Goal: Task Accomplishment & Management: Manage account settings

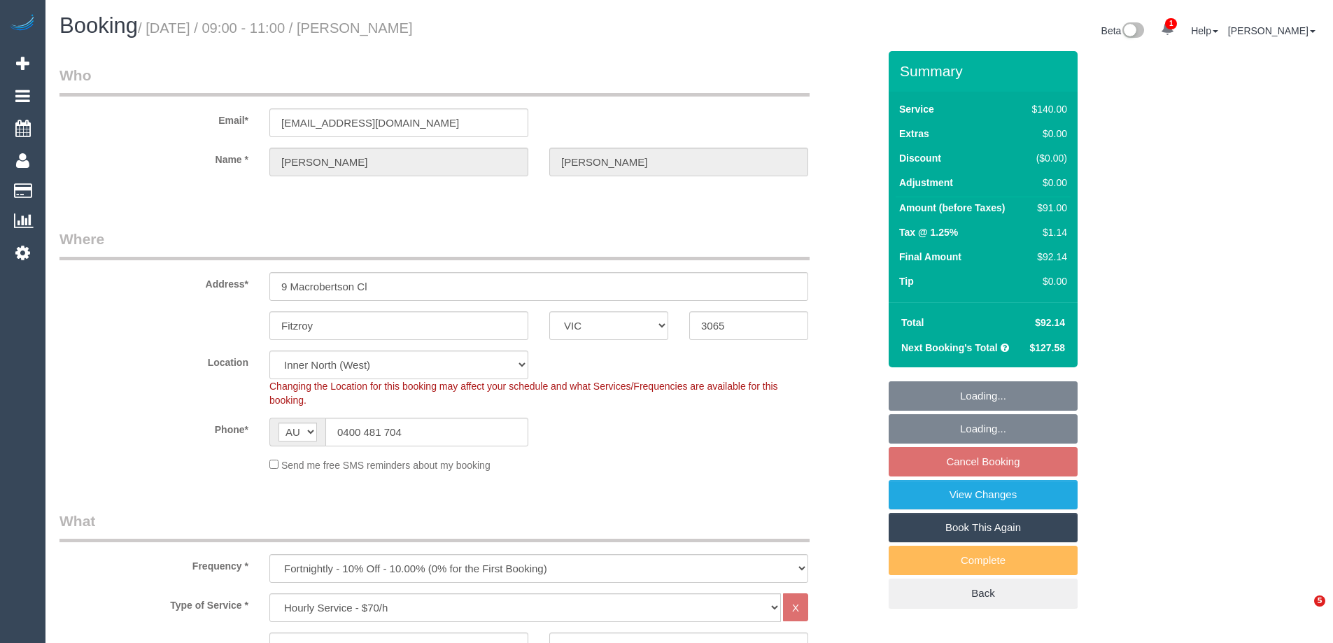
select select "VIC"
select select "number:32"
select select "number:35"
select select "25666"
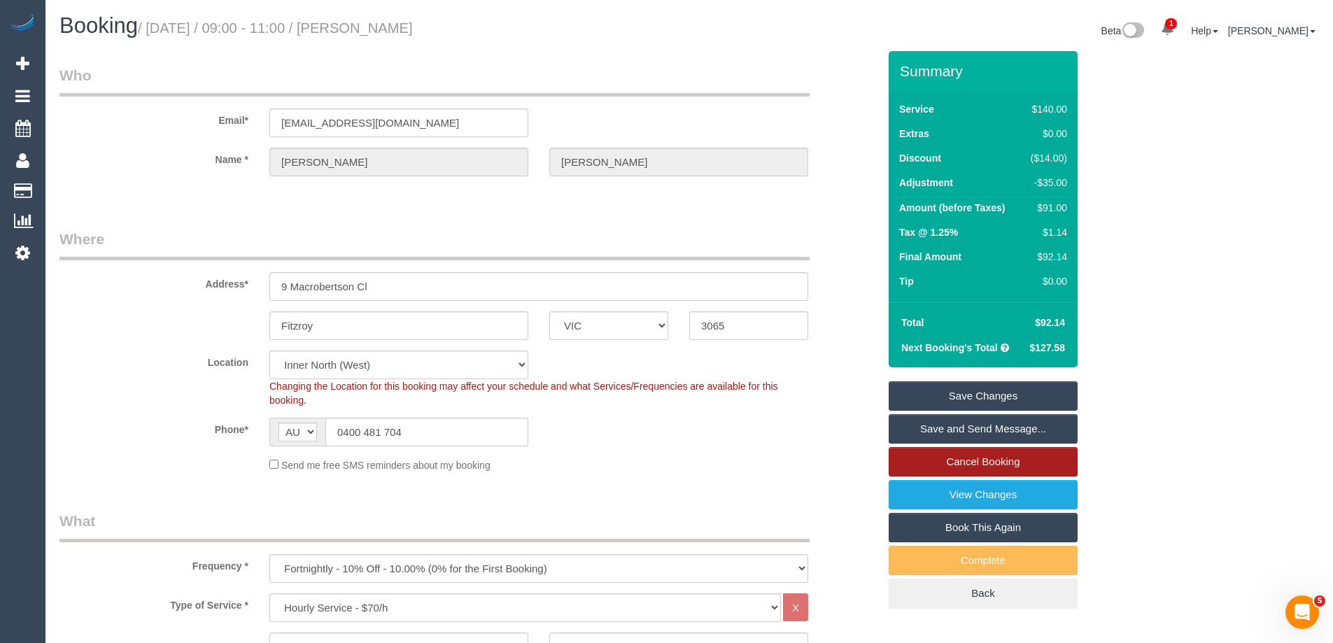
click at [984, 457] on link "Cancel Booking" at bounding box center [983, 461] width 189 height 29
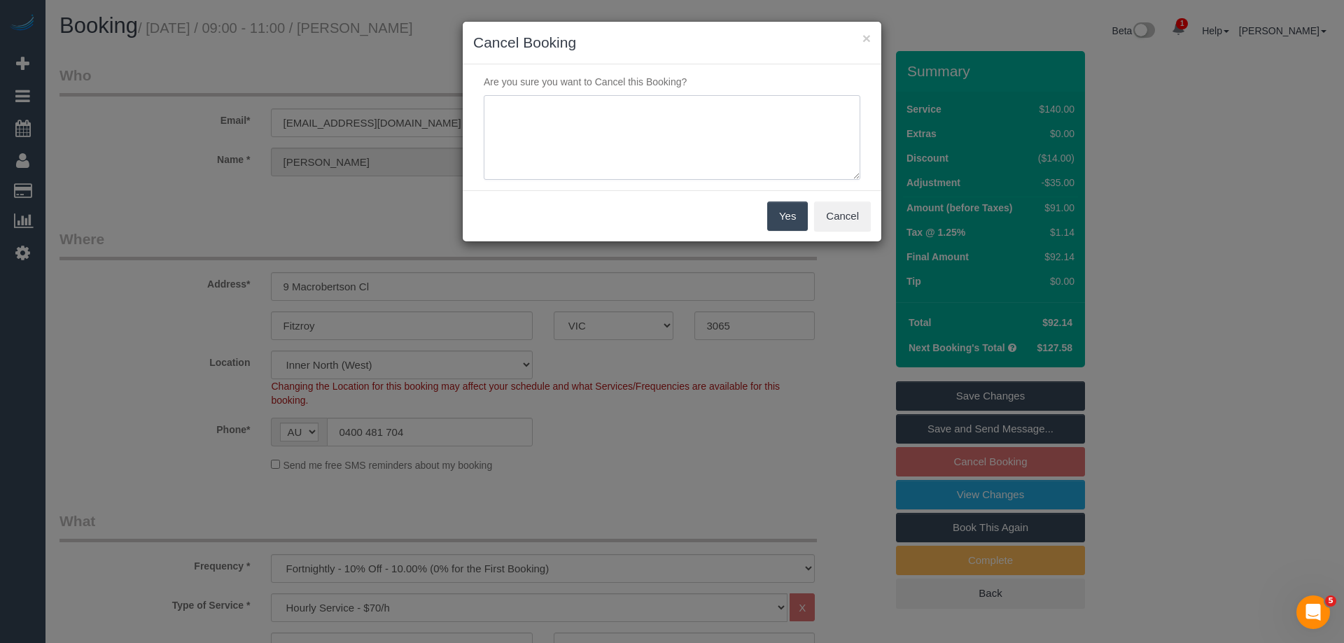
click at [755, 128] on textarea at bounding box center [672, 137] width 376 height 85
type textarea "Service not needed via text VC"
click at [788, 217] on button "Yes" at bounding box center [787, 216] width 41 height 29
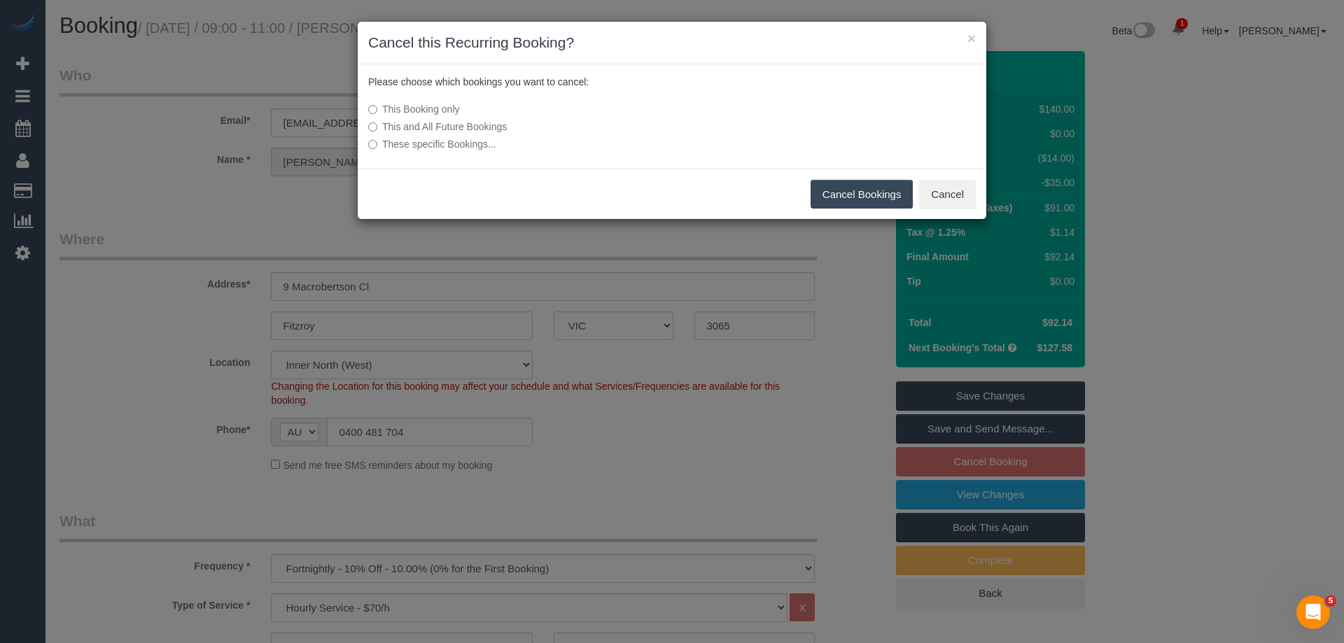
click at [885, 195] on button "Cancel Bookings" at bounding box center [861, 194] width 103 height 29
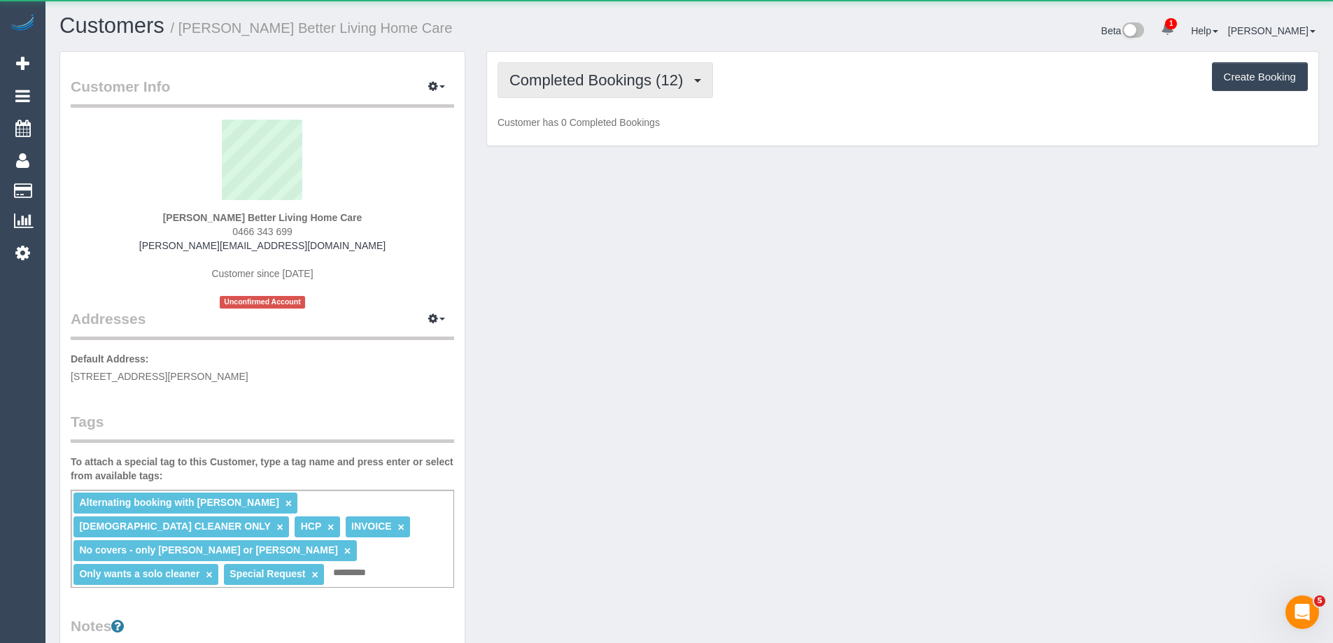
click at [642, 88] on span "Completed Bookings (12)" at bounding box center [599, 79] width 181 height 17
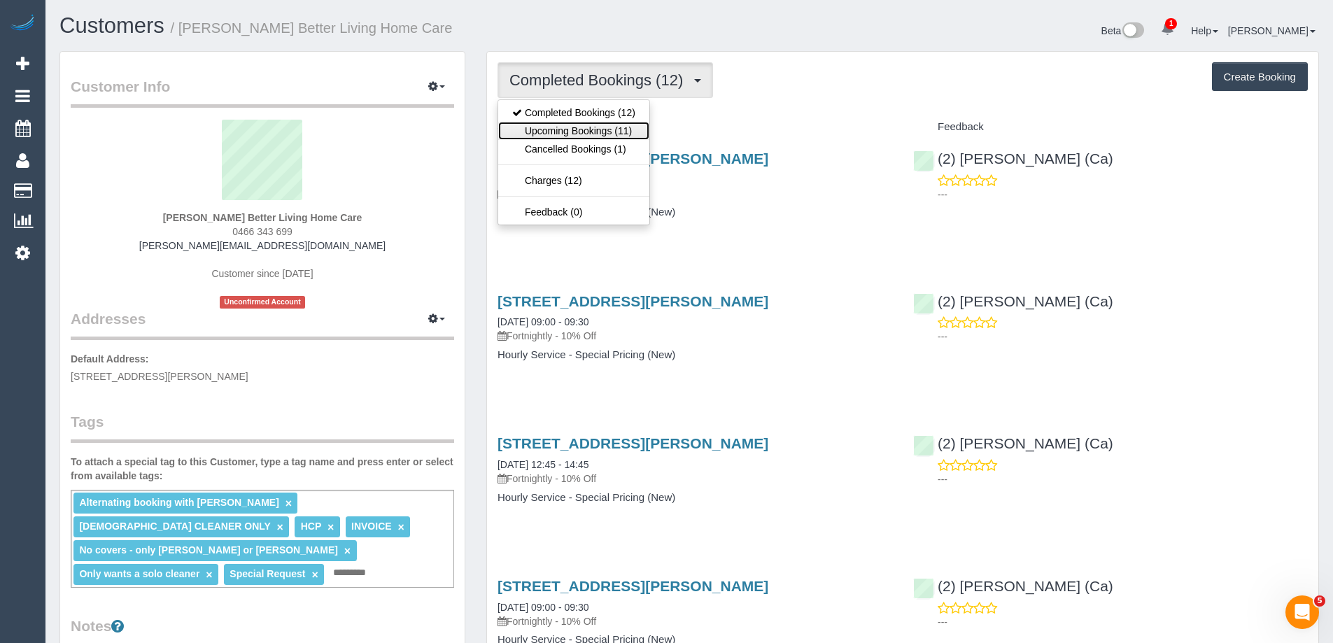
click at [637, 128] on link "Upcoming Bookings (11)" at bounding box center [573, 131] width 151 height 18
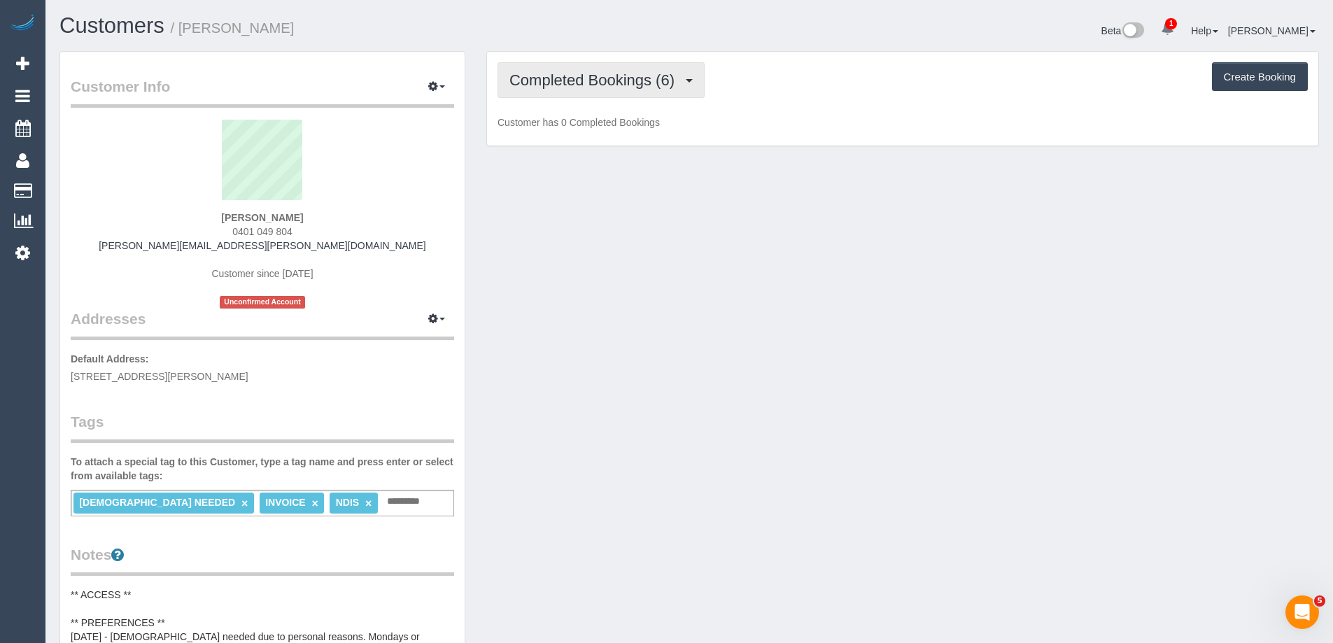
click at [590, 66] on button "Completed Bookings (6)" at bounding box center [601, 80] width 207 height 36
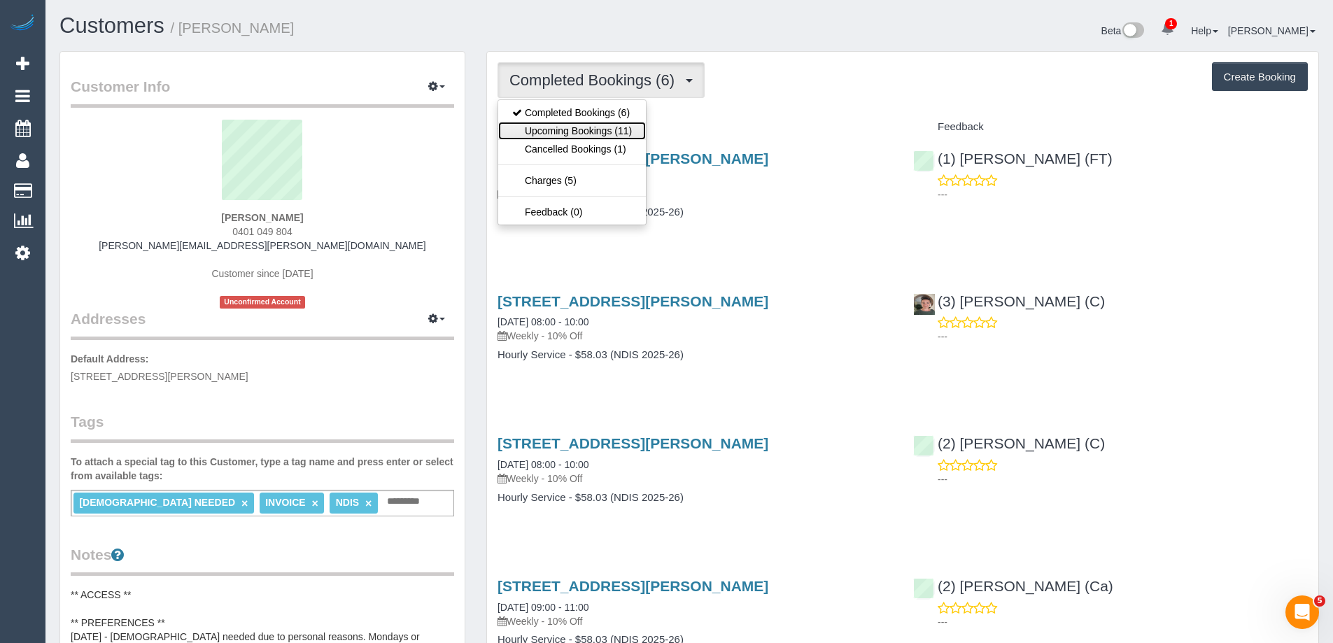
click at [615, 134] on link "Upcoming Bookings (11)" at bounding box center [572, 131] width 148 height 18
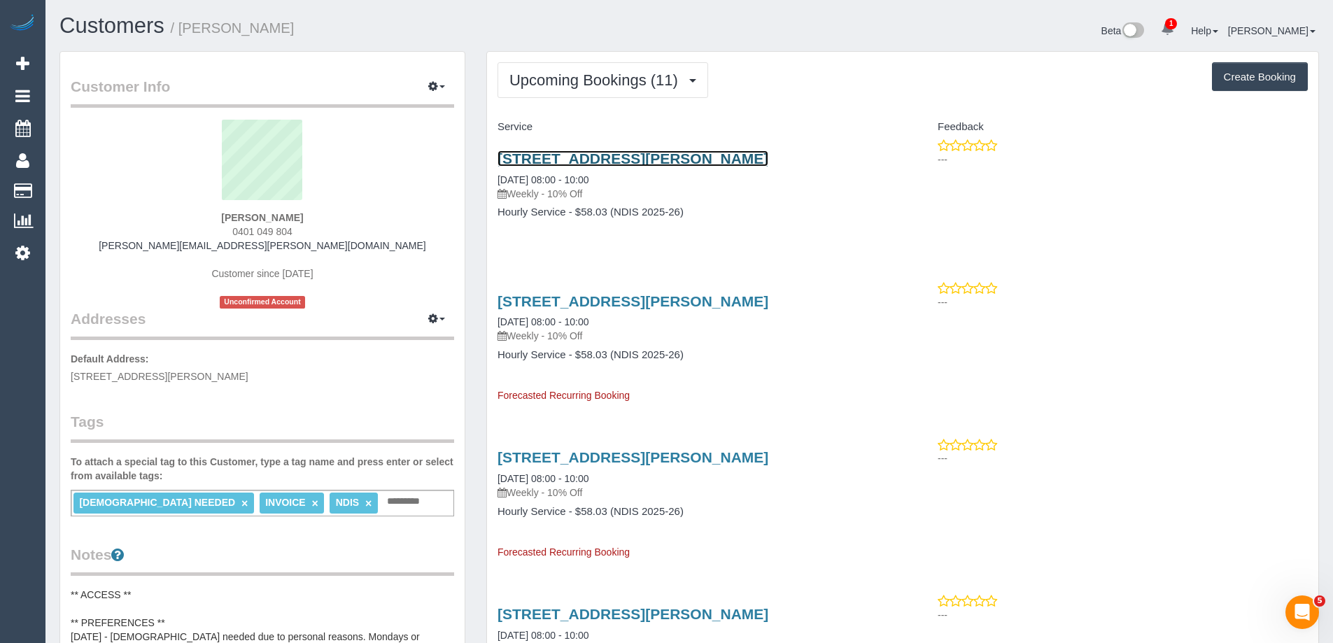
click at [601, 154] on link "78 The Fairway, Kingsbury, VIC 3083" at bounding box center [633, 158] width 271 height 16
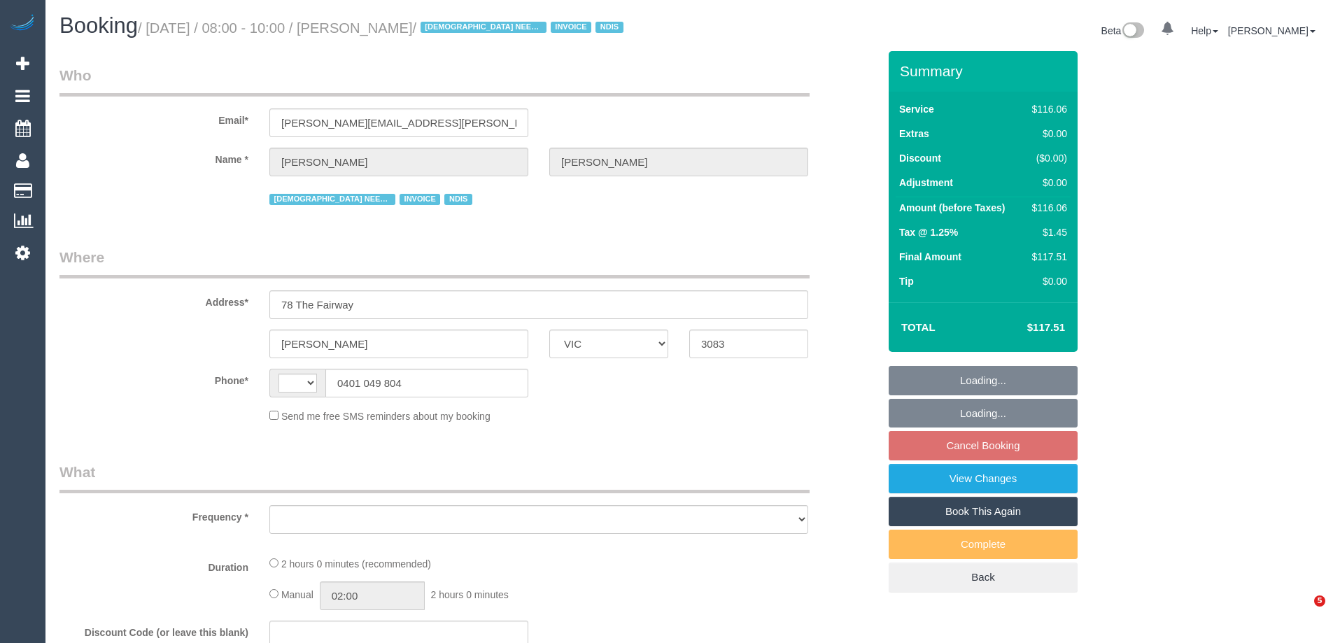
select select "VIC"
select select "object:285"
select select "string:AU"
select select "number:29"
select select "number:14"
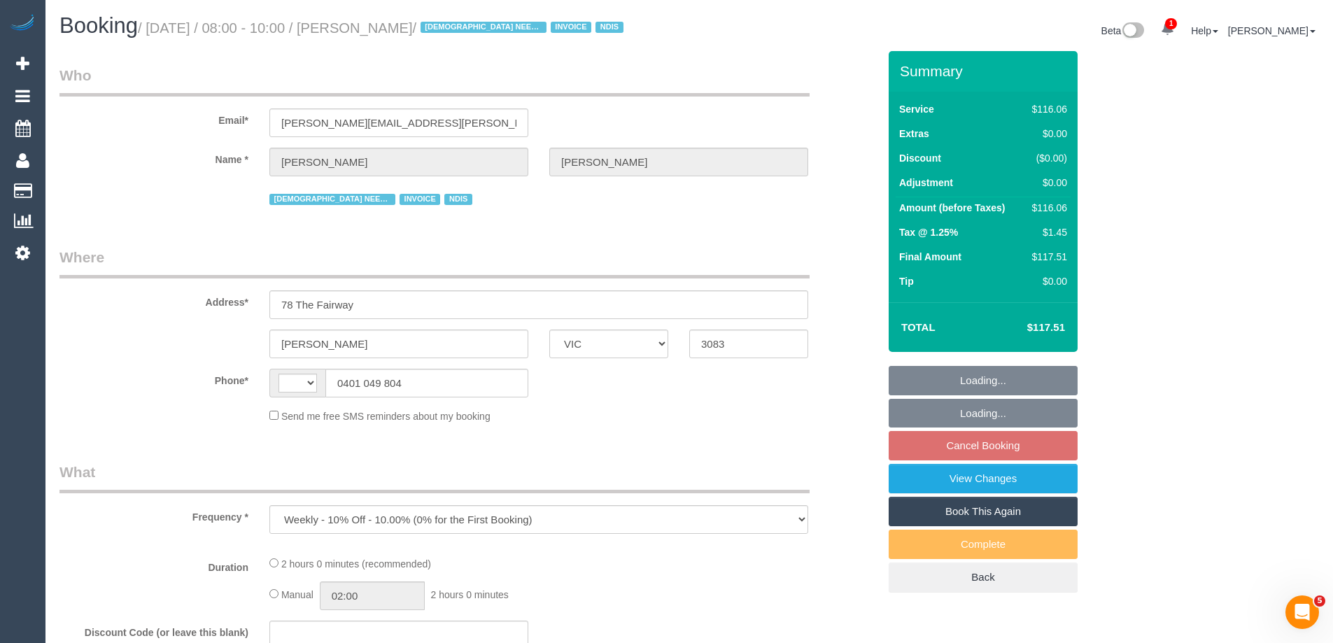
select select "number:18"
select select "number:24"
select select "number:35"
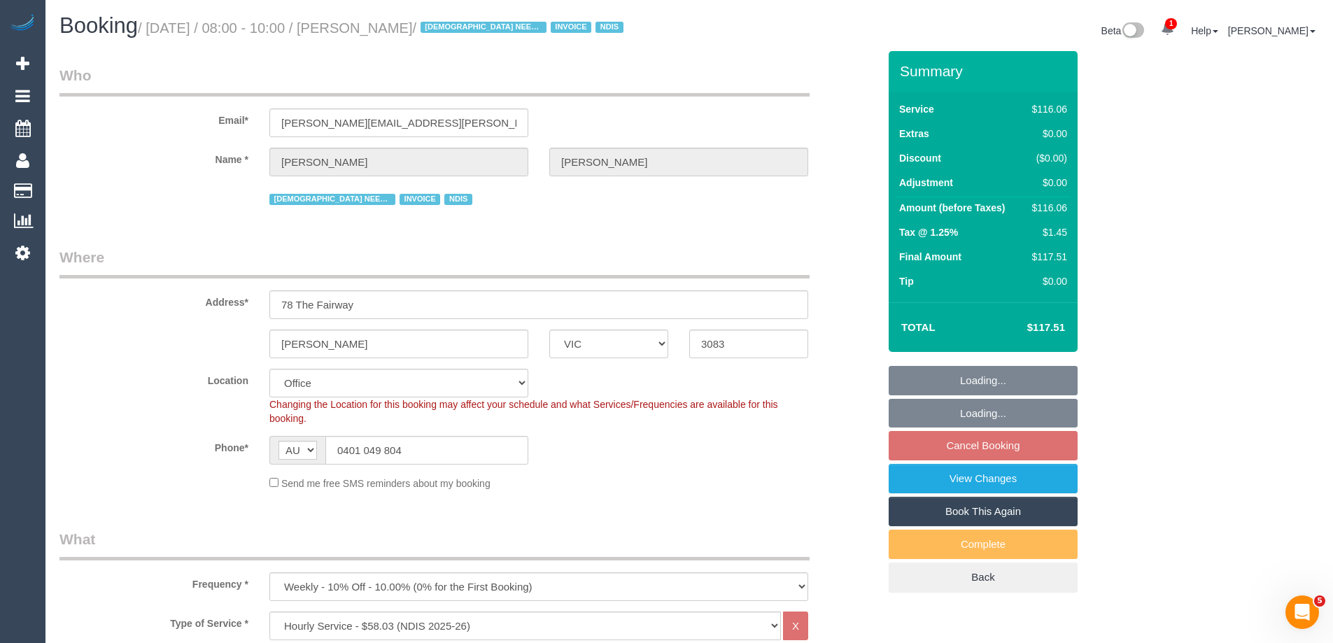
select select "object:744"
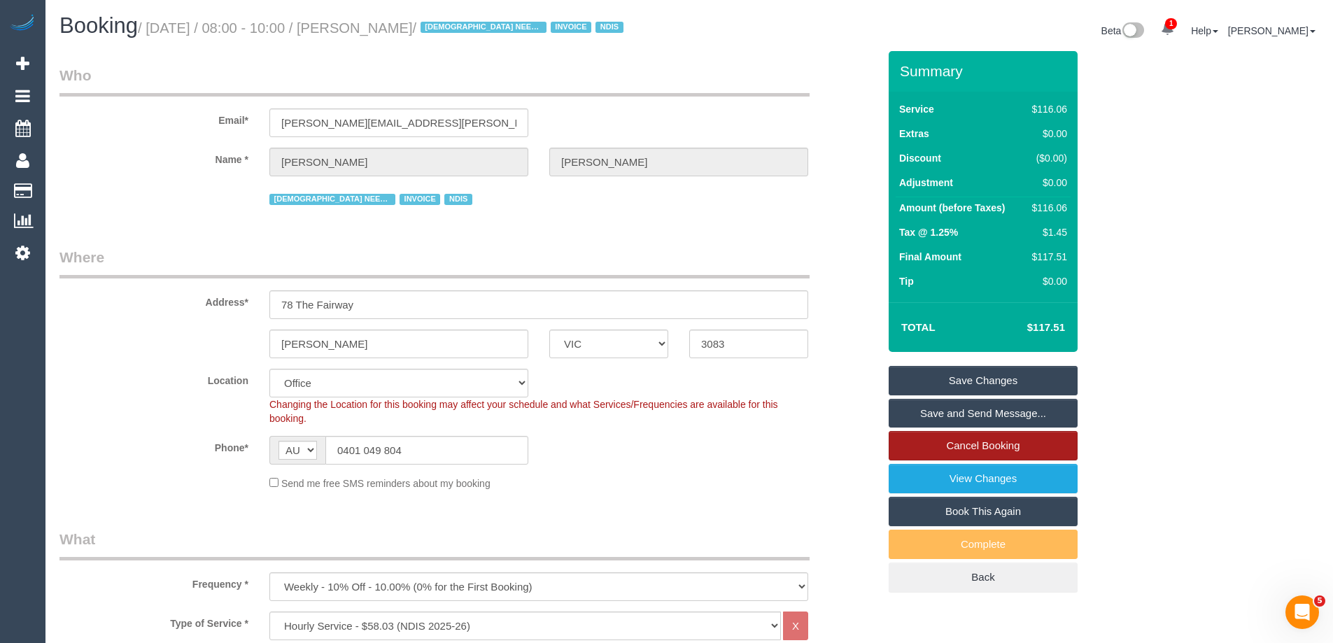
click at [988, 436] on link "Cancel Booking" at bounding box center [983, 445] width 189 height 29
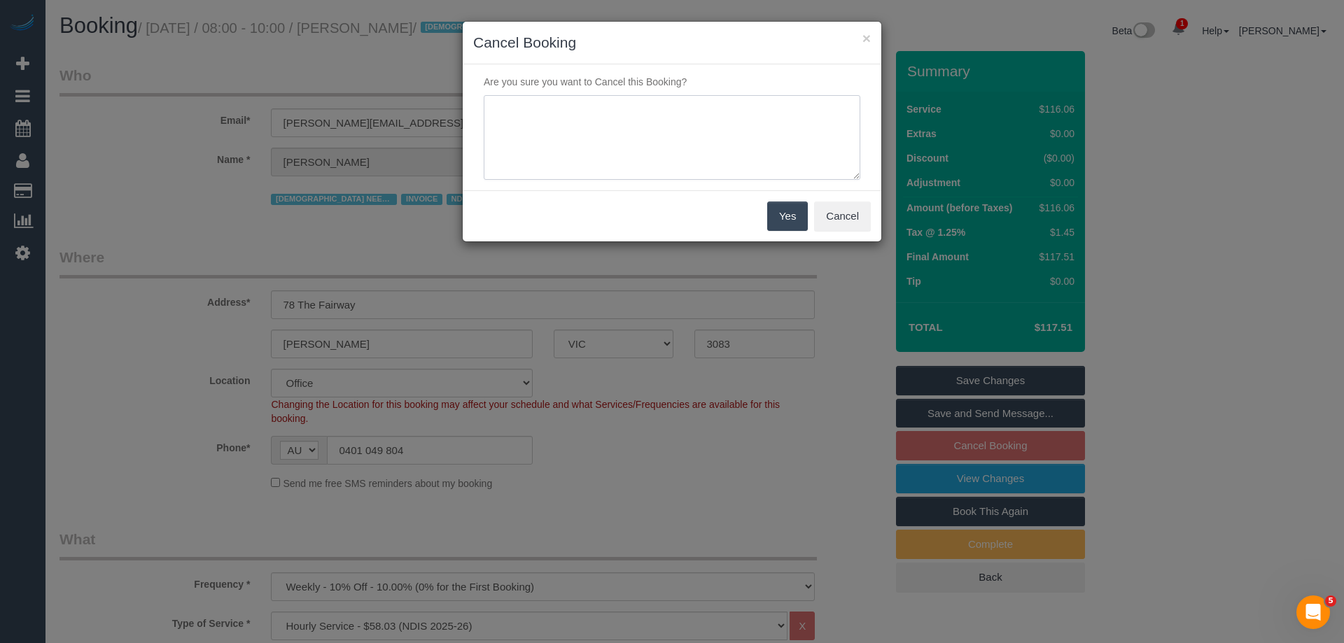
click at [661, 148] on textarea at bounding box center [672, 137] width 376 height 85
type textarea "Service not needed via text VC"
click at [777, 220] on button "Yes" at bounding box center [787, 216] width 41 height 29
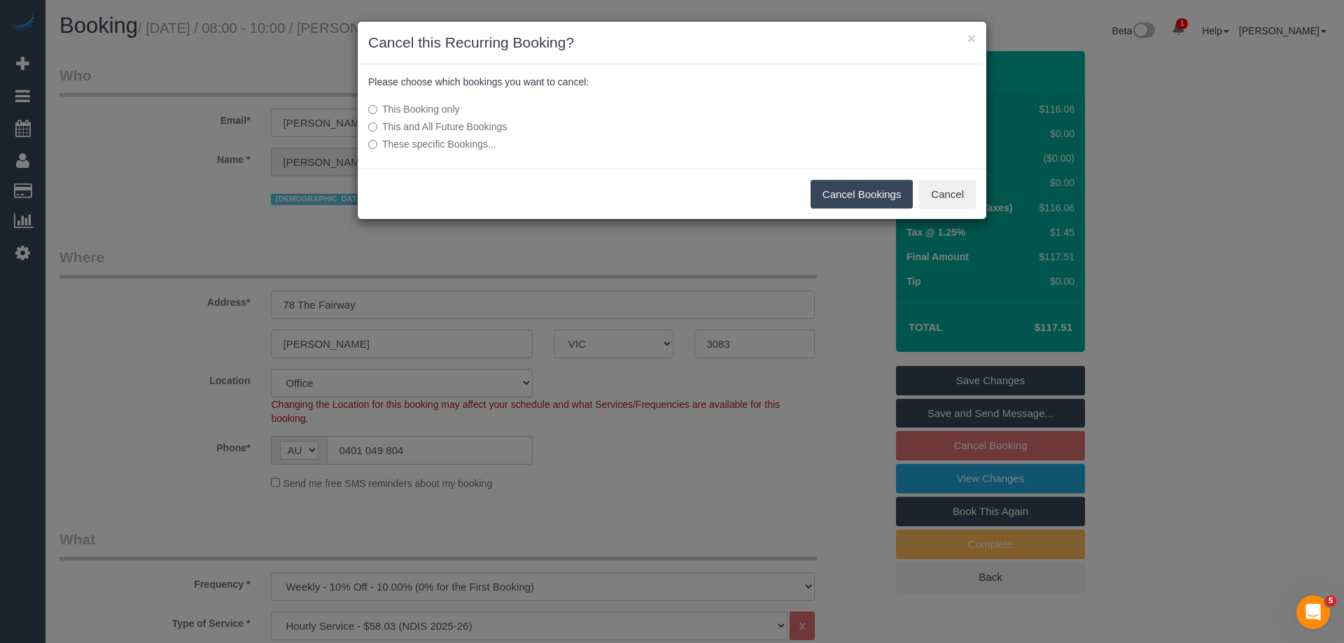
click at [843, 185] on button "Cancel Bookings" at bounding box center [861, 194] width 103 height 29
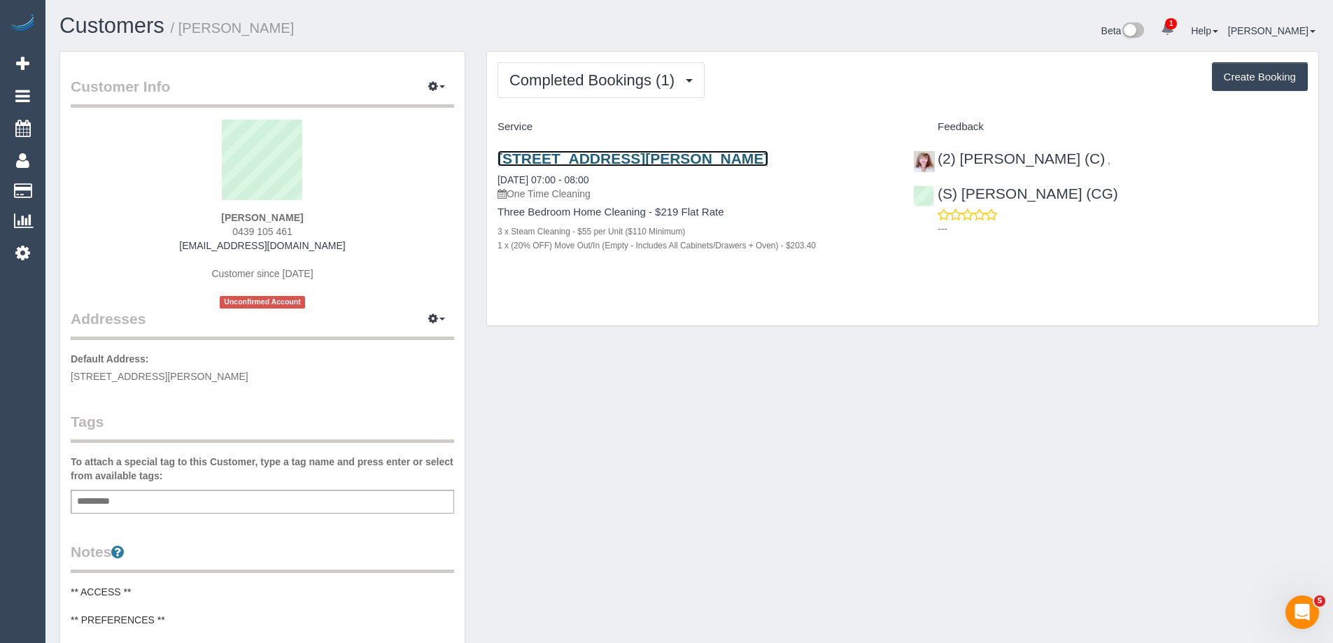
click at [700, 153] on link "28 Princes Terrace, Pascoe Vale South, VIC 3044" at bounding box center [633, 158] width 271 height 16
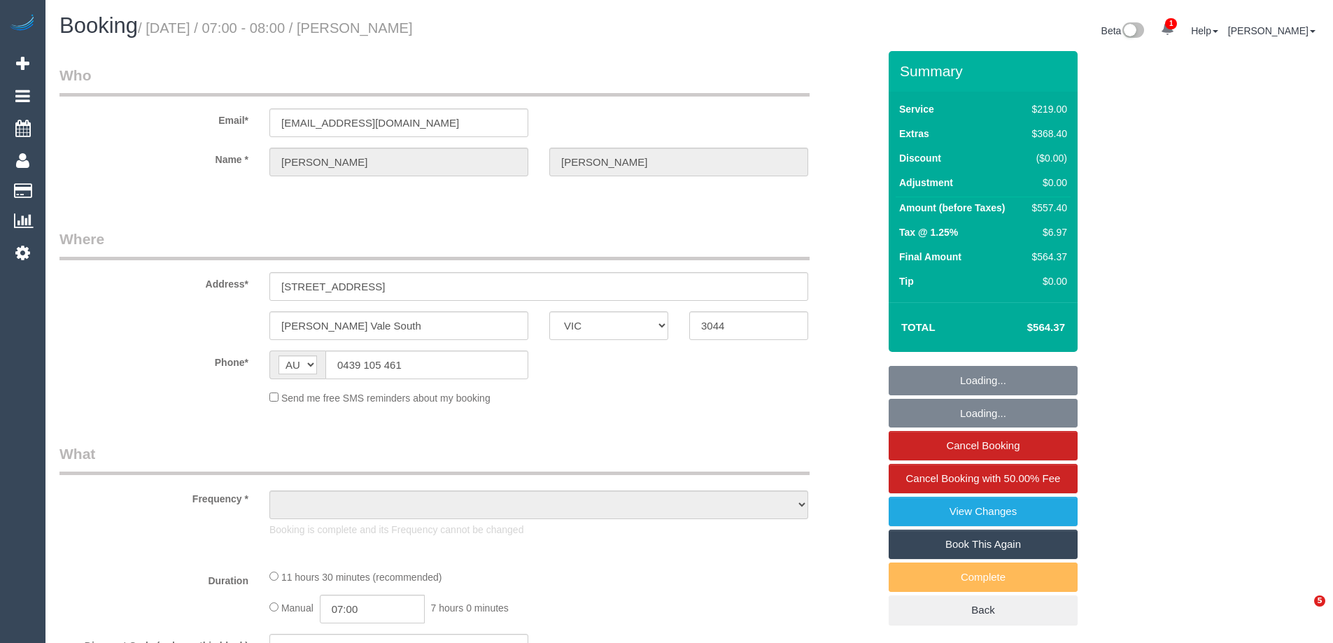
select select "VIC"
select select "string:stripe-pm_1S0uYB2GScqysDRVlUjLOmMK"
select select "number:28"
select select "number:14"
select select "number:19"
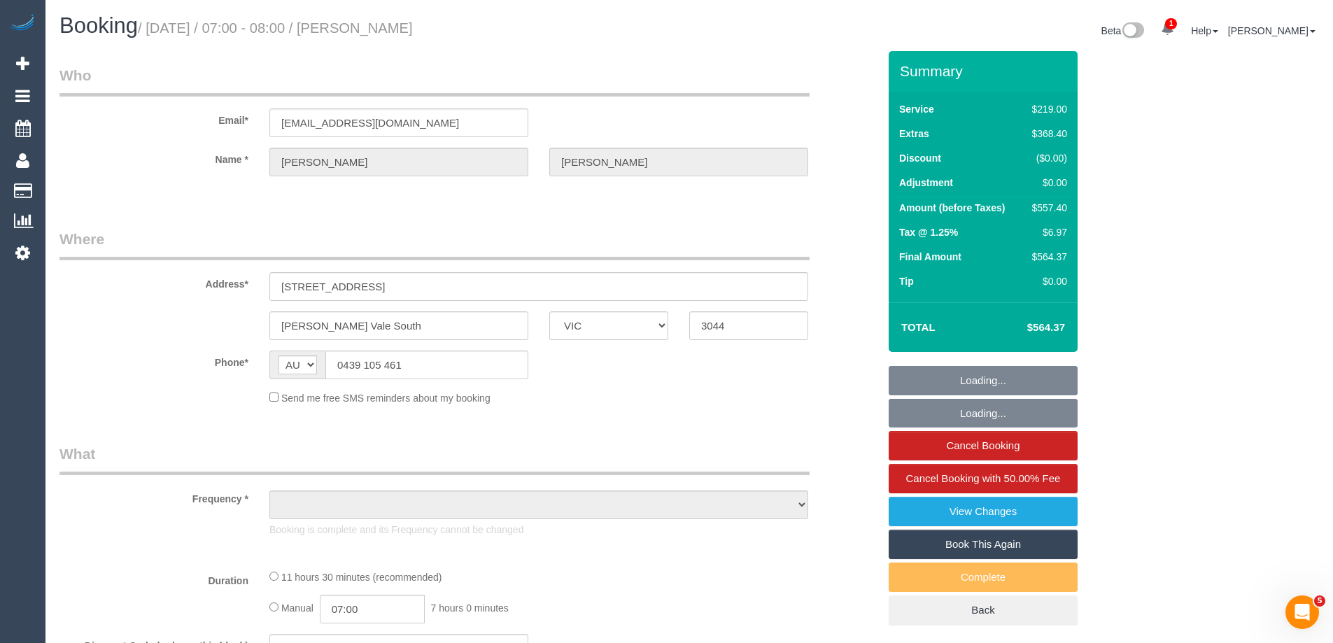
select select "number:25"
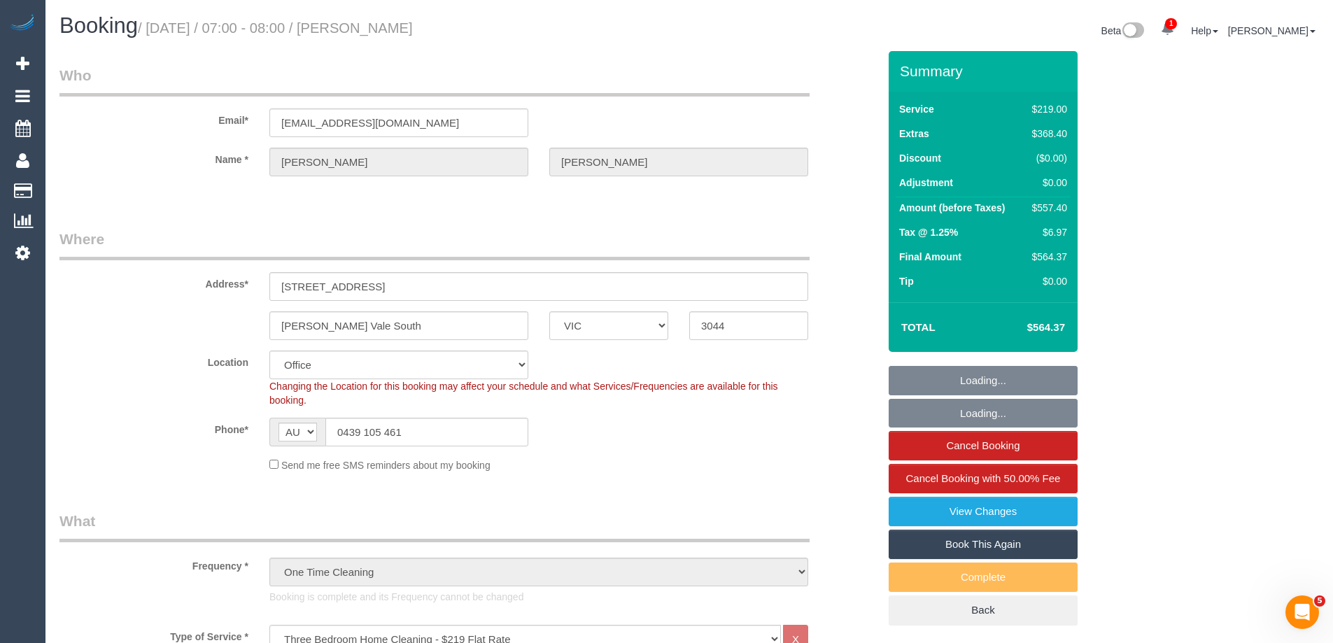
select select "object:2235"
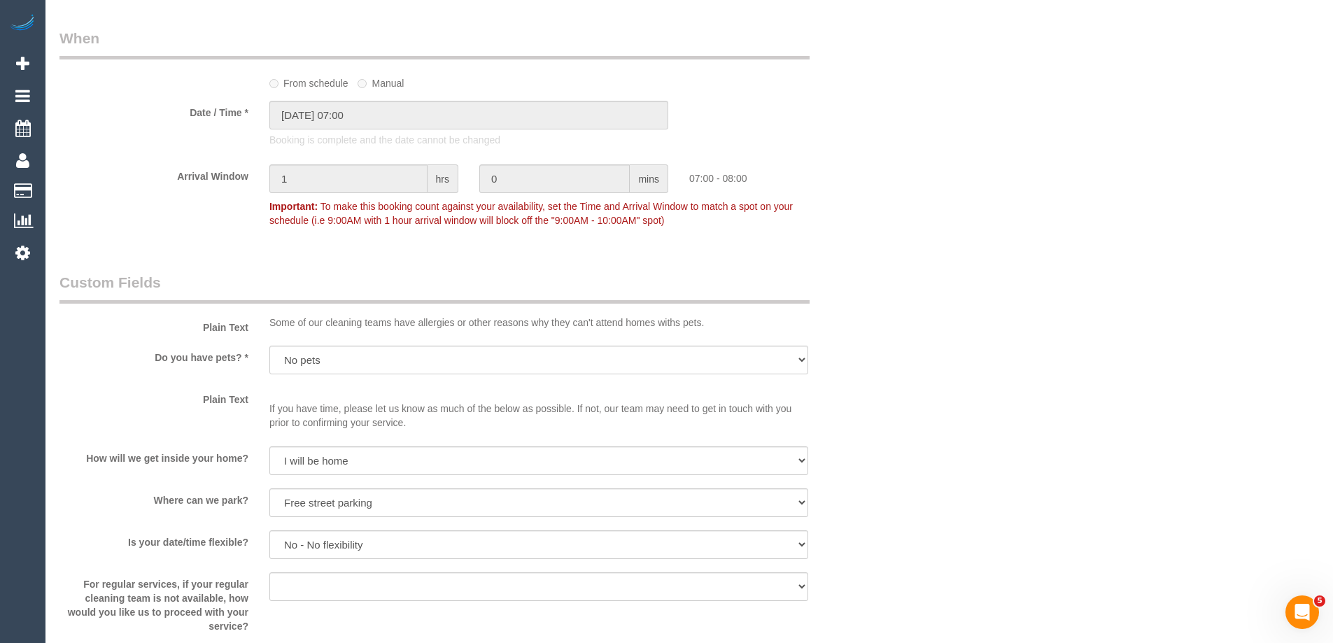
scroll to position [2309, 0]
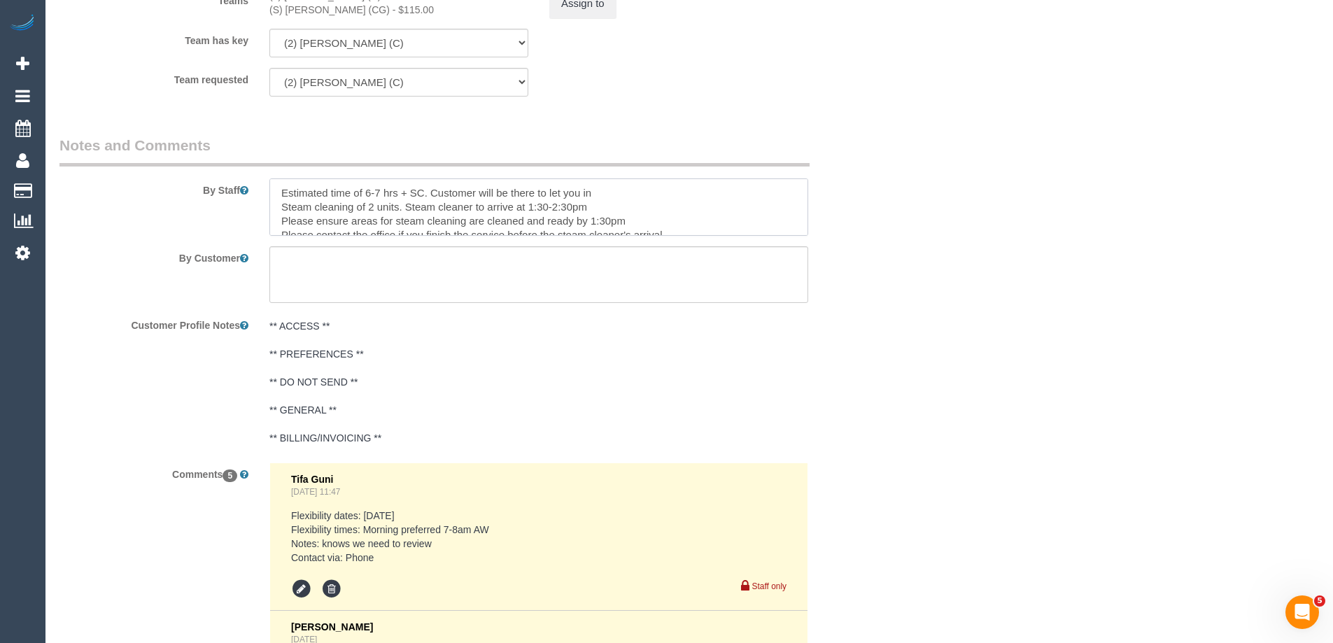
drag, startPoint x: 382, startPoint y: 191, endPoint x: 366, endPoint y: 188, distance: 16.3
click at [366, 188] on textarea at bounding box center [538, 206] width 539 height 57
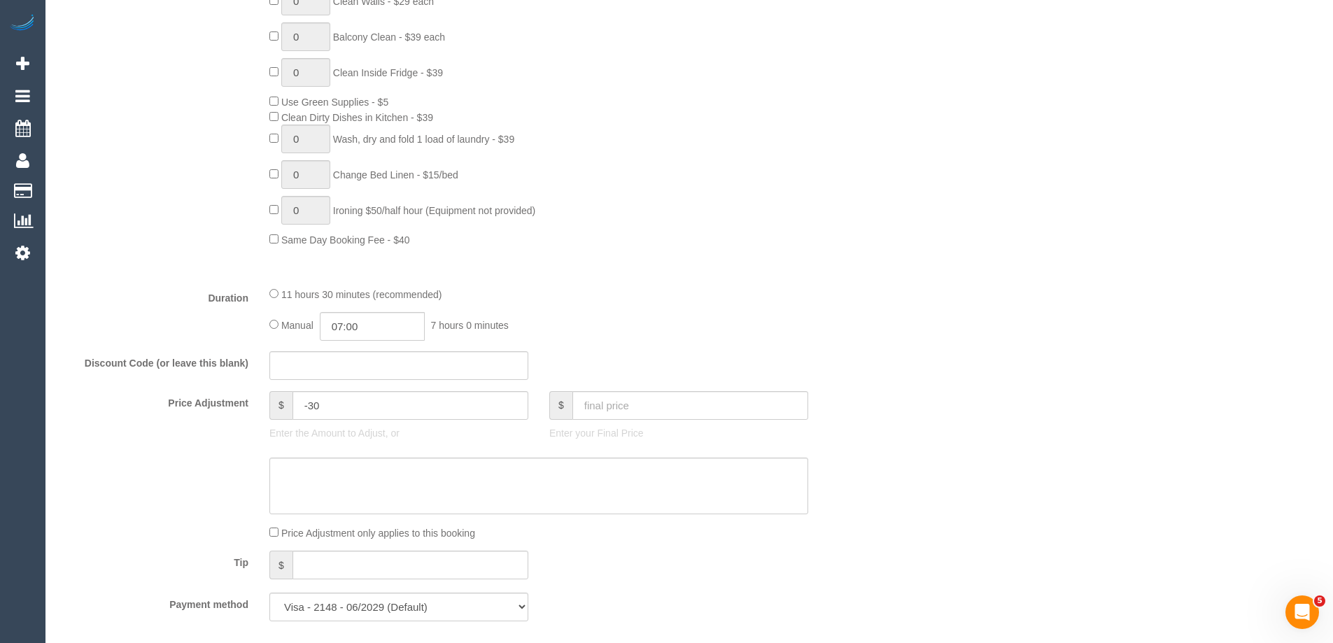
scroll to position [910, 0]
type textarea "Estimated time of 8 hrs + SC. Customer will be there to let you in Steam cleani…"
drag, startPoint x: 381, startPoint y: 320, endPoint x: 267, endPoint y: 311, distance: 114.4
click at [267, 311] on div "11 hours 30 minutes (recommended) Manual 07:00 7 hours 0 minutes" at bounding box center [539, 311] width 560 height 55
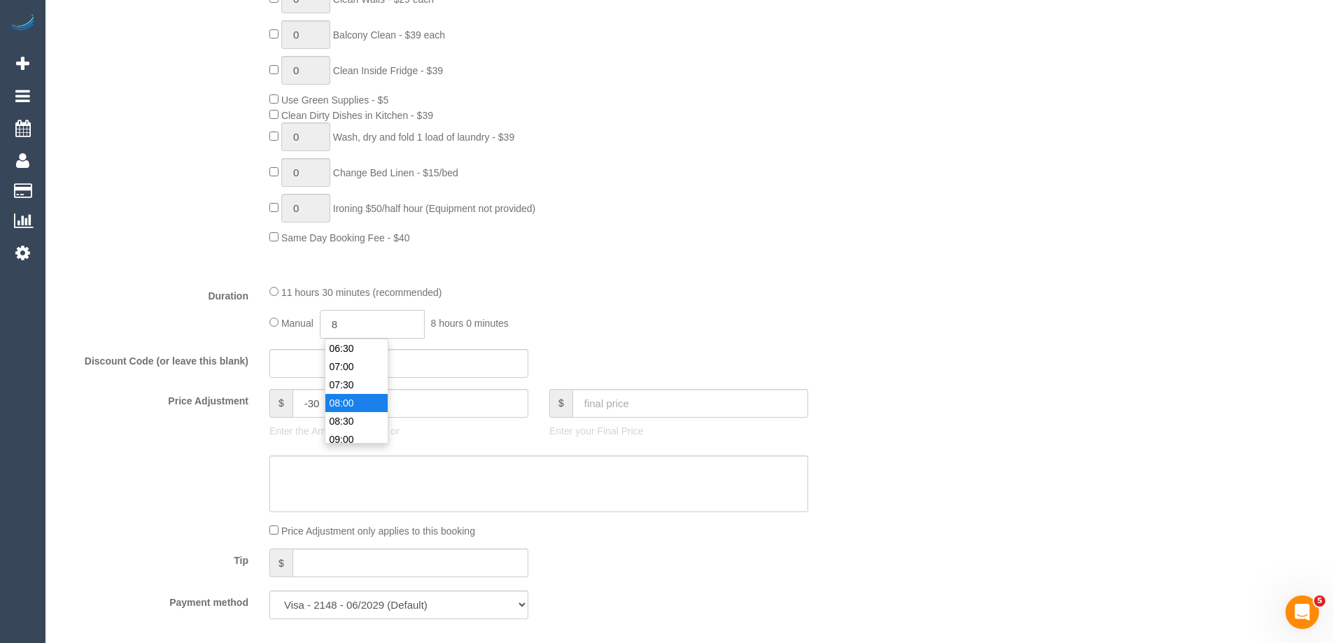
type input "08:00"
click at [341, 402] on li "08:00" at bounding box center [356, 403] width 62 height 18
click at [778, 318] on div "Manual 08:00 8 hours 0 minutes" at bounding box center [538, 324] width 539 height 29
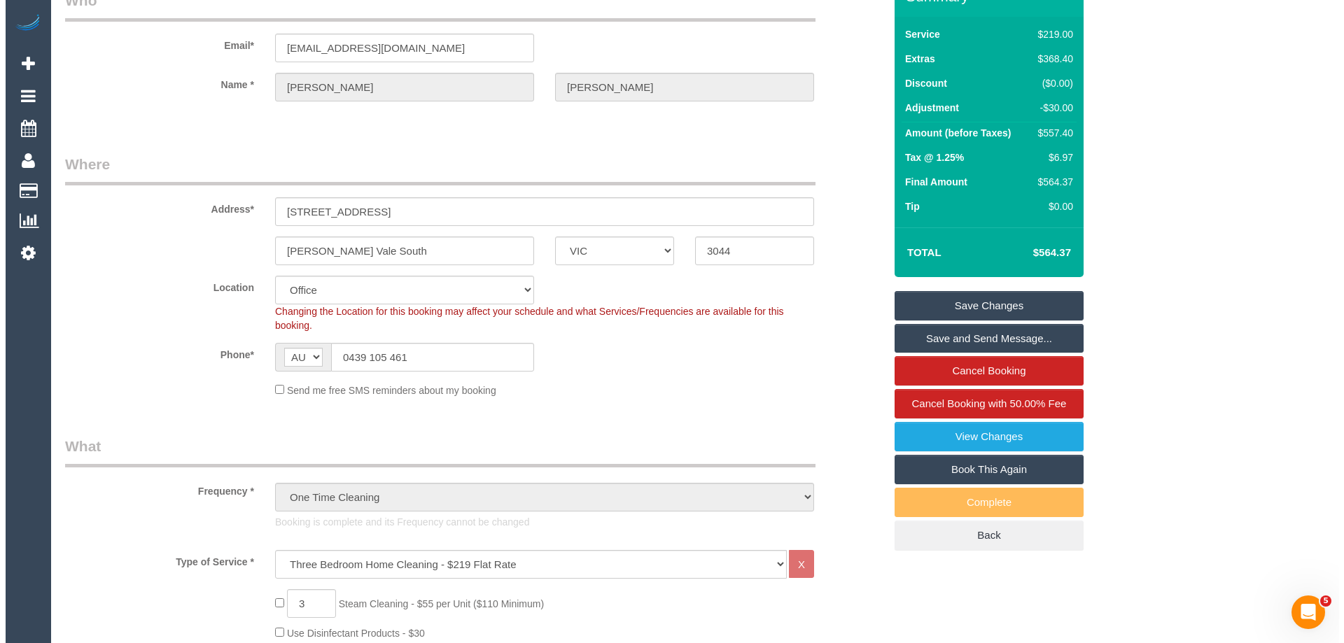
scroll to position [0, 0]
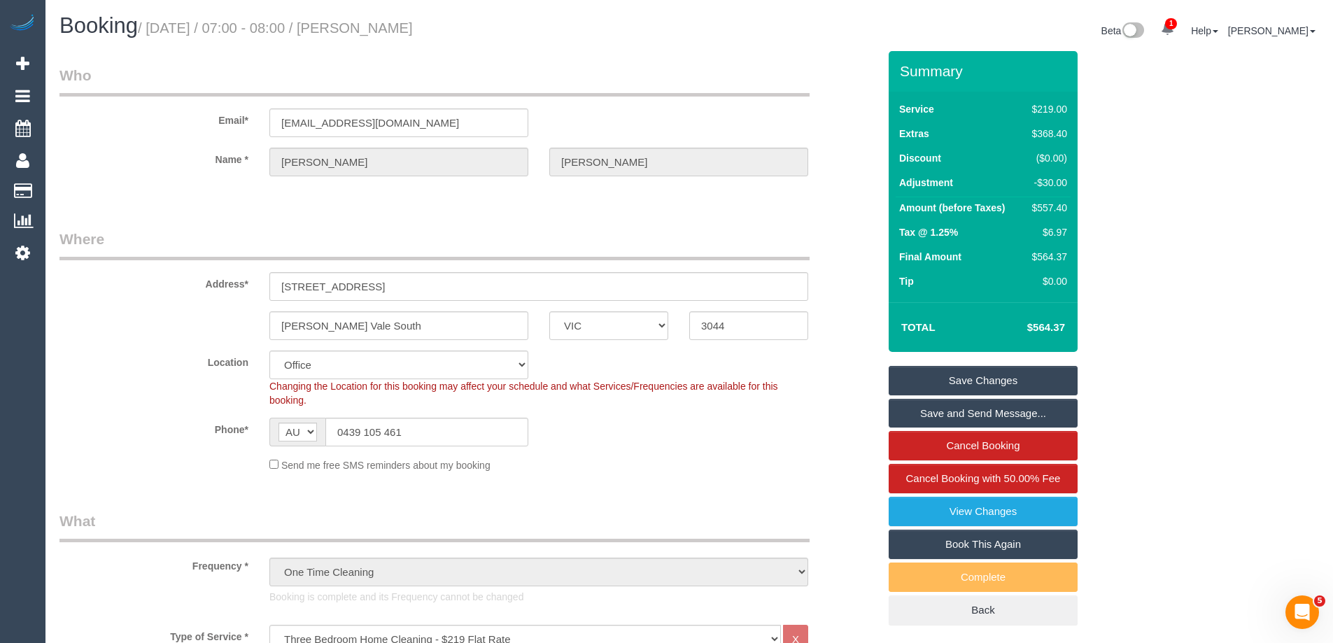
click at [1028, 376] on link "Save Changes" at bounding box center [983, 380] width 189 height 29
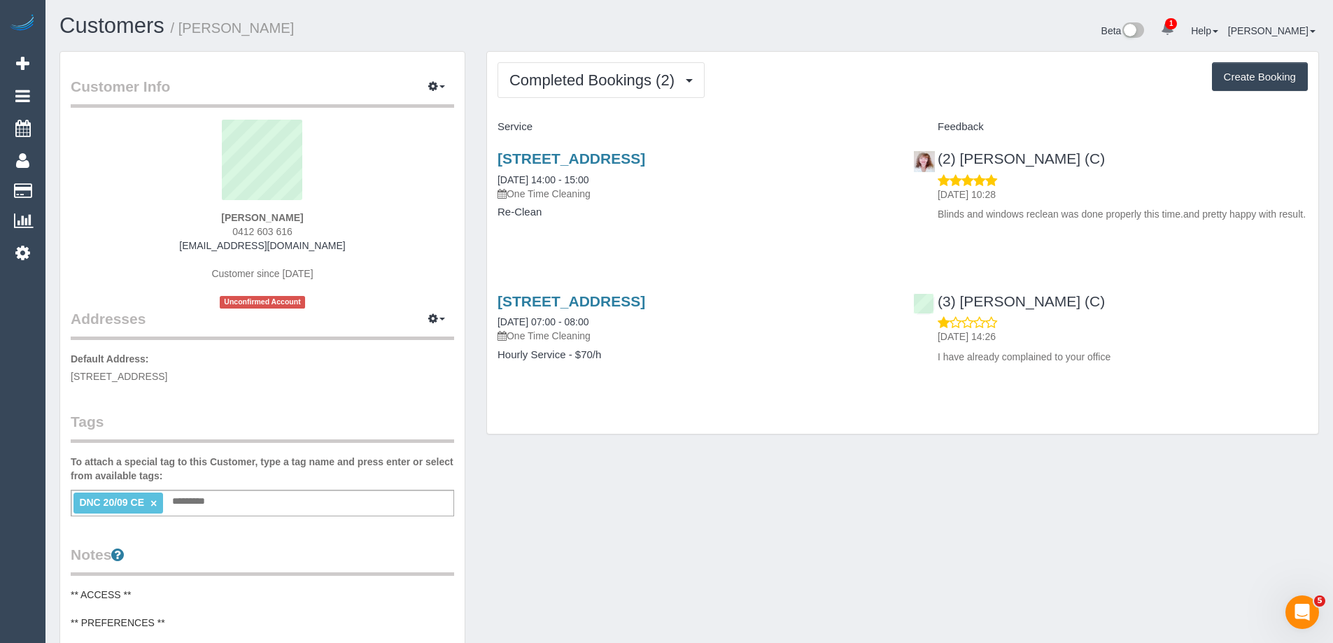
click at [862, 526] on div "Customer Info Edit Contact Info Send Message Email Preferences Special Sales Ta…" at bounding box center [689, 577] width 1281 height 1052
drag, startPoint x: 303, startPoint y: 215, endPoint x: 164, endPoint y: 209, distance: 139.4
click at [164, 209] on div "Paul Block 0412 603 616 paulblock82@gmail.com Customer since 2025 Unconfirmed A…" at bounding box center [262, 214] width 383 height 189
copy div "Paul Block"
click at [637, 154] on link "701c/11 Shamrock St, Abbotsford, VIC 3067" at bounding box center [572, 158] width 148 height 16
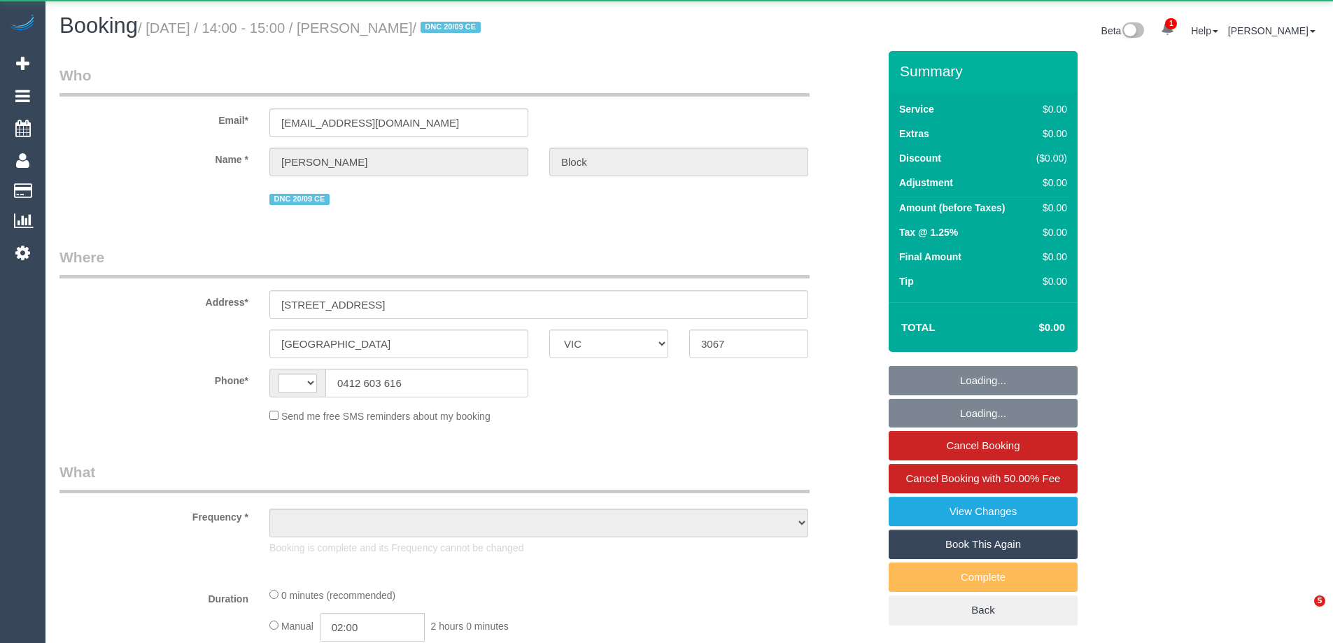
select select "VIC"
select select "string:AU"
select select "string:stripe-pm_1S7RPn2GScqysDRVE07ToMx5"
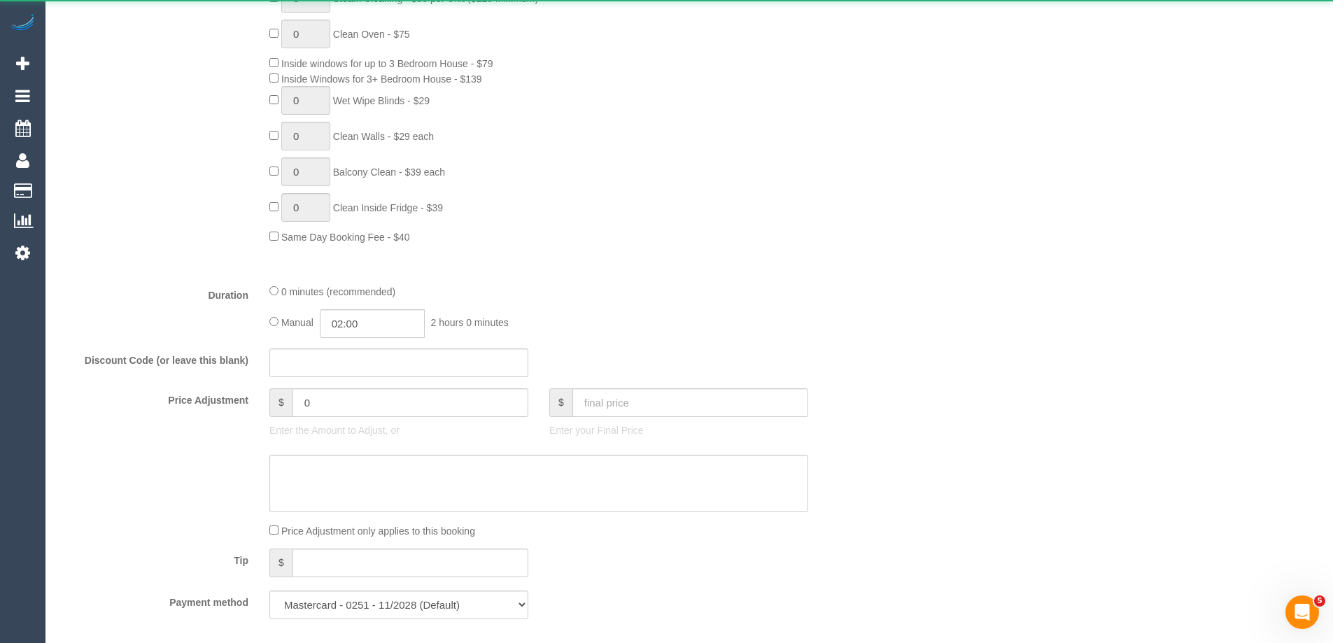
select select "object:635"
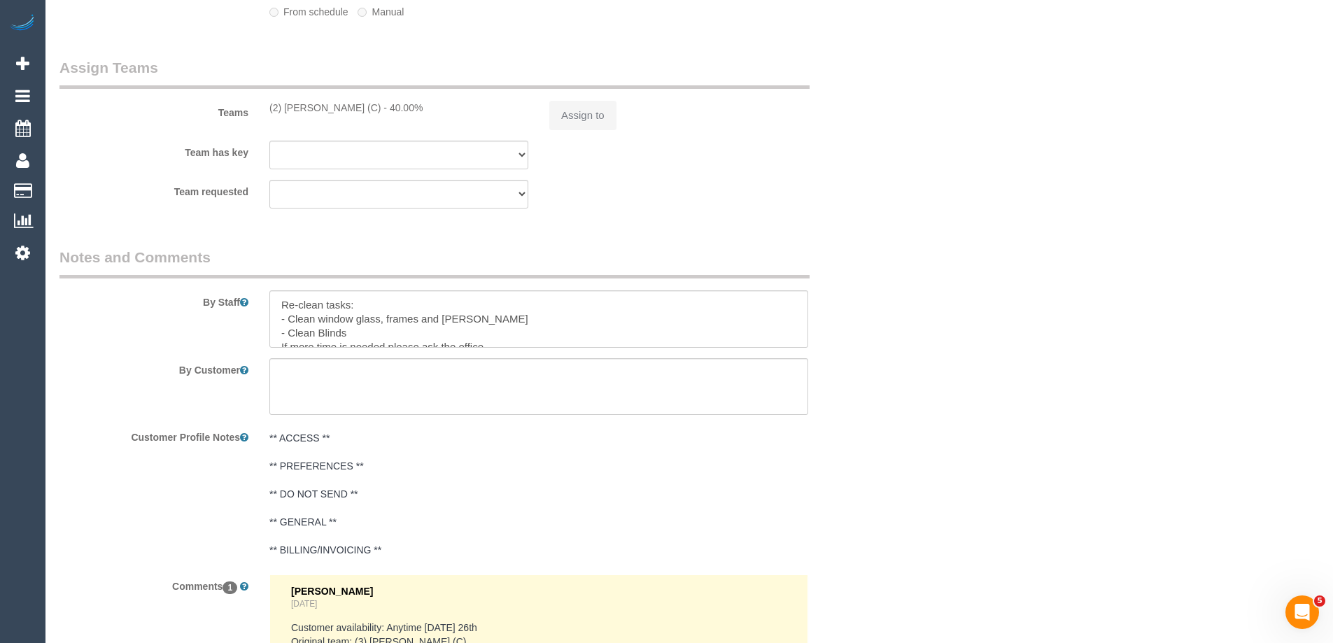
select select "number:28"
select select "number:14"
select select "number:18"
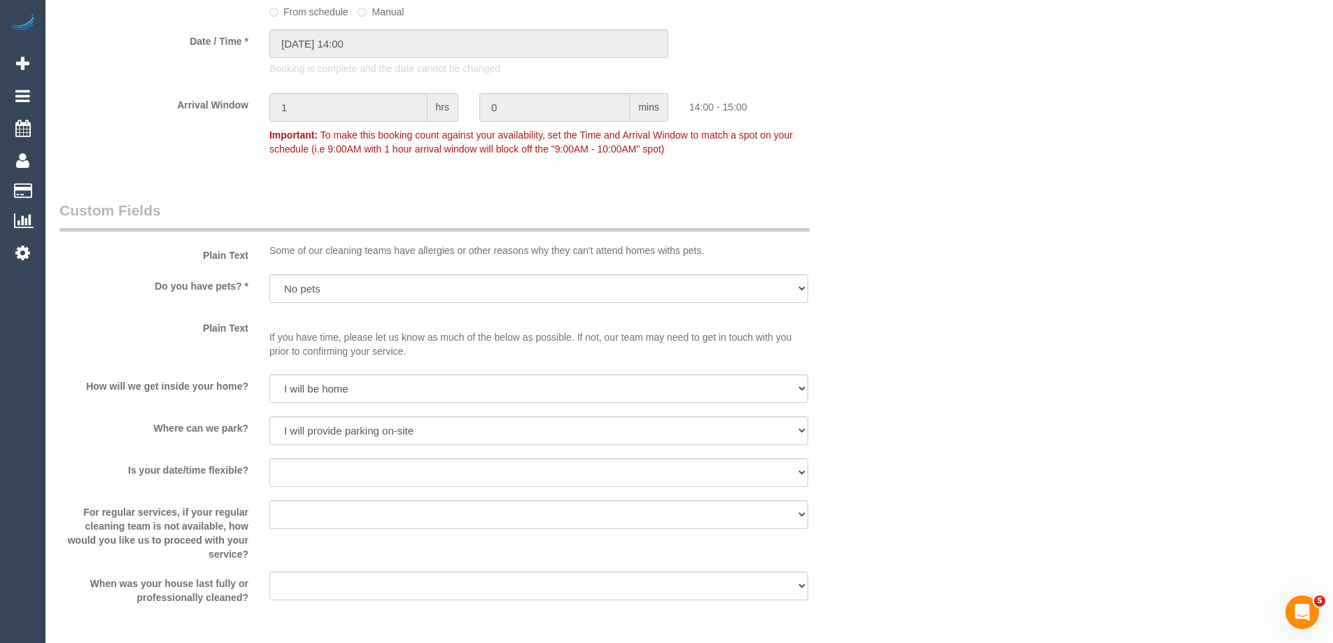
select select "object:2140"
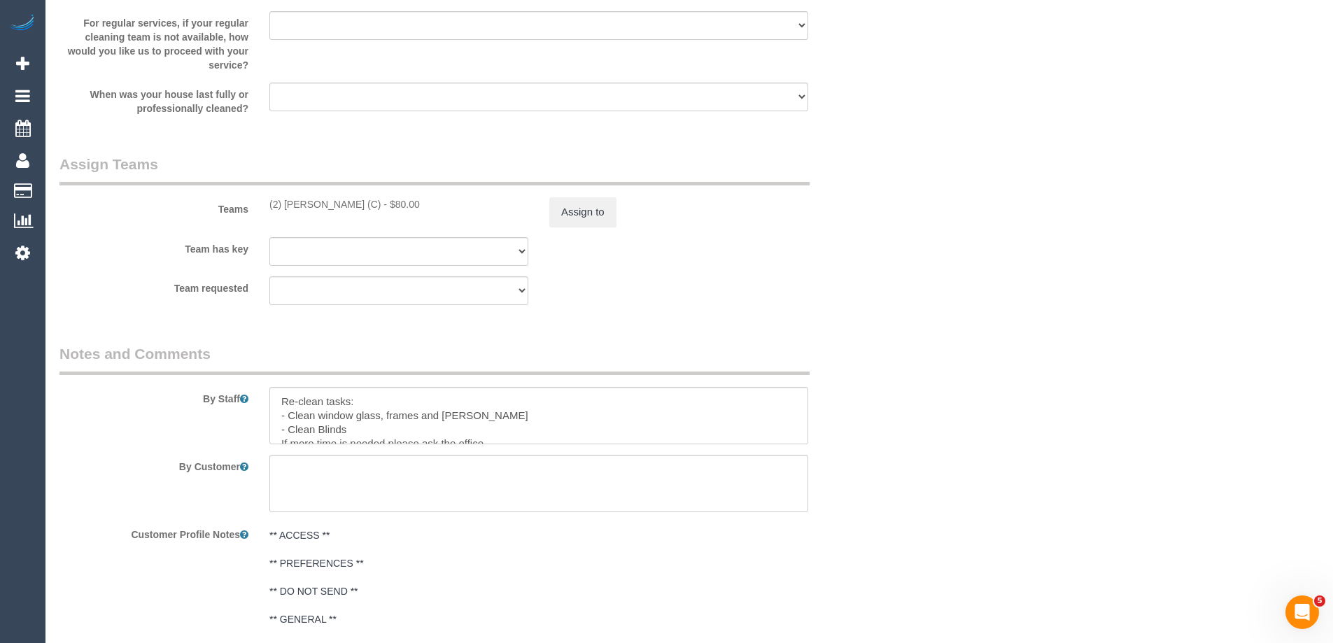
scroll to position [1892, 0]
click at [587, 206] on button "Assign to" at bounding box center [582, 208] width 67 height 29
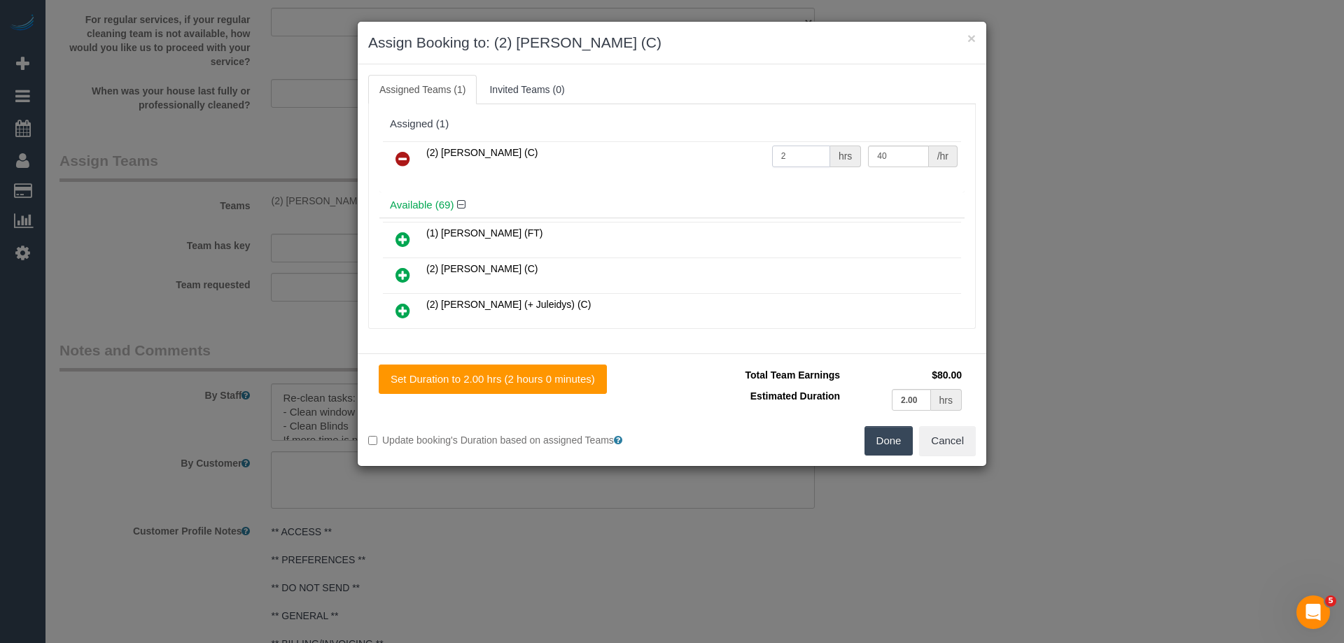
click at [798, 150] on input "2" at bounding box center [801, 157] width 58 height 22
type input "2.5"
click at [887, 444] on button "Done" at bounding box center [888, 440] width 49 height 29
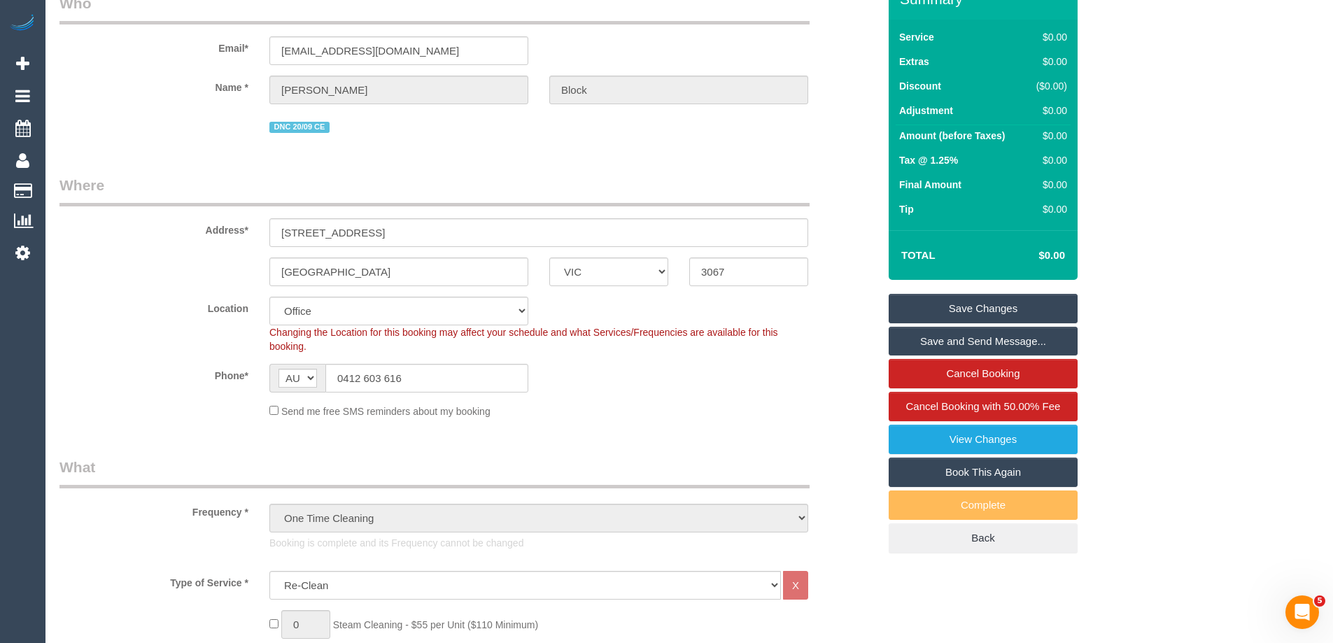
scroll to position [0, 0]
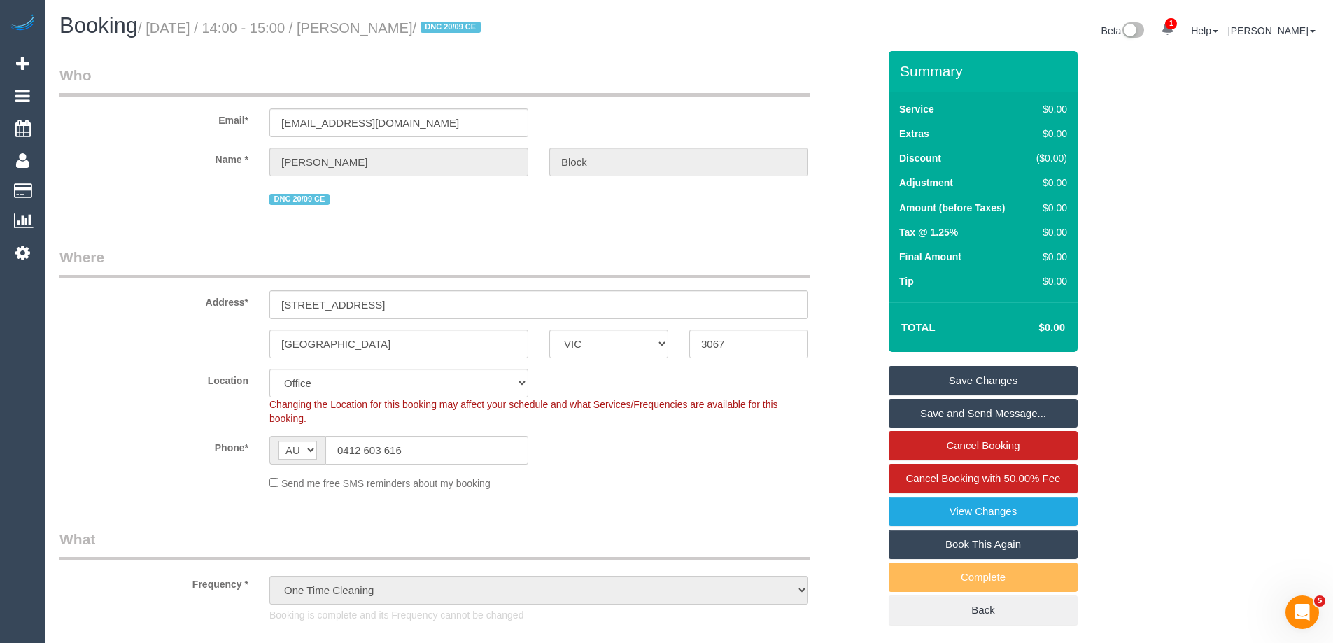
click at [1015, 376] on link "Save Changes" at bounding box center [983, 380] width 189 height 29
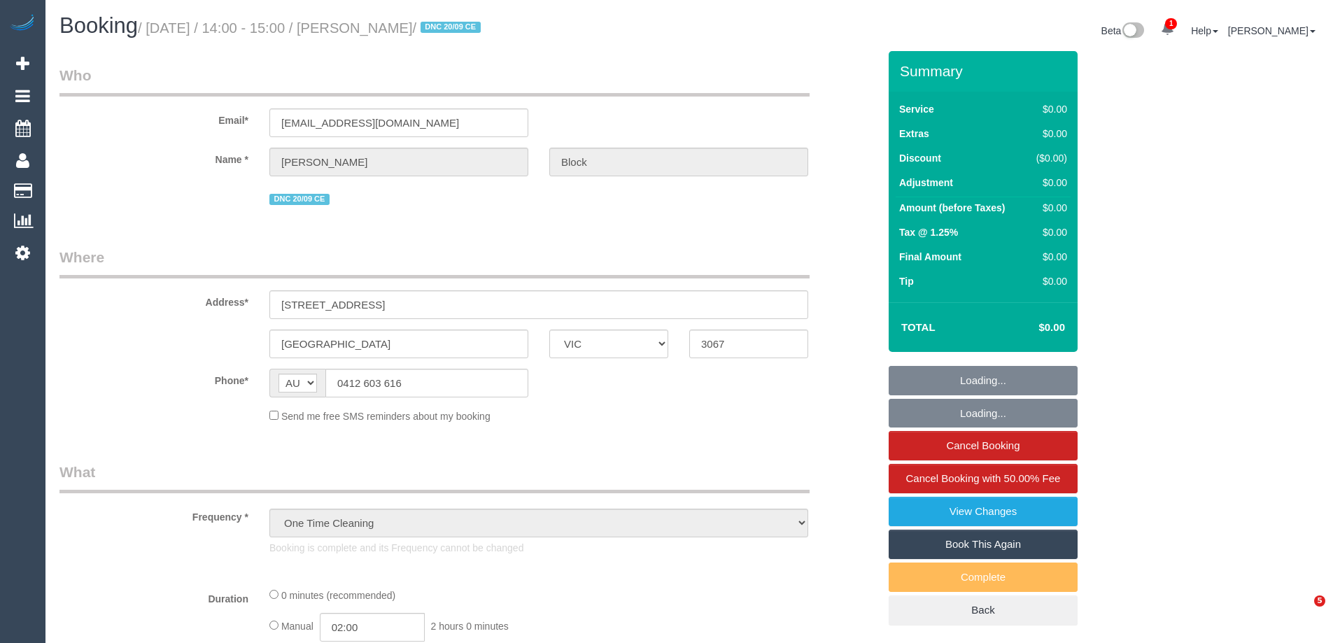
select select "VIC"
select select "string:stripe-pm_1S7RPn2GScqysDRVE07ToMx5"
select select "number:28"
select select "number:14"
select select "number:18"
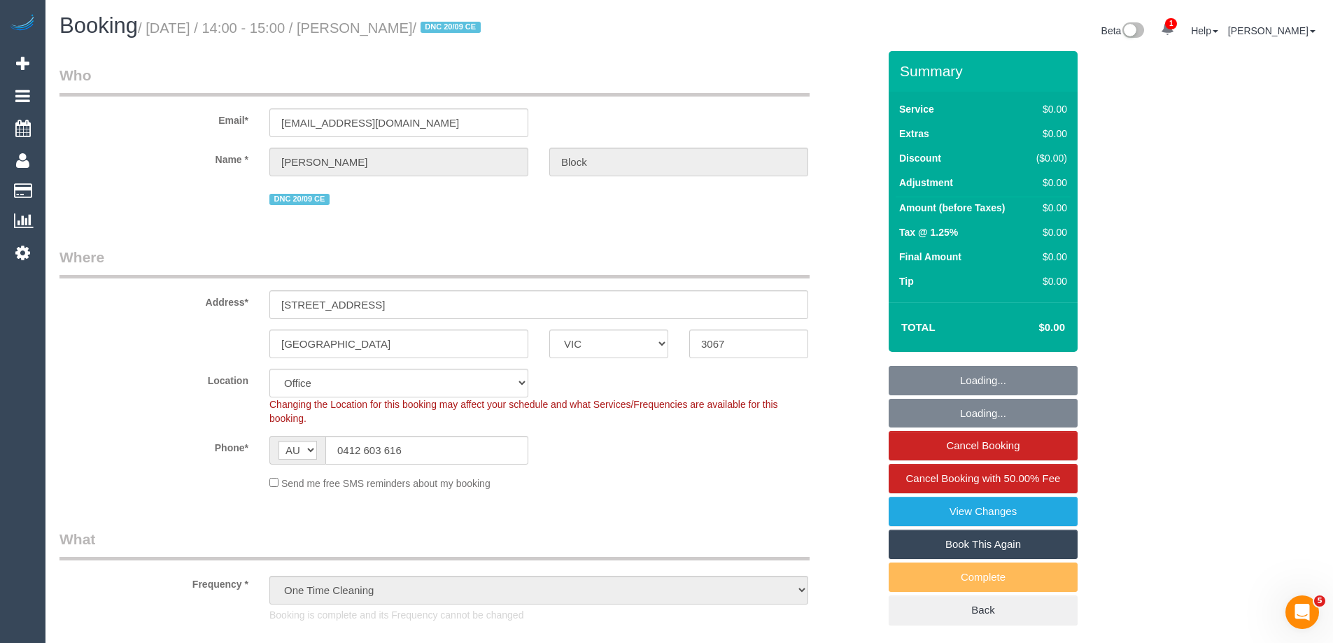
select select "object:786"
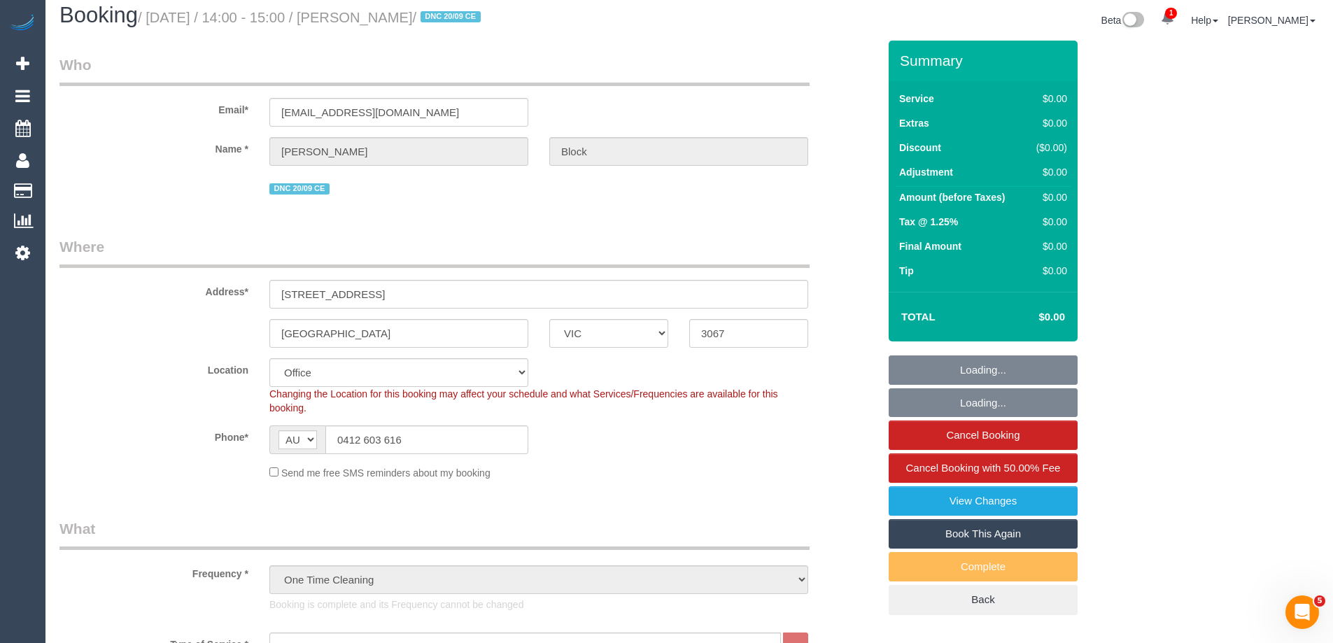
scroll to position [1819, 0]
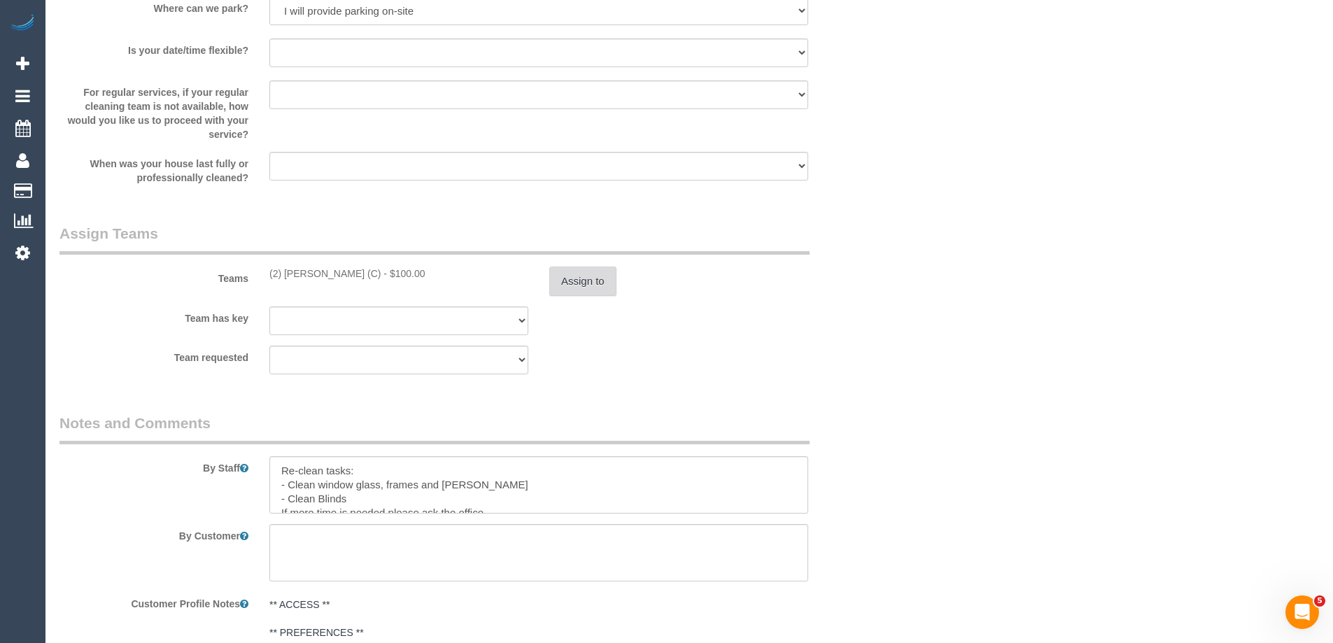
click at [595, 293] on button "Assign to" at bounding box center [582, 281] width 67 height 29
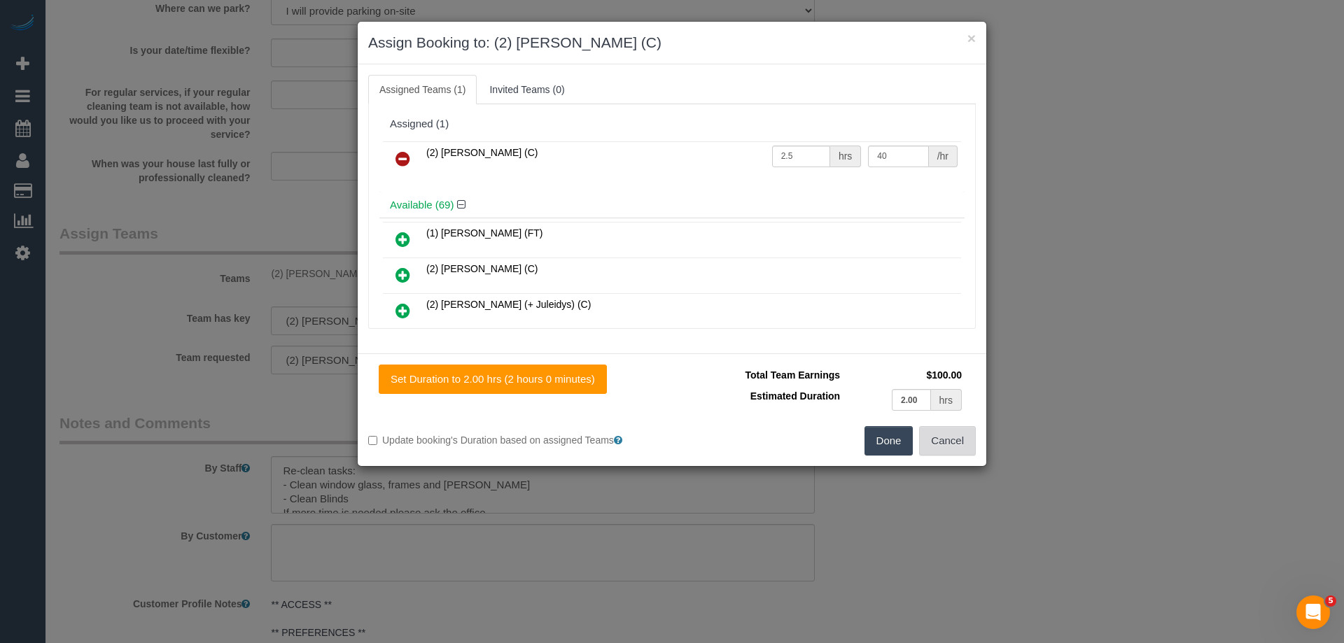
click at [975, 439] on button "Cancel" at bounding box center [947, 440] width 57 height 29
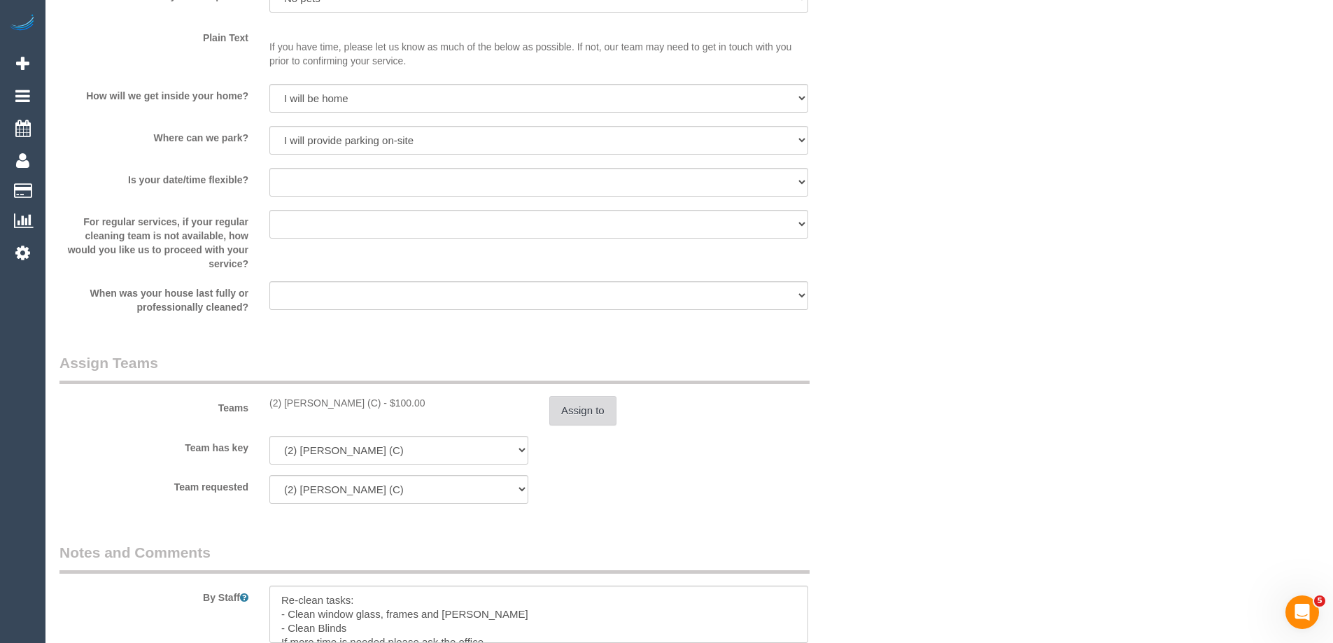
scroll to position [1959, 0]
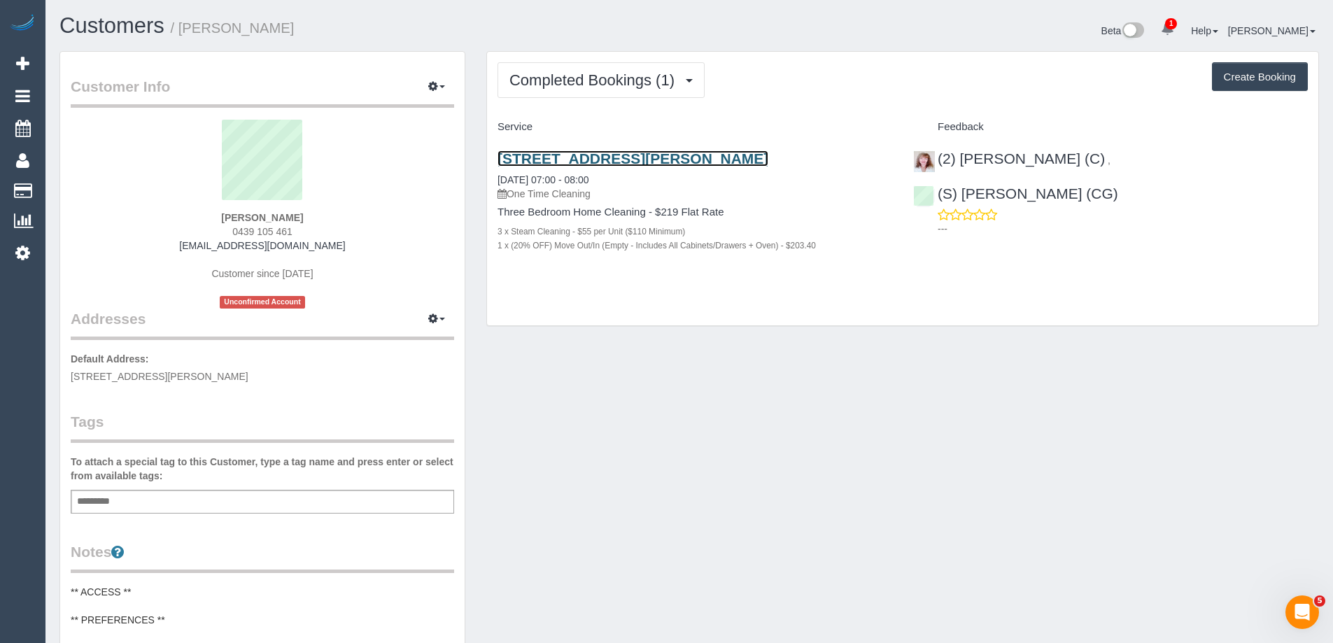
click at [665, 162] on link "28 Princes Terrace, Pascoe Vale South, VIC 3044" at bounding box center [633, 158] width 271 height 16
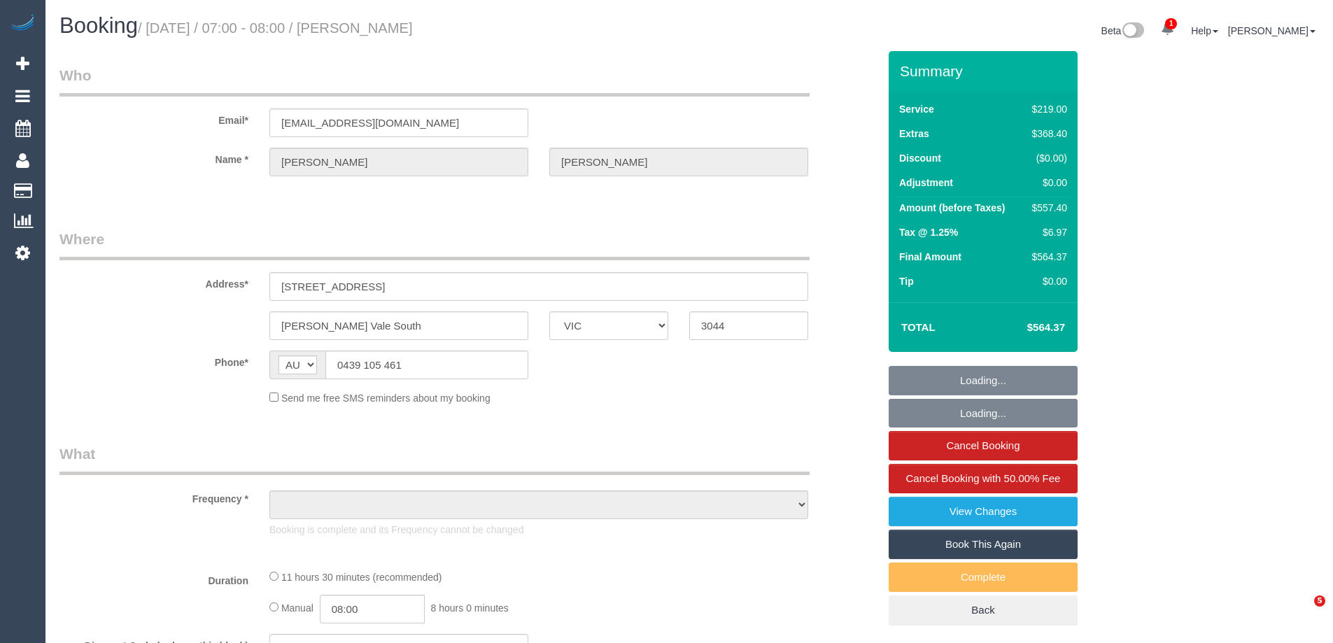
select select "VIC"
select select "string:stripe-pm_1S0uYB2GScqysDRVlUjLOmMK"
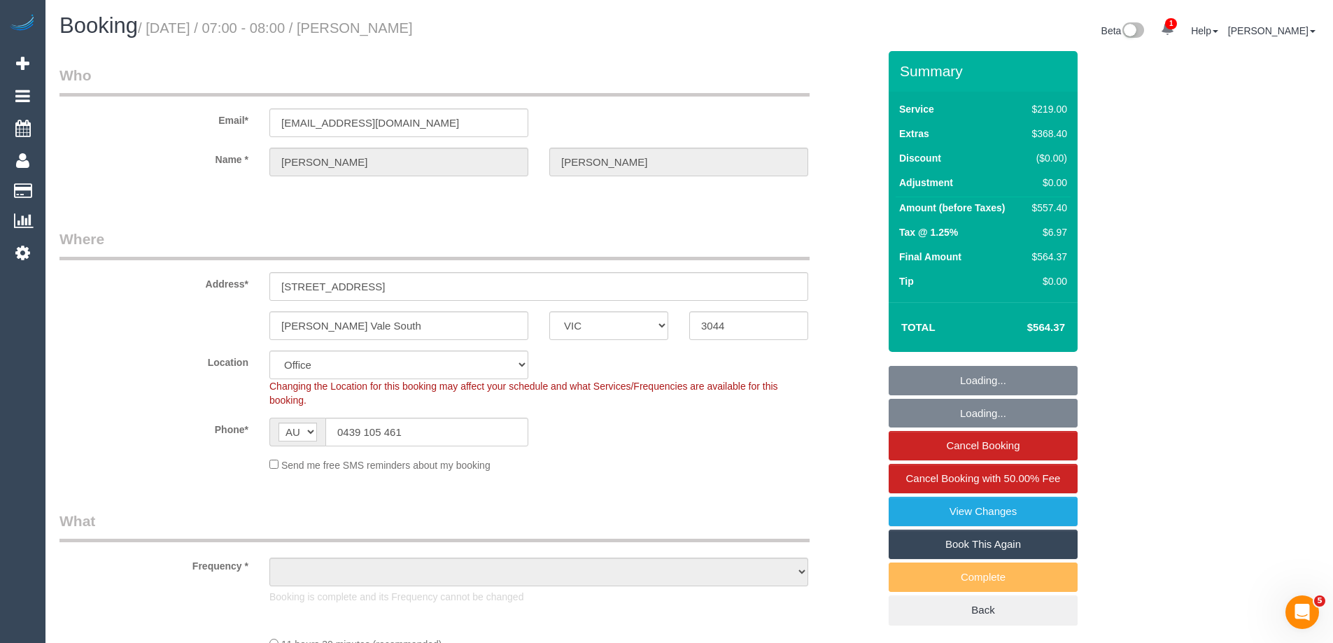
select select "object:648"
select select "number:28"
select select "number:14"
select select "number:19"
select select "number:25"
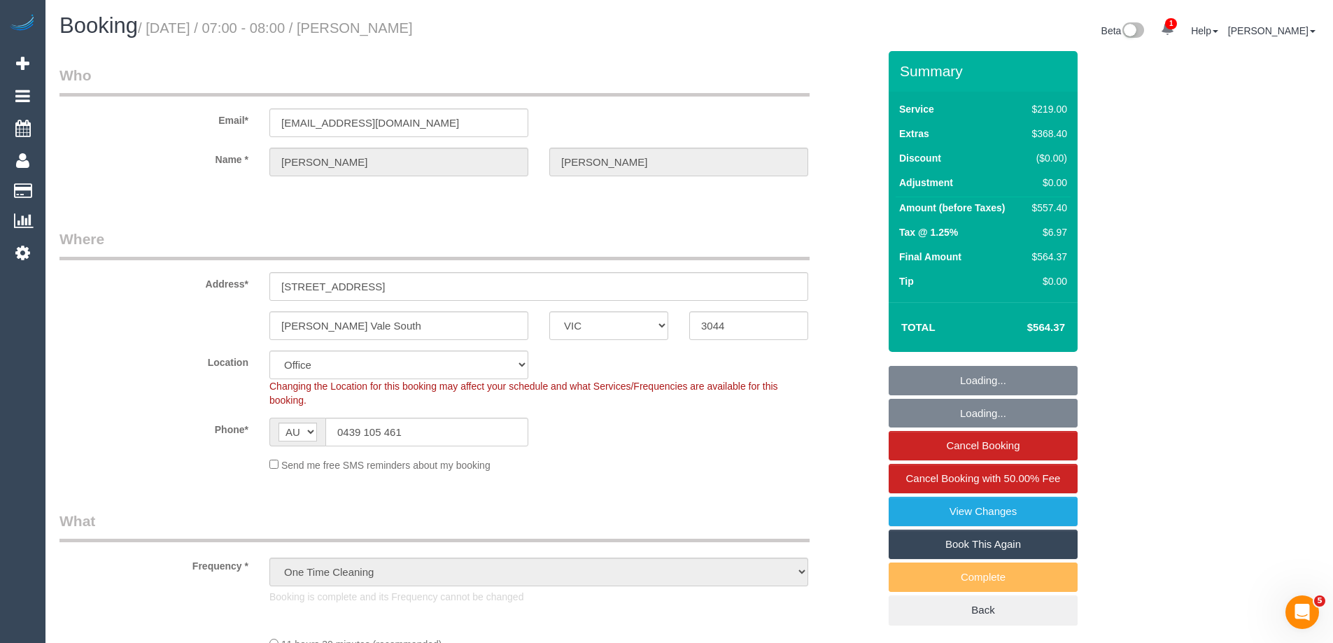
select select "object:799"
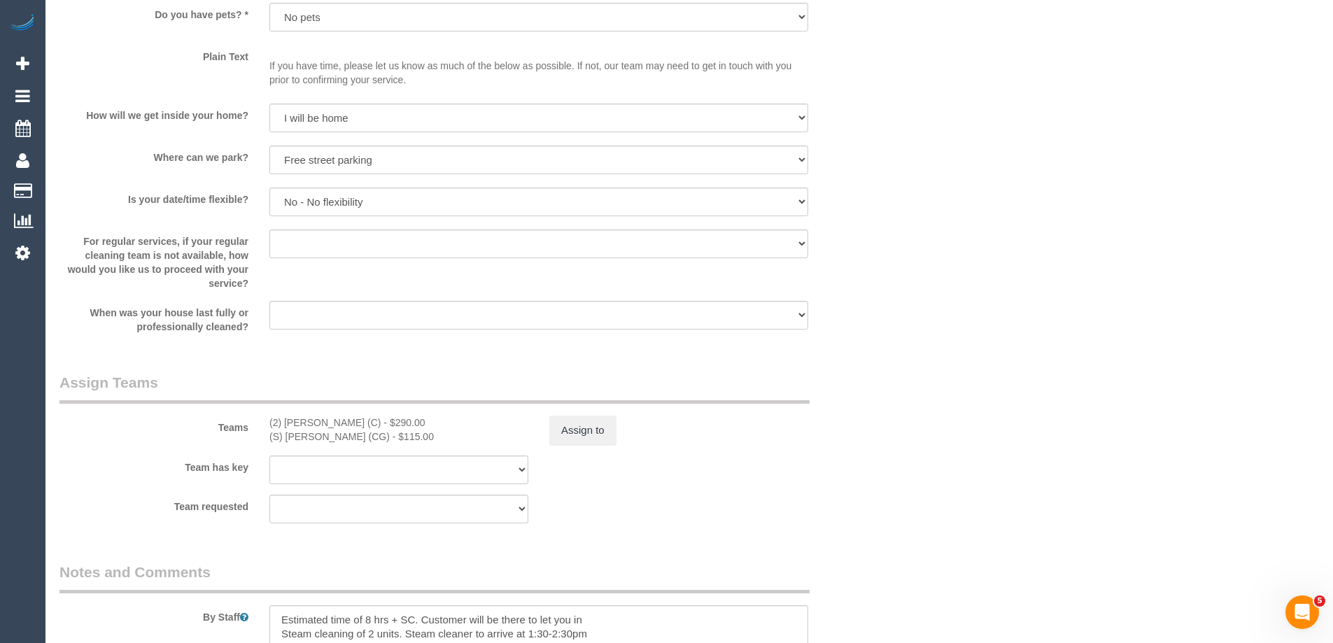
scroll to position [2029, 0]
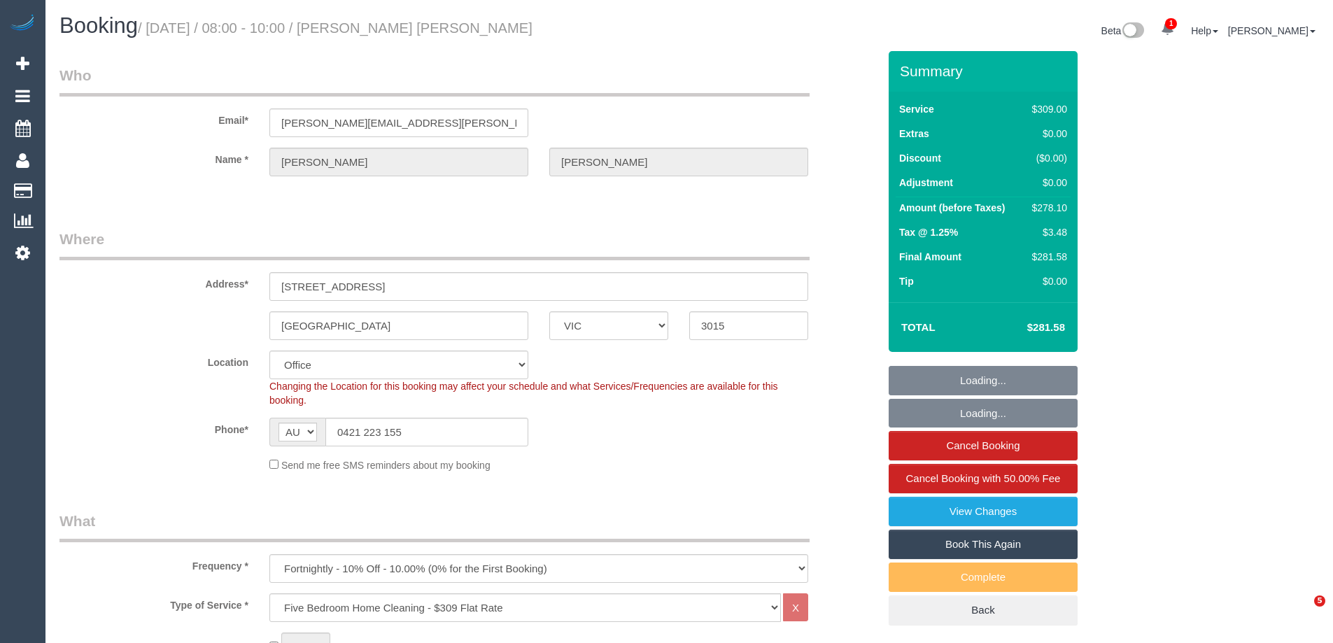
select select "VIC"
select select "number:28"
select select "number:16"
select select "number:19"
select select "number:22"
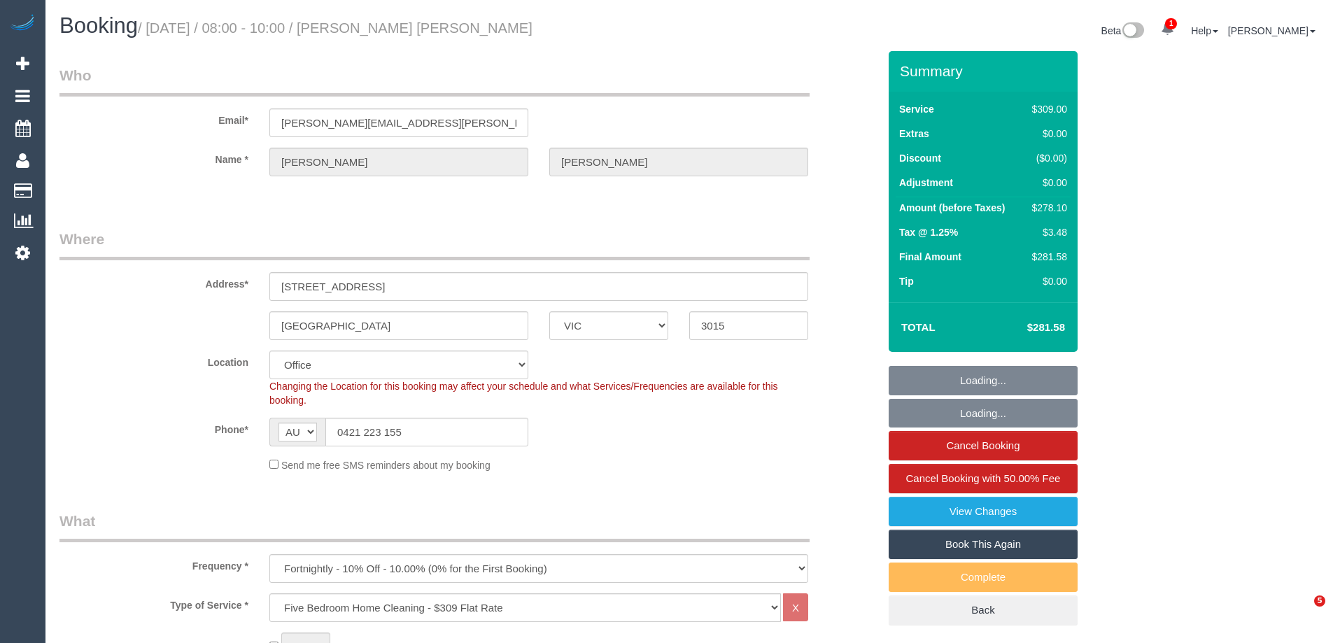
select select "number:34"
select select "number:26"
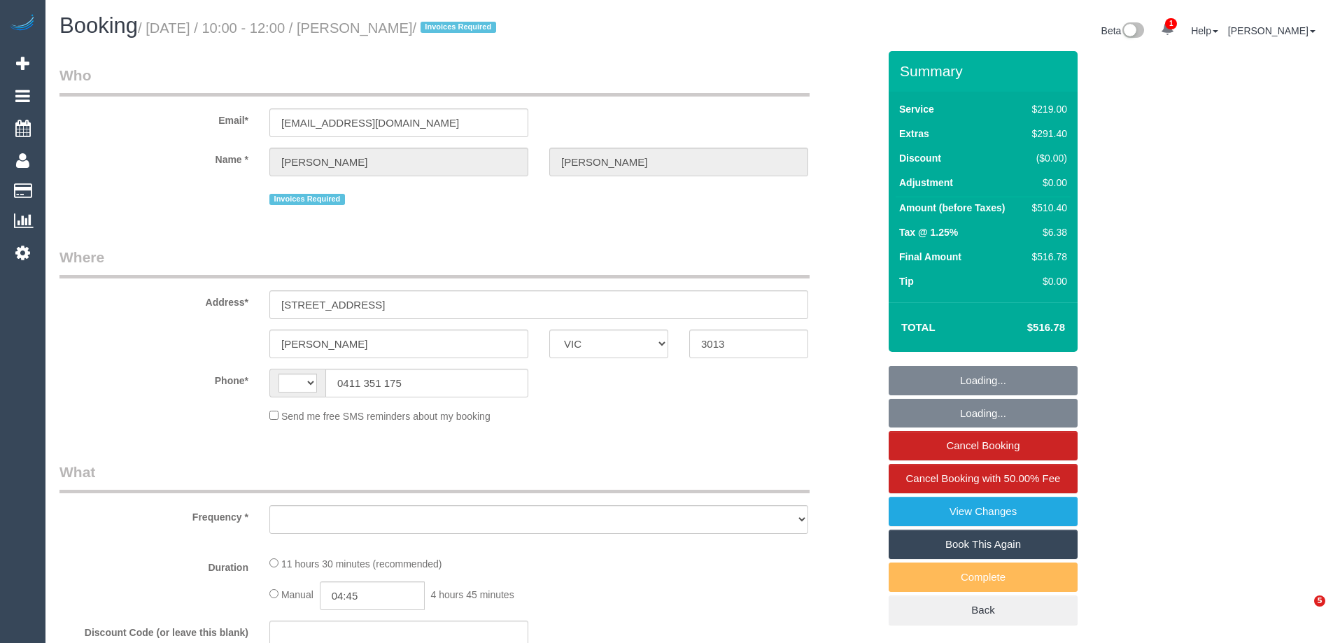
select select "VIC"
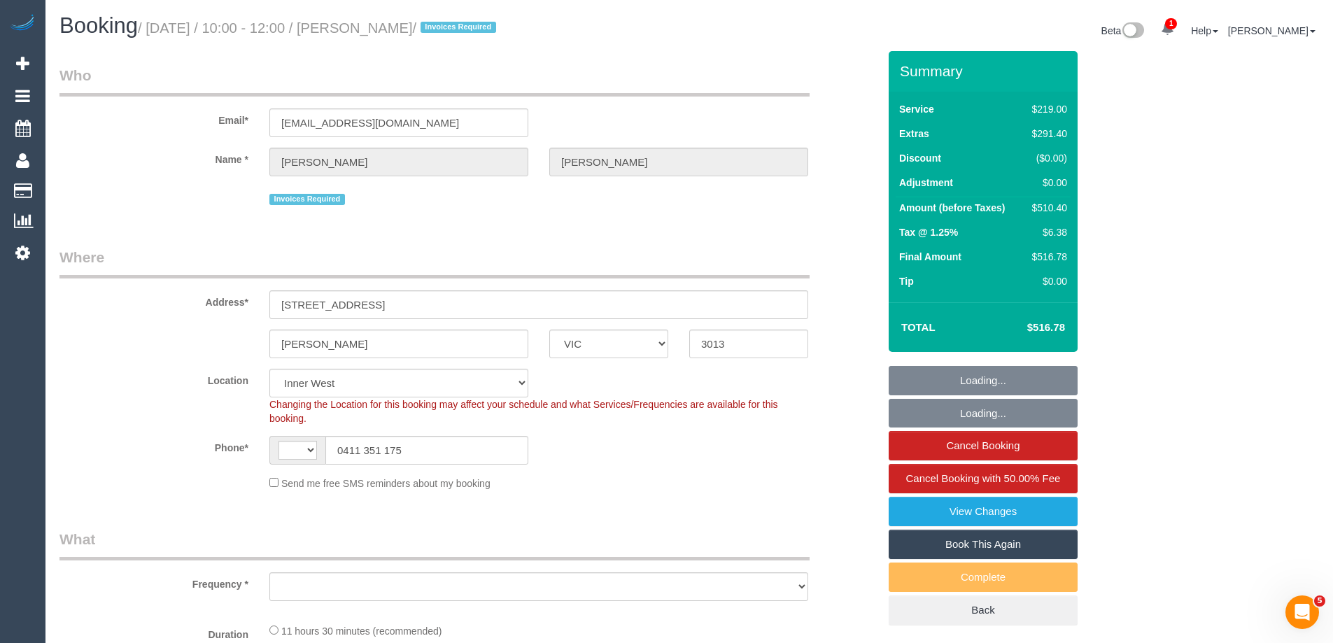
select select "string:AU"
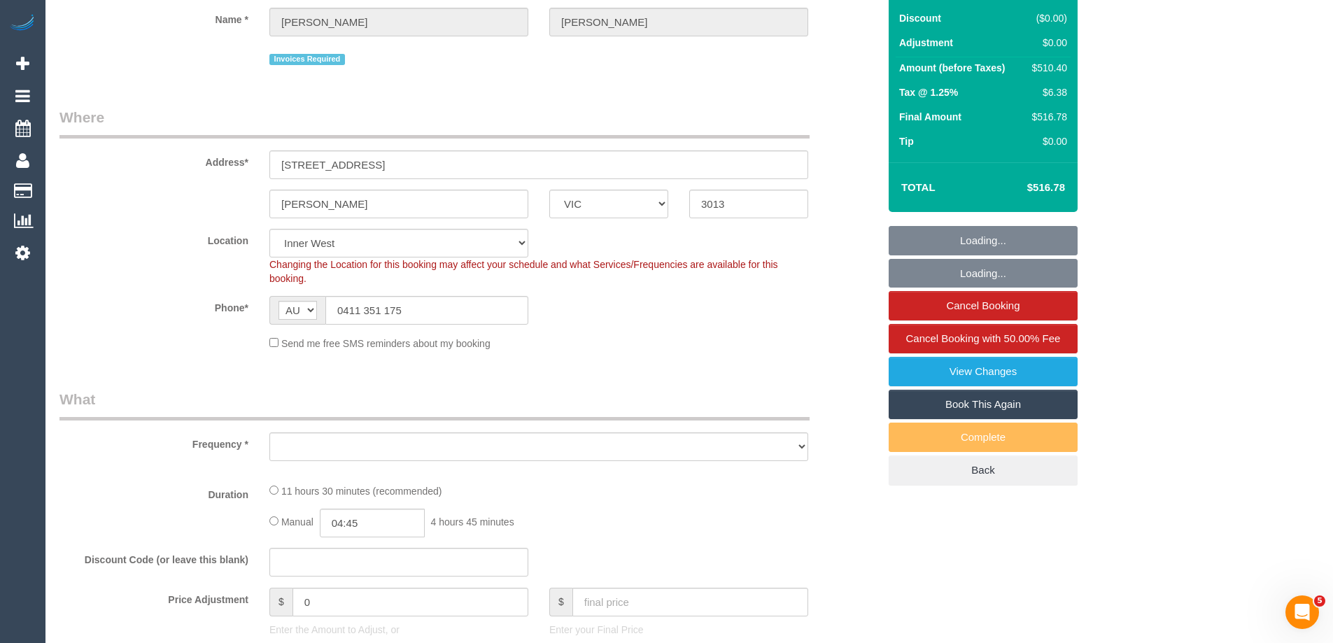
select select "object:3387"
select select "string:stripe-pm_1S9zCT2GScqysDRVnz8GVL0d"
select select "number:28"
select select "number:14"
select select "number:19"
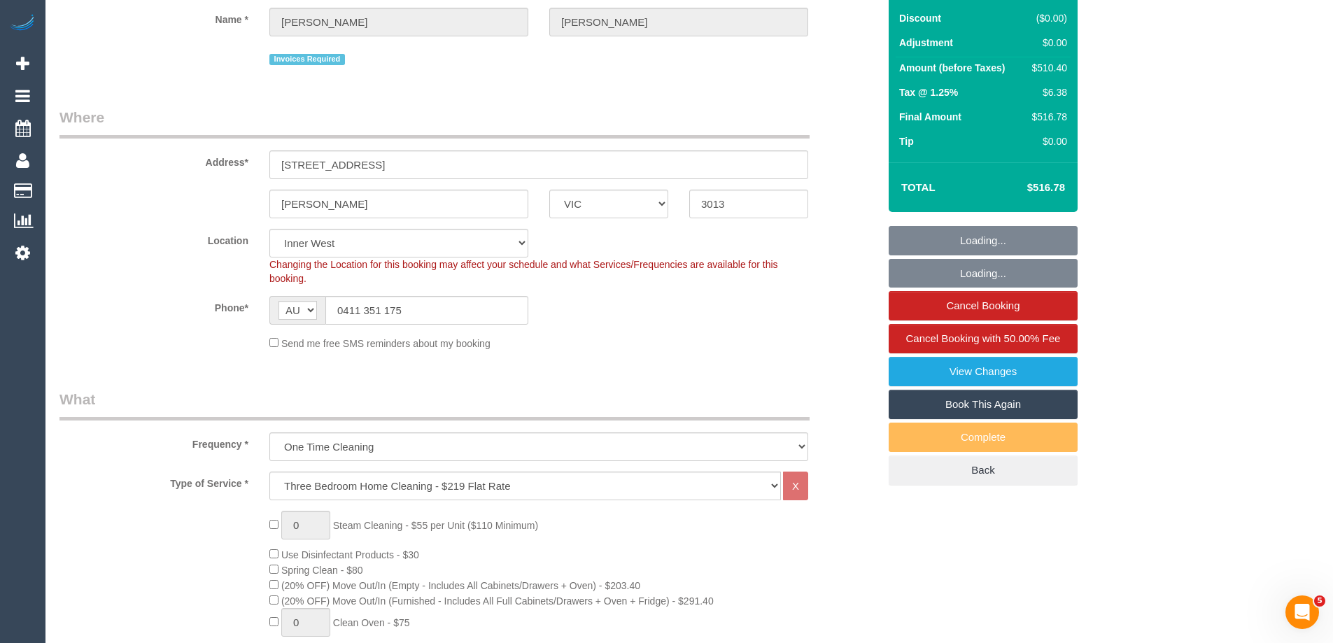
select select "object:3687"
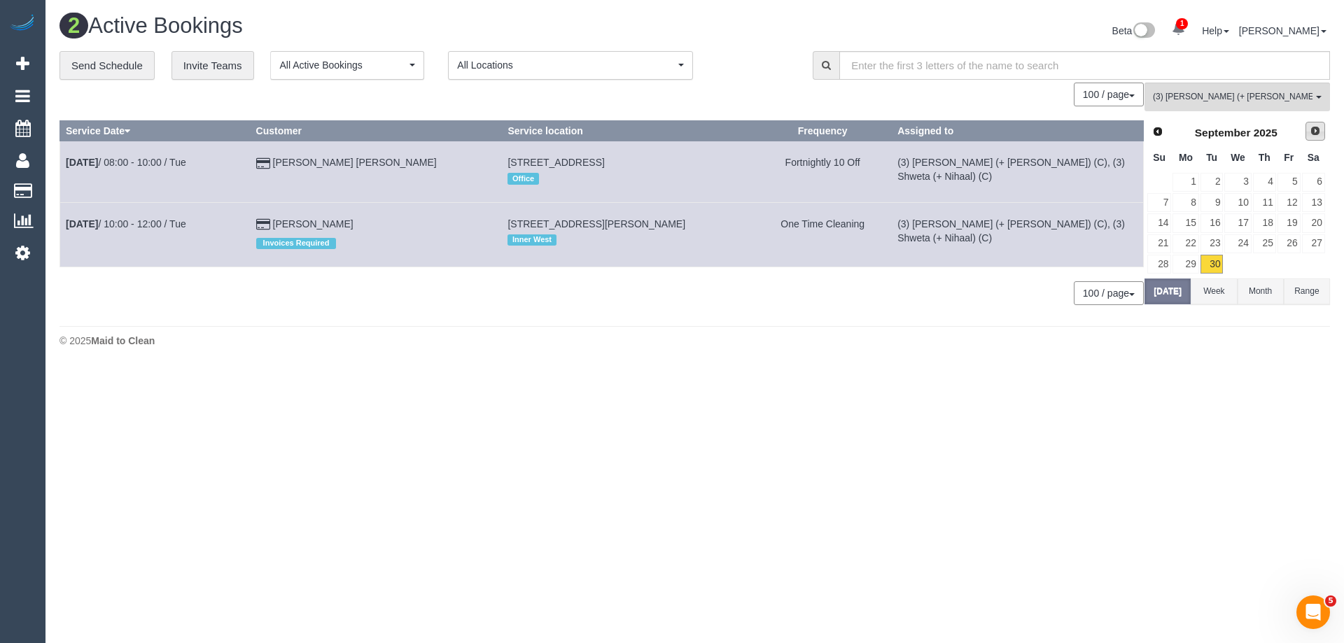
click at [1309, 133] on span "Next" at bounding box center [1314, 130] width 11 height 11
click at [1246, 181] on link "1" at bounding box center [1237, 182] width 27 height 19
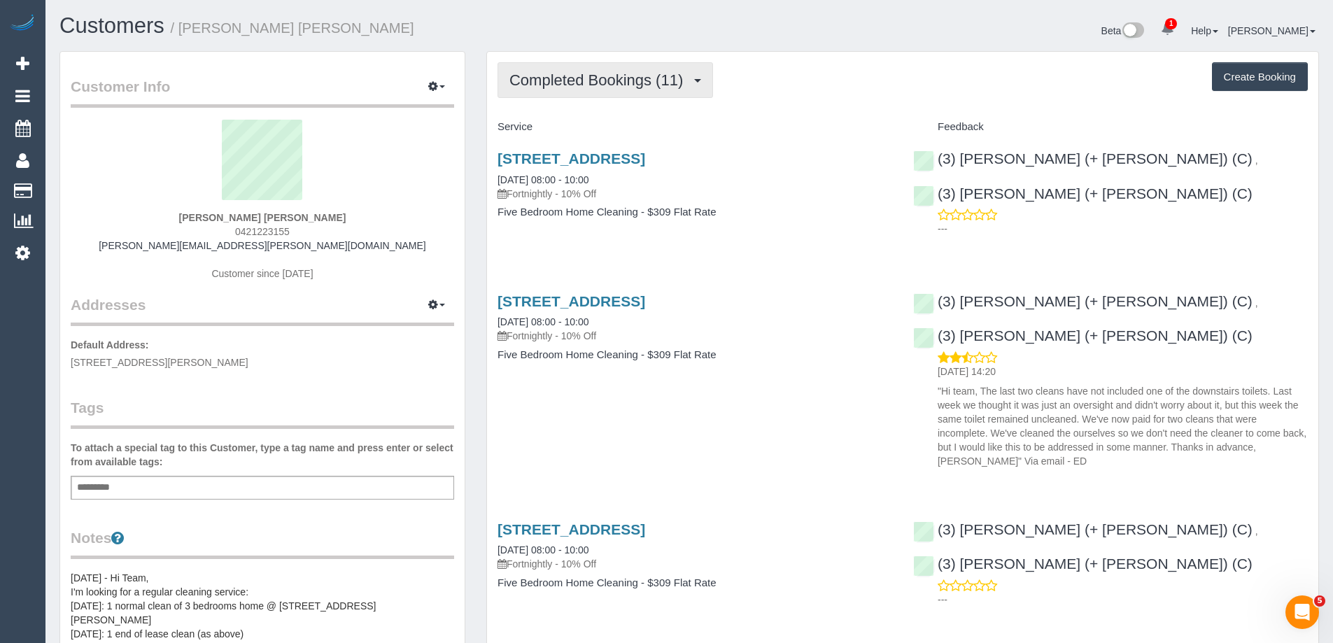
click at [572, 78] on span "Completed Bookings (11)" at bounding box center [599, 79] width 181 height 17
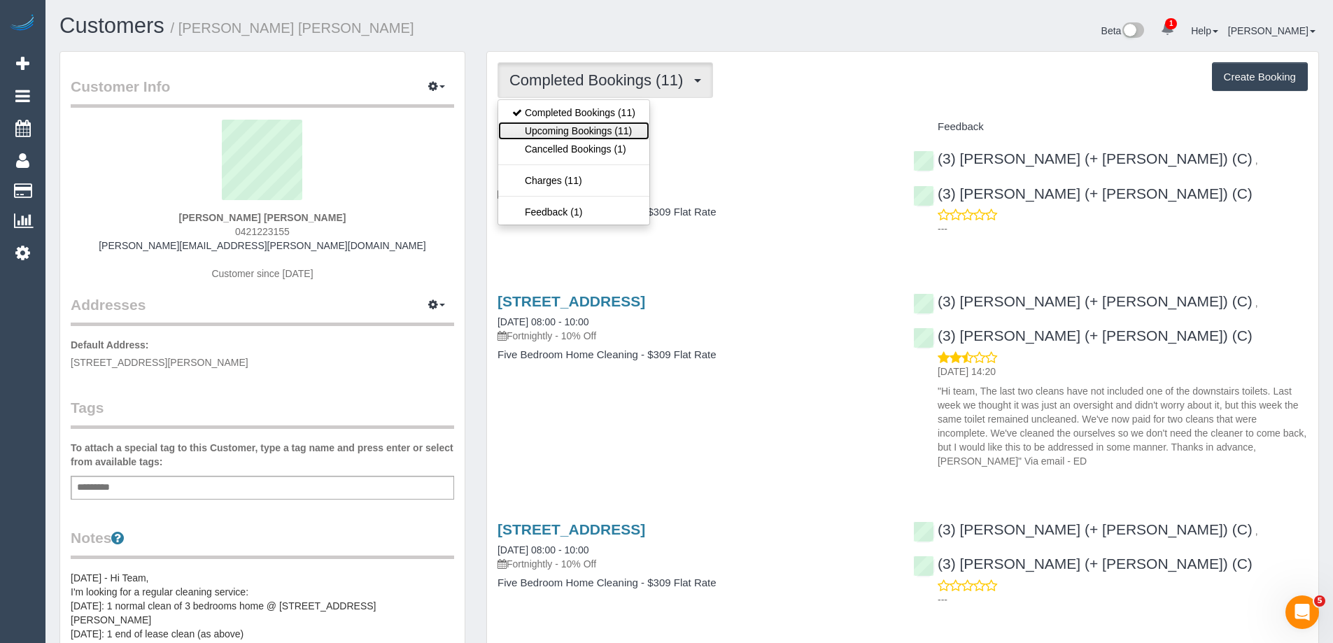
click at [570, 132] on link "Upcoming Bookings (11)" at bounding box center [573, 131] width 151 height 18
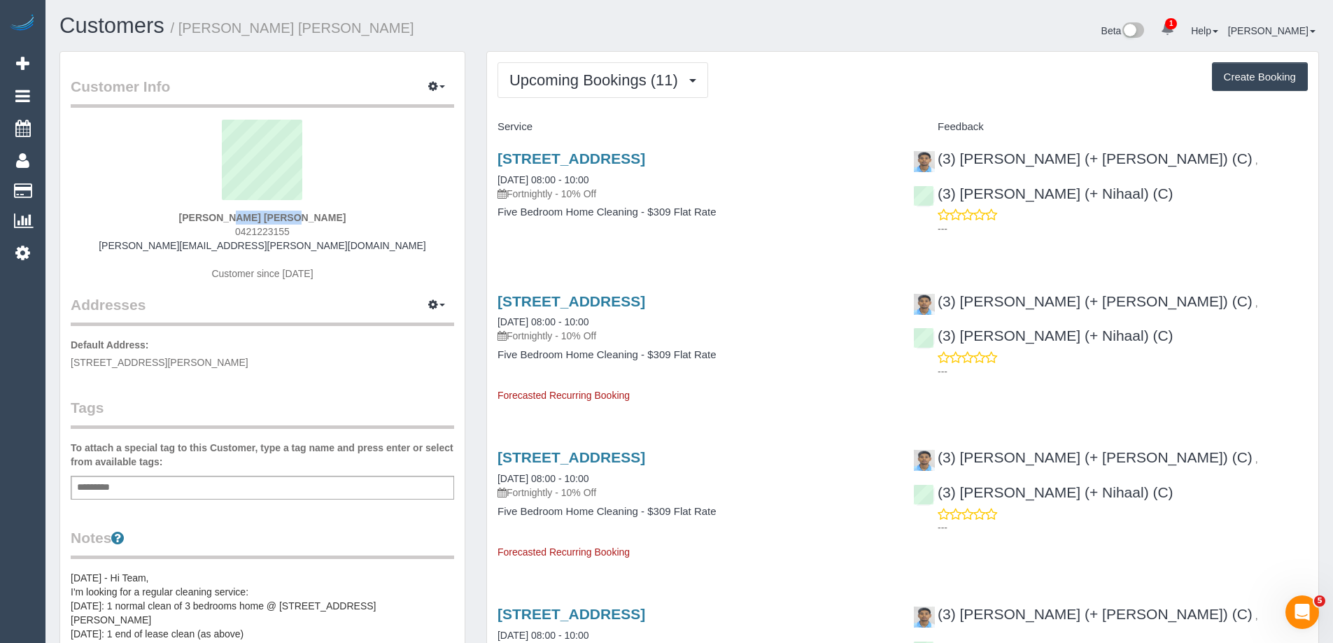
drag, startPoint x: 169, startPoint y: 215, endPoint x: 261, endPoint y: 216, distance: 91.7
click at [261, 216] on div "Kate Hewitt Kate Hewitt 0421223155 kate.hewitt@yarratrams.com.au Customer since…" at bounding box center [262, 207] width 383 height 175
copy strong "[PERSON_NAME]"
click at [640, 79] on span "Upcoming Bookings (11)" at bounding box center [597, 79] width 176 height 17
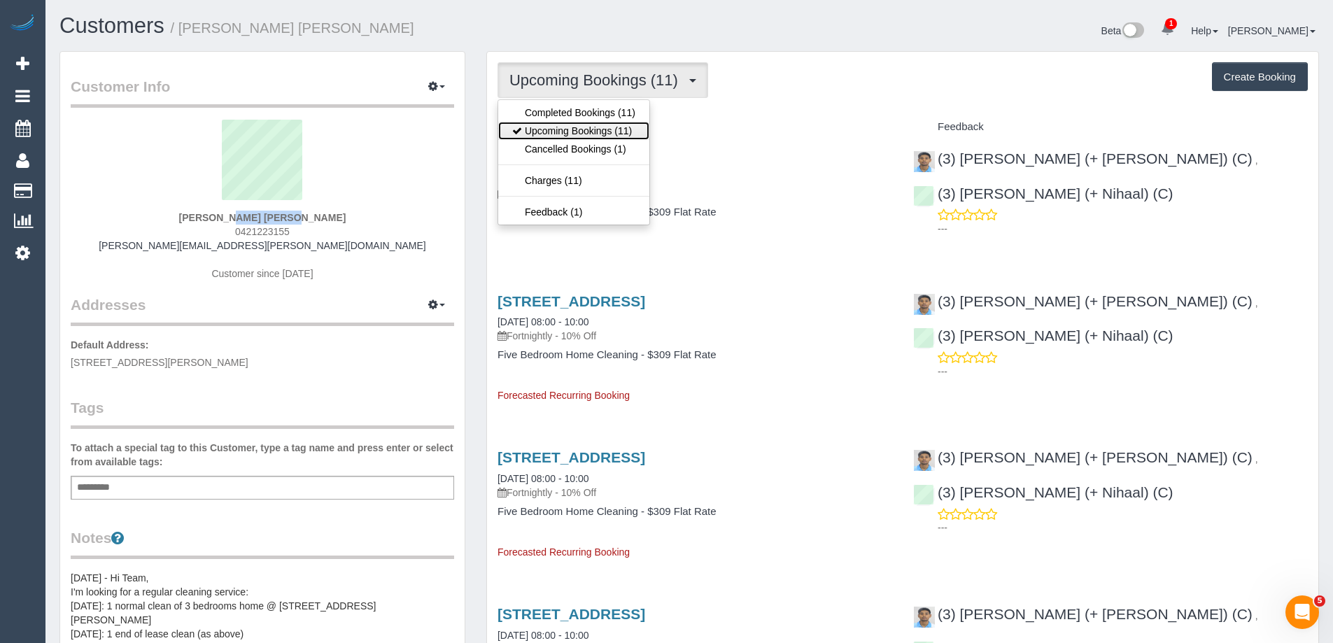
click at [623, 128] on link "Upcoming Bookings (11)" at bounding box center [573, 131] width 151 height 18
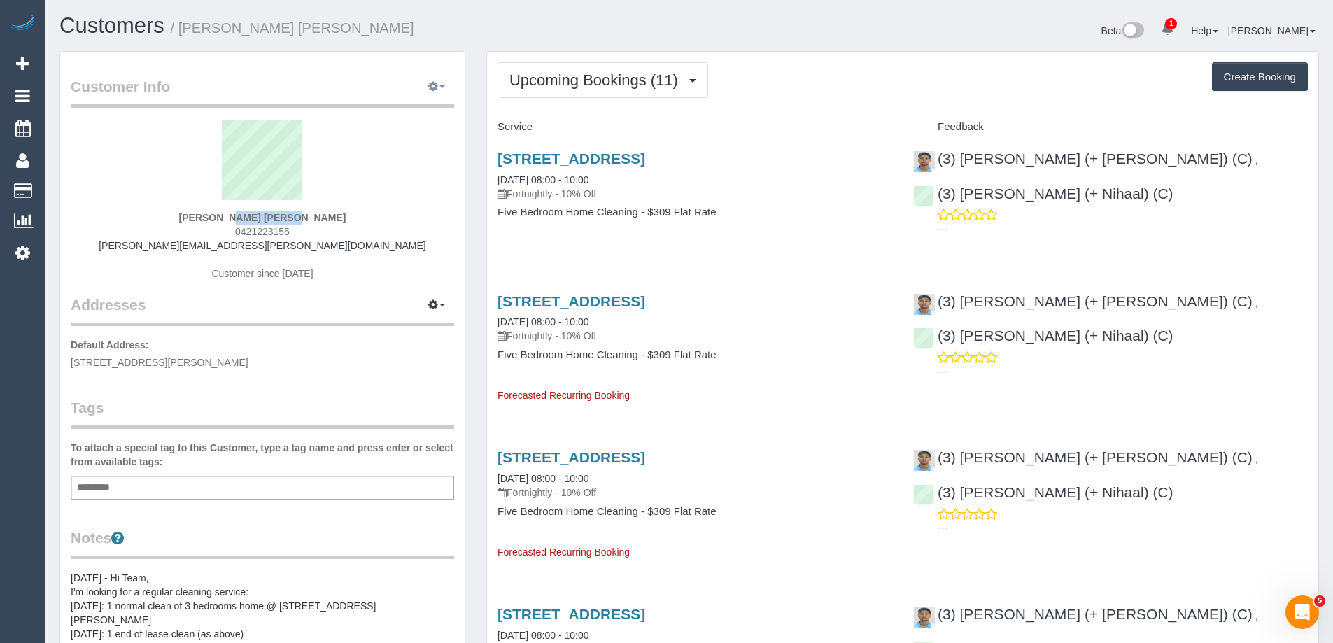
click at [433, 85] on icon "button" at bounding box center [433, 86] width 10 height 8
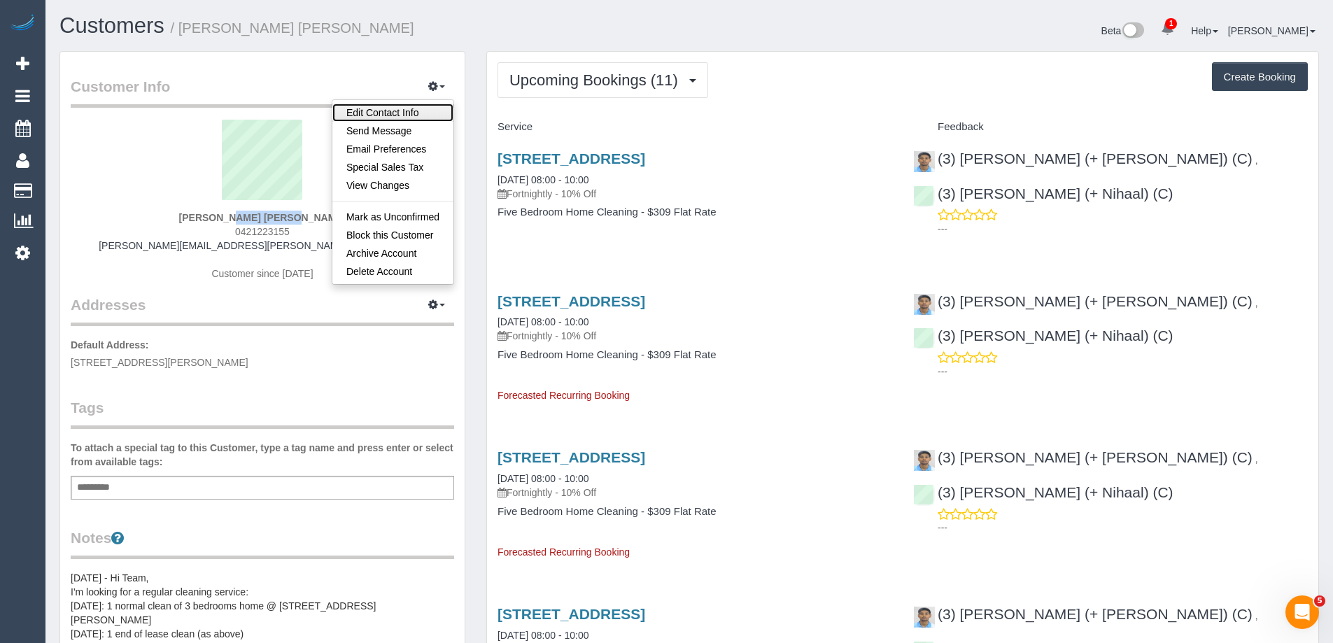
click at [417, 111] on link "Edit Contact Info" at bounding box center [392, 113] width 121 height 18
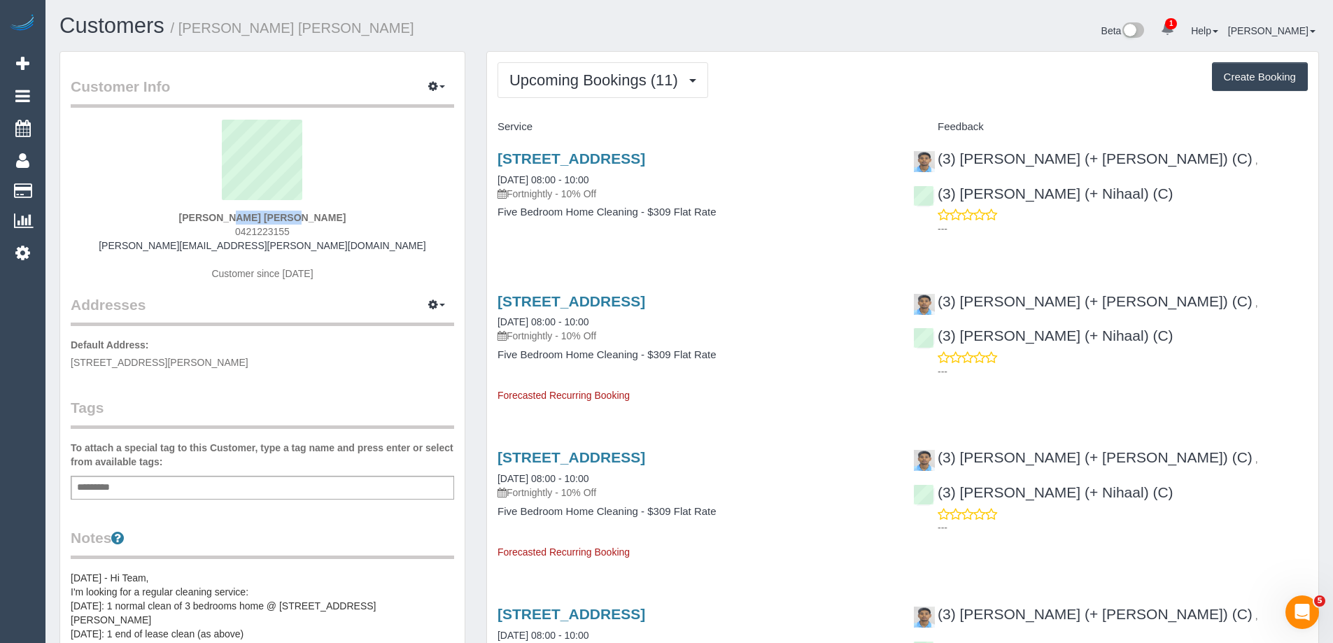
select select "VIC"
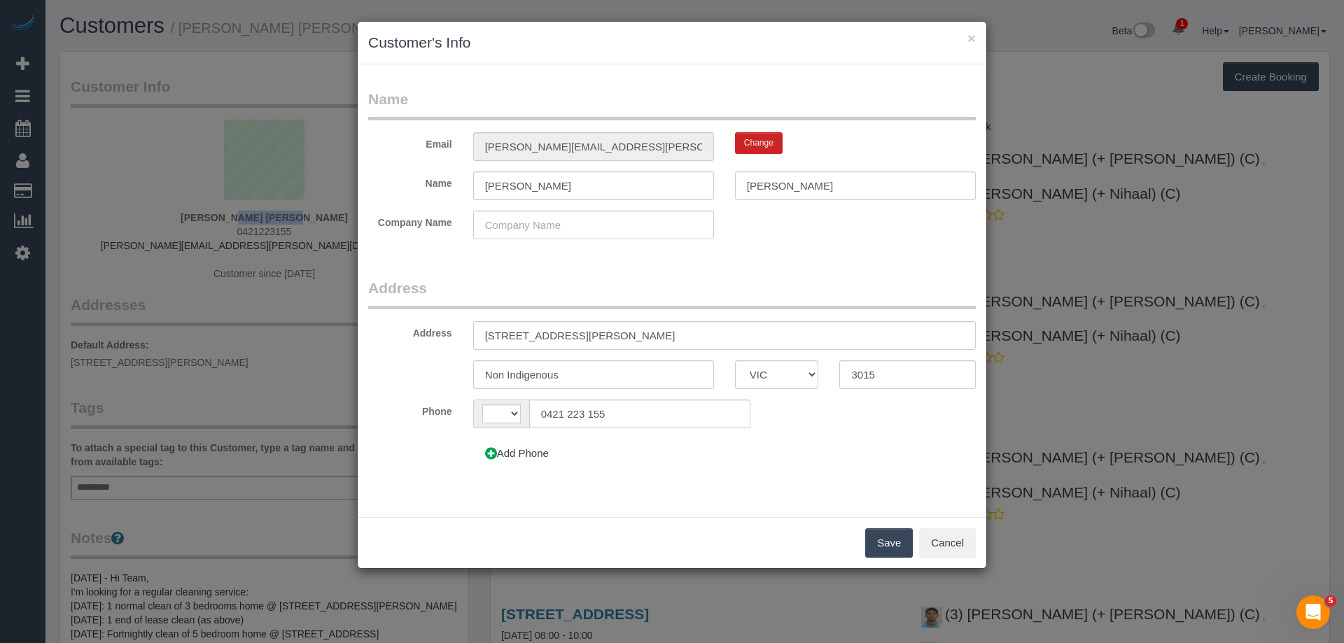
select select "string:AU"
drag, startPoint x: 843, startPoint y: 181, endPoint x: 696, endPoint y: 184, distance: 147.0
click at [696, 184] on div "Name Kate Hewitt Kate Hewitt" at bounding box center [672, 185] width 628 height 29
click at [773, 187] on input "Kate Hewitt" at bounding box center [855, 185] width 241 height 29
click at [772, 186] on input "Kate Hewitt" at bounding box center [855, 185] width 241 height 29
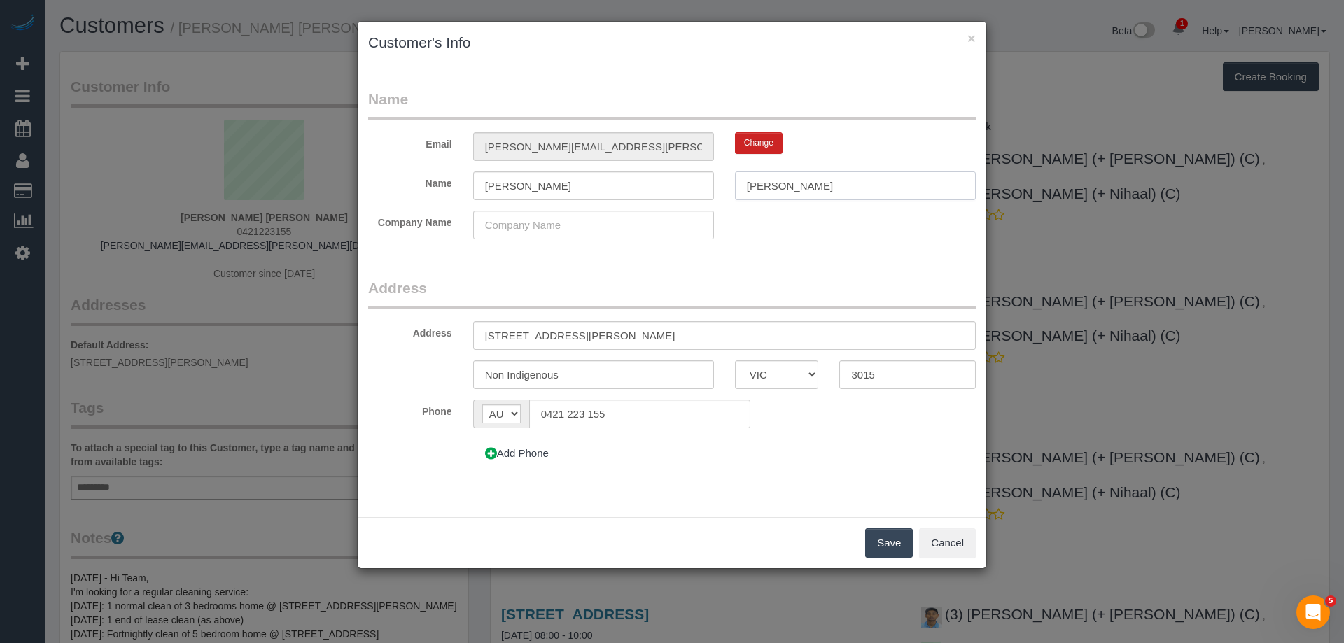
type input "Hewitt"
click at [567, 185] on input "Kate Hewitt" at bounding box center [593, 185] width 241 height 29
type input "Kate"
click at [901, 543] on button "Save" at bounding box center [889, 542] width 48 height 29
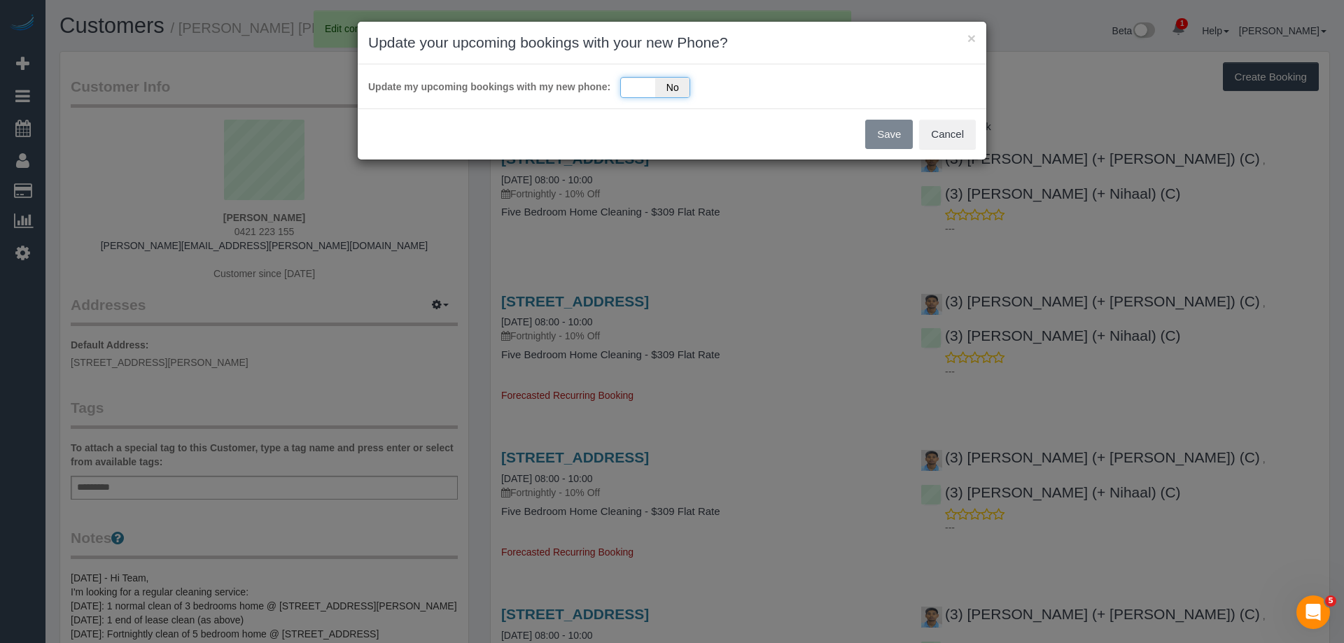
click at [656, 91] on span "No" at bounding box center [672, 88] width 34 height 20
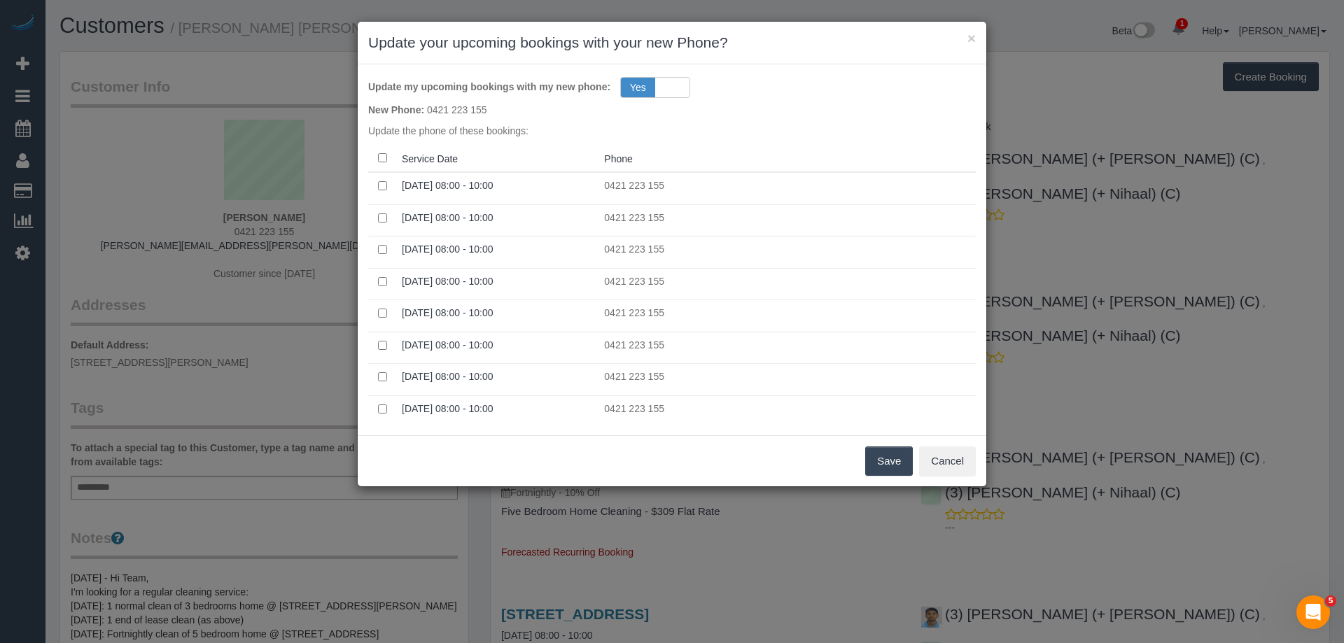
click at [897, 462] on button "Save" at bounding box center [889, 460] width 48 height 29
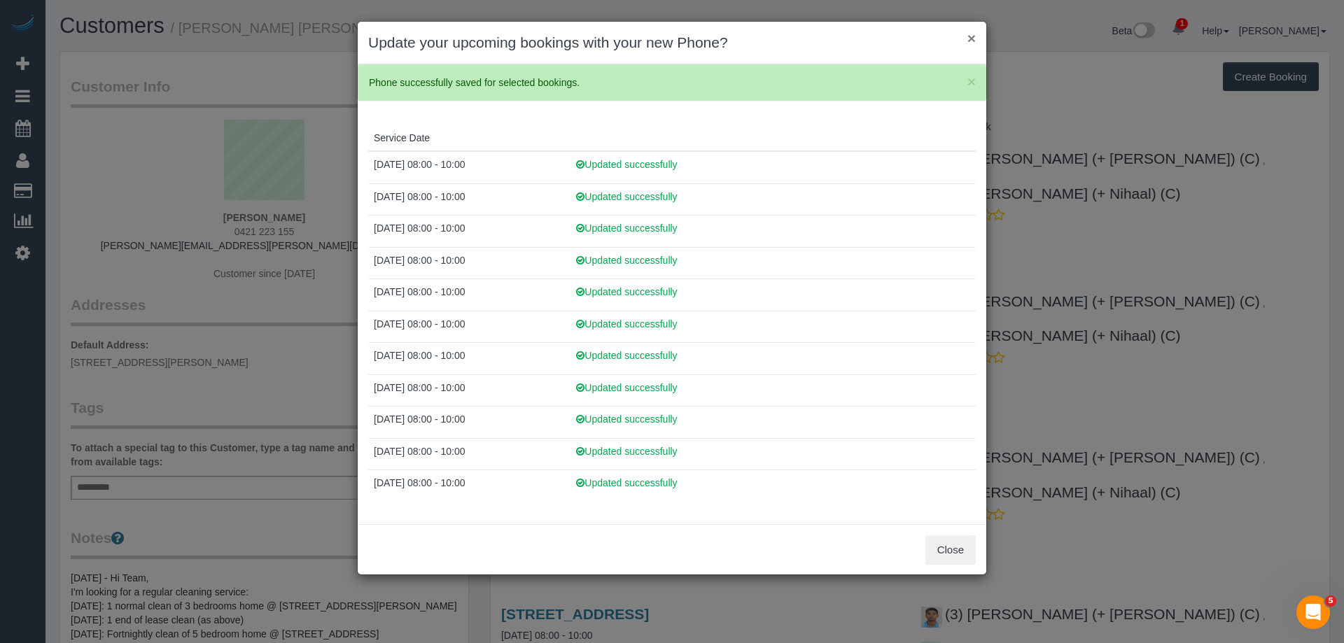
drag, startPoint x: 975, startPoint y: 39, endPoint x: 957, endPoint y: 41, distance: 18.2
click at [975, 39] on div "× Update your upcoming bookings with your new Phone?" at bounding box center [672, 43] width 628 height 43
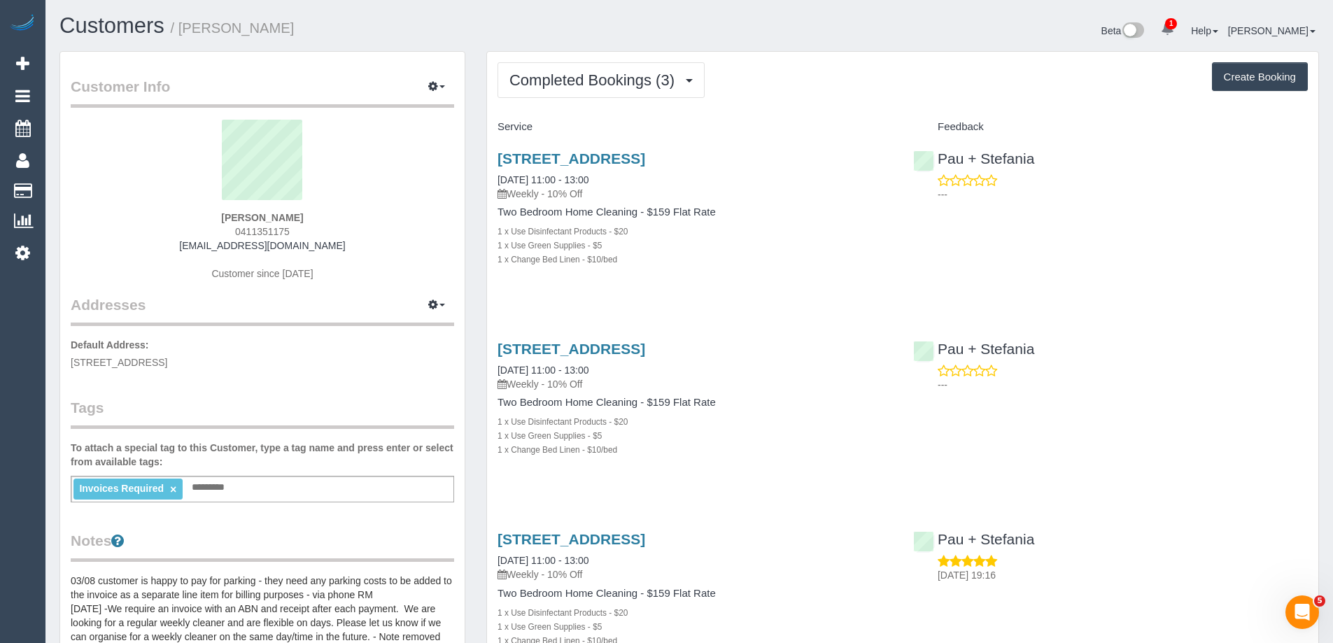
drag, startPoint x: 316, startPoint y: 230, endPoint x: 213, endPoint y: 230, distance: 103.6
click at [214, 230] on div "[PERSON_NAME] 0411351175 [EMAIL_ADDRESS][DOMAIN_NAME] Customer since [DATE]" at bounding box center [262, 207] width 383 height 175
copy span "0411351175"
drag, startPoint x: 537, startPoint y: 80, endPoint x: 560, endPoint y: 96, distance: 27.6
click at [540, 80] on span "Completed Bookings (3)" at bounding box center [595, 79] width 172 height 17
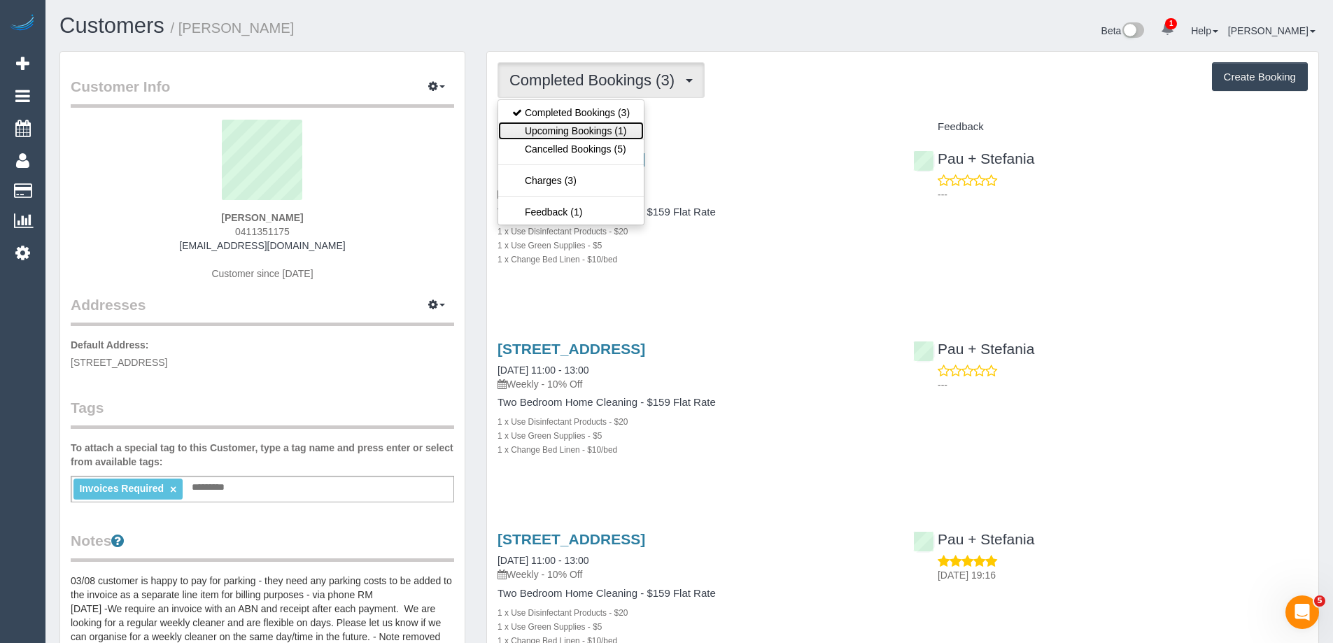
click at [577, 136] on link "Upcoming Bookings (1)" at bounding box center [571, 131] width 146 height 18
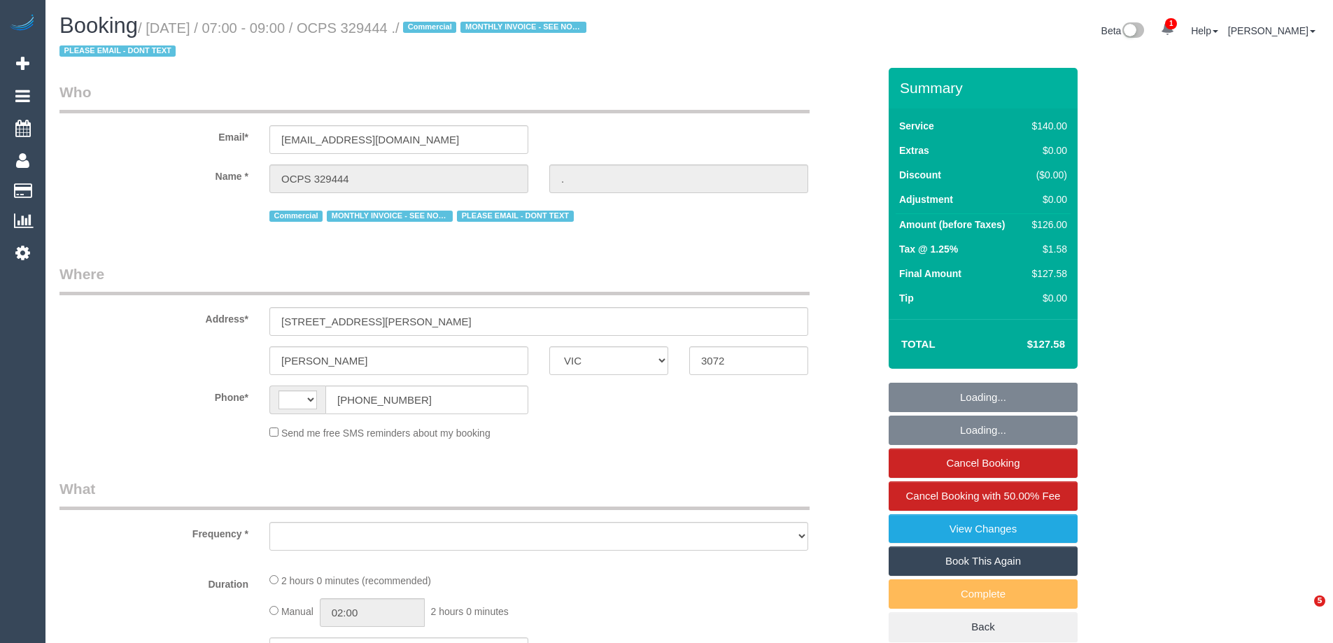
select select "VIC"
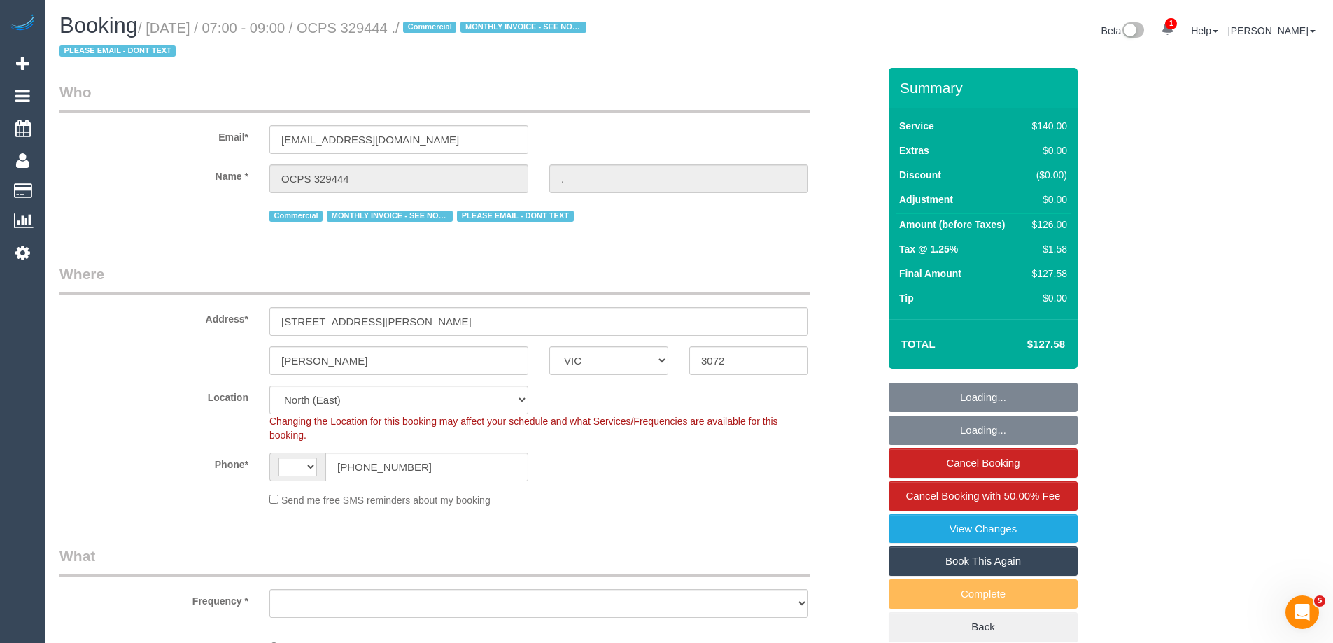
select select "string:AU"
select select "object:2718"
select select "number:28"
select select "object:3537"
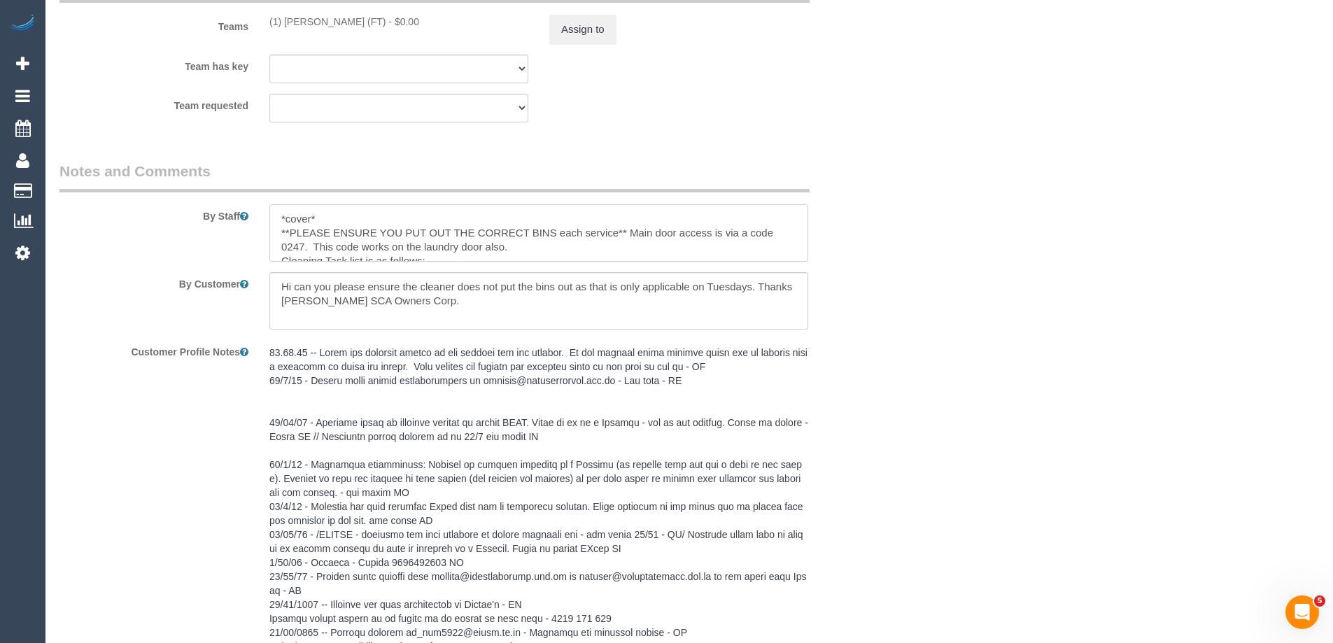
scroll to position [2229, 0]
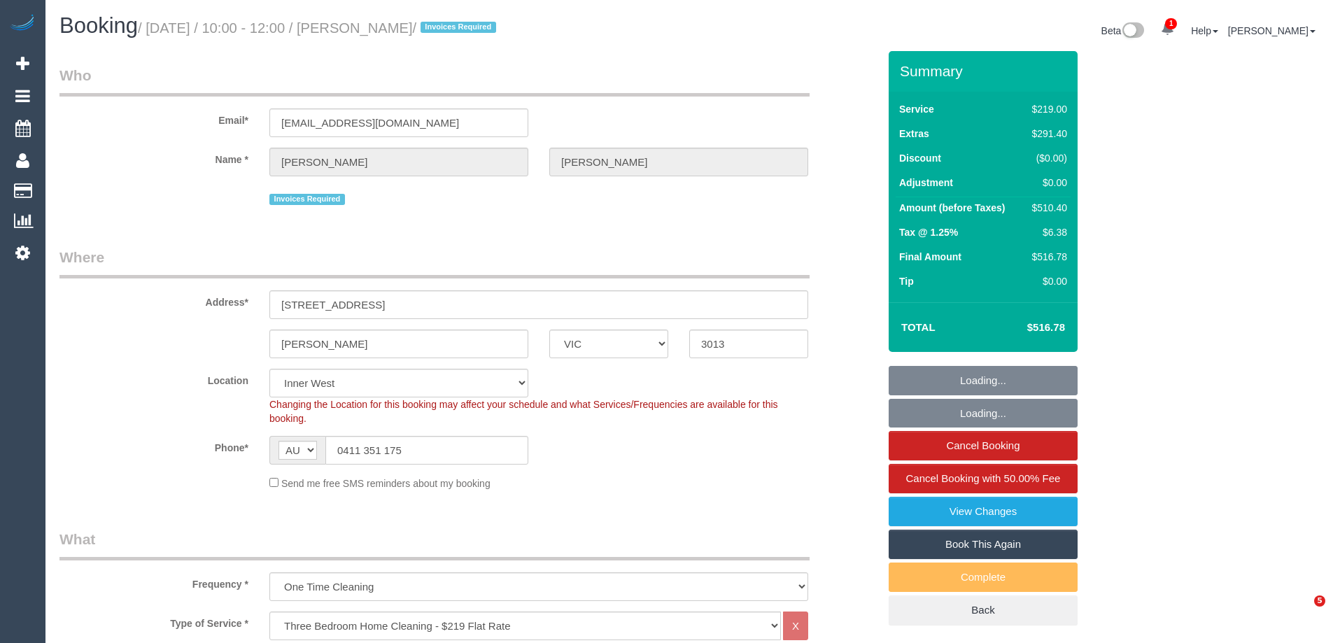
select select "VIC"
select select "string:stripe-pm_1S9zCT2GScqysDRVnz8GVL0d"
select select "number:28"
select select "number:14"
select select "number:19"
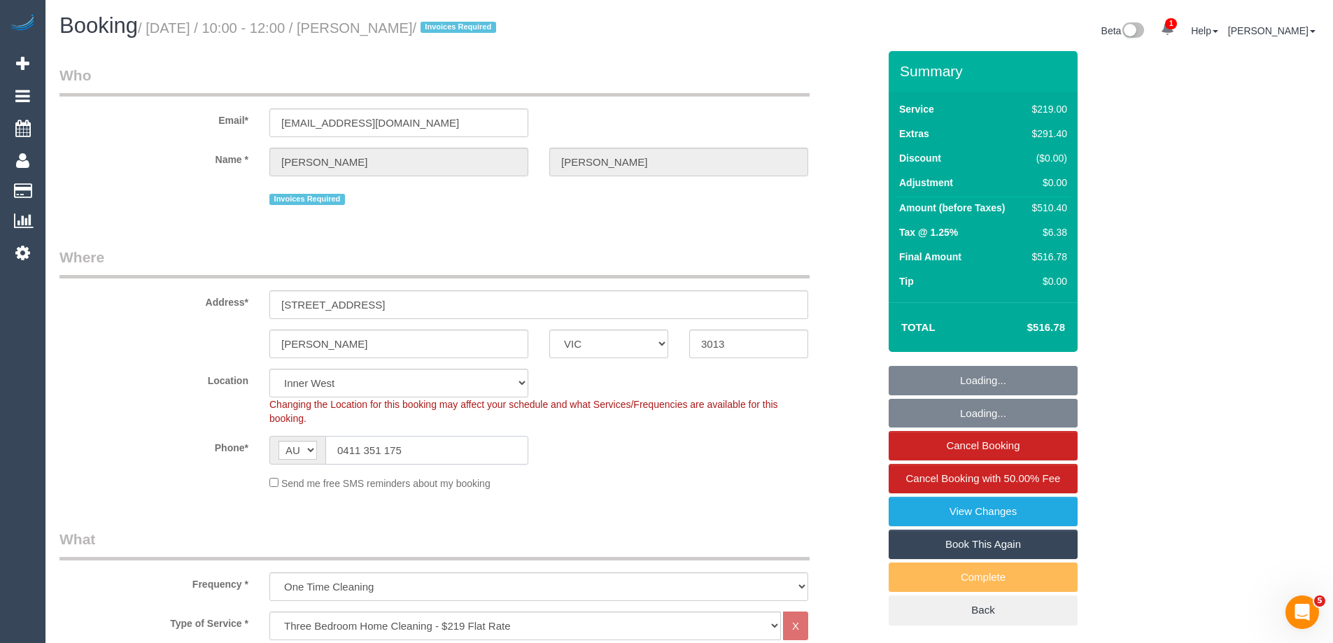
drag, startPoint x: 422, startPoint y: 450, endPoint x: 284, endPoint y: 445, distance: 137.9
click at [287, 446] on div "AF AL DZ AD AO AI AQ AG AR AM AW AU AT AZ BS BH BD BB BY BE BZ BJ BM BT BO BA B…" at bounding box center [398, 450] width 259 height 29
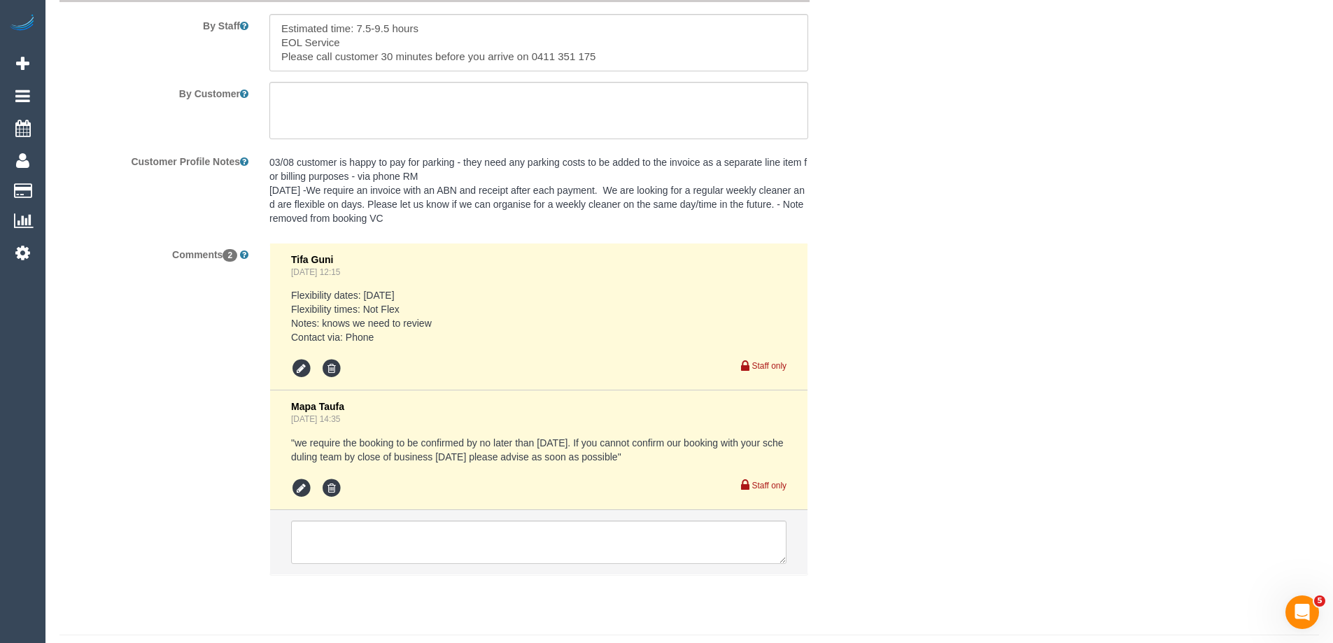
scroll to position [2483, 0]
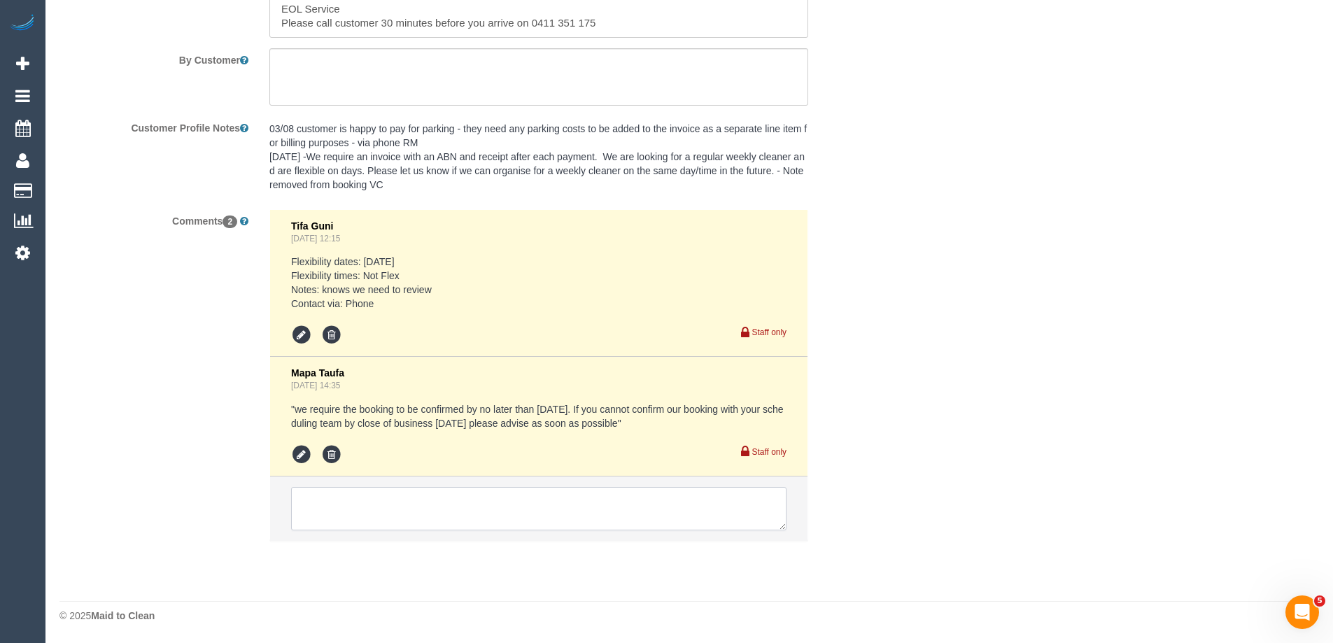
click at [381, 503] on textarea at bounding box center [538, 508] width 495 height 43
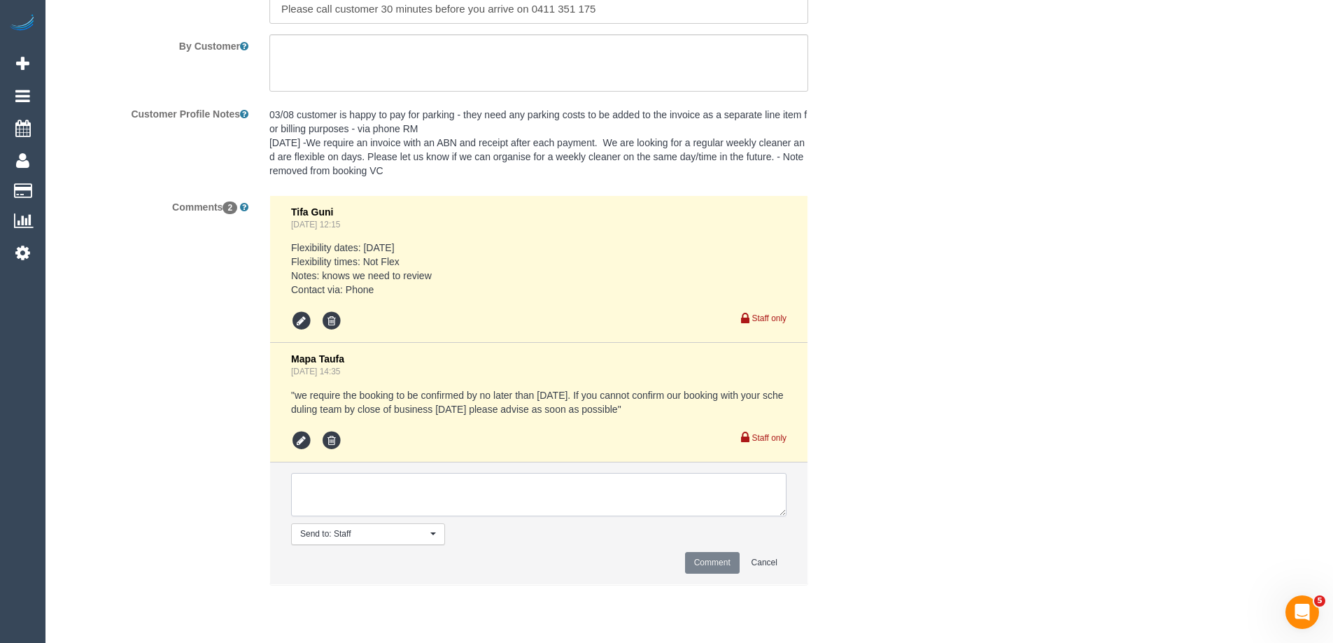
click at [381, 503] on textarea at bounding box center [538, 494] width 495 height 43
type textarea "!sdc Today/Tomorrow | Reason | x cancelled | x unassigned | FU: Details of Foll…"
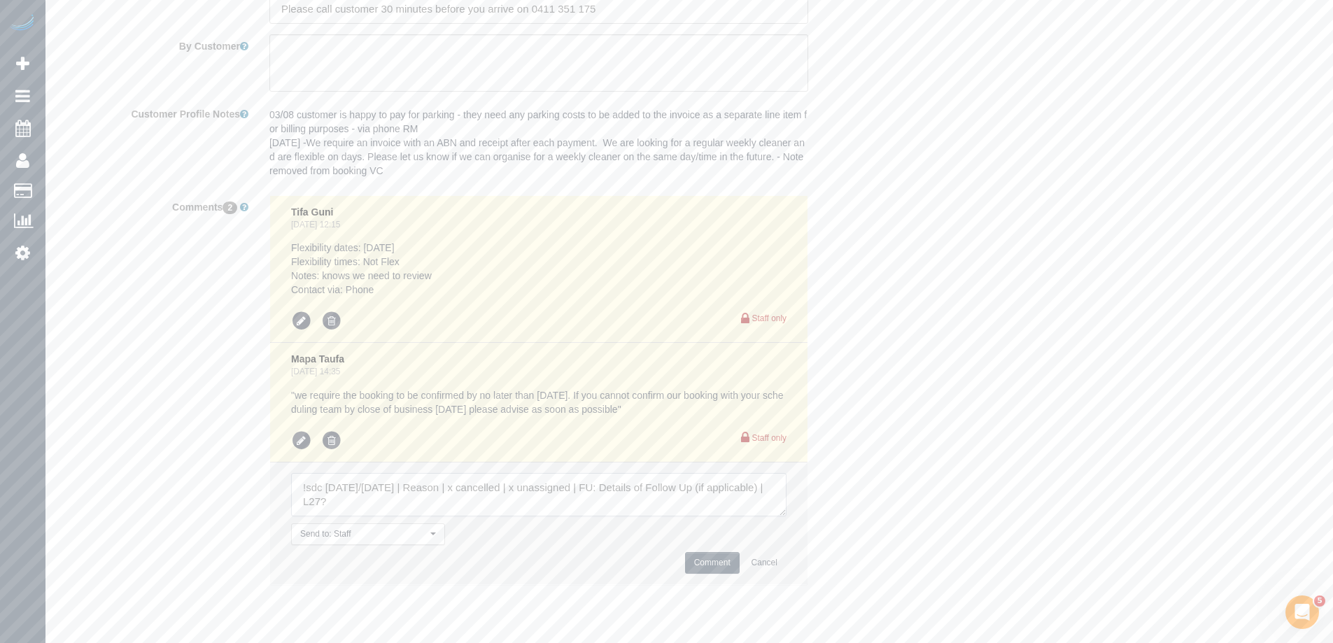
click at [388, 490] on textarea at bounding box center [538, 494] width 495 height 43
drag, startPoint x: 346, startPoint y: 518, endPoint x: 171, endPoint y: 469, distance: 181.7
click at [171, 469] on div "Comments 2 Tifa Guni Sep 22, 2025 12:15 Flexibility dates: Tuesday Flexibility …" at bounding box center [469, 397] width 840 height 404
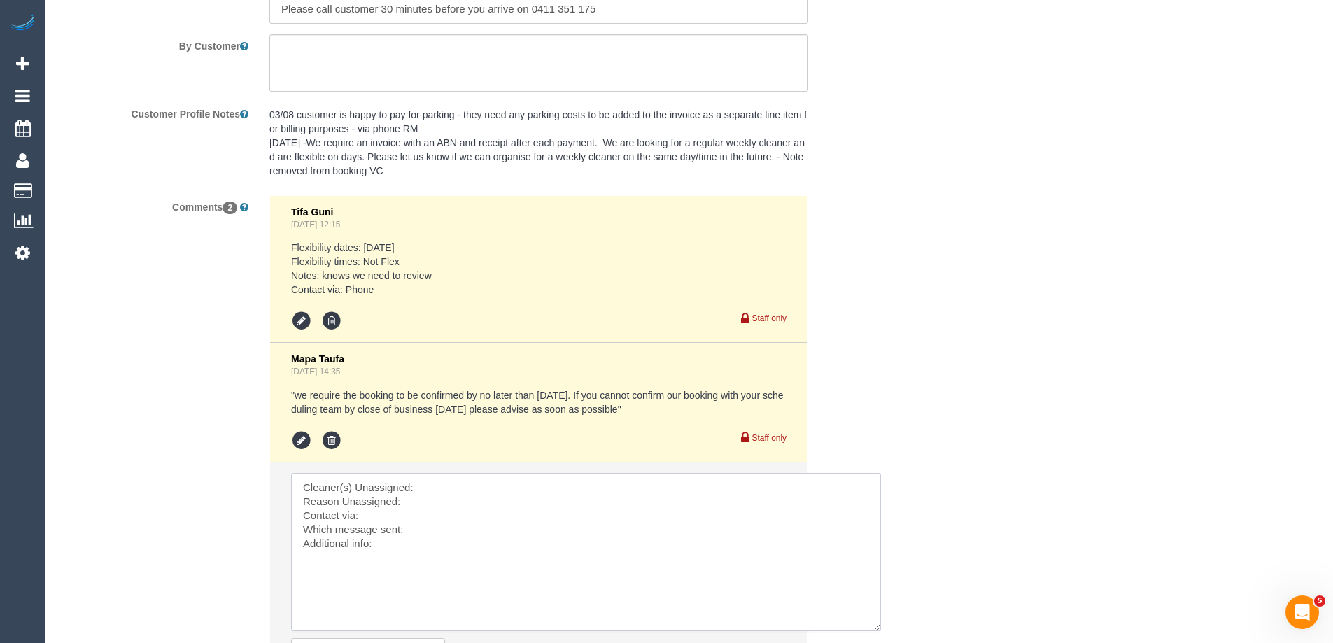
drag, startPoint x: 782, startPoint y: 527, endPoint x: 876, endPoint y: 642, distance: 148.6
click at [876, 631] on textarea at bounding box center [586, 552] width 590 height 158
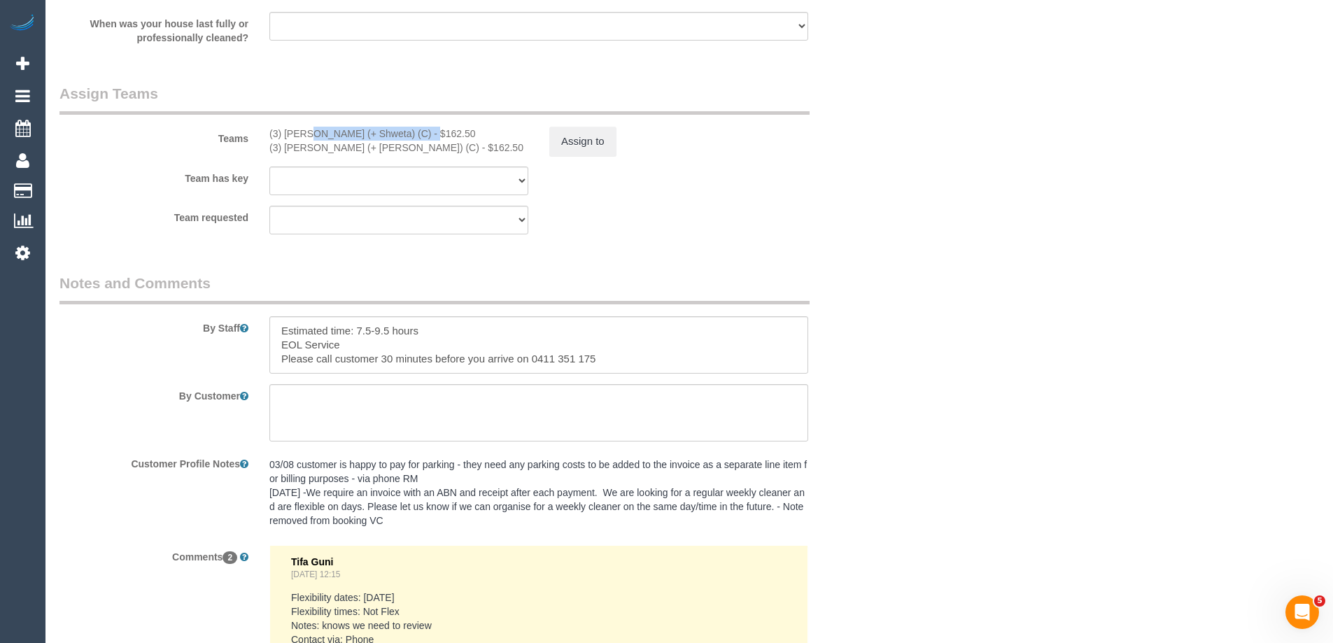
drag, startPoint x: 380, startPoint y: 132, endPoint x: 268, endPoint y: 132, distance: 112.0
click at [268, 132] on div "(3) Nihaal (+ Shweta) (C) - $162.50 (3) Shweta (+ Nihaal) (C) - $162.50" at bounding box center [399, 141] width 280 height 28
copy div "(3) Nihaal (+ Shweta) (C)"
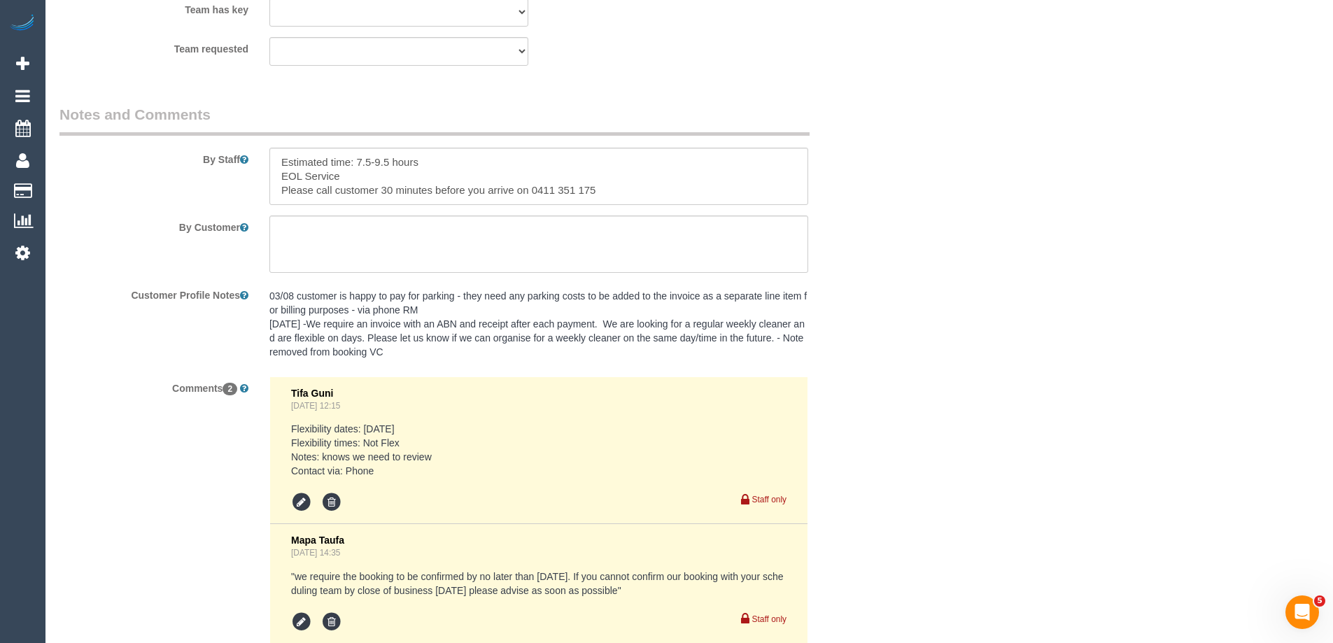
scroll to position [2656, 0]
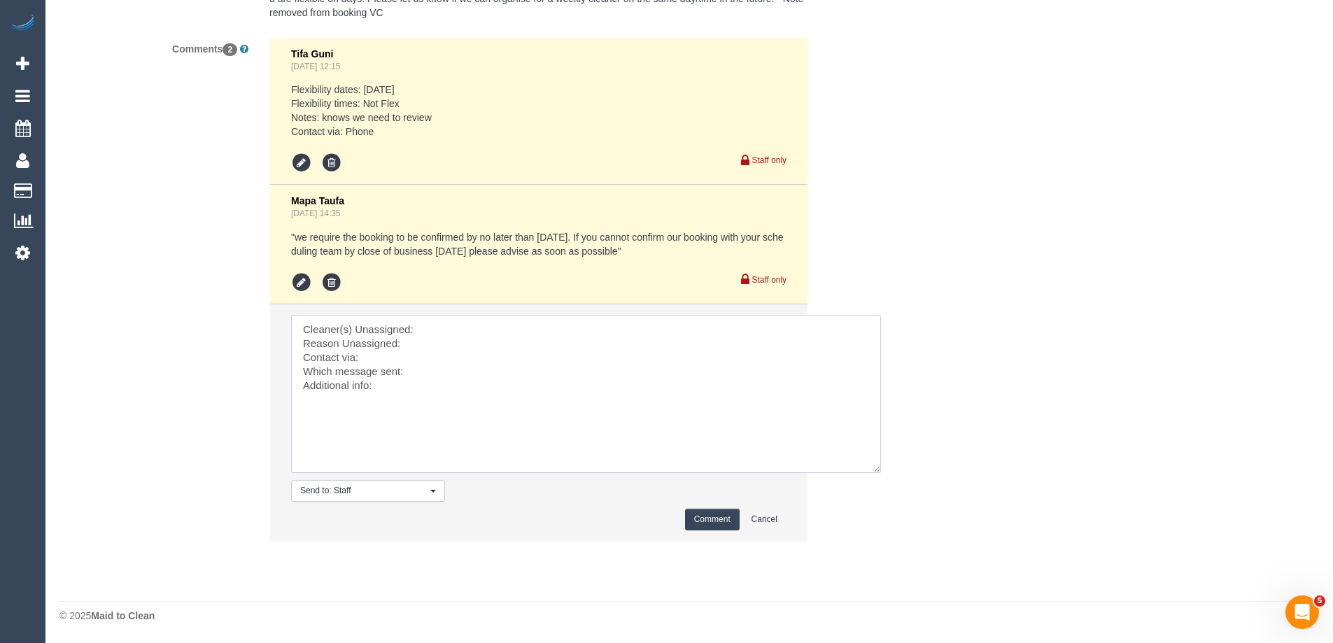
click at [453, 325] on textarea at bounding box center [586, 394] width 590 height 158
paste textarea "(3) Nihaal (+ Shweta) (C)"
click at [428, 344] on textarea at bounding box center [586, 394] width 590 height 158
click at [400, 357] on textarea at bounding box center [586, 394] width 590 height 158
click at [421, 376] on textarea at bounding box center [586, 394] width 590 height 158
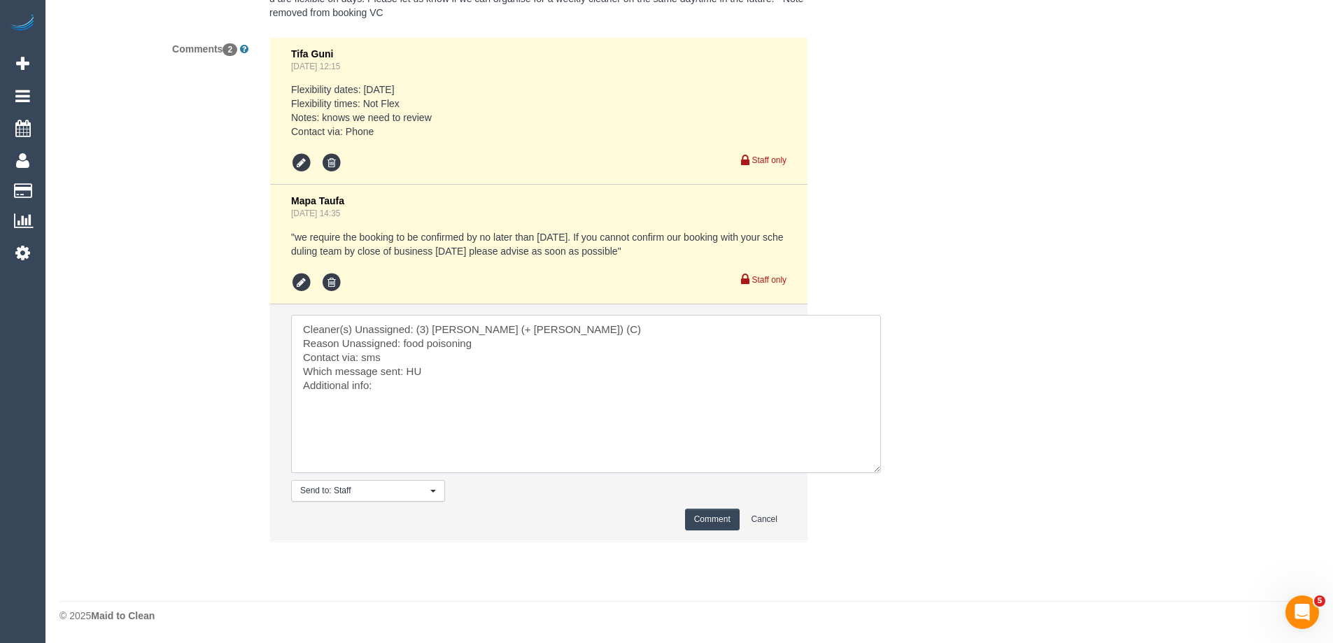
drag, startPoint x: 438, startPoint y: 383, endPoint x: 183, endPoint y: 316, distance: 264.1
click at [183, 316] on div "Comments 2 Tifa Guni Sep 22, 2025 12:15 Flexibility dates: Tuesday Flexibility …" at bounding box center [469, 296] width 840 height 519
type textarea "Cleaner(s) Unassigned: (3) Nihaal (+ Shweta) (C) Reason Unassigned: food poison…"
click at [715, 524] on button "Comment" at bounding box center [712, 520] width 55 height 22
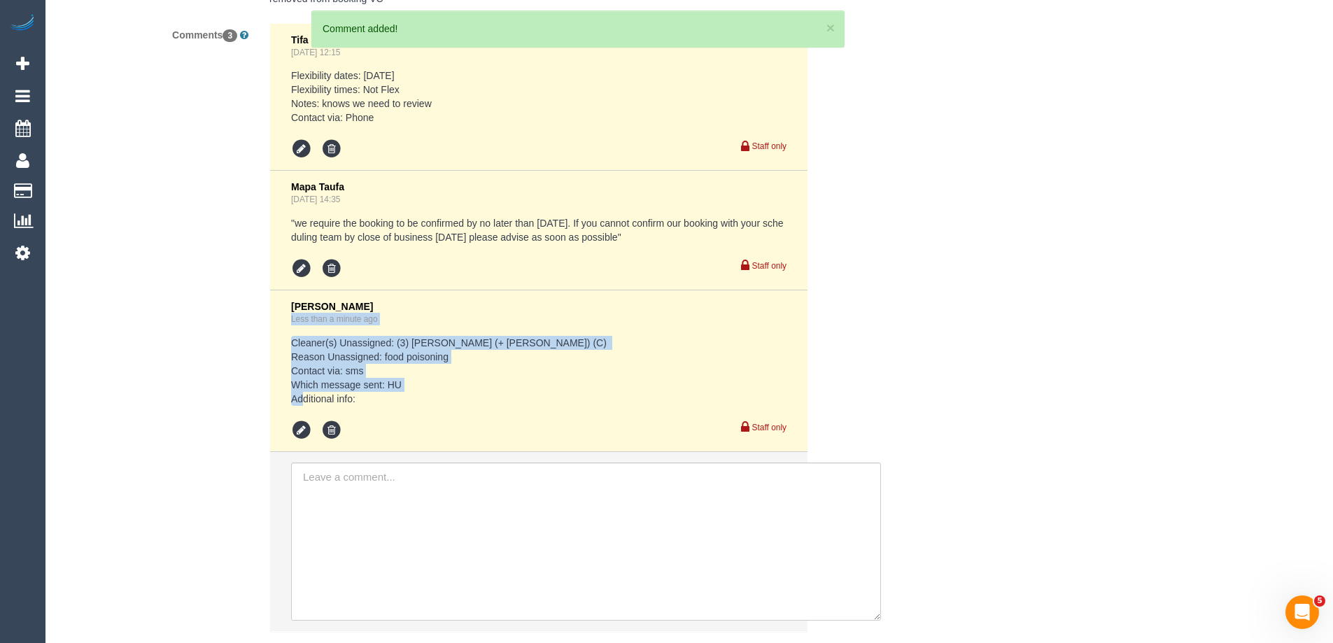
drag, startPoint x: 361, startPoint y: 415, endPoint x: 255, endPoint y: 327, distance: 138.2
click at [255, 327] on div "Comments 3 Tifa Guni Sep 22, 2025 12:15 Flexibility dates: Tuesday Flexibility …" at bounding box center [469, 334] width 840 height 623
copy div "Less than a minute ago Cleaner(s) Unassigned: (3) Nihaal (+ Shweta) (C) Reason …"
click at [439, 383] on pre "Cleaner(s) Unassigned: (3) Nihaal (+ Shweta) (C) Reason Unassigned: food poison…" at bounding box center [538, 371] width 495 height 70
click at [364, 406] on pre "Cleaner(s) Unassigned: (3) Nihaal (+ Shweta) (C) Reason Unassigned: food poison…" at bounding box center [538, 371] width 495 height 70
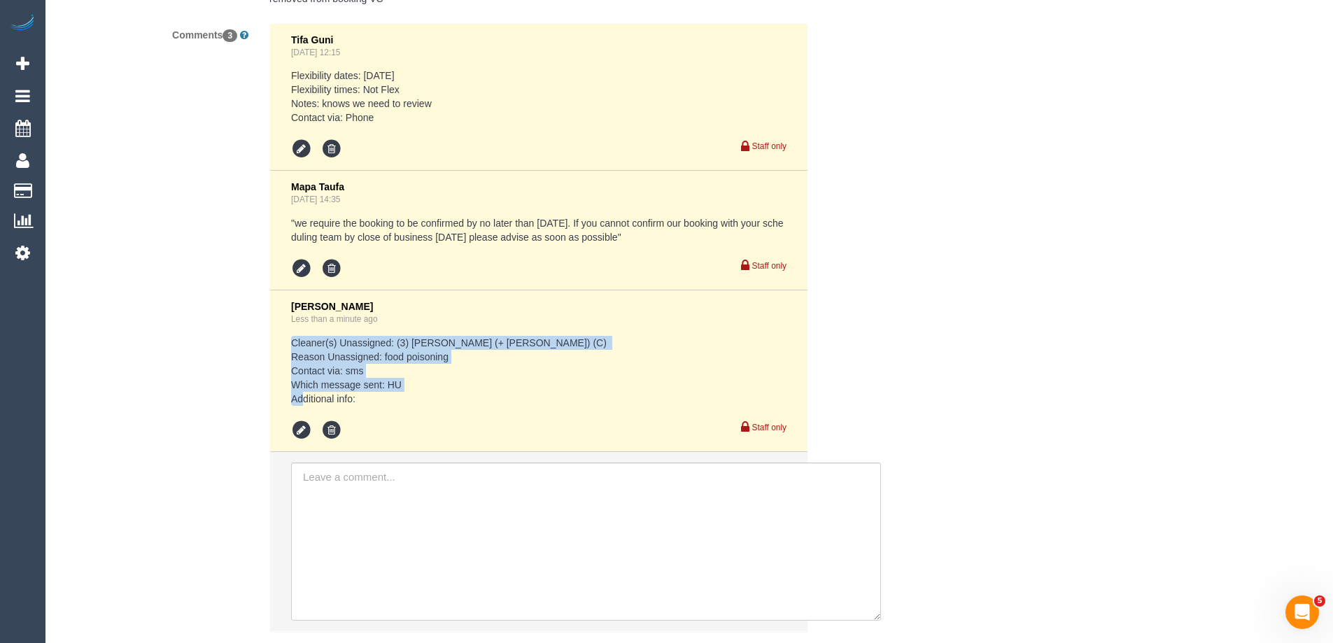
drag, startPoint x: 361, startPoint y: 416, endPoint x: 292, endPoint y: 353, distance: 93.6
click at [292, 353] on pre "Cleaner(s) Unassigned: (3) Nihaal (+ Shweta) (C) Reason Unassigned: food poison…" at bounding box center [538, 371] width 495 height 70
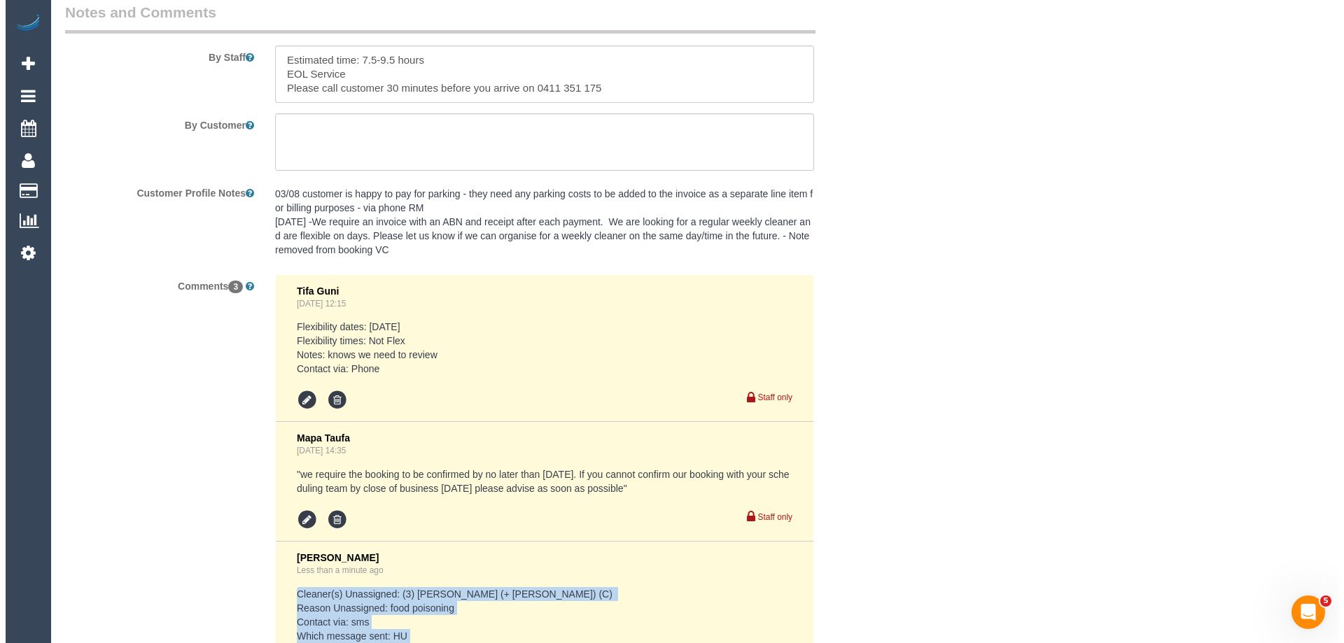
scroll to position [2096, 0]
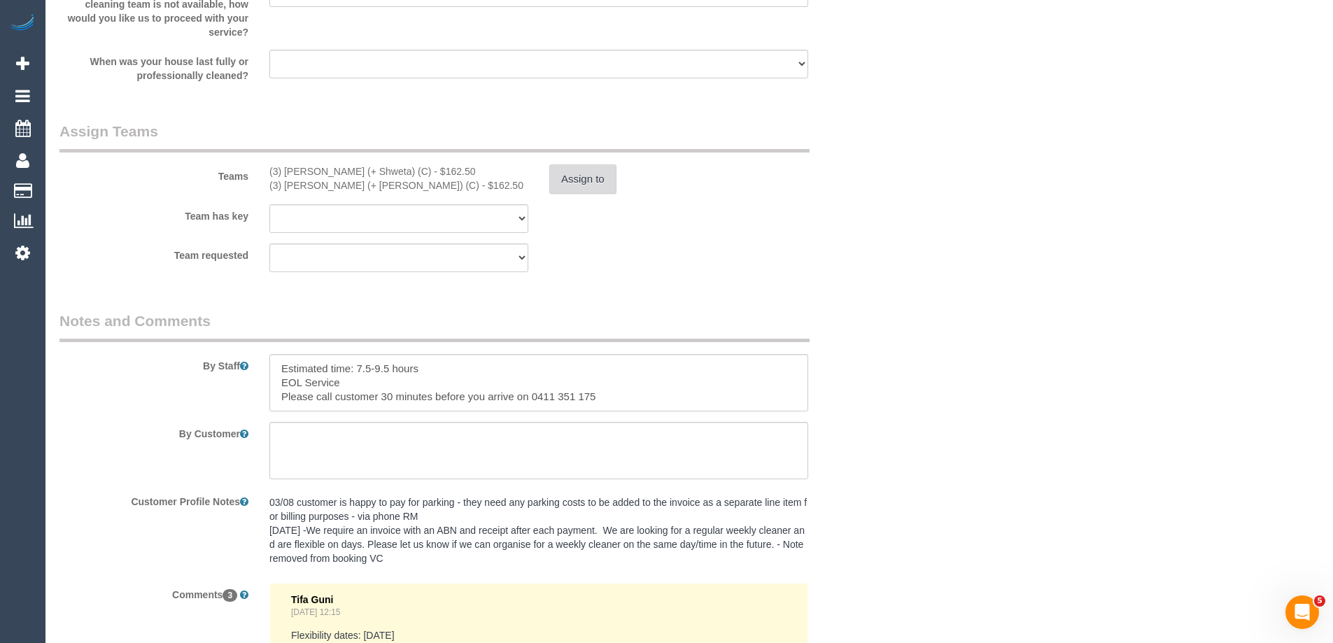
click at [556, 188] on div "Assign to" at bounding box center [679, 178] width 280 height 29
click at [563, 185] on button "Assign to" at bounding box center [582, 178] width 67 height 29
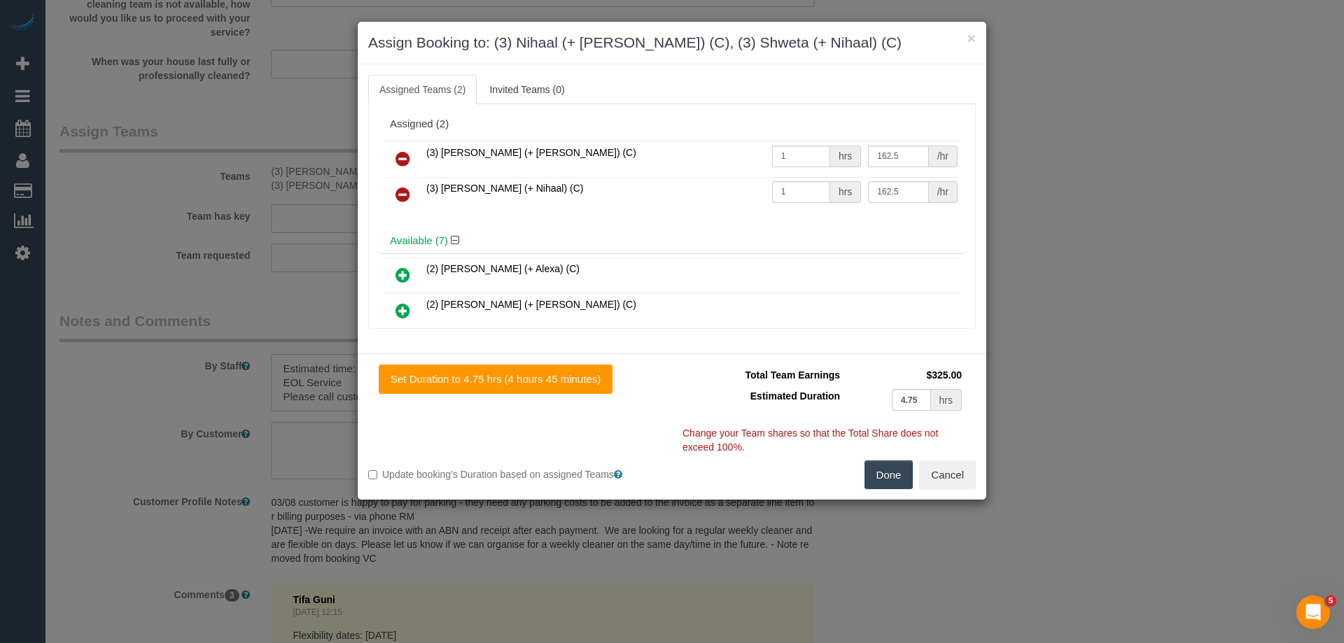
click at [397, 153] on icon at bounding box center [402, 158] width 15 height 17
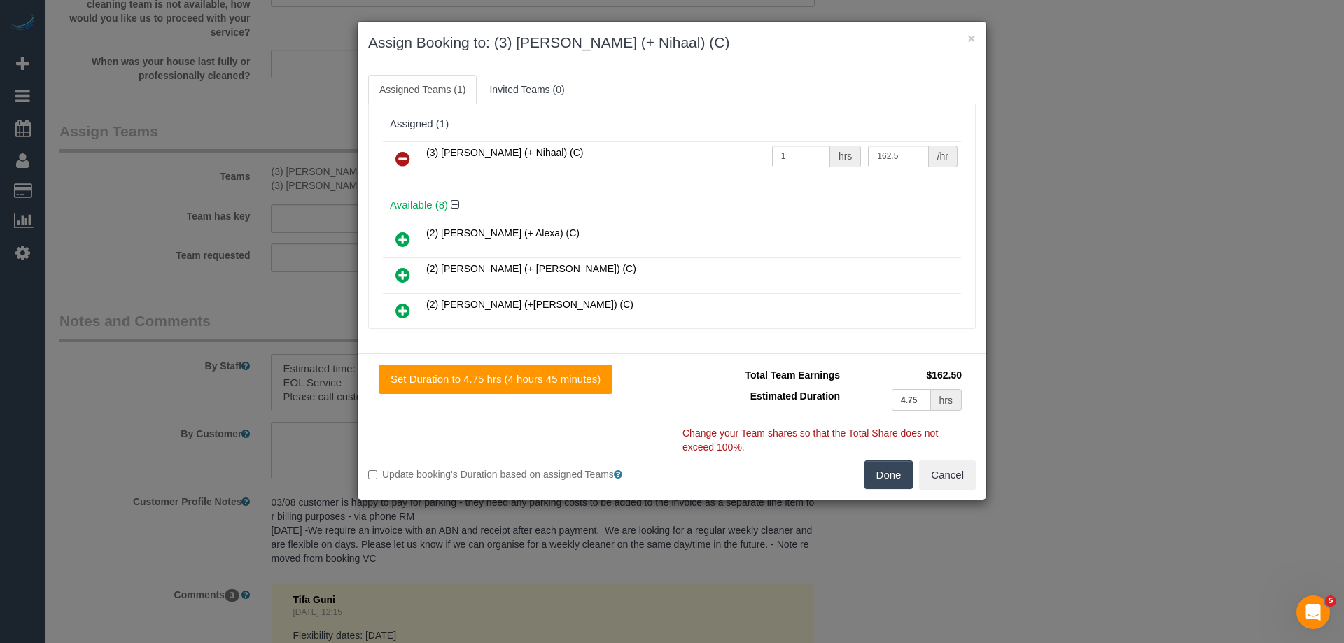
click at [397, 153] on icon at bounding box center [402, 158] width 15 height 17
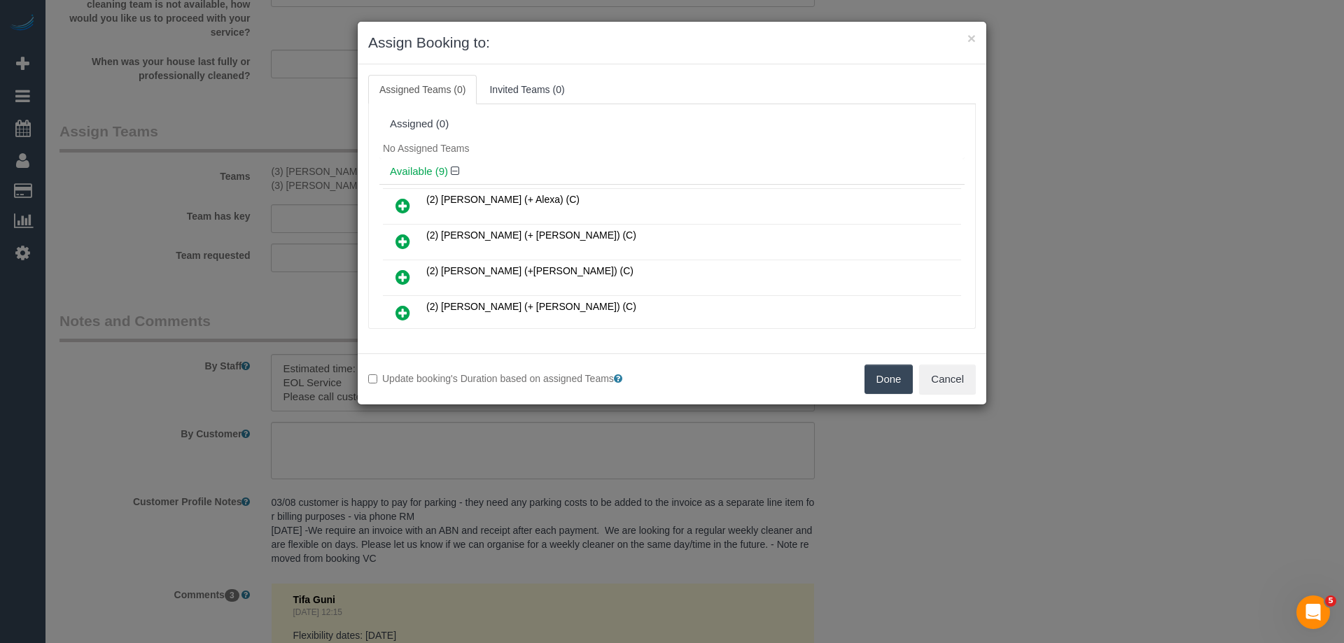
click at [871, 374] on button "Done" at bounding box center [888, 379] width 49 height 29
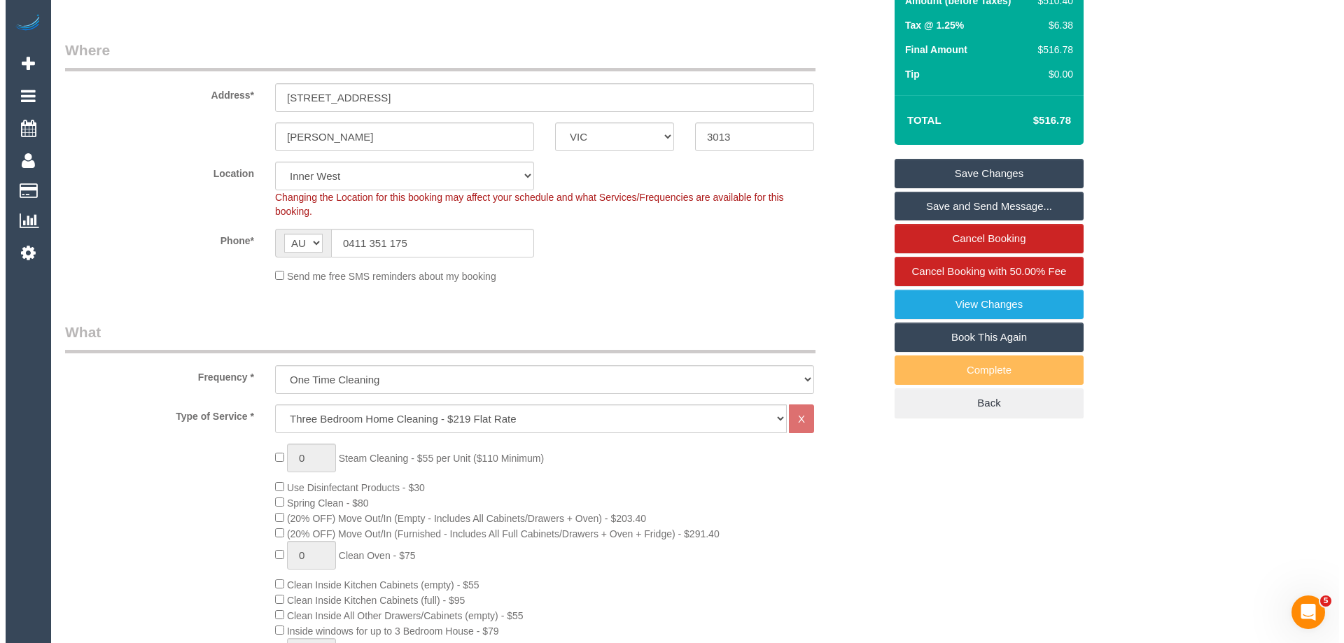
scroll to position [0, 0]
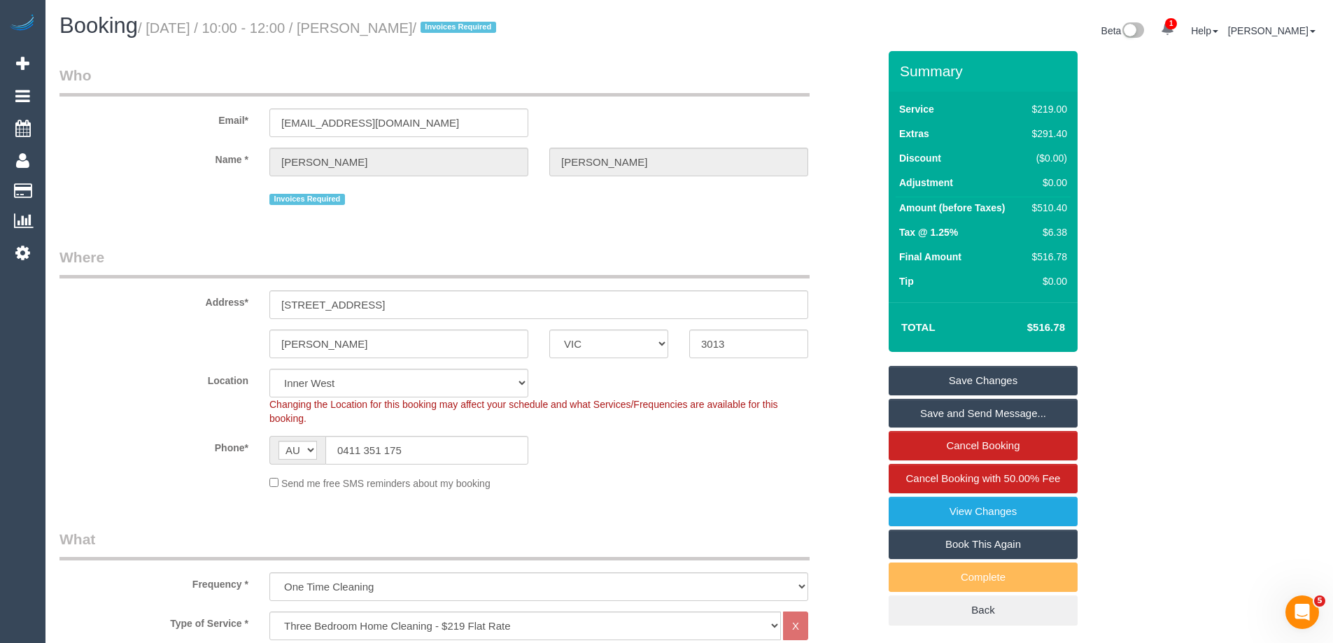
click at [989, 376] on link "Save Changes" at bounding box center [983, 380] width 189 height 29
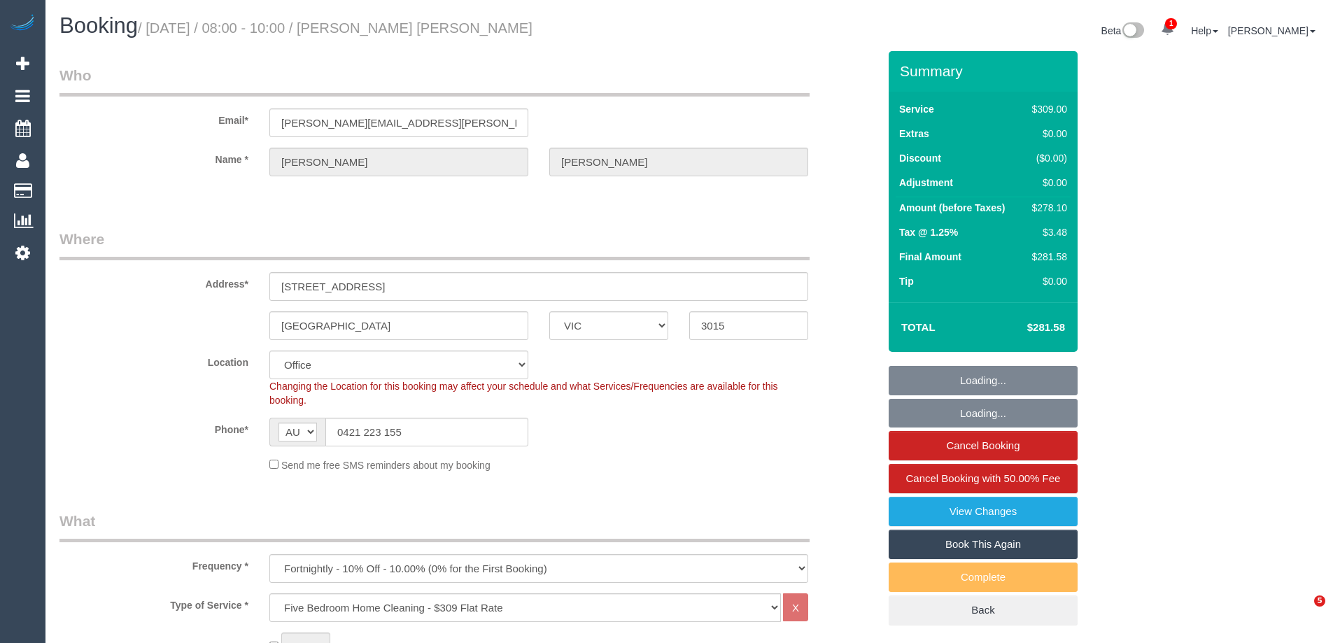
select select "VIC"
select select "number:28"
select select "number:16"
select select "number:19"
select select "number:22"
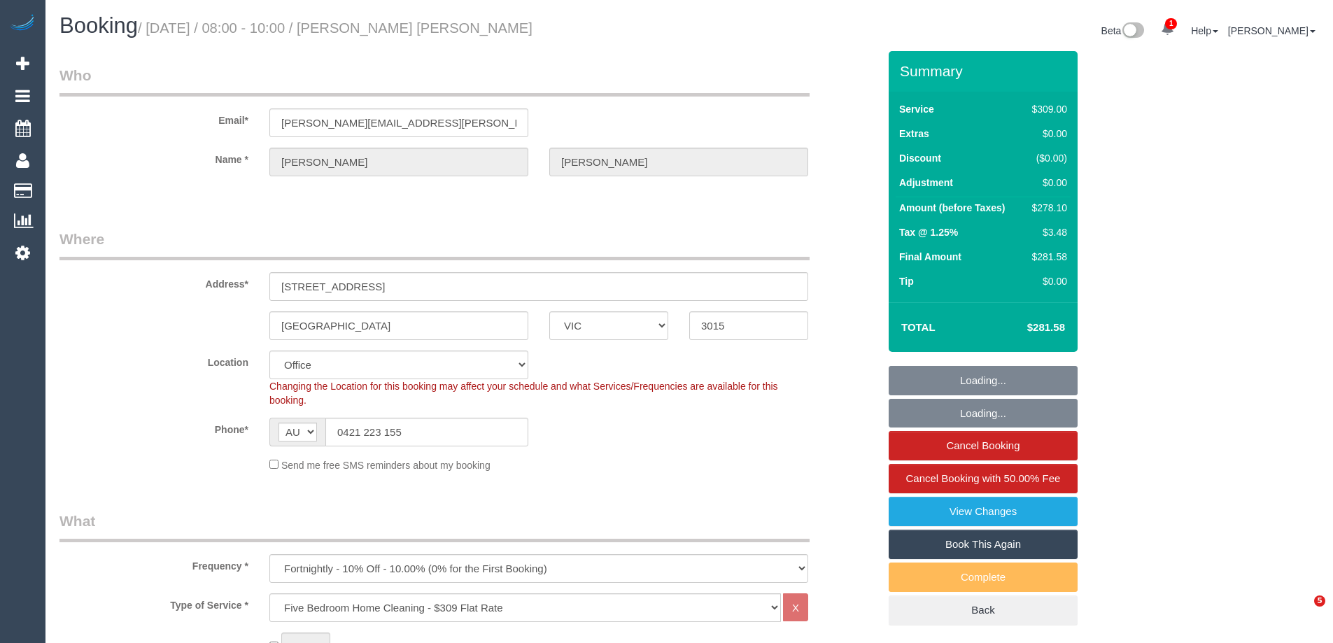
select select "number:34"
select select "number:26"
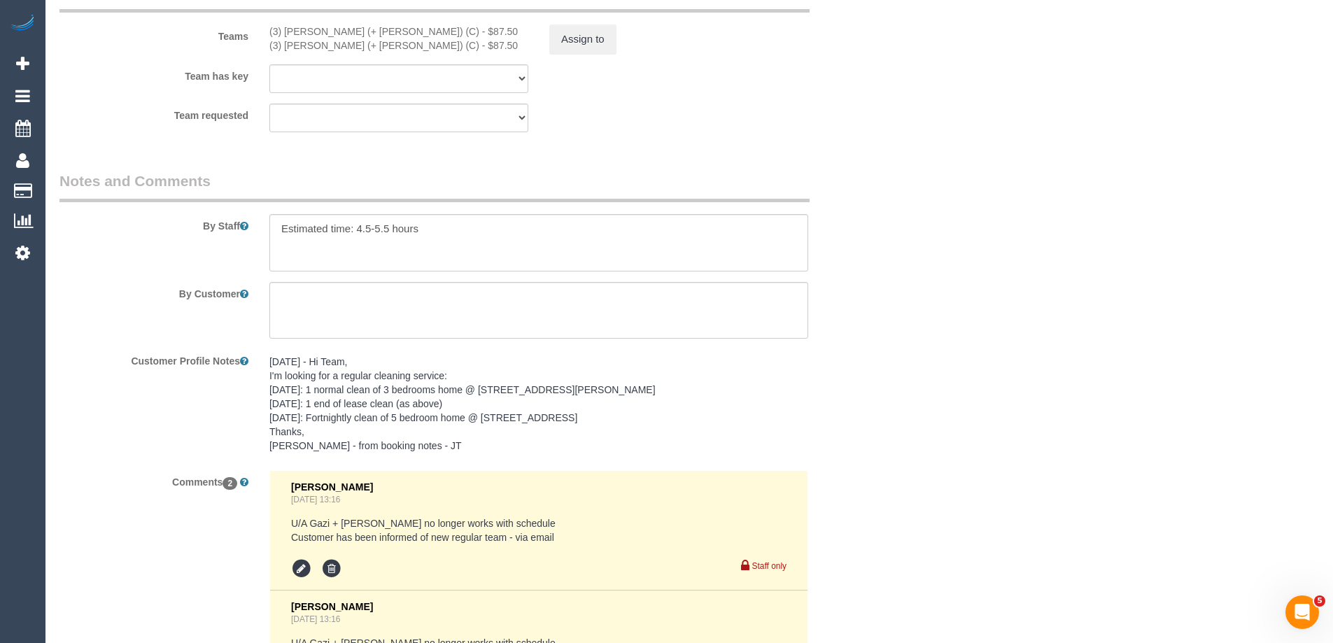
scroll to position [2451, 0]
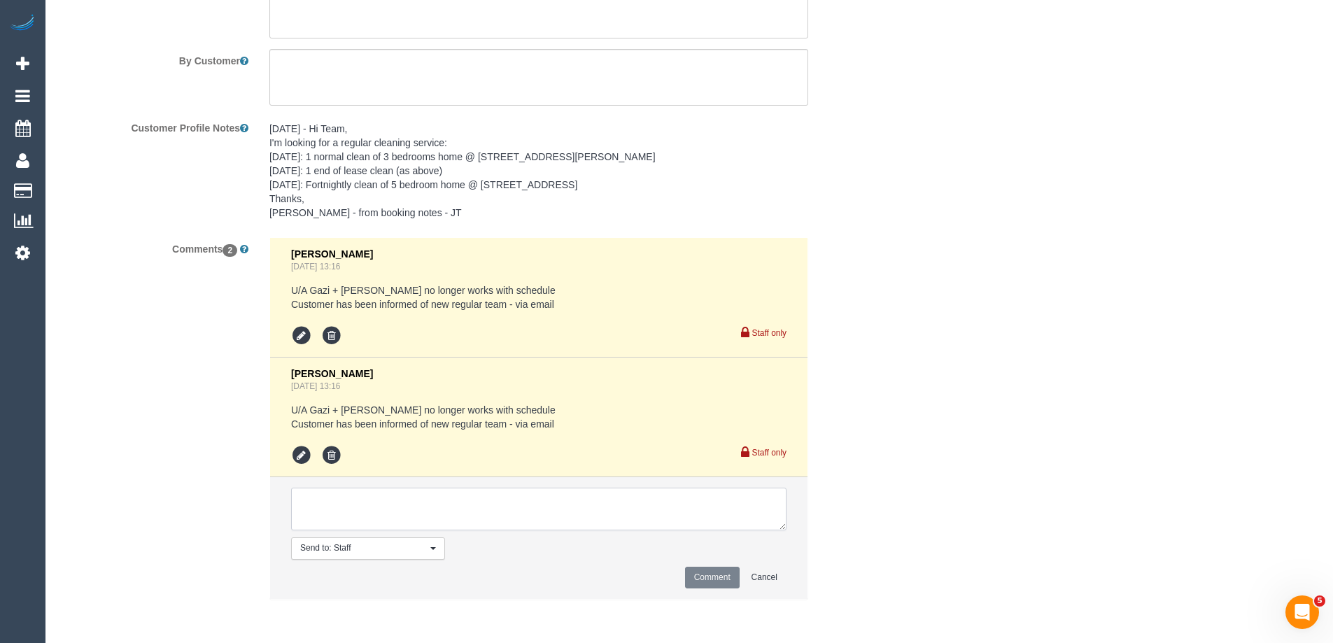
click at [401, 504] on textarea at bounding box center [538, 509] width 495 height 43
paste textarea "Cleaner(s) Unassigned: (3) [PERSON_NAME] (+ [PERSON_NAME]) (C) Reason Unassigne…"
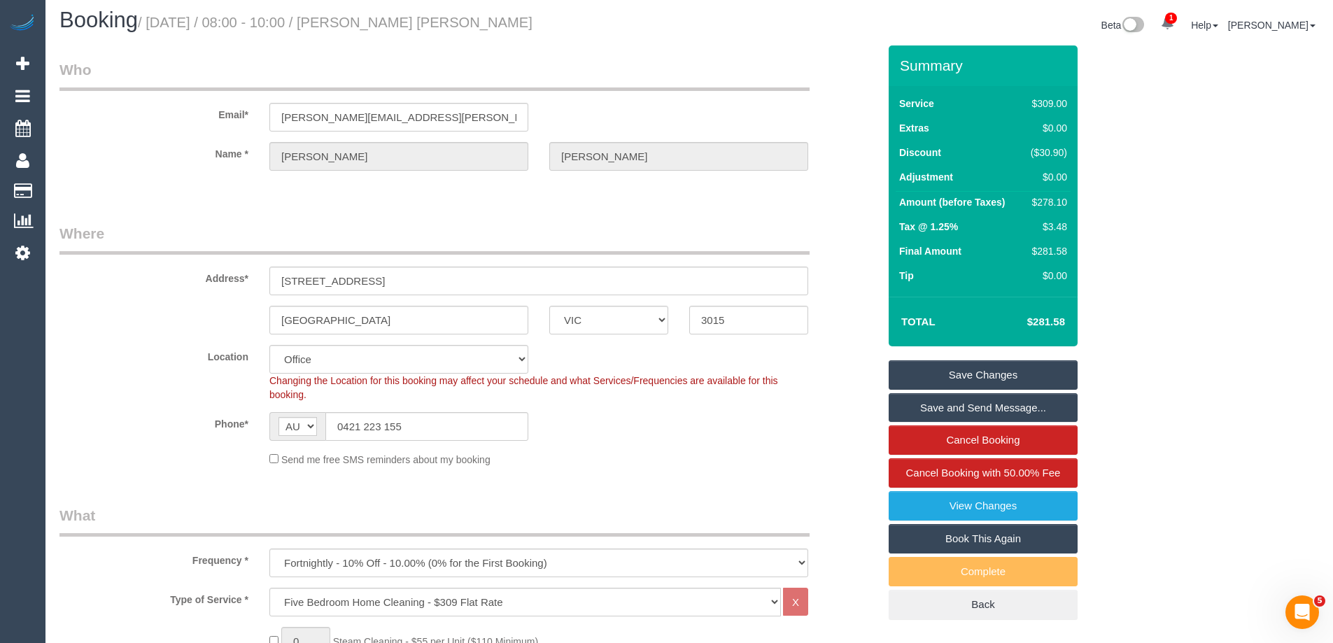
scroll to position [0, 0]
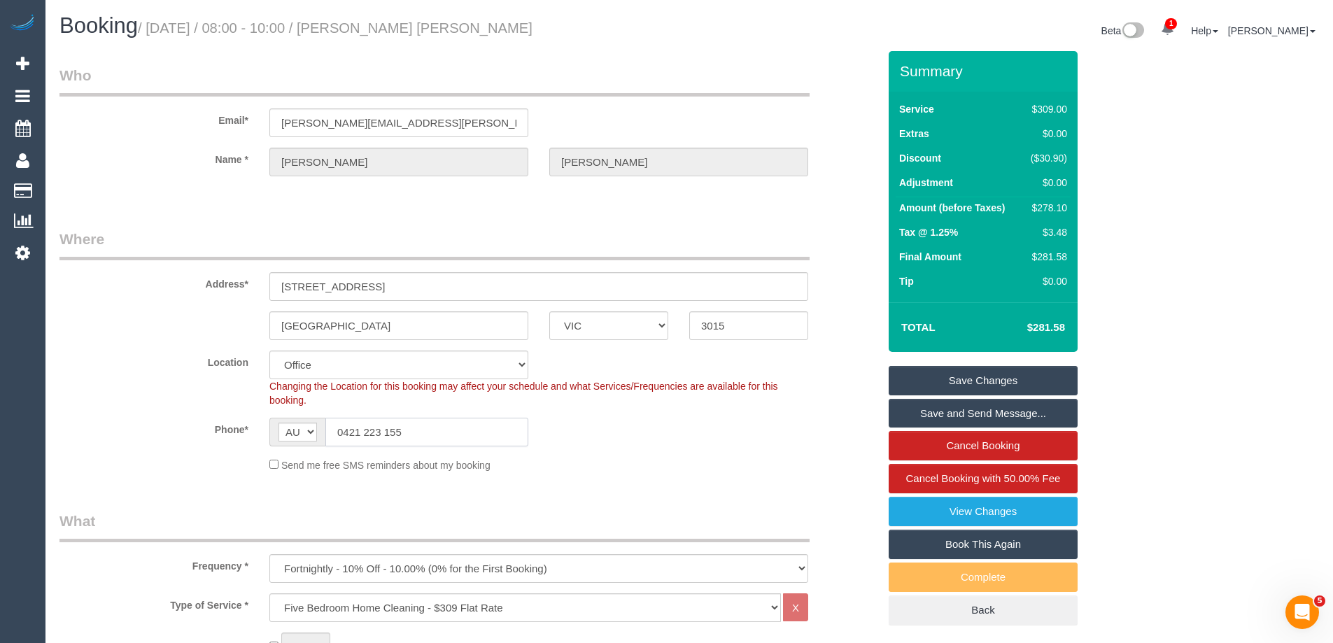
click at [249, 442] on div "Phone* AF AL DZ AD AO AI AQ AG AR AM AW AU AT AZ BS BH BD BB BY BE BZ BJ BM BT …" at bounding box center [469, 432] width 840 height 29
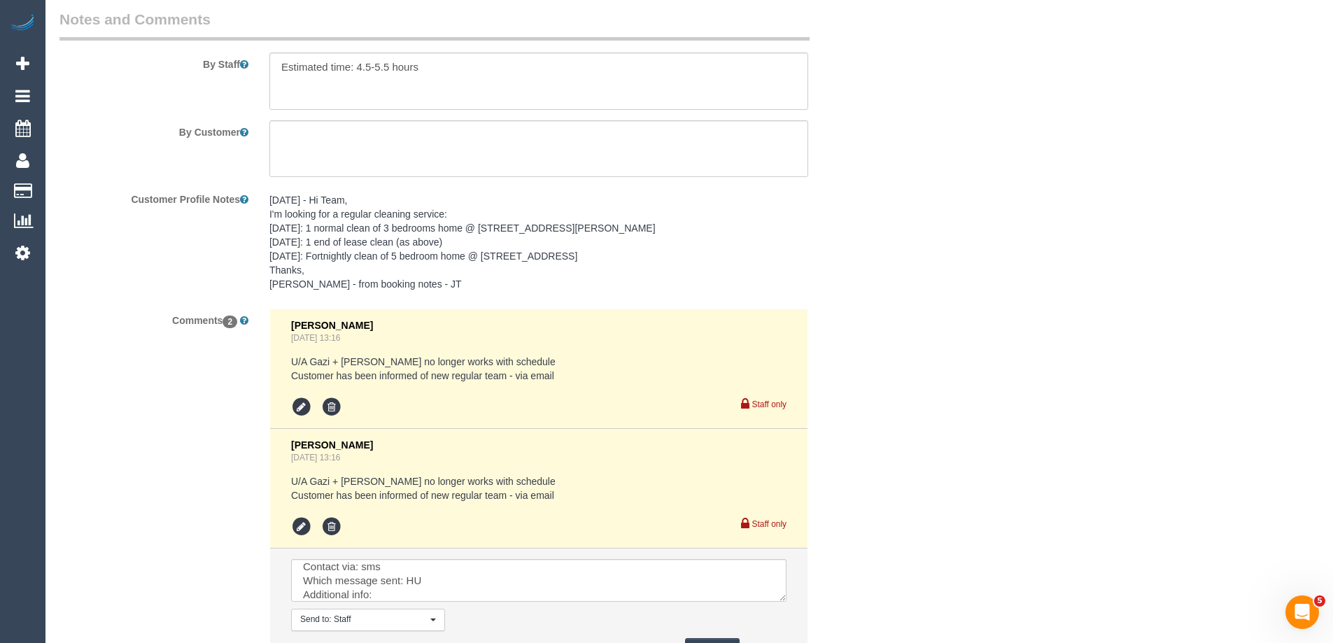
scroll to position [2509, 0]
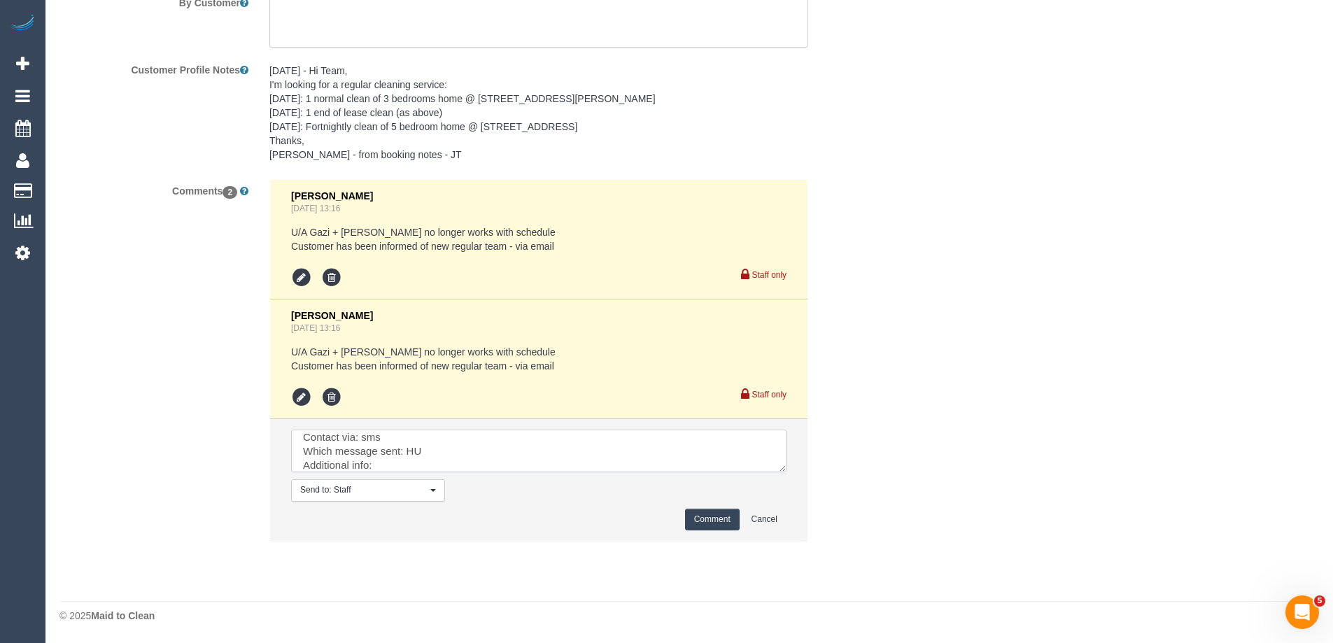
click at [363, 435] on textarea at bounding box center [538, 451] width 495 height 43
click at [529, 442] on textarea at bounding box center [538, 451] width 495 height 43
click at [493, 436] on textarea at bounding box center [538, 451] width 495 height 43
type textarea "Cleaner(s) Unassigned: (3) Nihaal (+ Shweta) (C) Reason Unassigned: food poison…"
click at [691, 516] on button "Comment" at bounding box center [712, 520] width 55 height 22
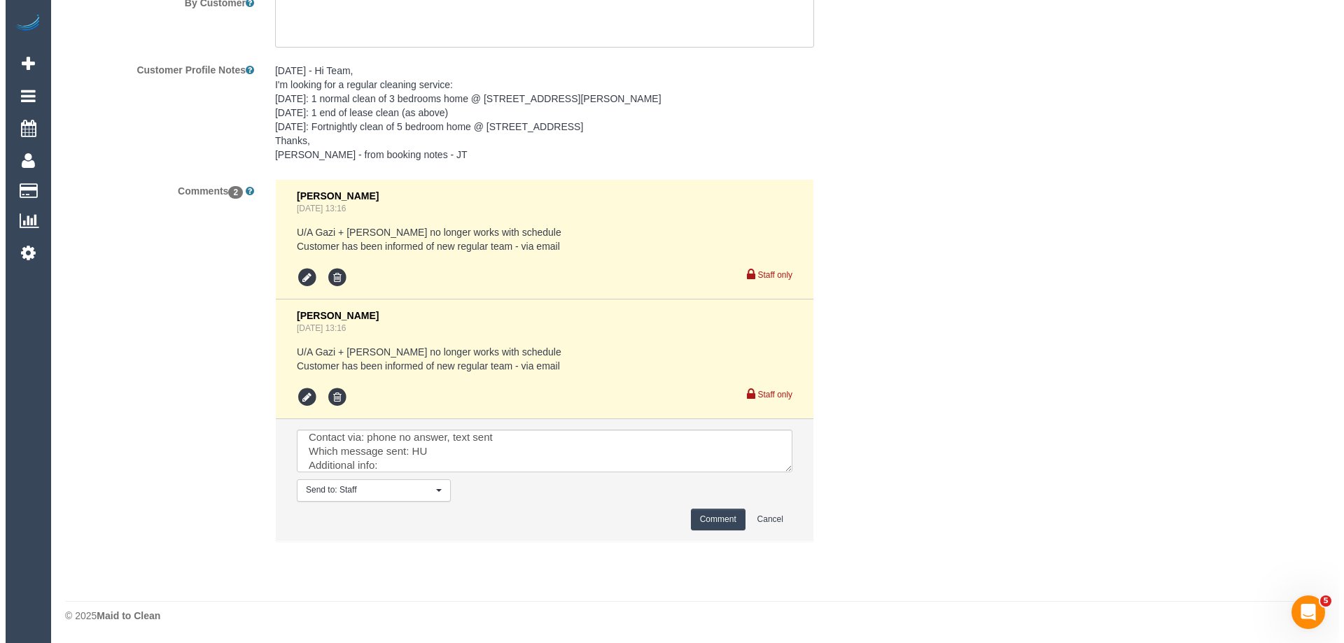
scroll to position [2019, 0]
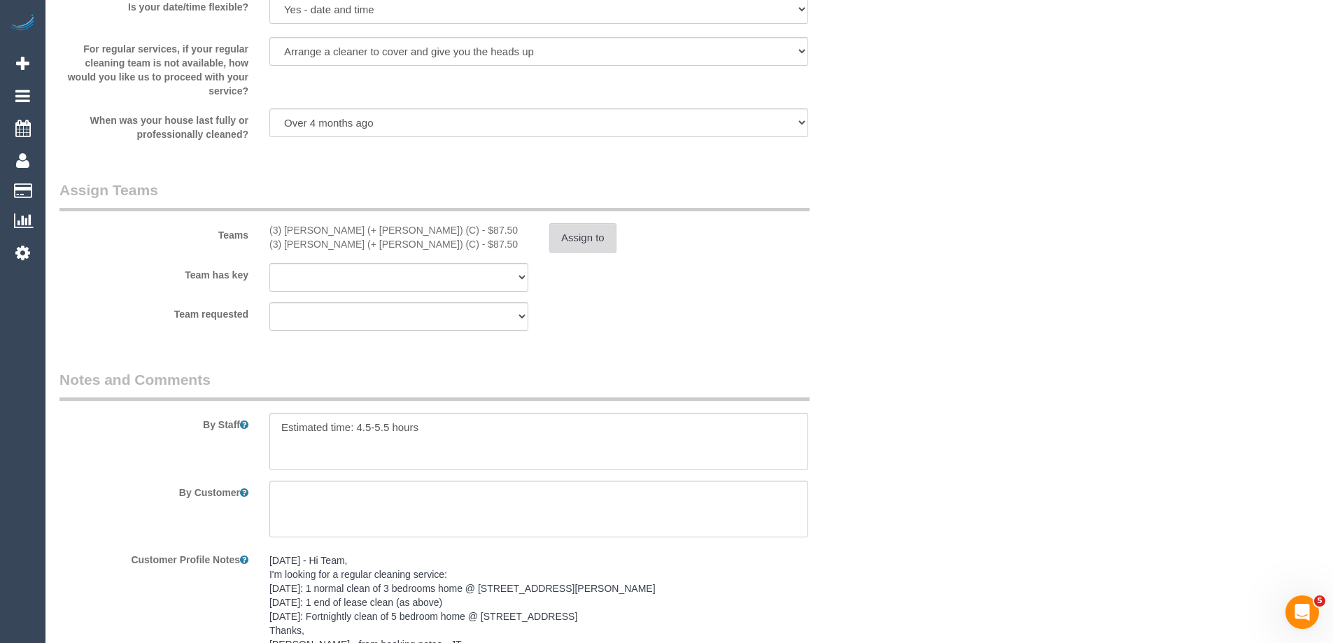
click at [575, 234] on button "Assign to" at bounding box center [582, 237] width 67 height 29
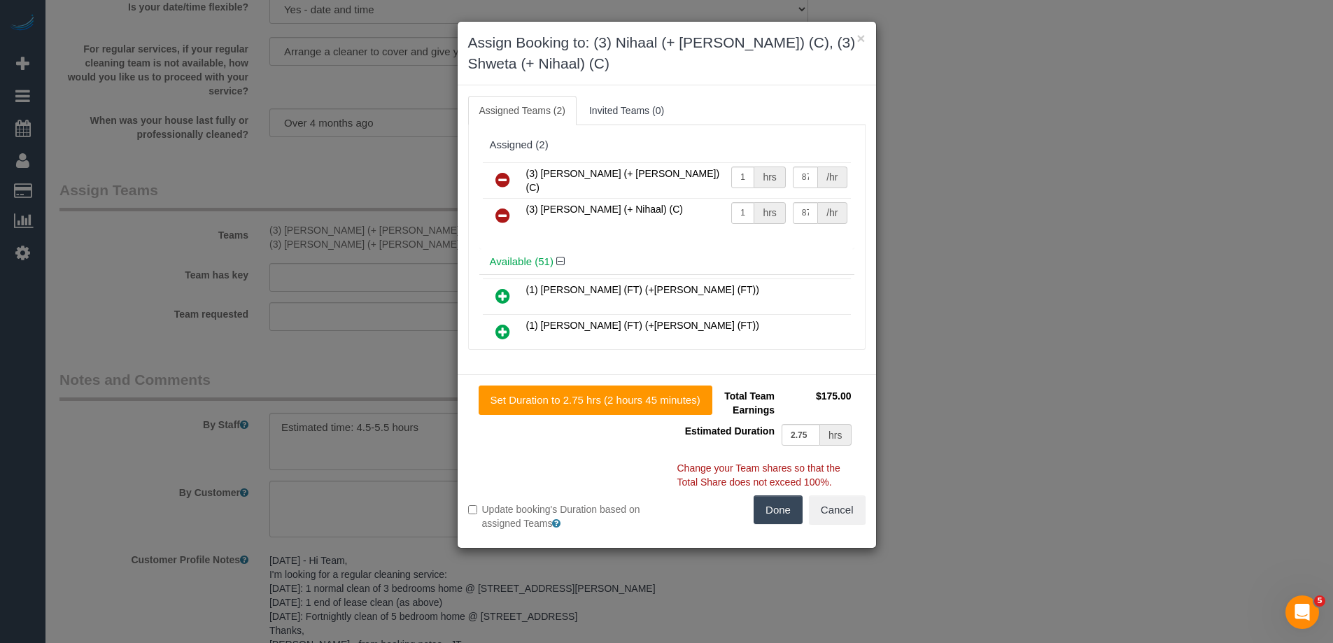
scroll to position [0, 0]
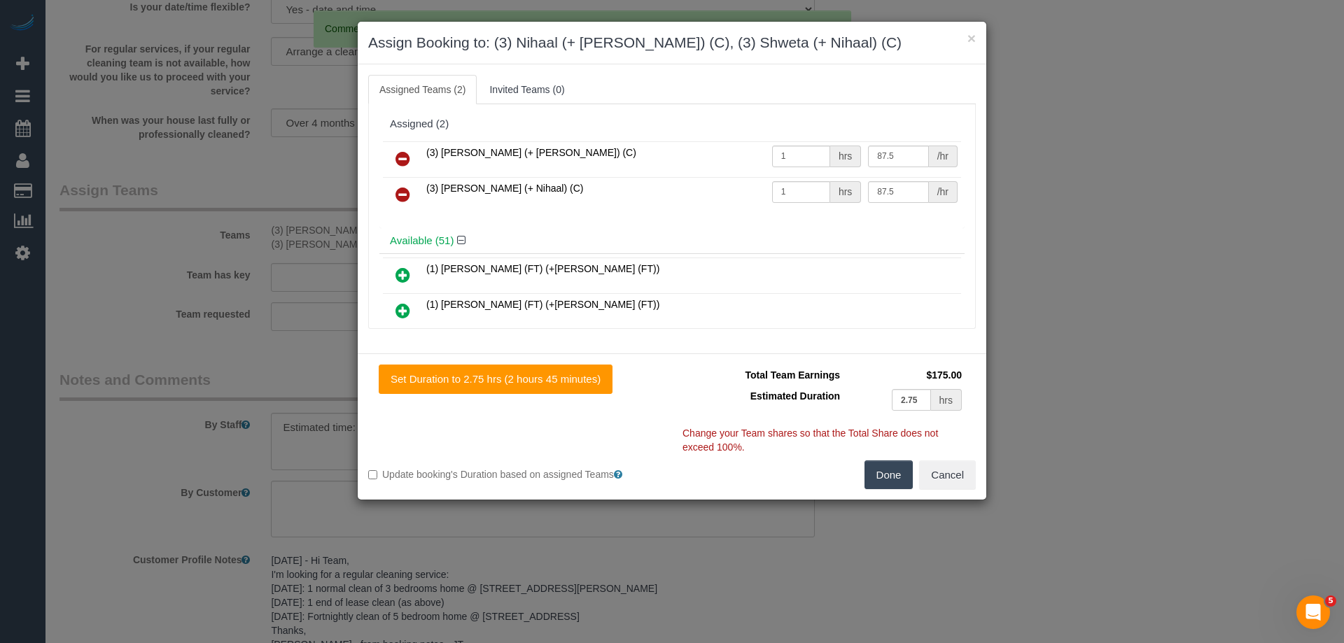
click at [396, 159] on icon at bounding box center [402, 158] width 15 height 17
click at [396, 186] on icon at bounding box center [402, 194] width 15 height 17
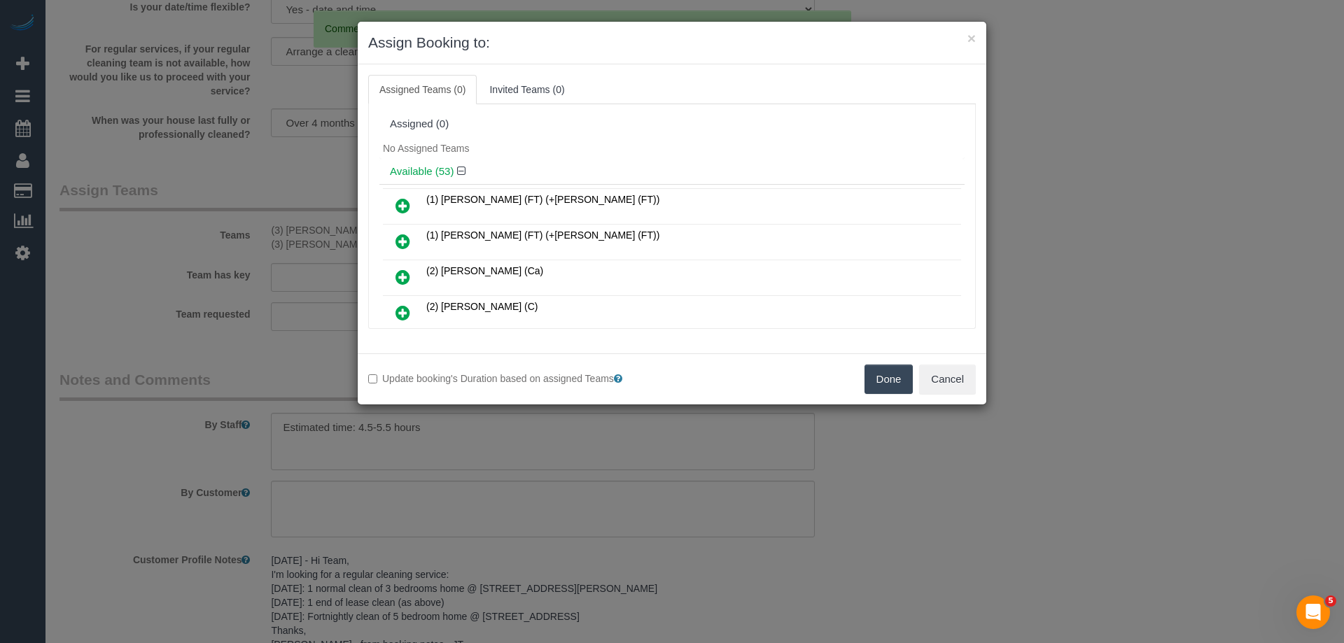
click at [903, 369] on button "Done" at bounding box center [888, 379] width 49 height 29
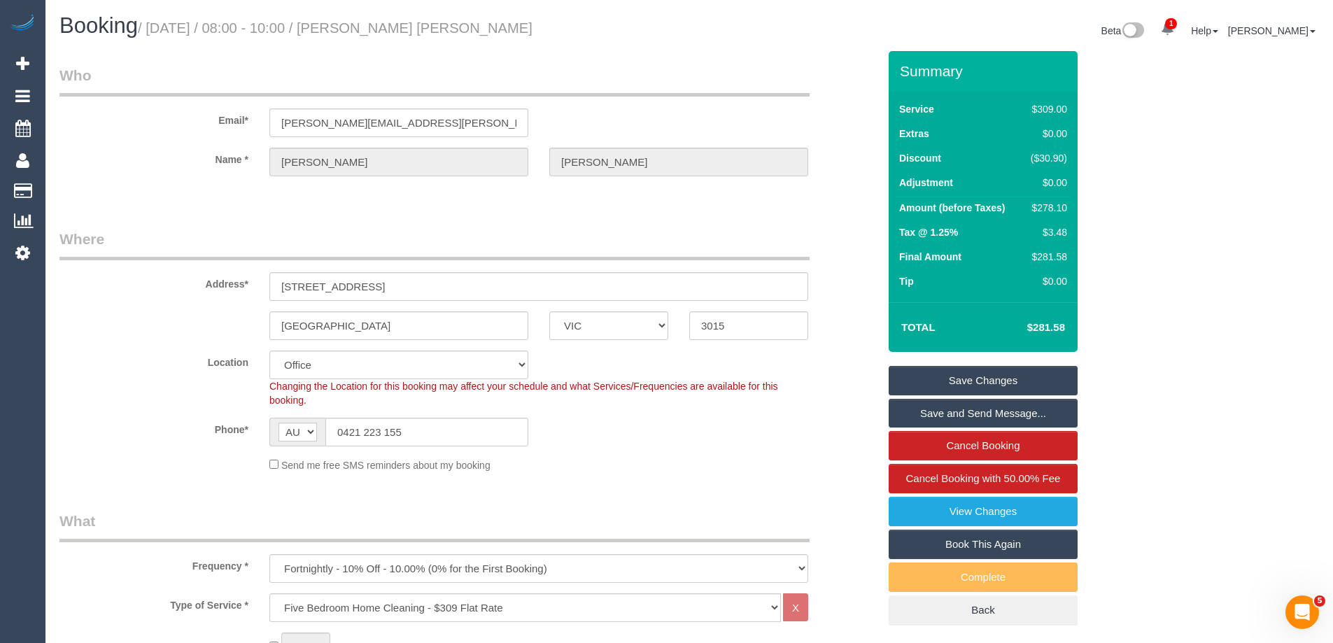
click at [1008, 386] on link "Save Changes" at bounding box center [983, 380] width 189 height 29
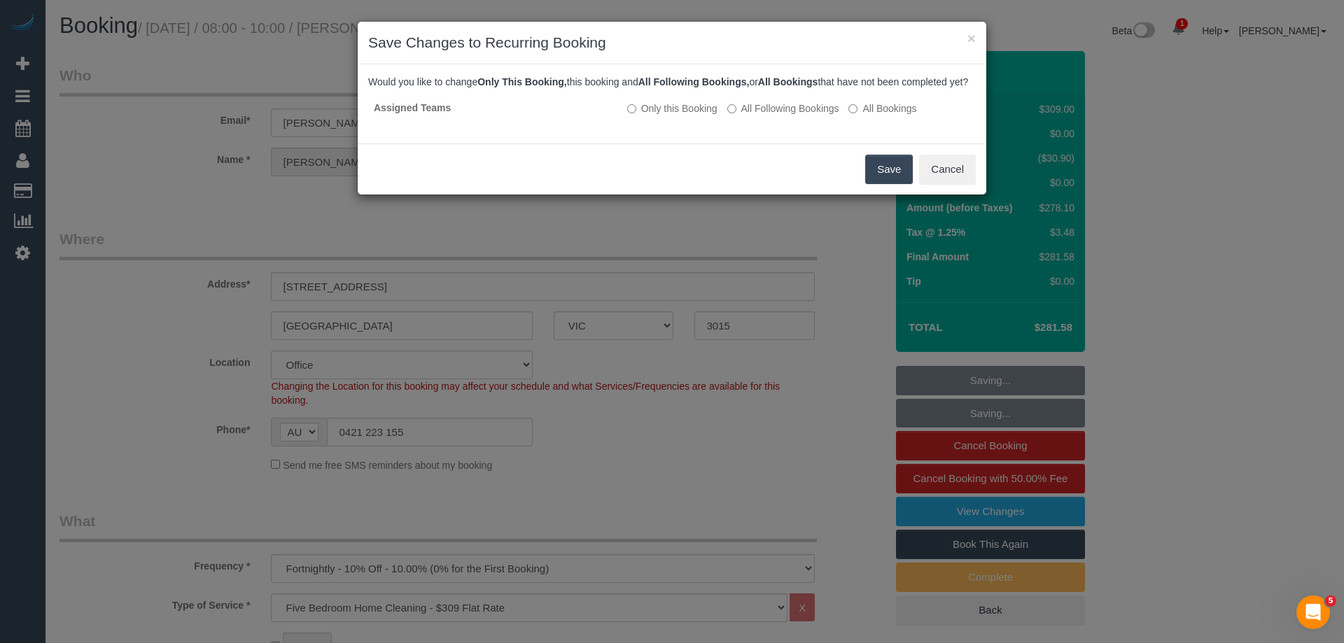
click at [881, 178] on button "Save" at bounding box center [889, 169] width 48 height 29
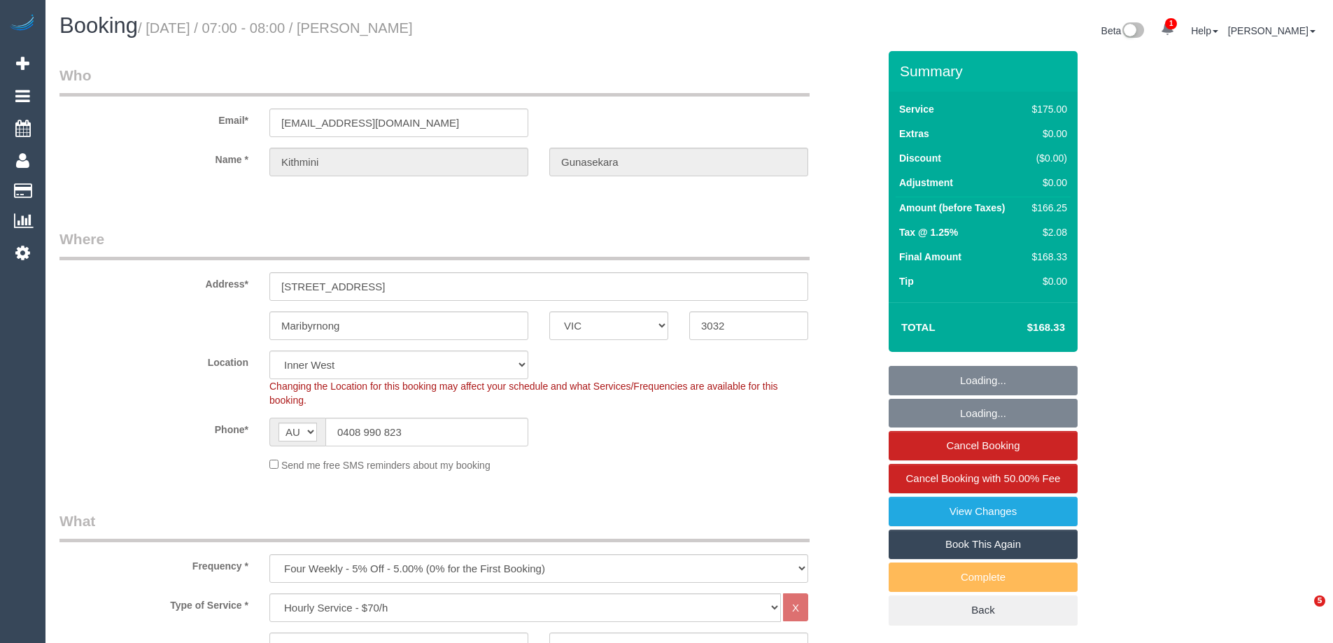
select select "VIC"
select select "150"
select select "number:27"
select select "number:14"
select select "number:19"
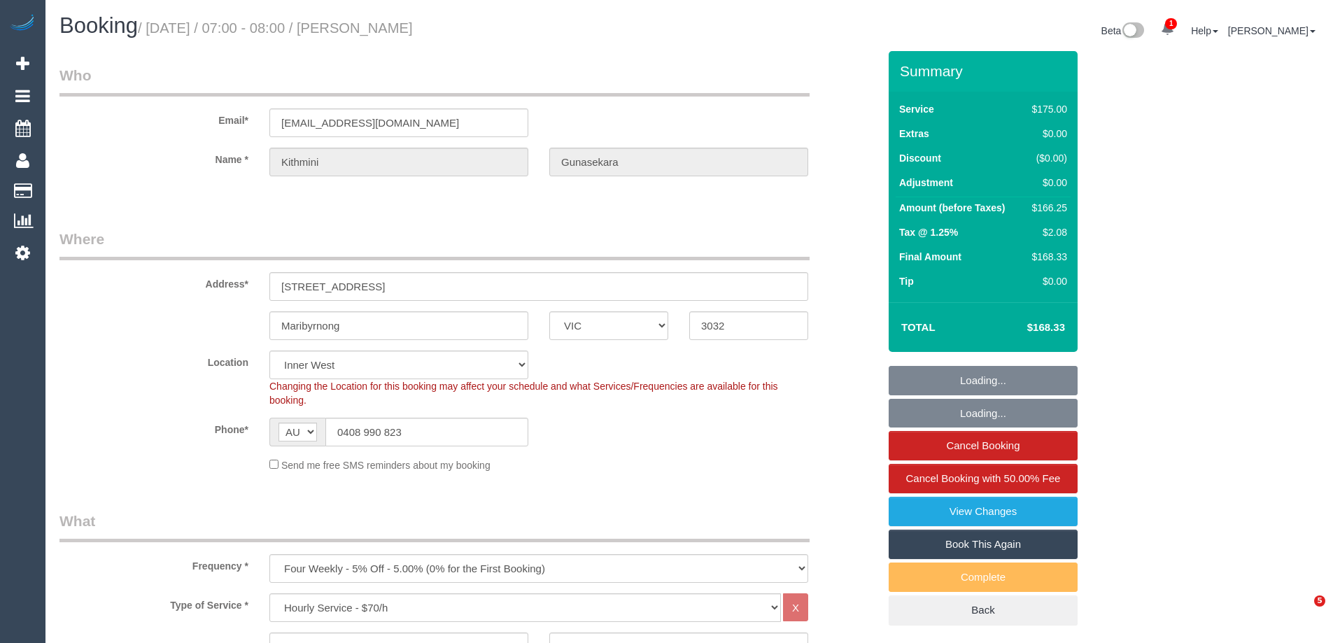
select select "number:23"
select select "number:34"
select select "number:13"
drag, startPoint x: 436, startPoint y: 437, endPoint x: 251, endPoint y: 453, distance: 185.4
click at [262, 435] on div "AF AL DZ AD AO AI AQ AG AR AM AW AU AT AZ BS BH BD BB BY BE BZ BJ BM BT BO BA B…" at bounding box center [399, 432] width 280 height 29
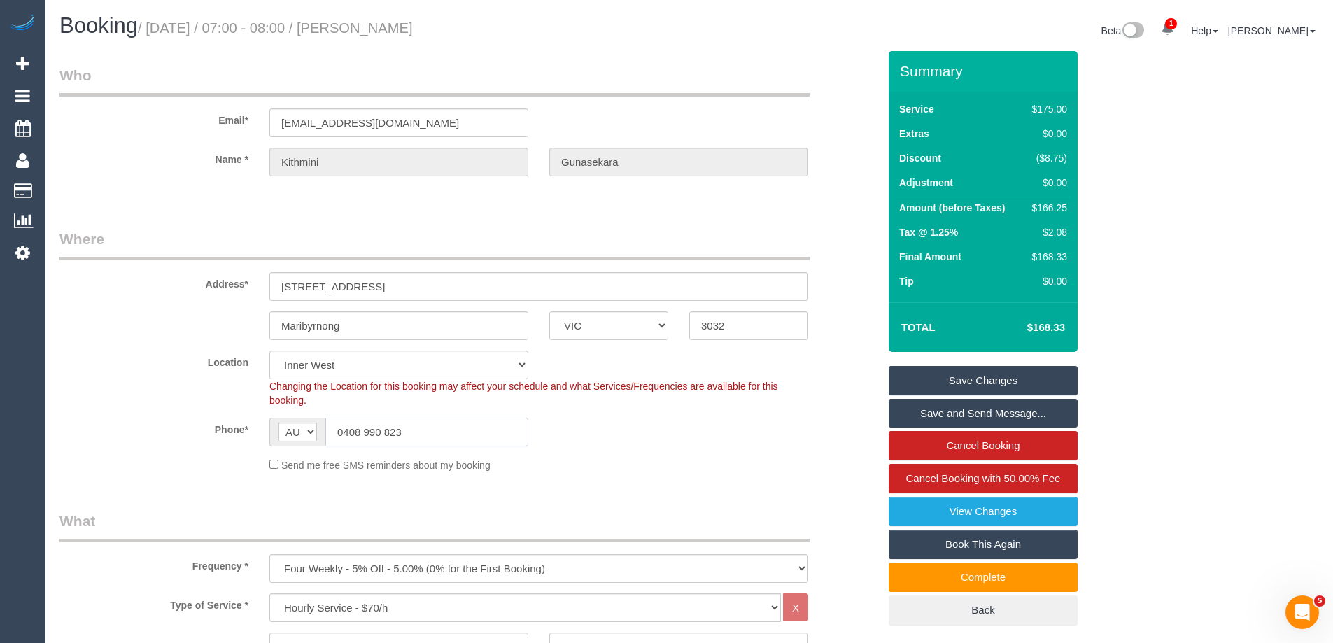
click at [451, 432] on input "0408 990 823" at bounding box center [426, 432] width 203 height 29
drag, startPoint x: 286, startPoint y: 432, endPoint x: 32, endPoint y: 386, distance: 258.1
click at [157, 408] on sui-booking-location "Location Office City East (North) East (South) Inner East Inner North (East) In…" at bounding box center [468, 412] width 819 height 122
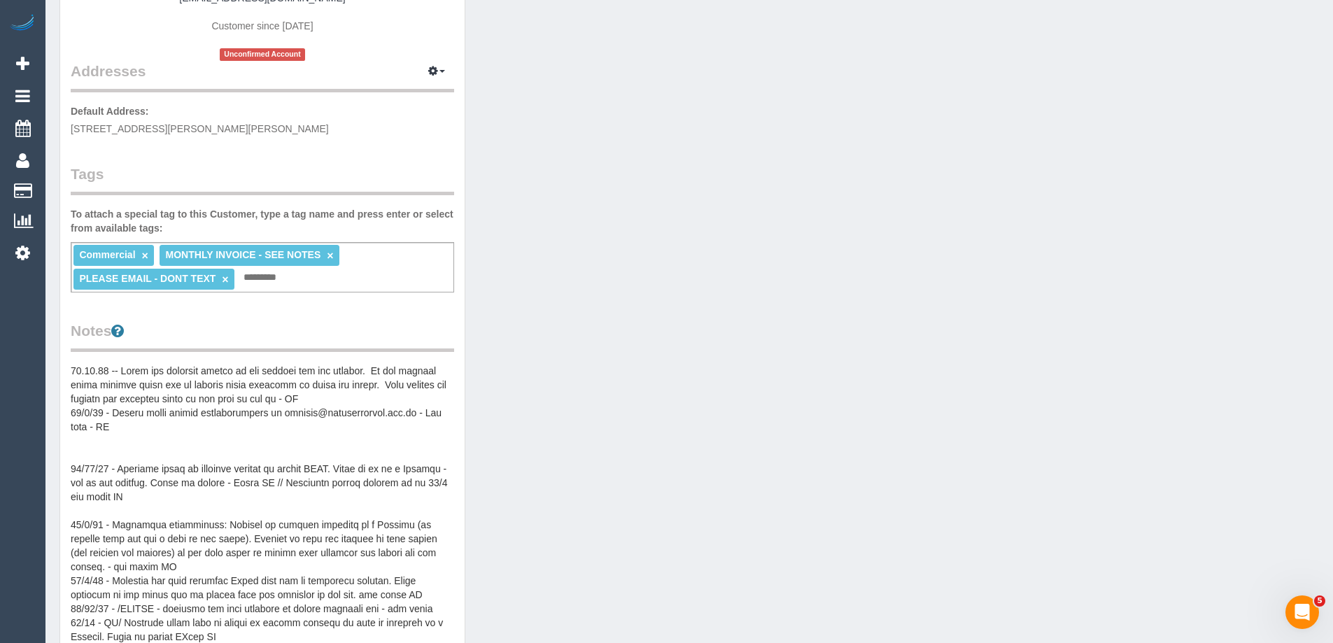
scroll to position [280, 0]
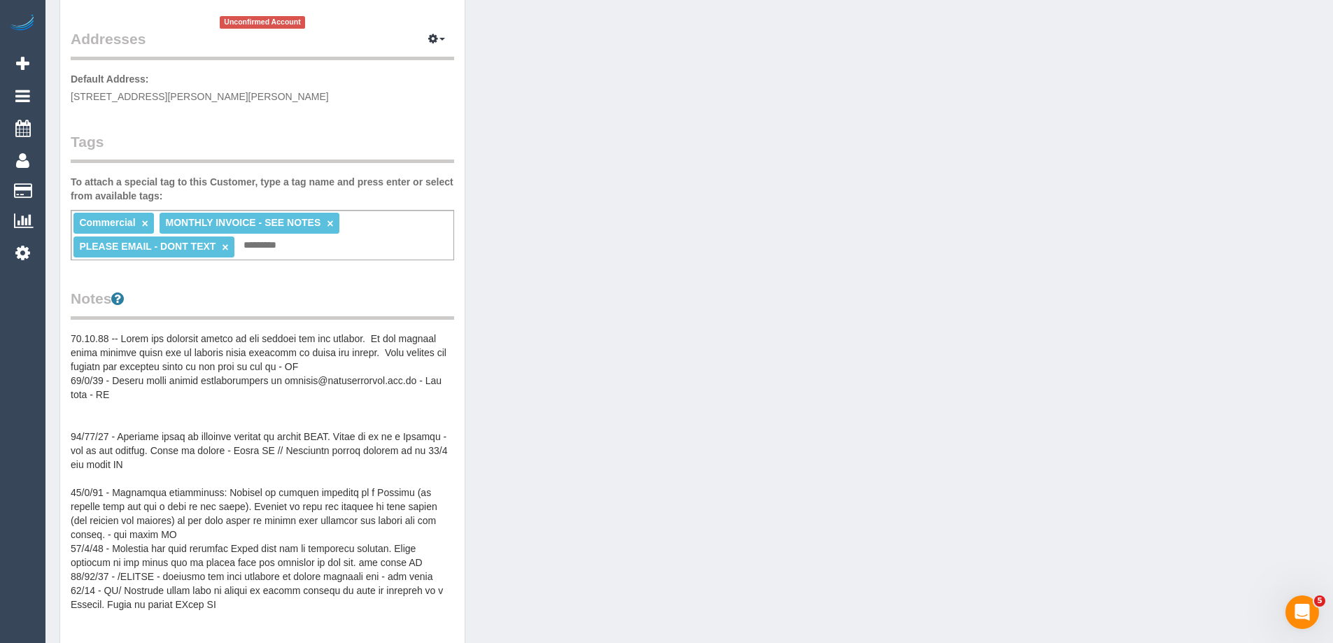
click at [225, 384] on pre at bounding box center [262, 472] width 383 height 280
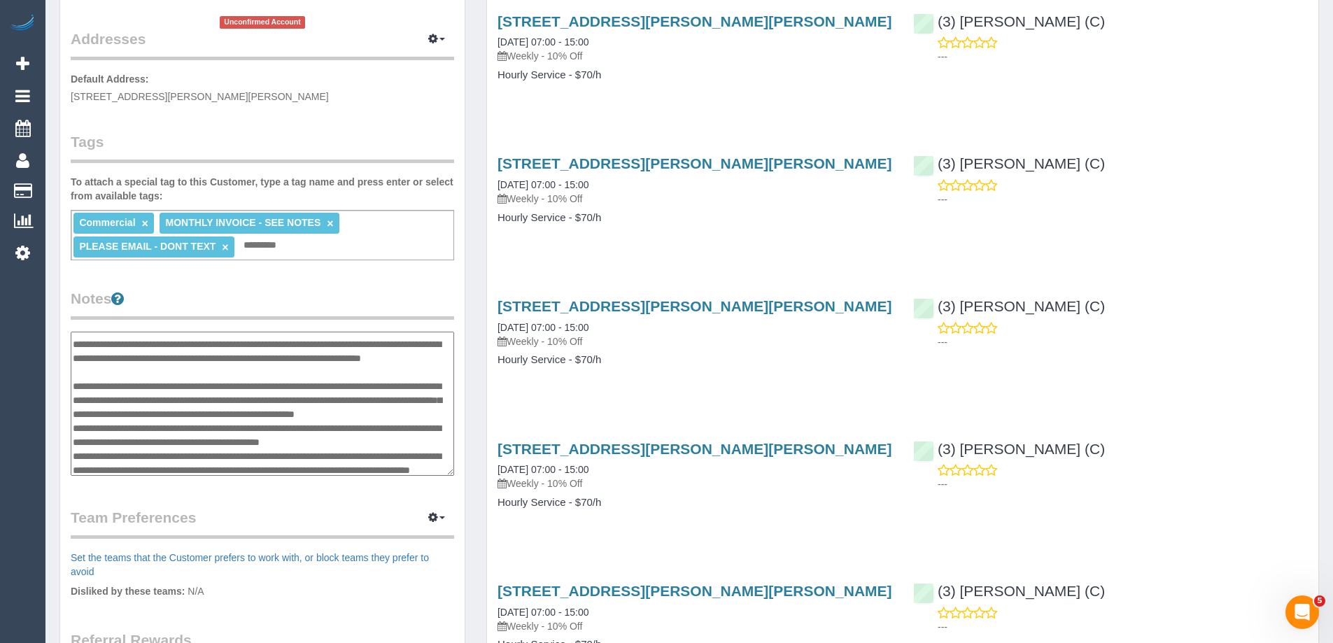
scroll to position [0, 0]
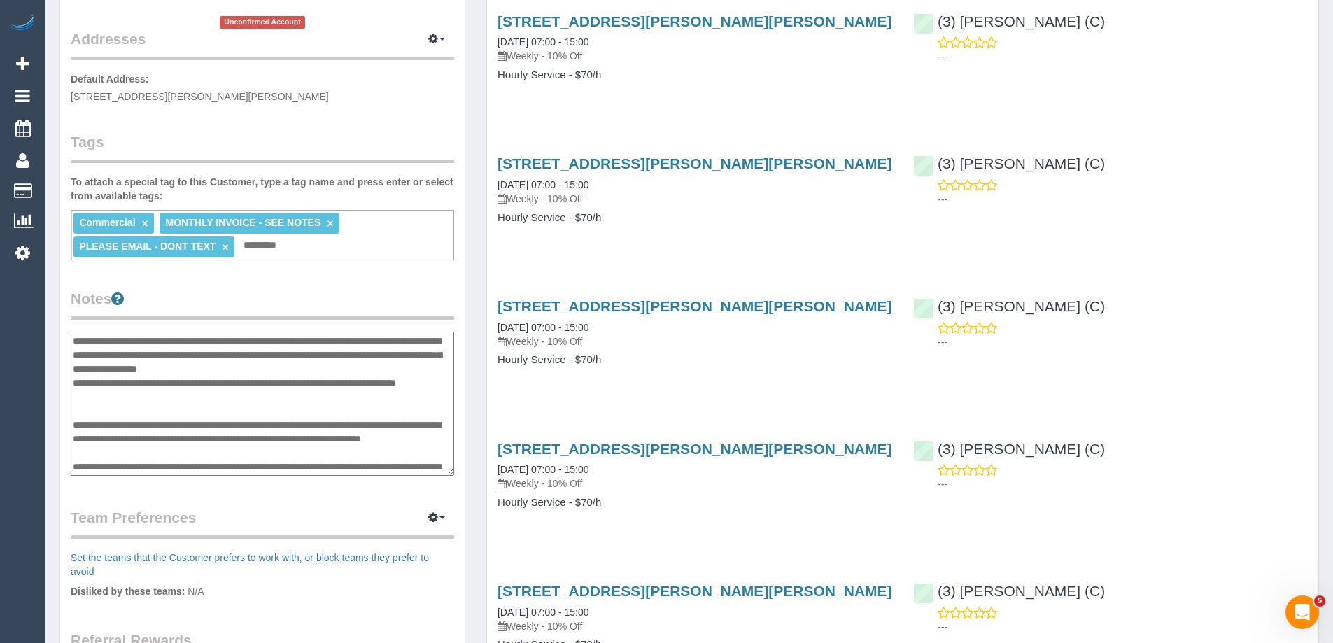
click at [74, 341] on textarea at bounding box center [262, 404] width 383 height 144
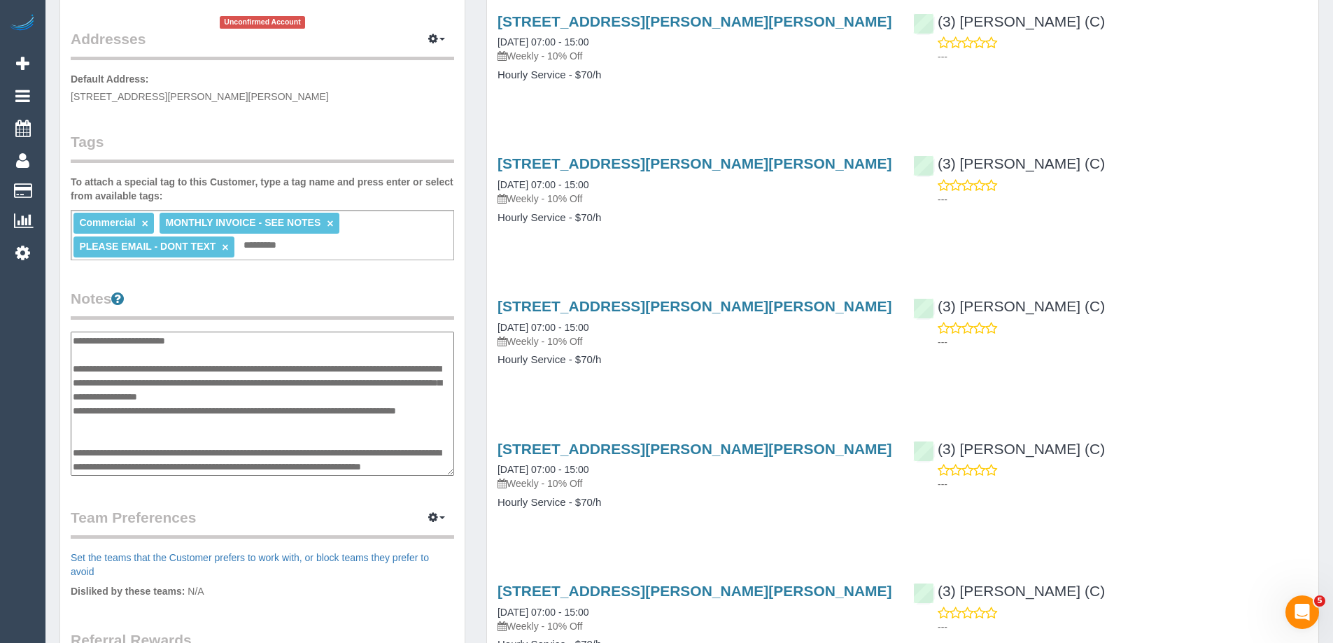
type textarea "**********"
click at [213, 309] on legend "Notes" at bounding box center [262, 303] width 383 height 31
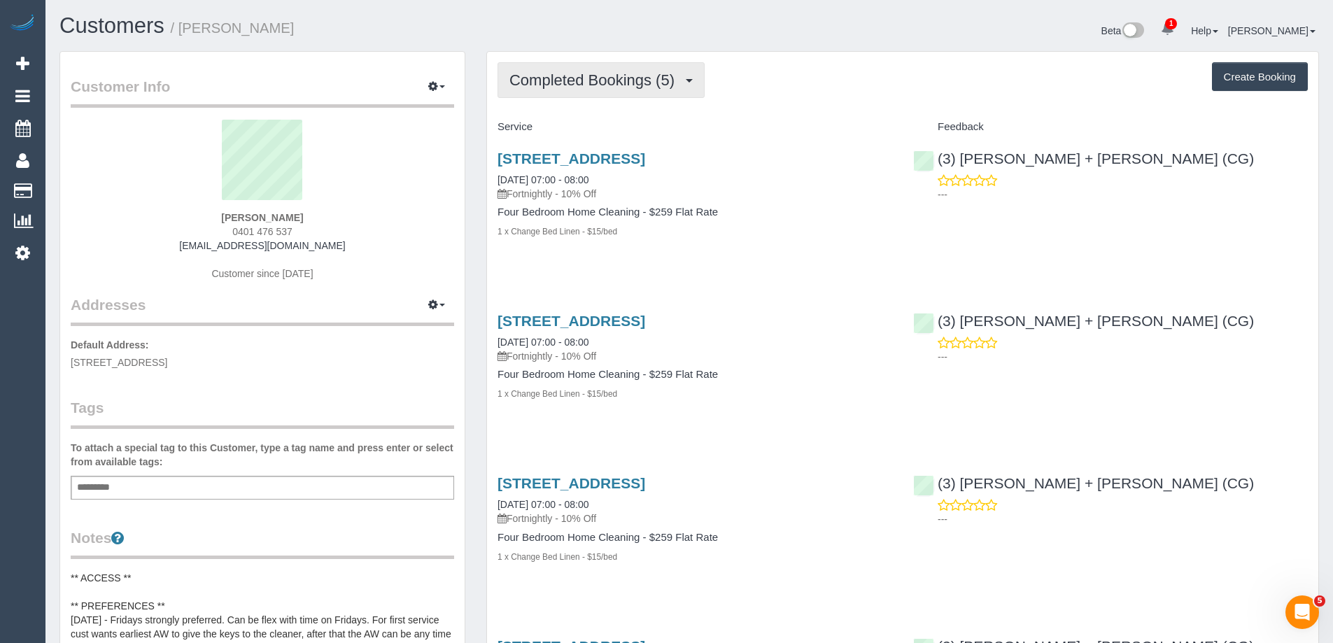
click at [596, 76] on span "Completed Bookings (5)" at bounding box center [595, 79] width 172 height 17
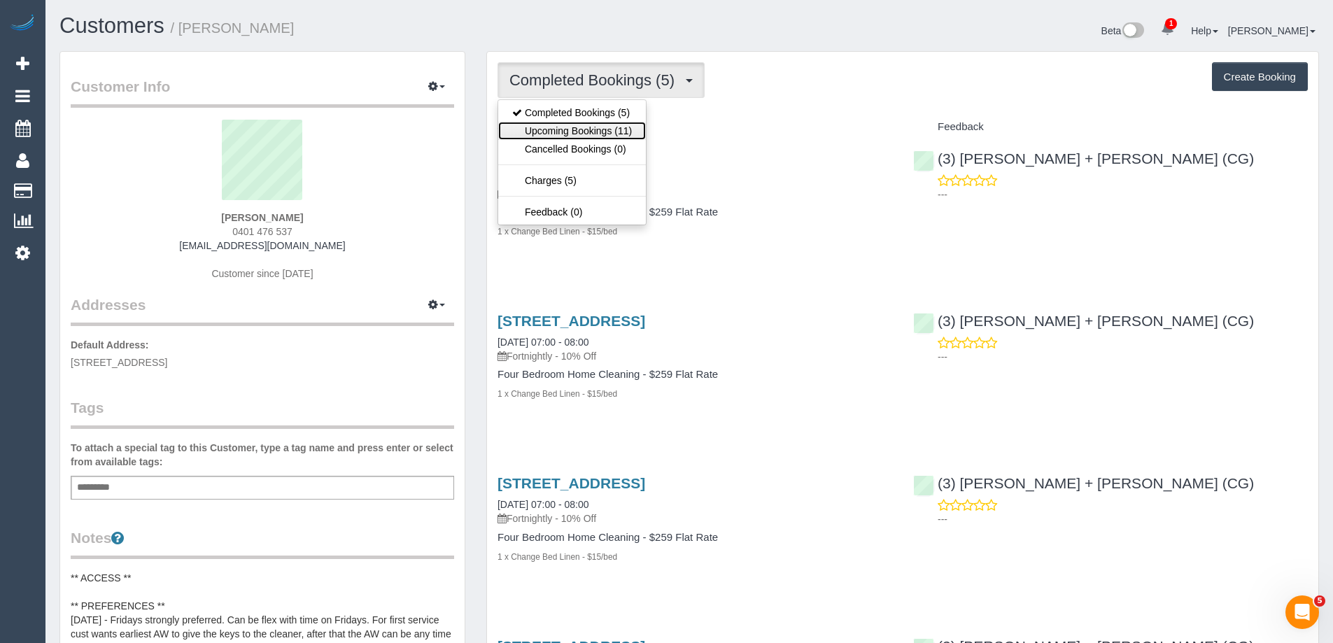
click at [596, 129] on link "Upcoming Bookings (11)" at bounding box center [572, 131] width 148 height 18
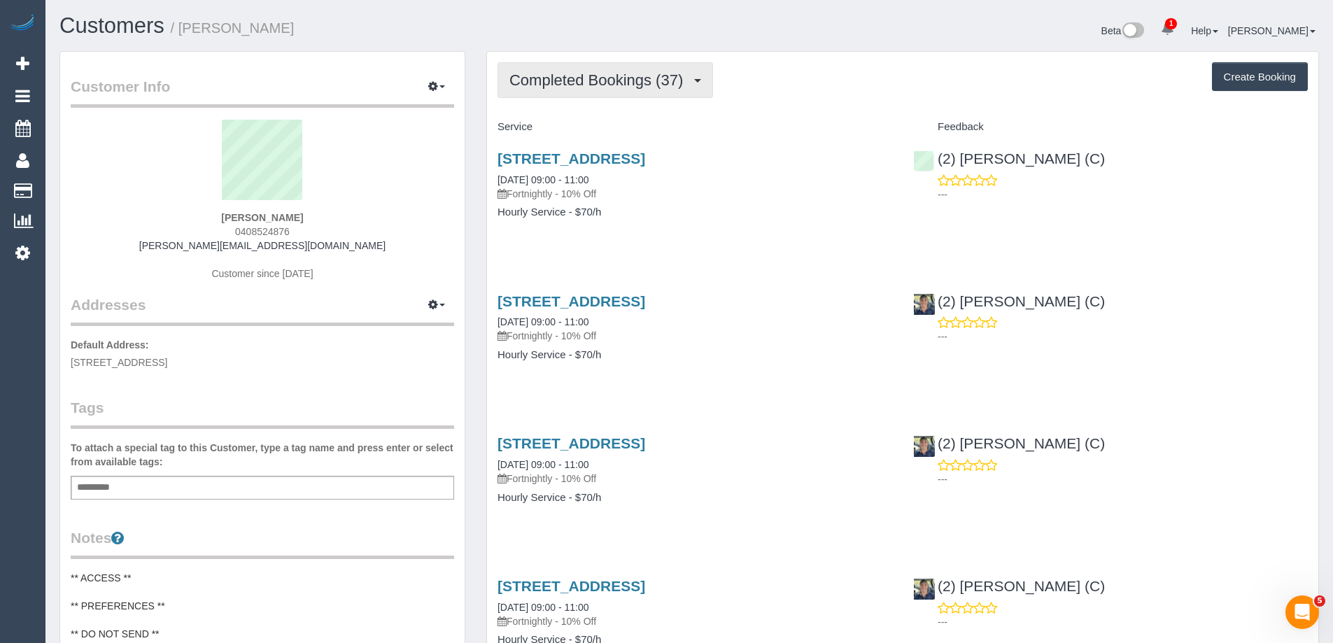
click at [623, 79] on span "Completed Bookings (37)" at bounding box center [599, 79] width 181 height 17
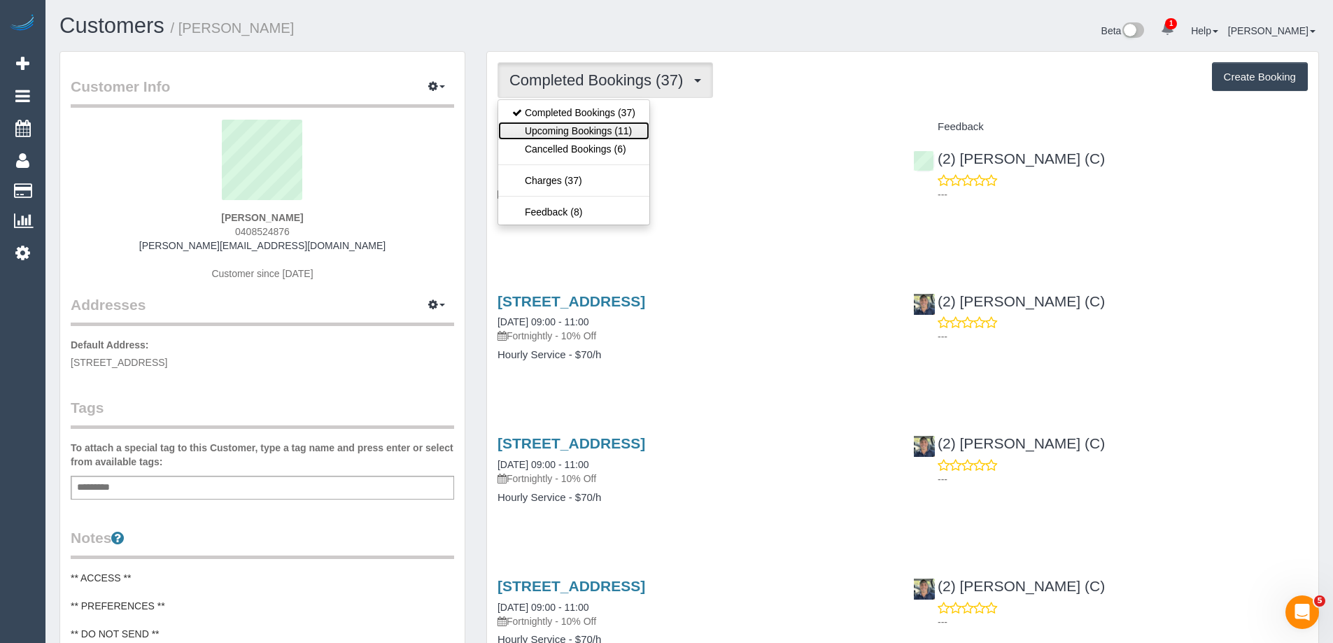
click at [626, 132] on link "Upcoming Bookings (11)" at bounding box center [573, 131] width 151 height 18
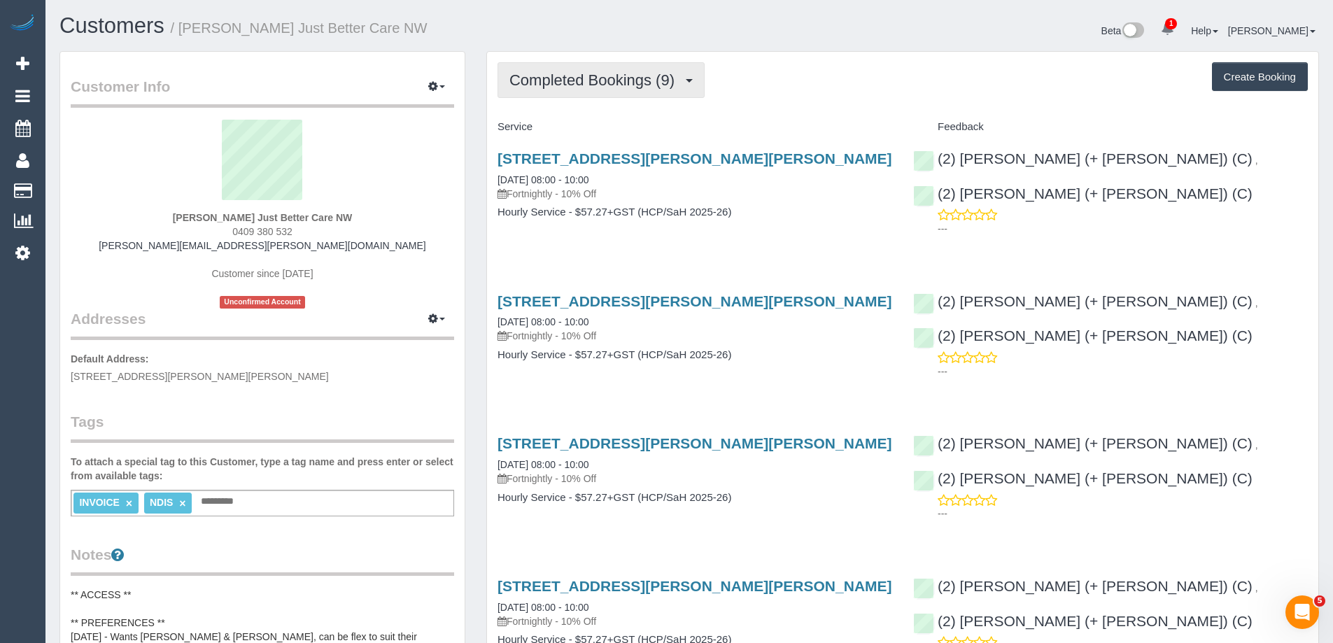
click at [609, 80] on span "Completed Bookings (9)" at bounding box center [595, 79] width 172 height 17
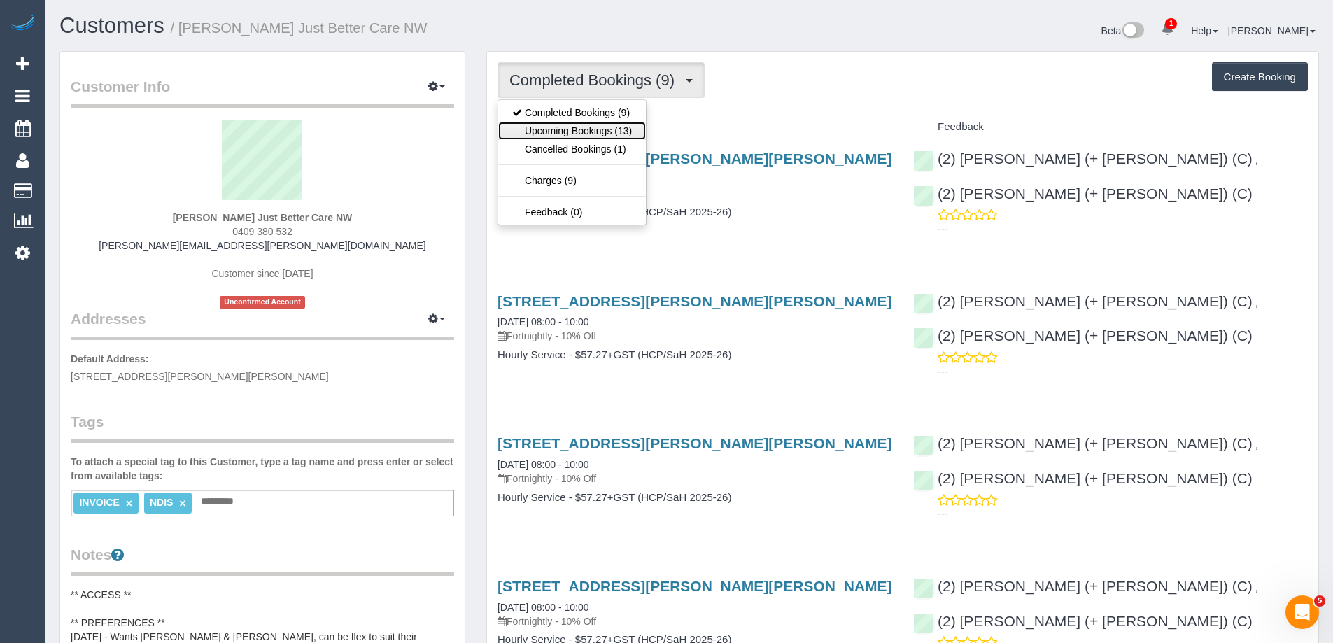
click at [609, 132] on link "Upcoming Bookings (13)" at bounding box center [572, 131] width 148 height 18
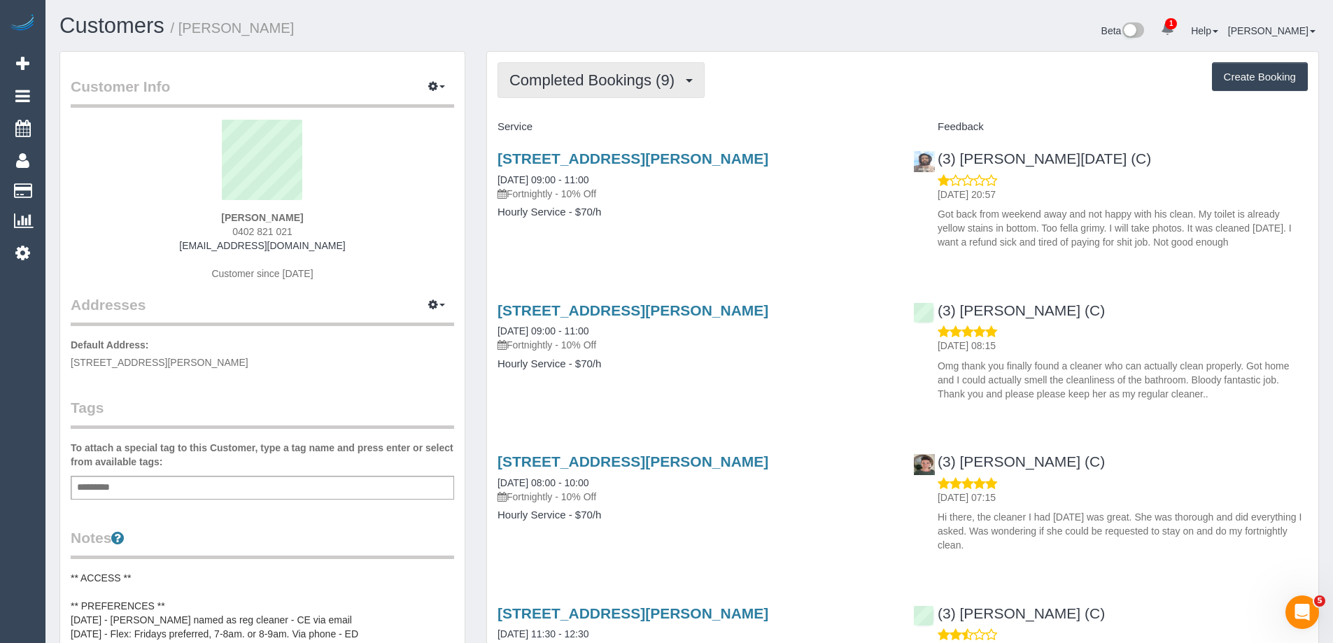
click at [644, 89] on button "Completed Bookings (9)" at bounding box center [601, 80] width 207 height 36
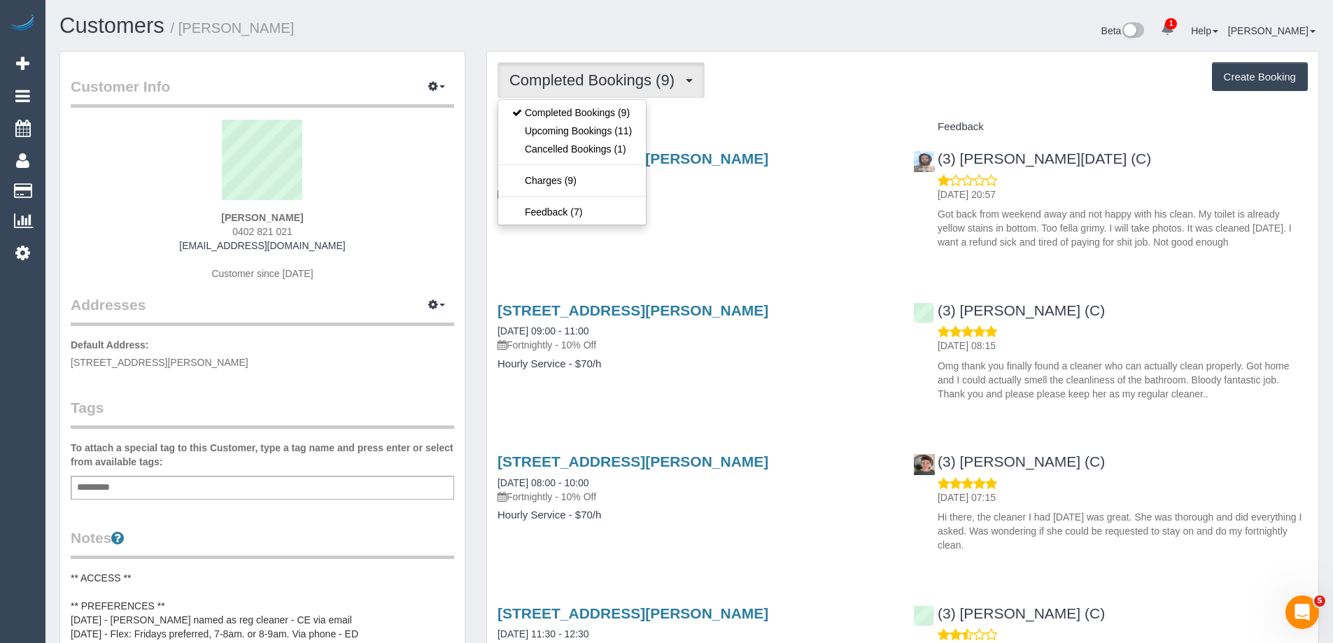
click at [750, 132] on h4 "Service" at bounding box center [695, 127] width 395 height 12
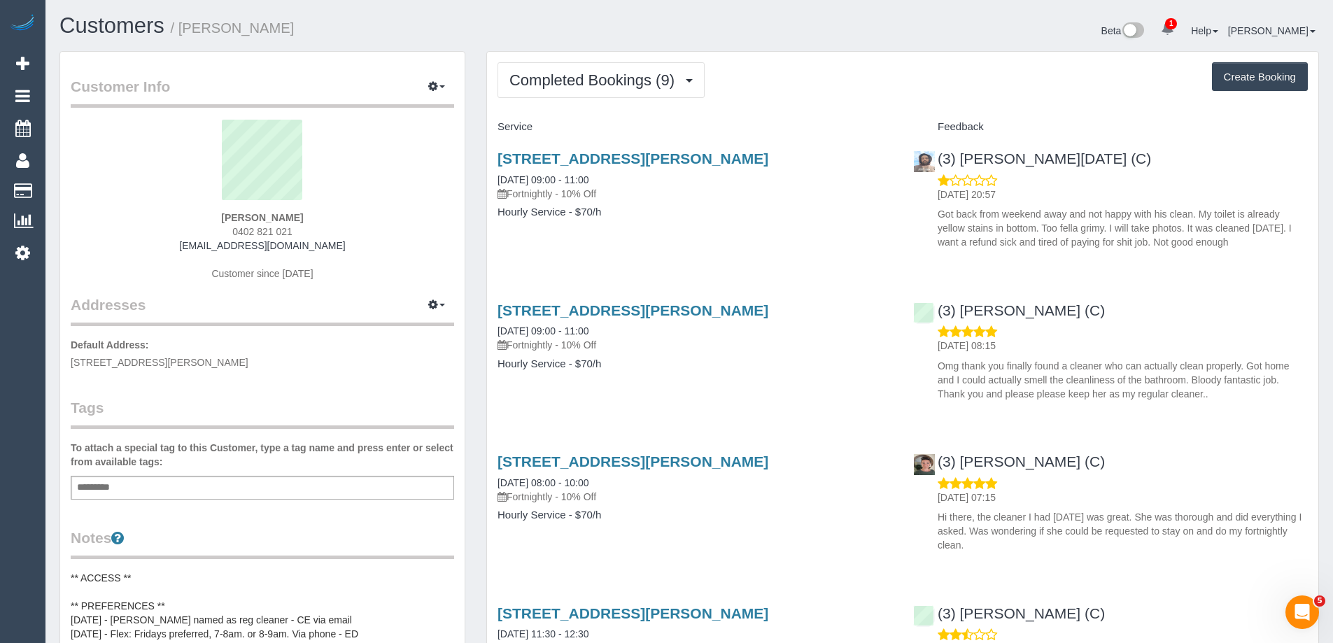
click at [270, 487] on div "Add a tag" at bounding box center [262, 488] width 383 height 24
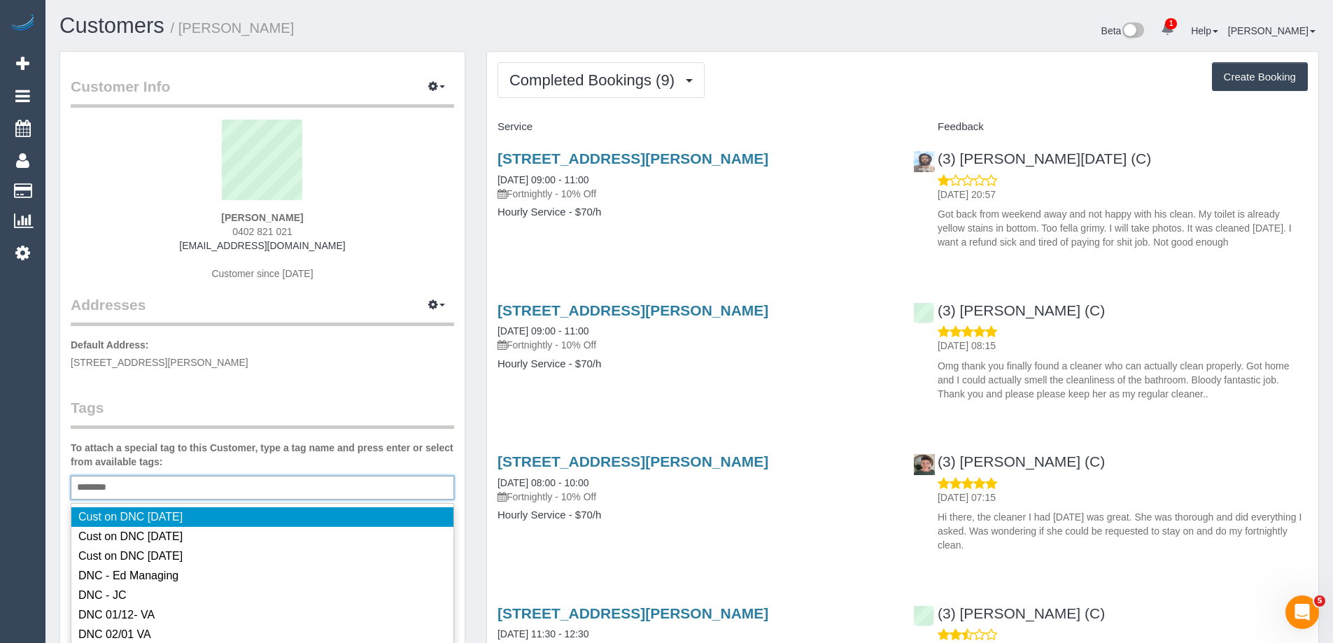
type input "*********"
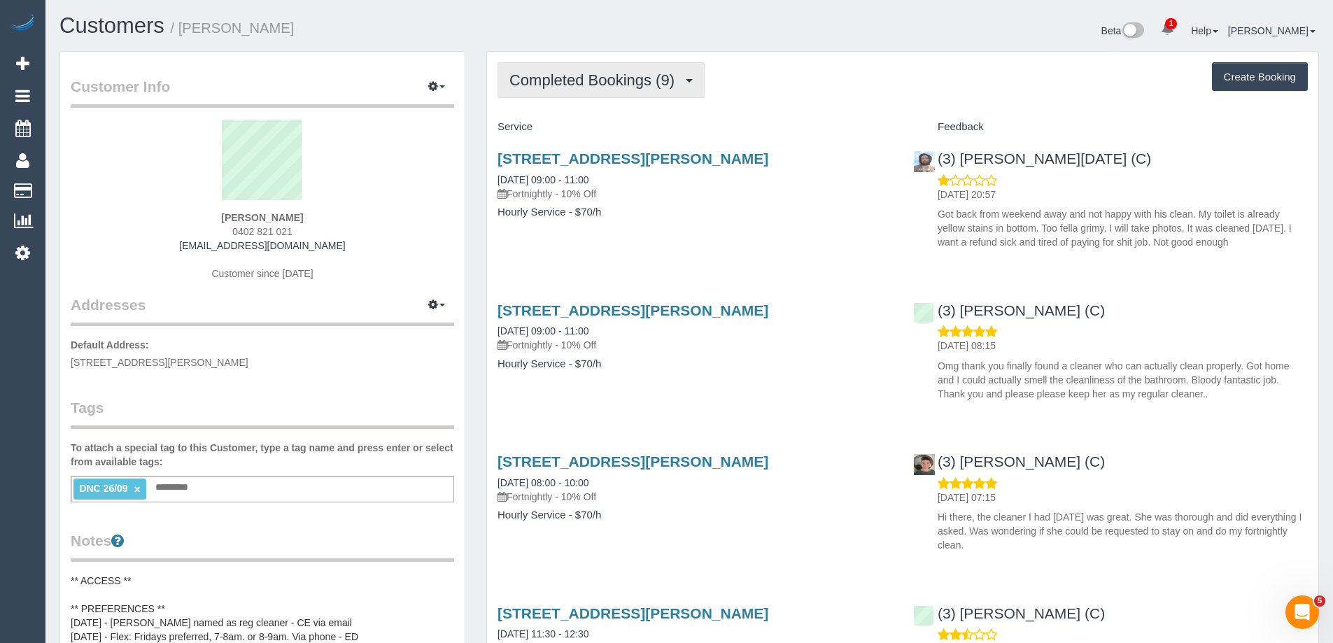
click at [660, 77] on span "Completed Bookings (9)" at bounding box center [595, 79] width 172 height 17
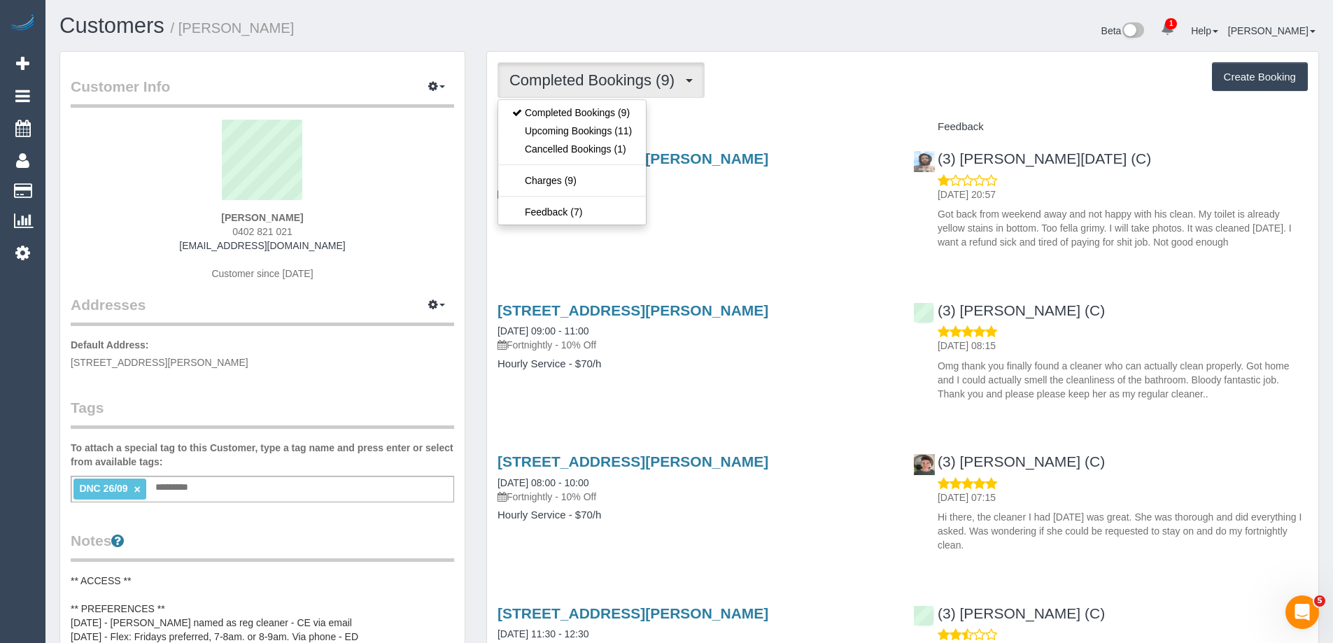
click at [766, 94] on div "Completed Bookings (9) Completed Bookings (9) Upcoming Bookings (11) Cancelled …" at bounding box center [903, 80] width 810 height 36
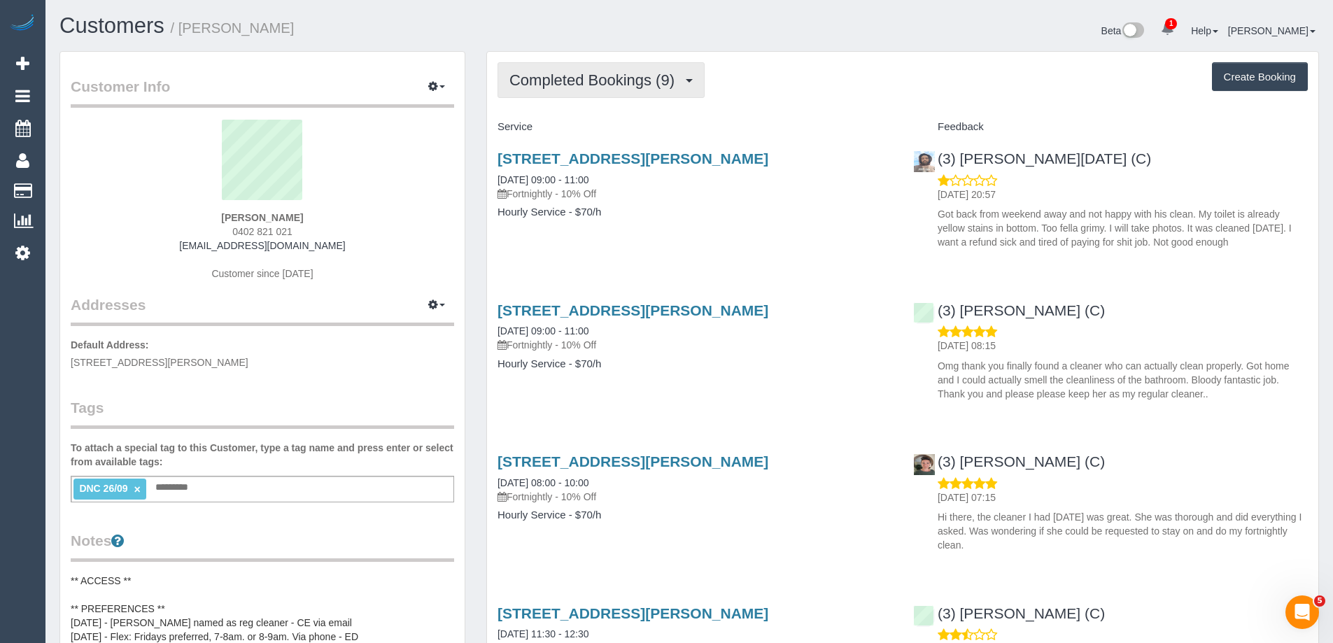
click at [591, 81] on span "Completed Bookings (9)" at bounding box center [595, 79] width 172 height 17
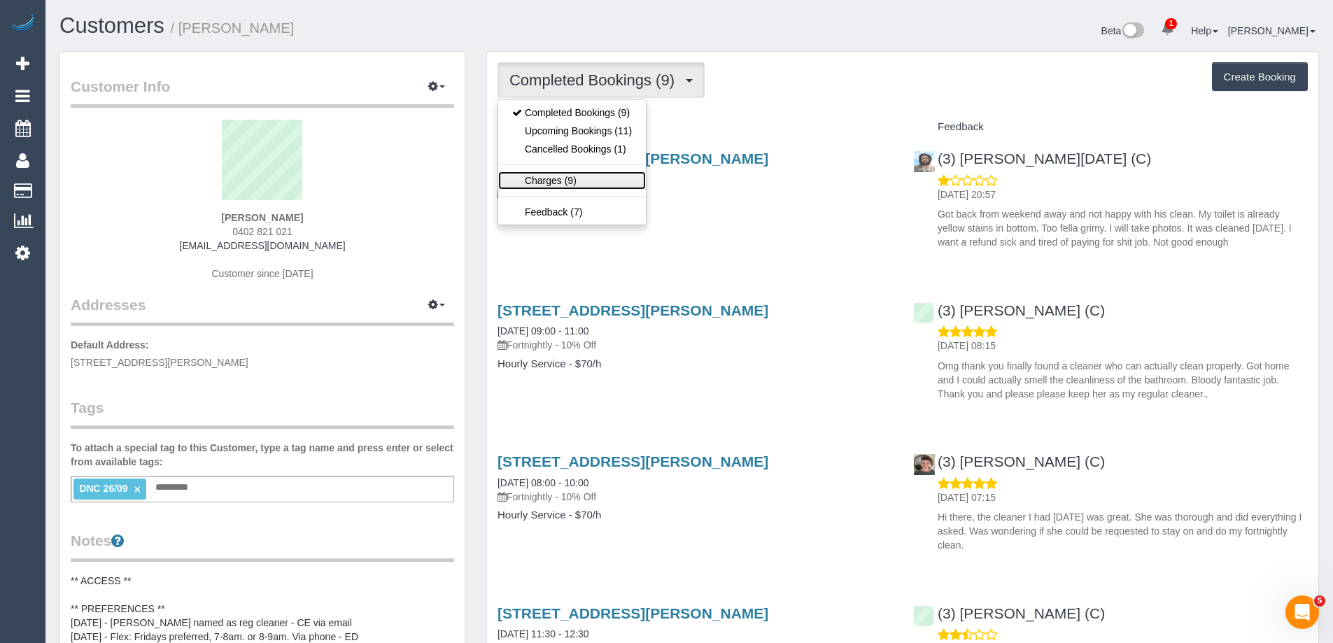
click at [582, 179] on link "Charges (9)" at bounding box center [572, 180] width 148 height 18
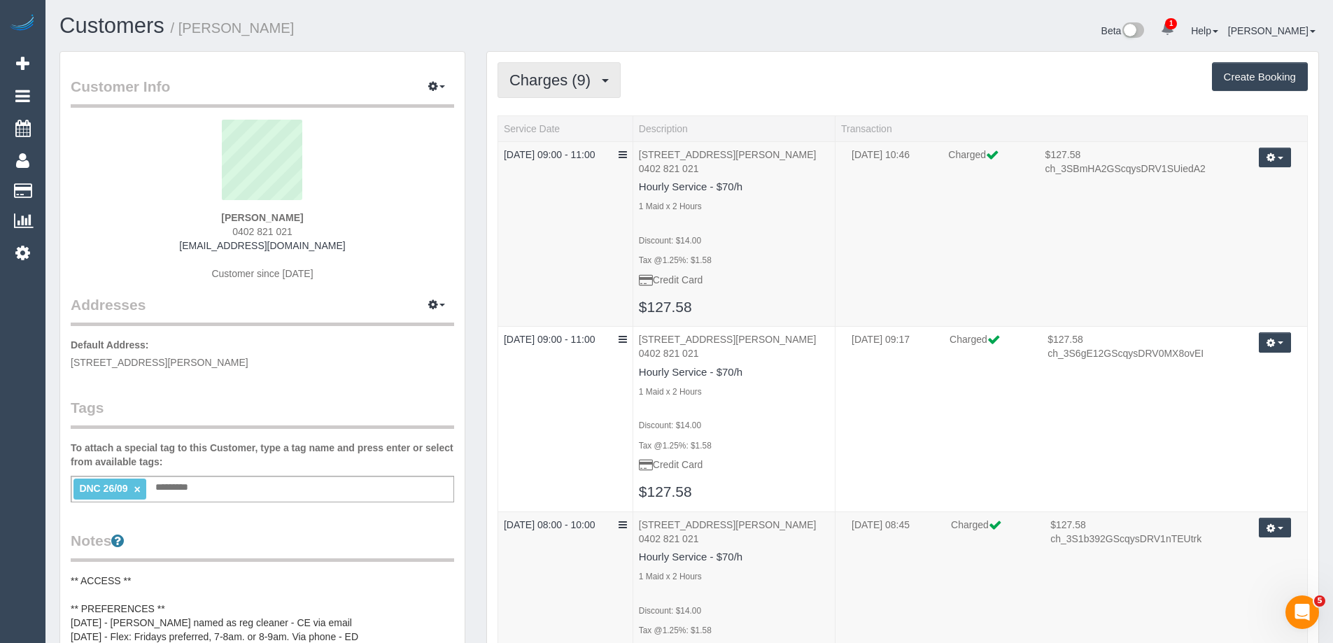
click at [551, 91] on button "Charges (9)" at bounding box center [559, 80] width 123 height 36
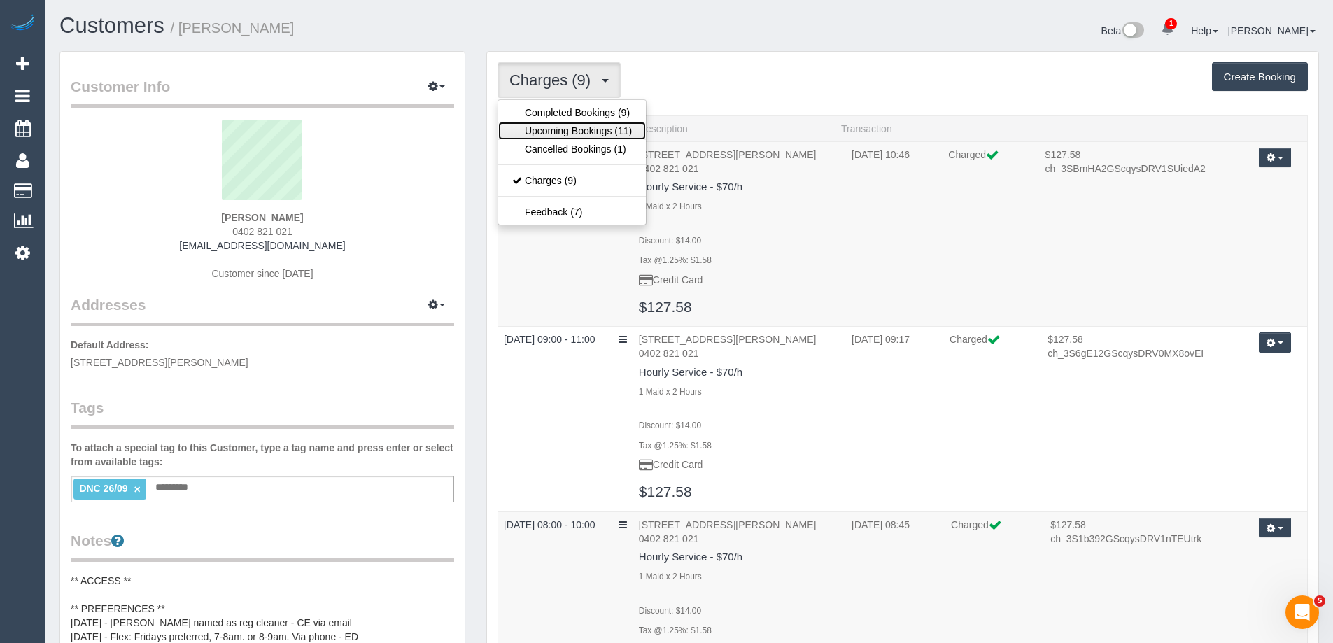
click at [558, 131] on link "Upcoming Bookings (11)" at bounding box center [572, 131] width 148 height 18
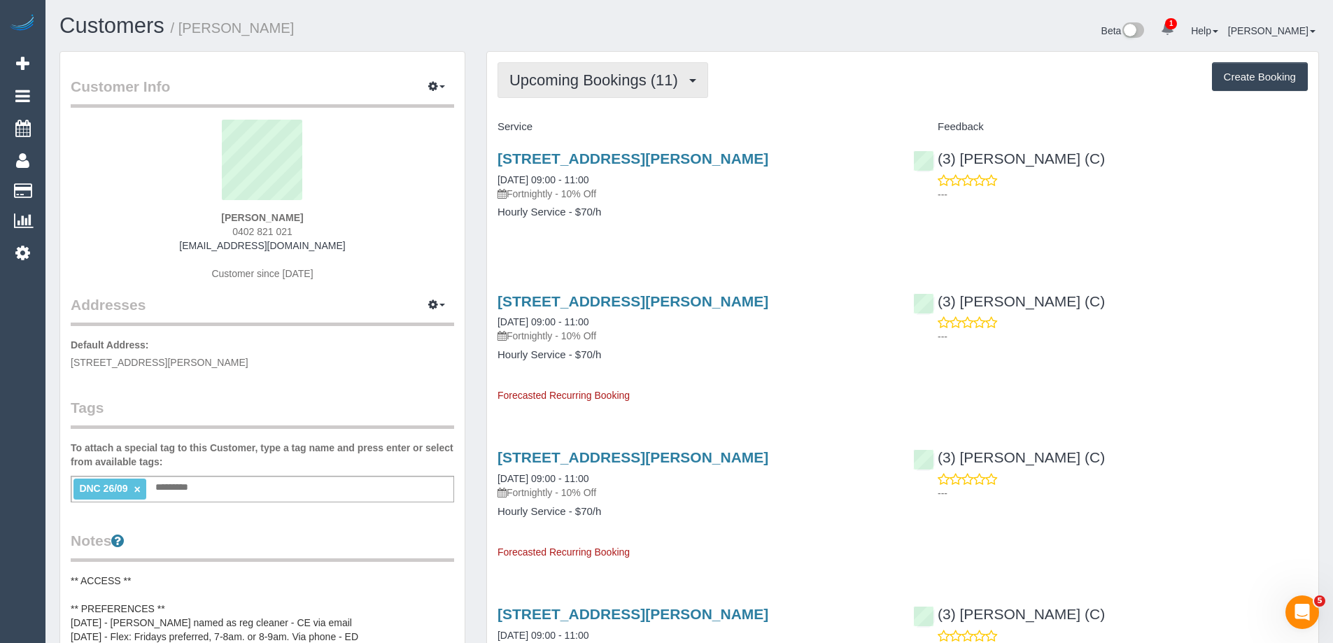
click at [644, 80] on span "Upcoming Bookings (11)" at bounding box center [597, 79] width 176 height 17
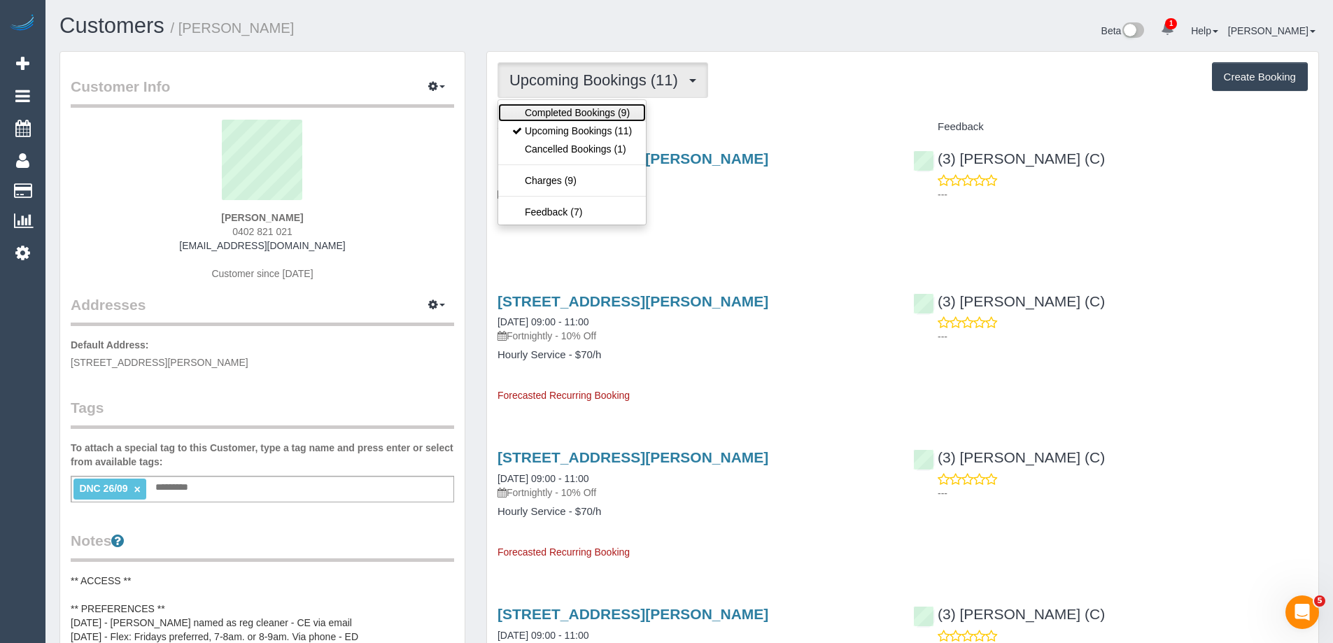
click at [627, 115] on link "Completed Bookings (9)" at bounding box center [572, 113] width 148 height 18
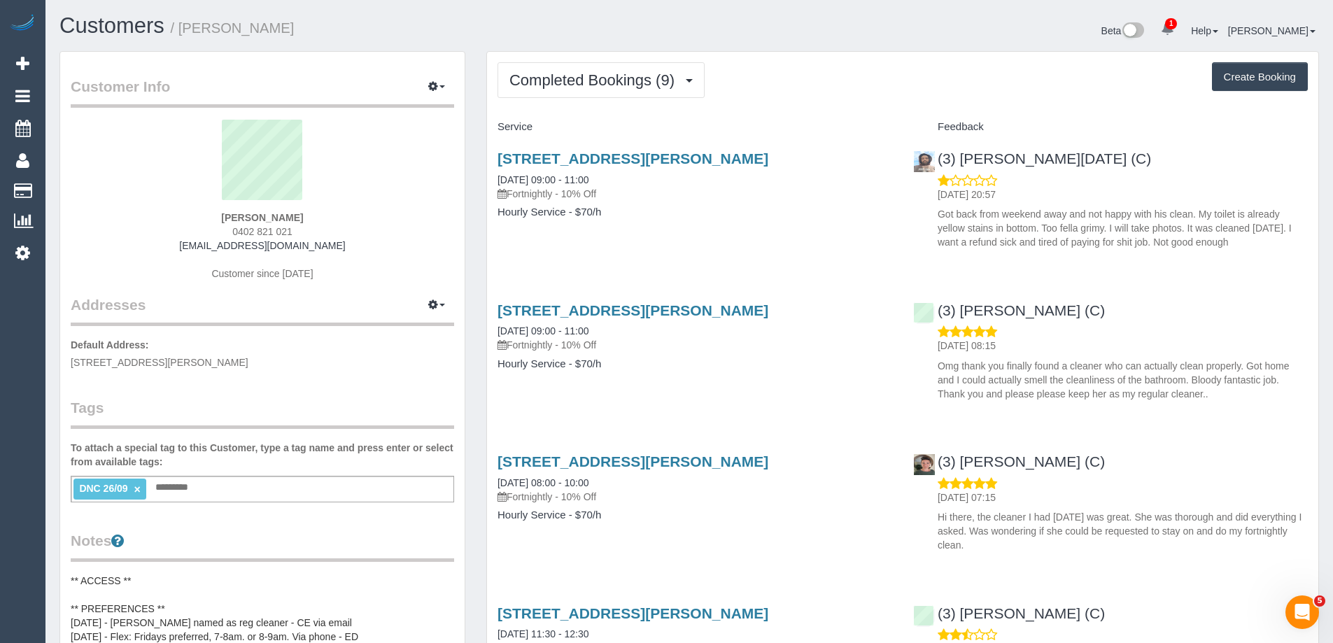
drag, startPoint x: 1244, startPoint y: 241, endPoint x: 935, endPoint y: 213, distance: 310.6
click at [935, 213] on div "29/09/2025 20:57 Got back from weekend away and not happy with his clean. My to…" at bounding box center [1110, 212] width 395 height 76
copy p "Got back from weekend away and not happy with his clean. My toilet is already y…"
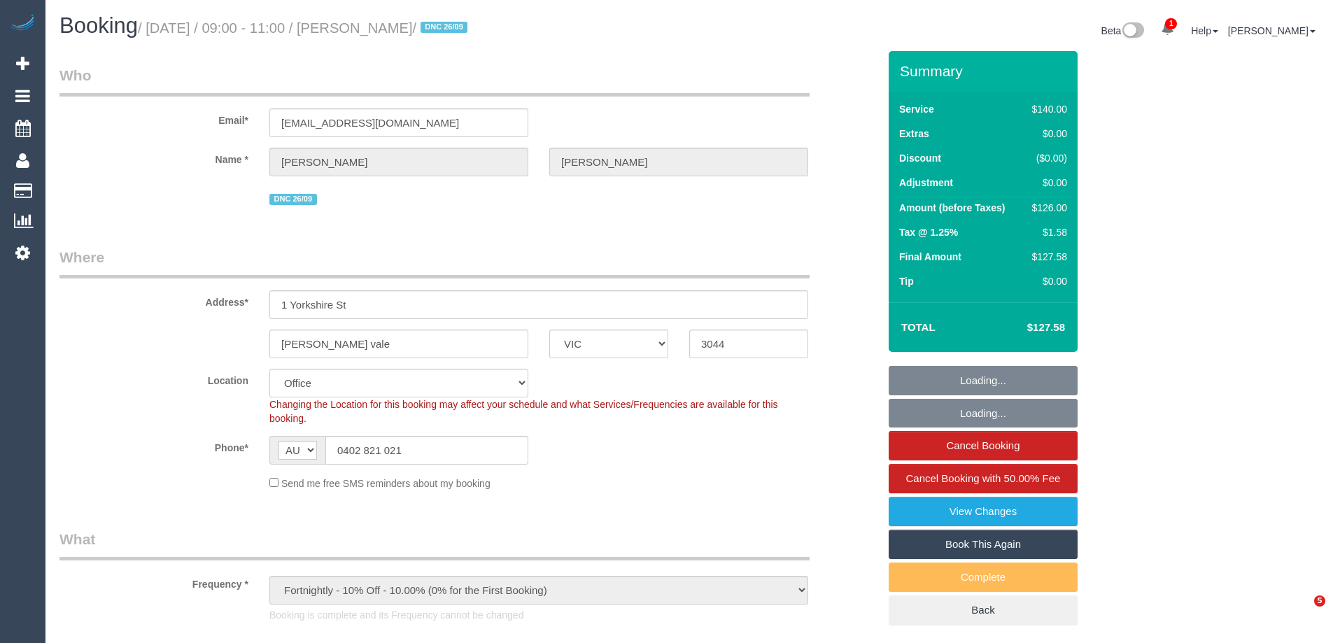
select select "VIC"
select select "number:27"
select select "number:14"
select select "number:19"
select select "number:22"
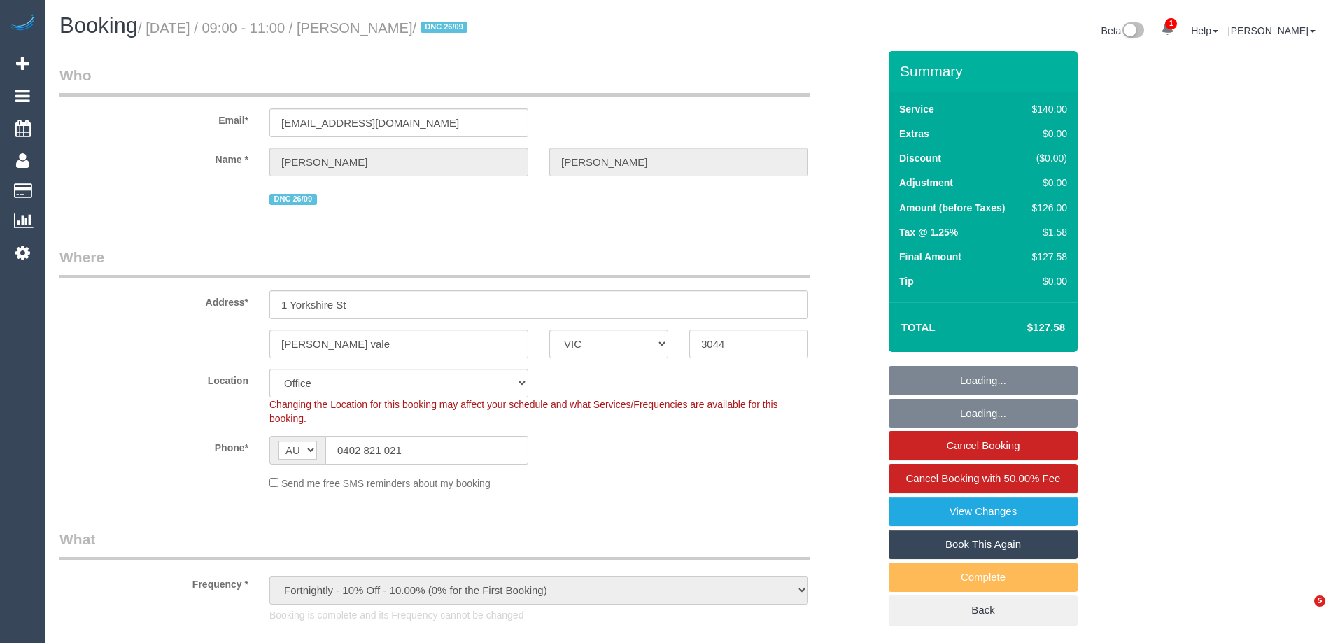
select select "number:35"
select select "number:11"
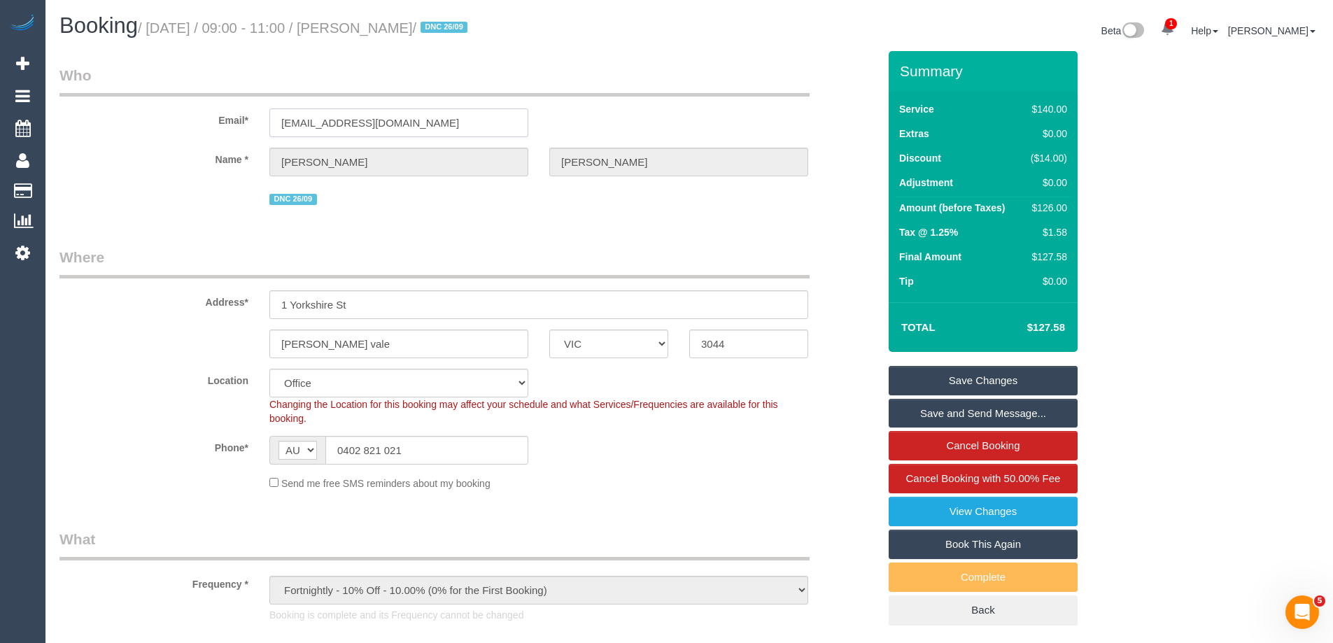
drag, startPoint x: 436, startPoint y: 127, endPoint x: 190, endPoint y: 119, distance: 245.8
click at [206, 119] on div "Email* [EMAIL_ADDRESS][DOMAIN_NAME]" at bounding box center [469, 101] width 840 height 72
drag, startPoint x: 465, startPoint y: 25, endPoint x: 384, endPoint y: 22, distance: 81.2
click at [384, 22] on small "/ [DATE] / 09:00 - 11:00 / [PERSON_NAME] / DNC 26/09" at bounding box center [305, 27] width 334 height 15
copy small "[PERSON_NAME]"
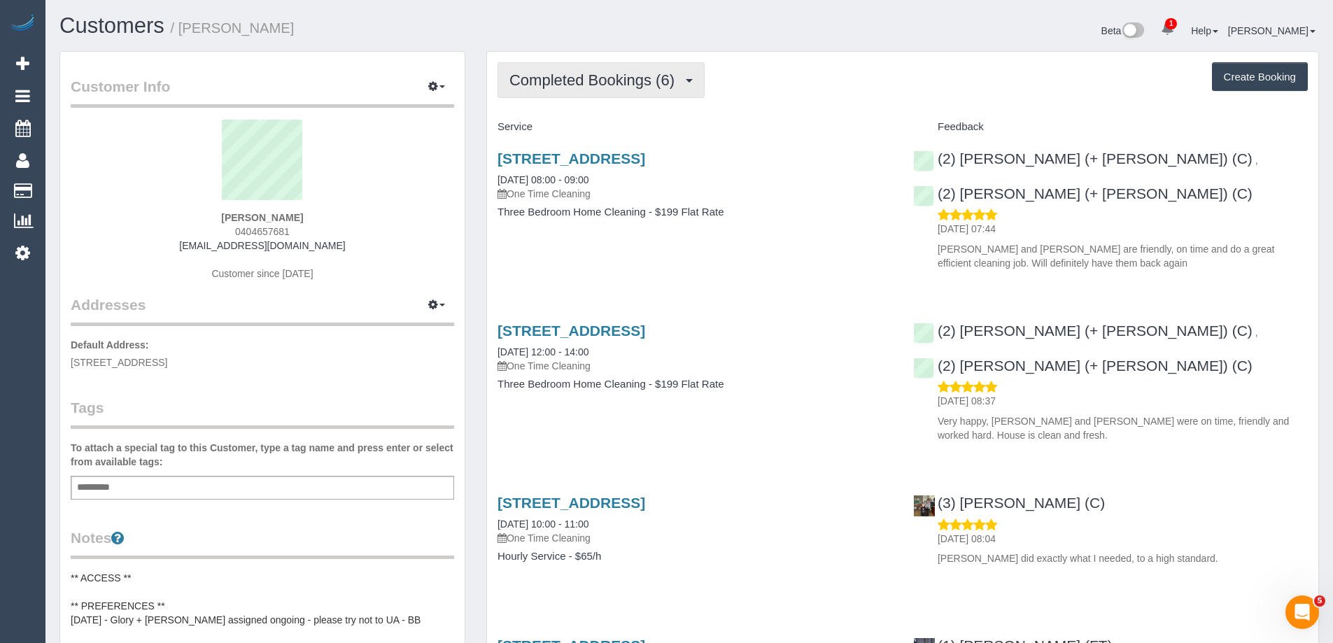
click at [595, 90] on button "Completed Bookings (6)" at bounding box center [601, 80] width 207 height 36
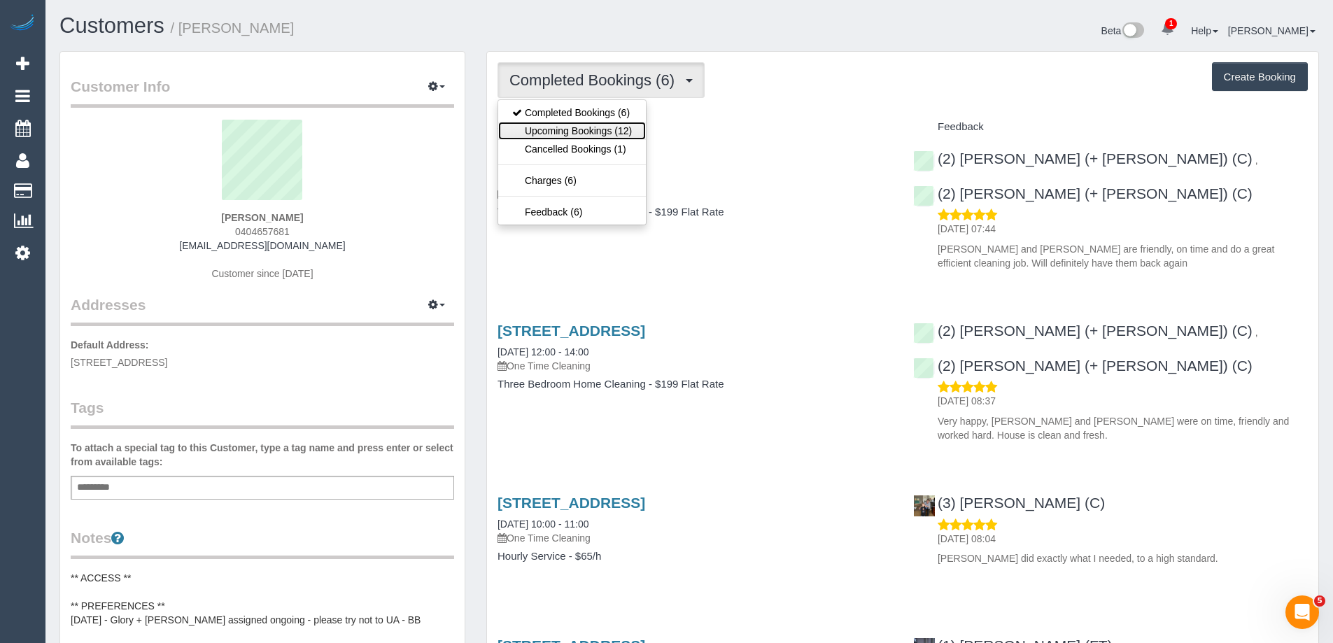
click at [605, 133] on link "Upcoming Bookings (12)" at bounding box center [572, 131] width 148 height 18
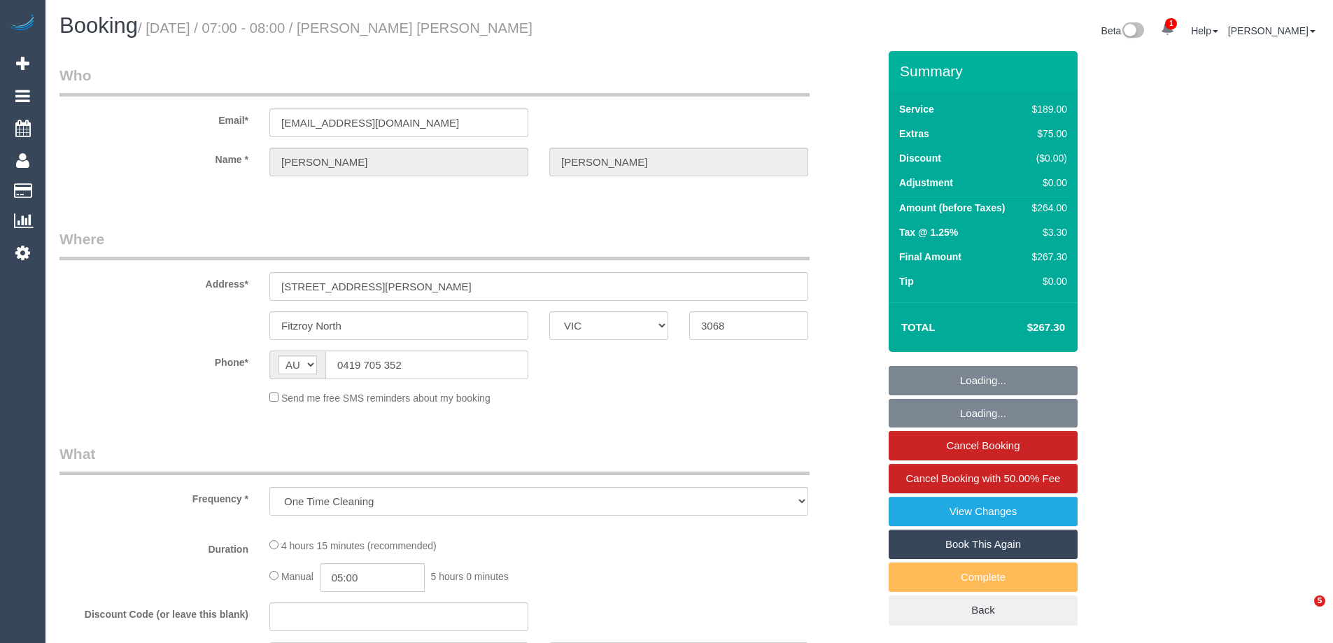
select select "VIC"
select select "string:stripe-pm_1RXBif2GScqysDRVukH2ufkA"
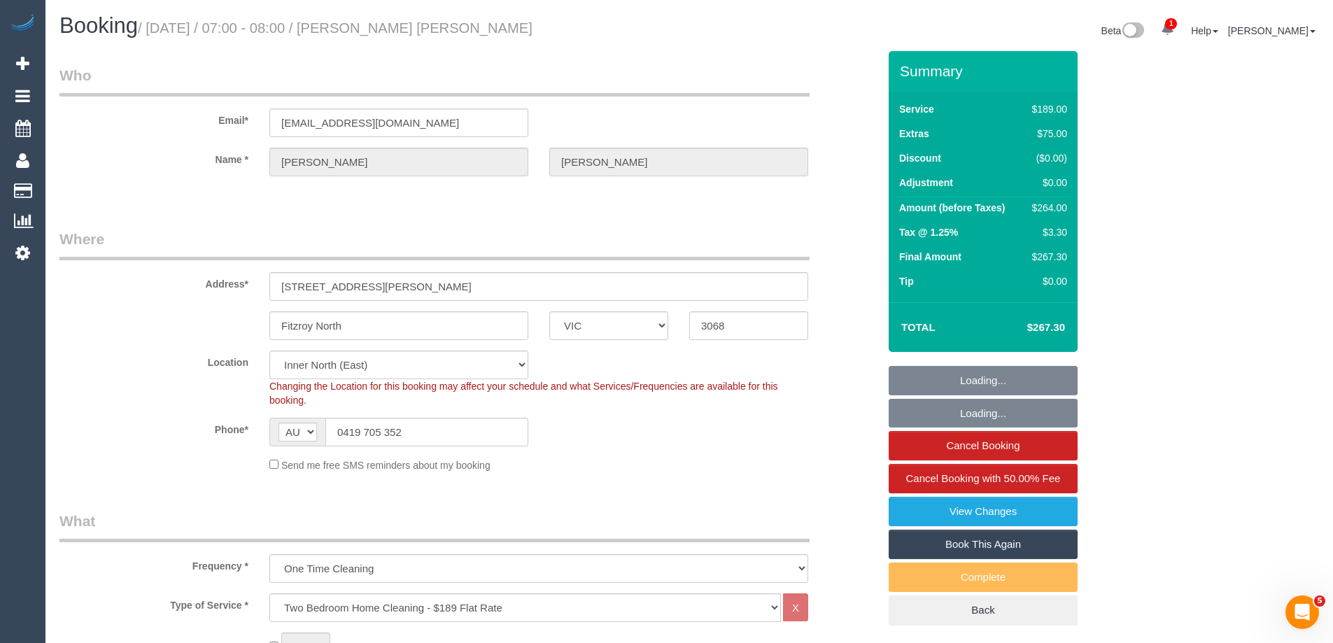
select select "object:3588"
select select "number:28"
select select "number:16"
select select "number:18"
select select "number:22"
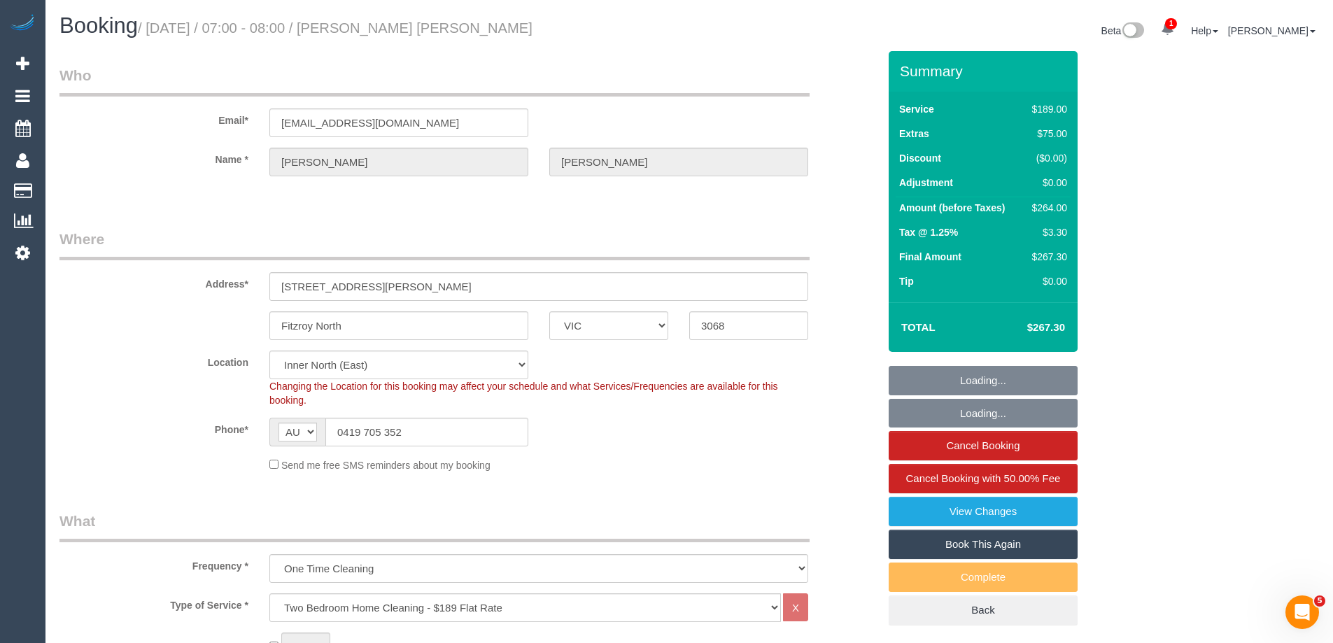
select select "number:12"
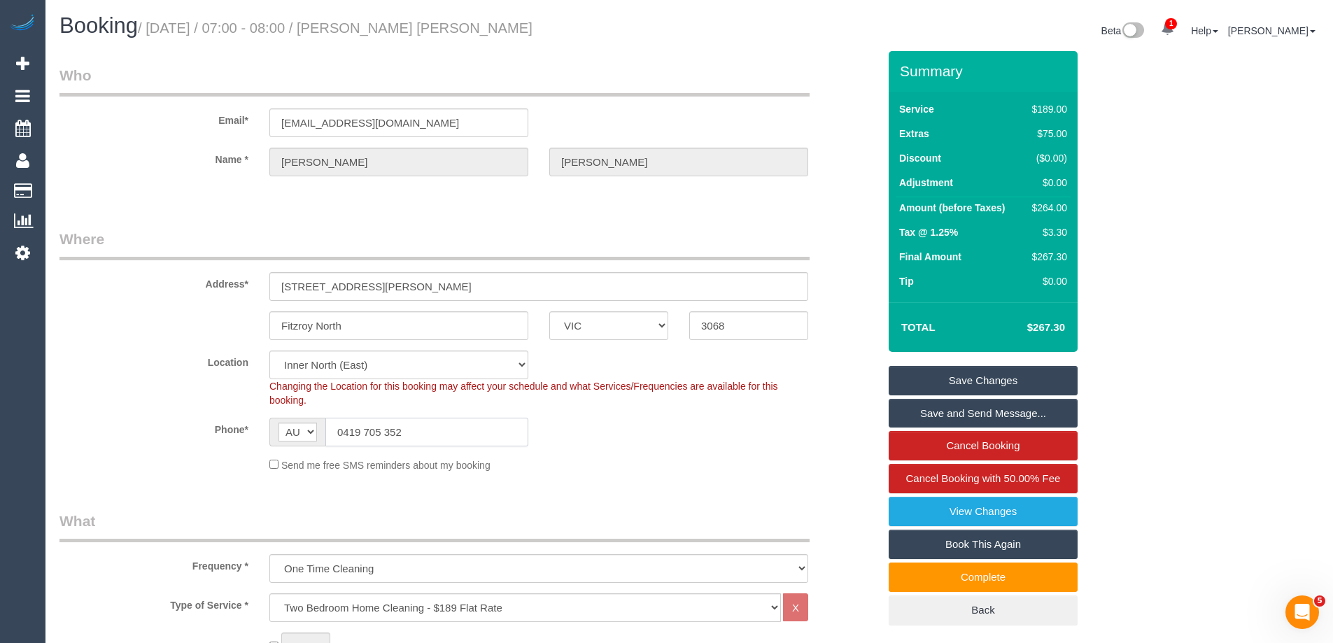
drag, startPoint x: 432, startPoint y: 429, endPoint x: 217, endPoint y: 414, distance: 216.1
click at [235, 414] on sui-booking-location "Location Office City East (North) East (South) Inner East Inner North (East) In…" at bounding box center [468, 412] width 819 height 122
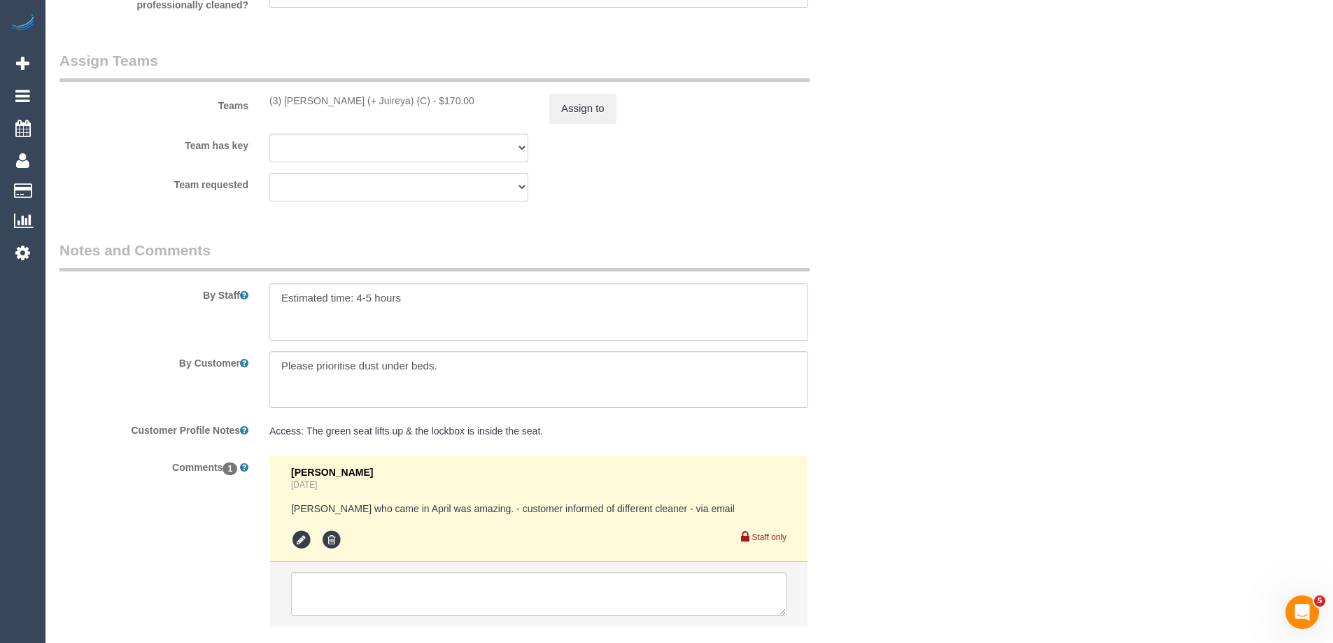
scroll to position [2234, 0]
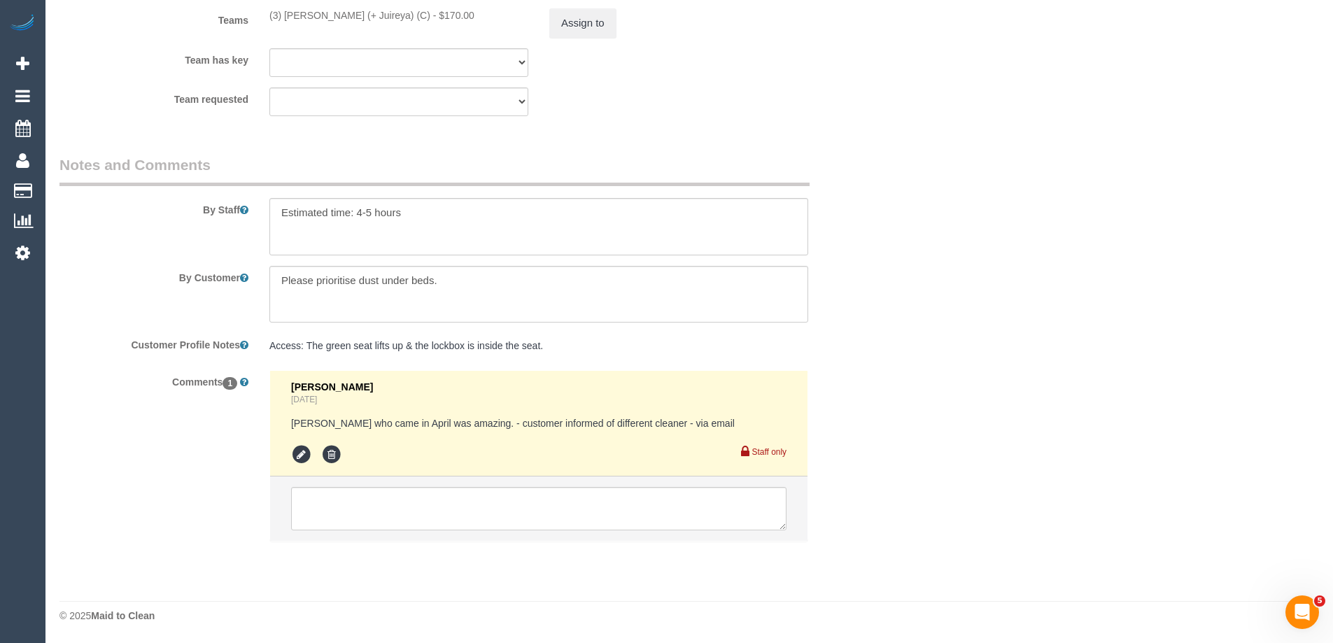
click at [444, 352] on pre "Access: The green seat lifts up & the lockbox is inside the seat." at bounding box center [538, 346] width 539 height 14
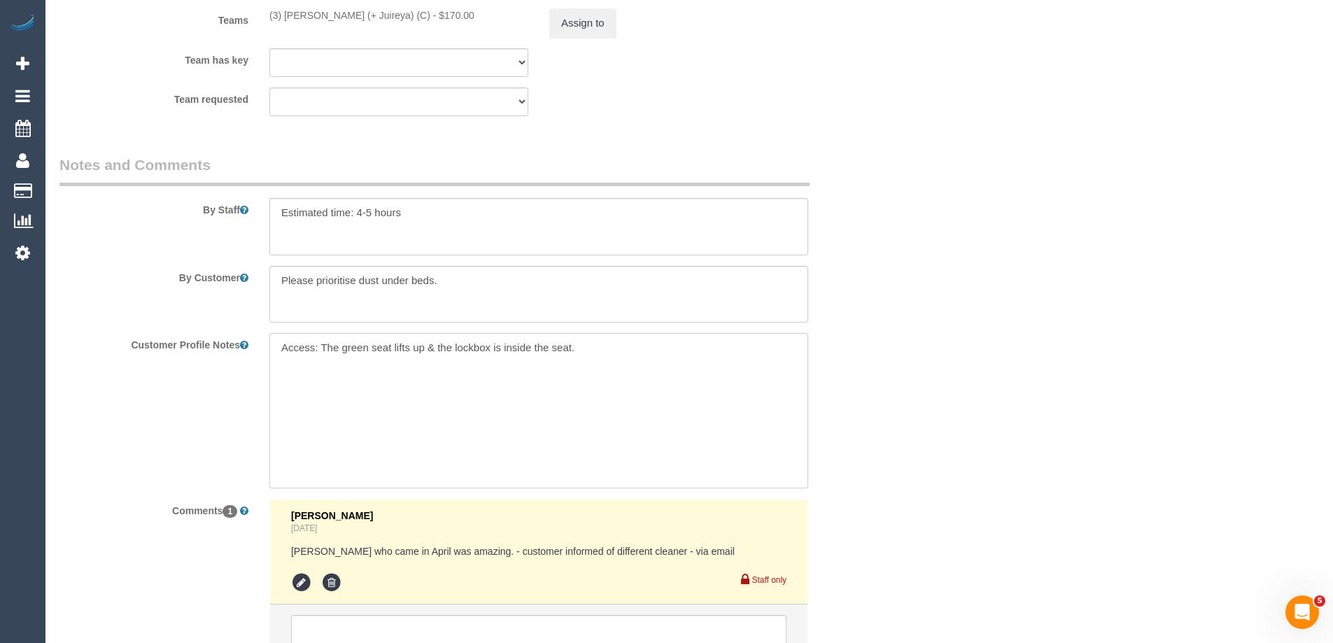
drag, startPoint x: 527, startPoint y: 348, endPoint x: 322, endPoint y: 348, distance: 205.0
click at [322, 348] on textarea "Access: The green seat lifts up & the lockbox is inside the seat." at bounding box center [538, 410] width 539 height 155
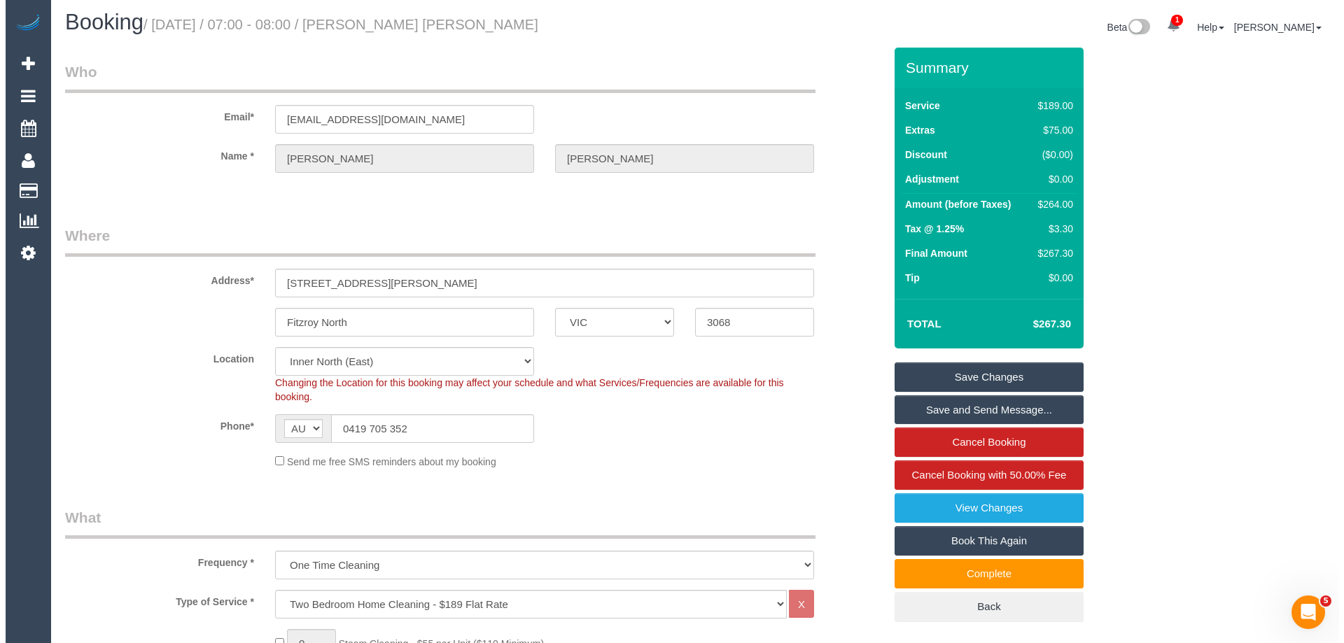
scroll to position [0, 0]
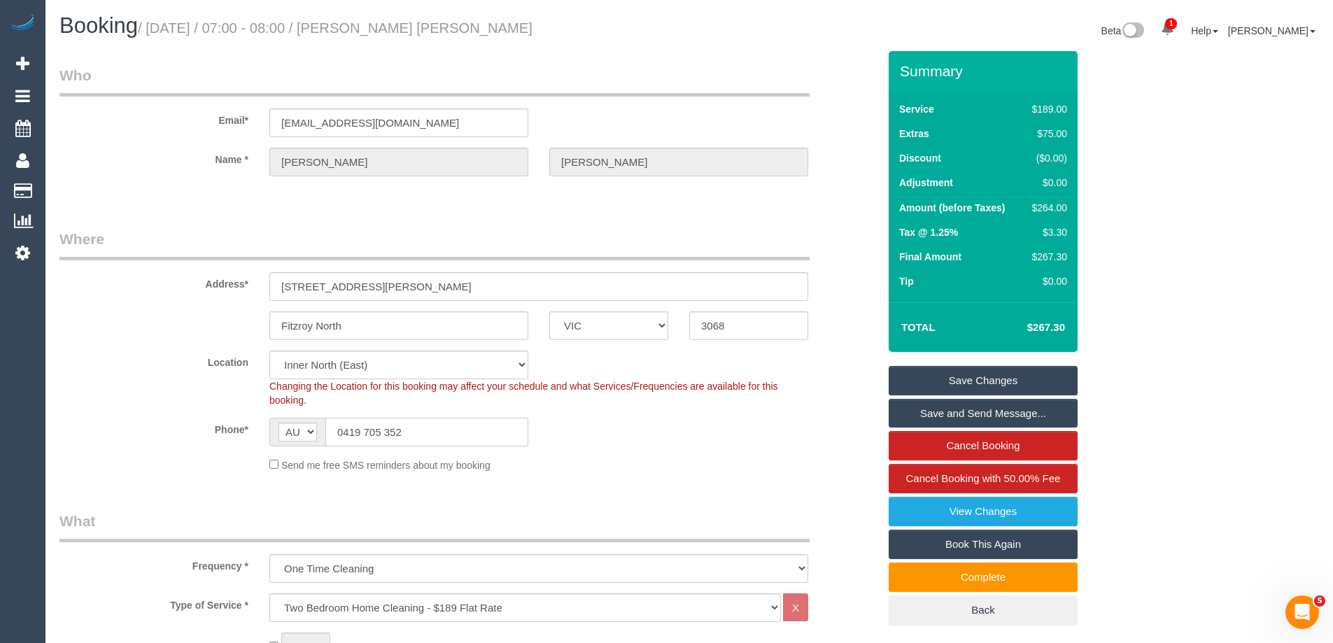
drag, startPoint x: 436, startPoint y: 430, endPoint x: 207, endPoint y: 396, distance: 231.4
click at [209, 403] on sui-booking-location "Location Office City East (North) East (South) Inner East Inner North (East) In…" at bounding box center [468, 412] width 819 height 122
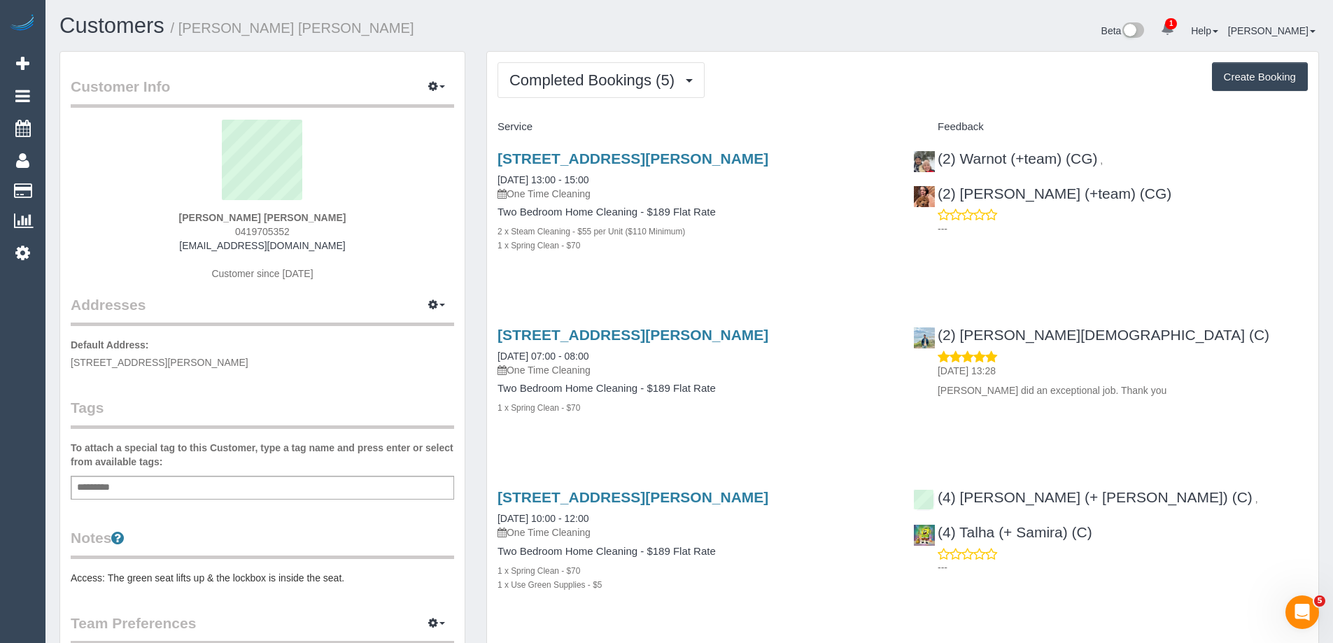
drag, startPoint x: 243, startPoint y: 236, endPoint x: 143, endPoint y: 238, distance: 100.1
click at [143, 238] on div "[PERSON_NAME] [PERSON_NAME] 0419705352 [EMAIL_ADDRESS][DOMAIN_NAME] Customer si…" at bounding box center [262, 207] width 383 height 175
copy span "0419705352"
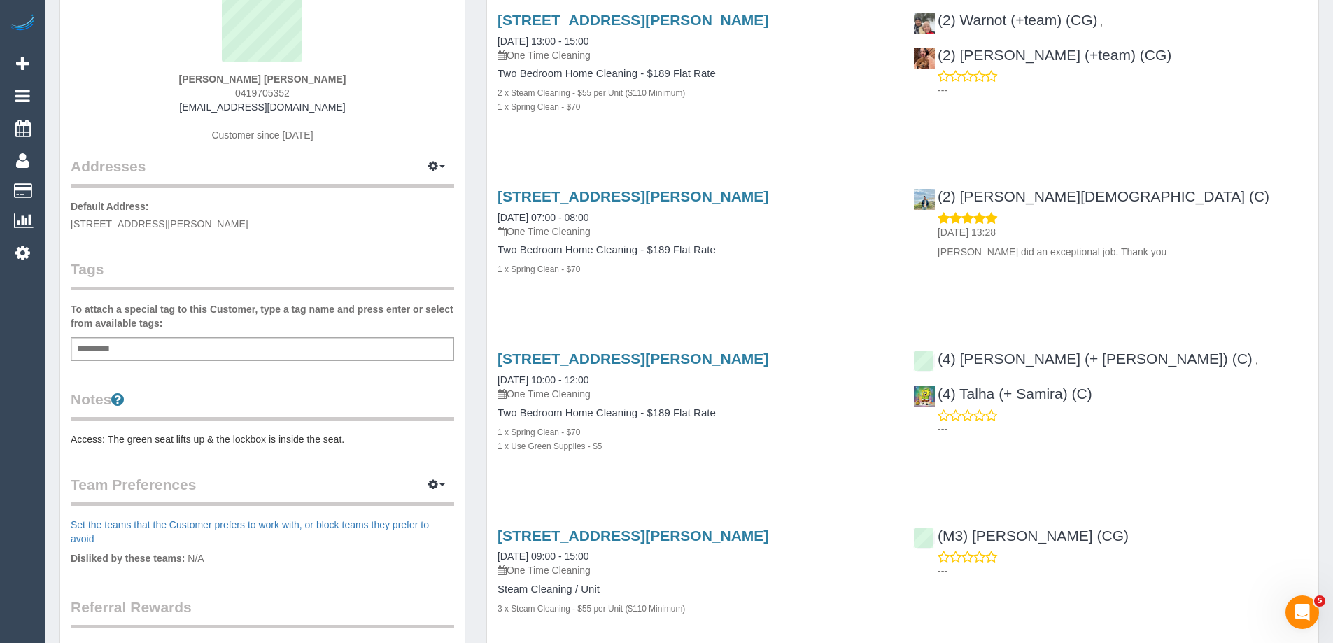
scroll to position [140, 0]
click at [346, 433] on pre "Access: The green seat lifts up & the lockbox is inside the seat." at bounding box center [262, 438] width 383 height 14
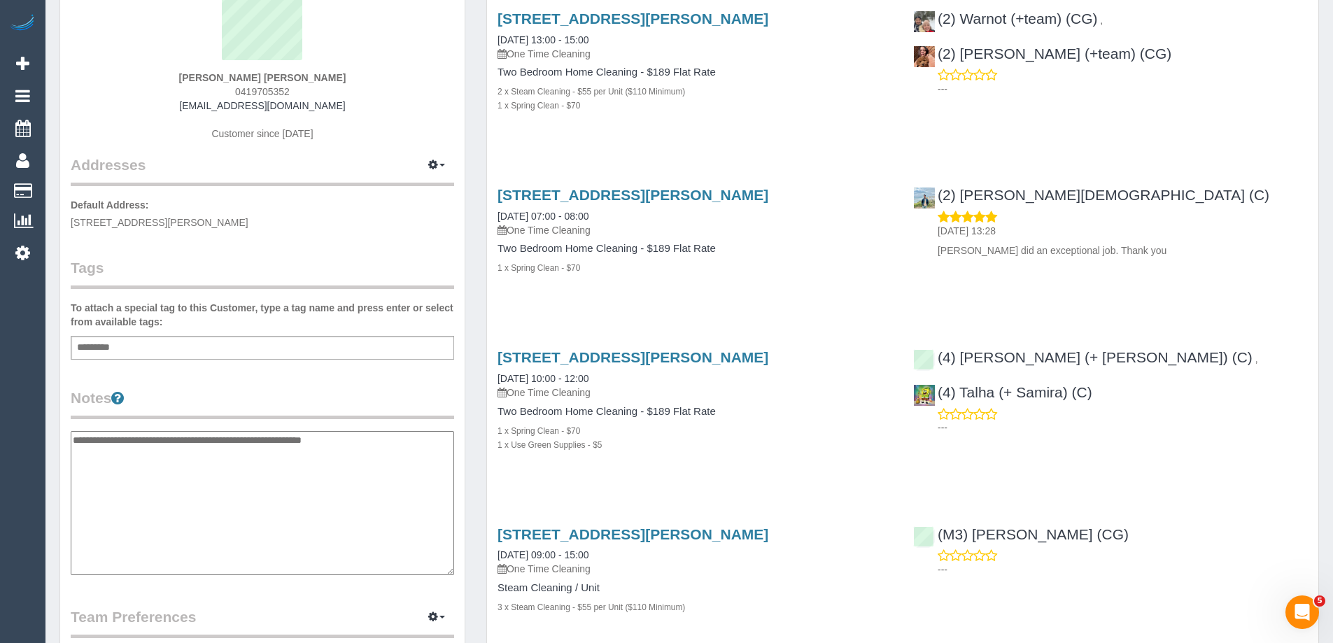
drag, startPoint x: 366, startPoint y: 440, endPoint x: -87, endPoint y: 428, distance: 453.6
click at [0, 428] on html "1 Beta Your Notifications You have 0 alerts × You have 1 to charge for [DATE] A…" at bounding box center [666, 181] width 1333 height 643
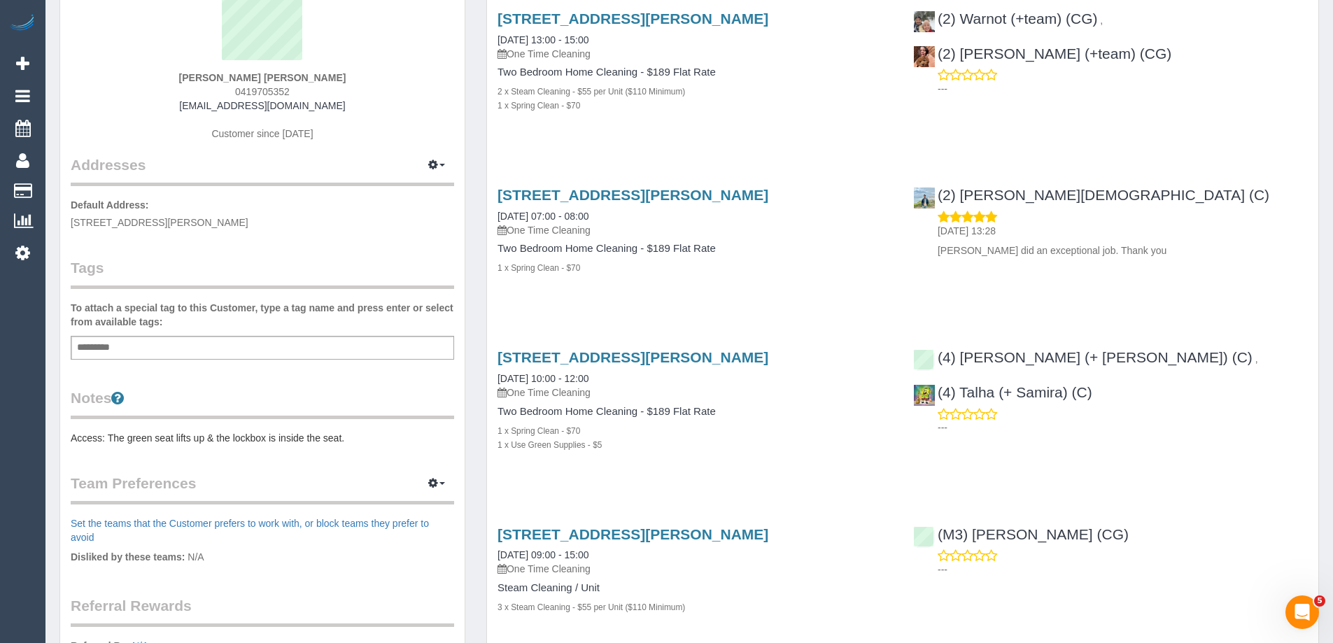
click at [339, 442] on pre "Access: The green seat lifts up & the lockbox is inside the seat." at bounding box center [262, 438] width 383 height 14
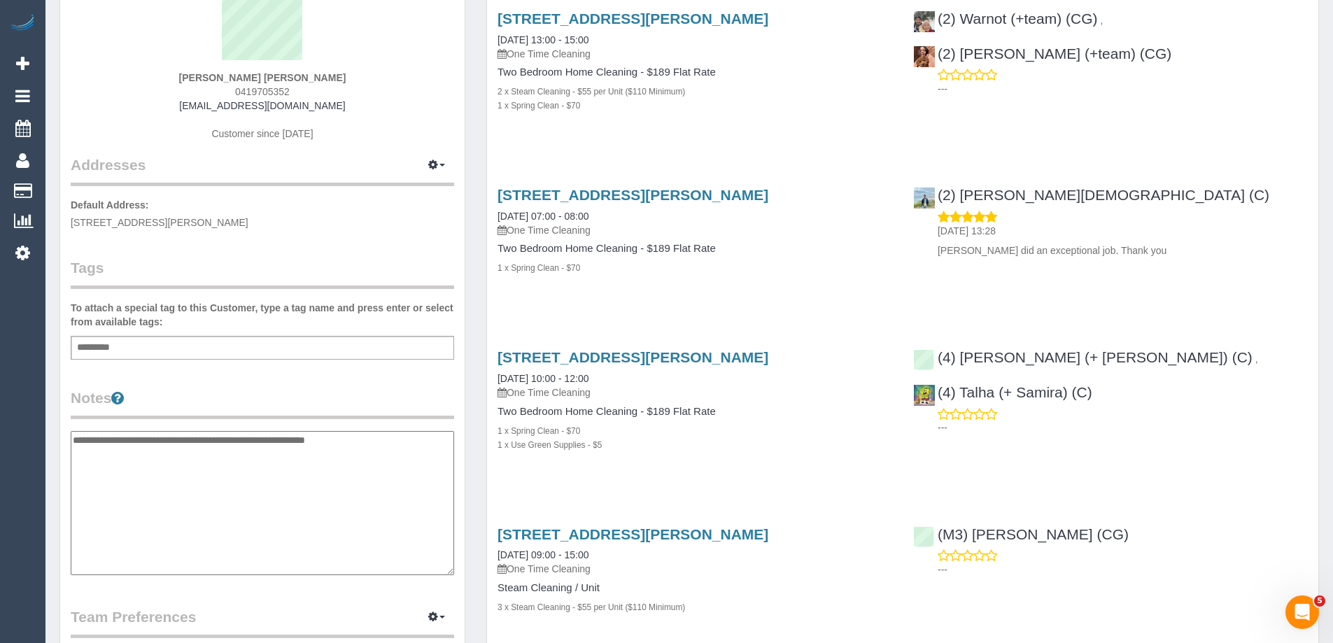
drag, startPoint x: 366, startPoint y: 439, endPoint x: 110, endPoint y: 437, distance: 256.1
click at [110, 437] on textarea "**********" at bounding box center [262, 503] width 383 height 144
type textarea "**********"
click at [308, 401] on legend "Notes" at bounding box center [262, 403] width 383 height 31
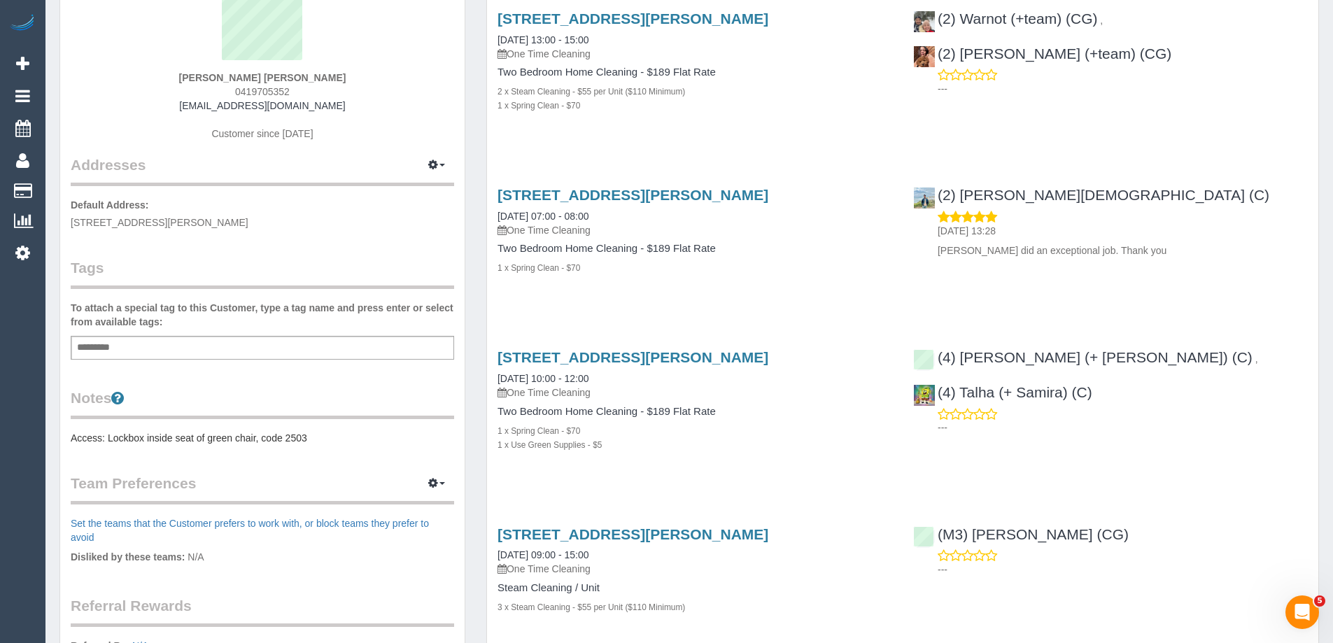
click at [337, 122] on div "[PERSON_NAME] [PERSON_NAME] 0419705352 [EMAIL_ADDRESS][DOMAIN_NAME] Customer si…" at bounding box center [262, 67] width 383 height 175
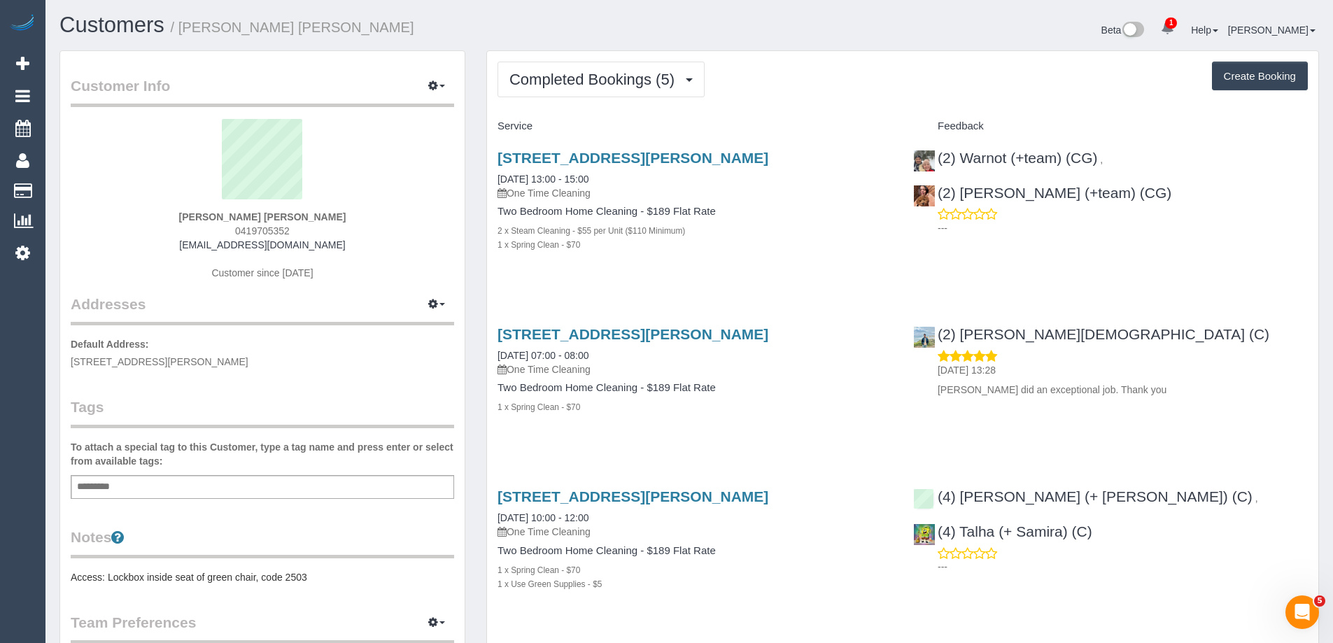
scroll to position [0, 0]
drag, startPoint x: 296, startPoint y: 228, endPoint x: 171, endPoint y: 230, distance: 125.3
click at [171, 230] on div "[PERSON_NAME] [PERSON_NAME] 0419705352 [EMAIL_ADDRESS][DOMAIN_NAME] Customer si…" at bounding box center [262, 207] width 383 height 175
copy span "0419705352"
click at [577, 73] on span "Completed Bookings (5)" at bounding box center [595, 79] width 172 height 17
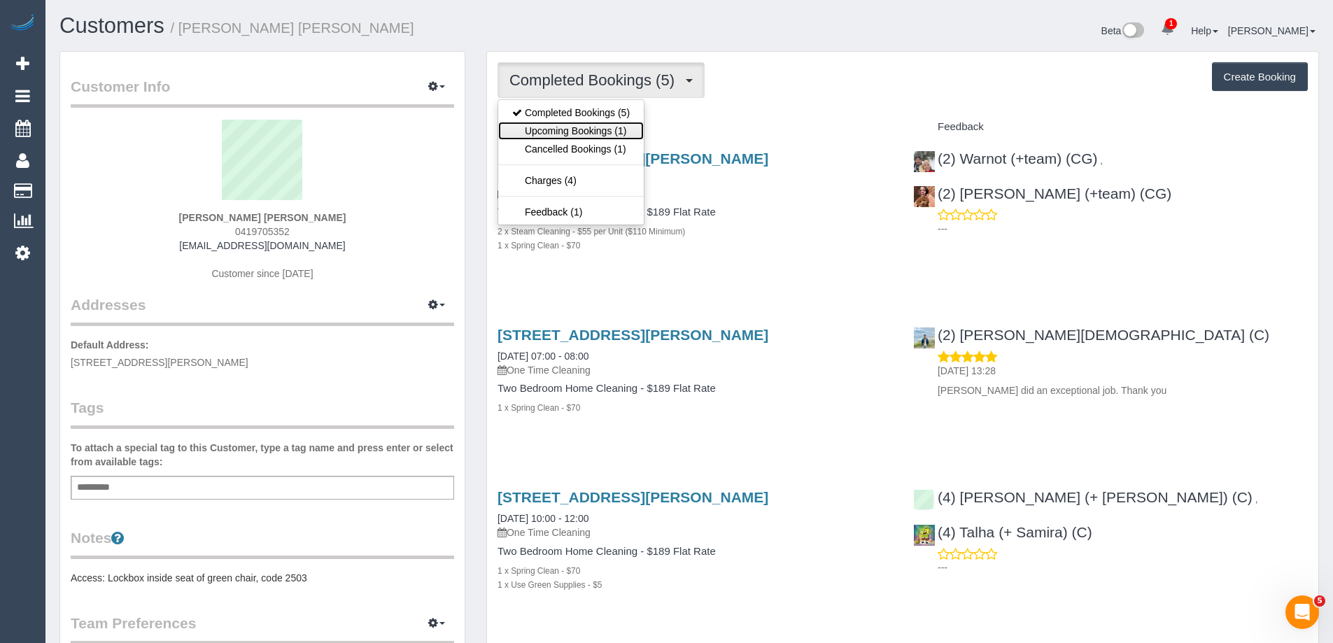
click at [585, 132] on link "Upcoming Bookings (1)" at bounding box center [571, 131] width 146 height 18
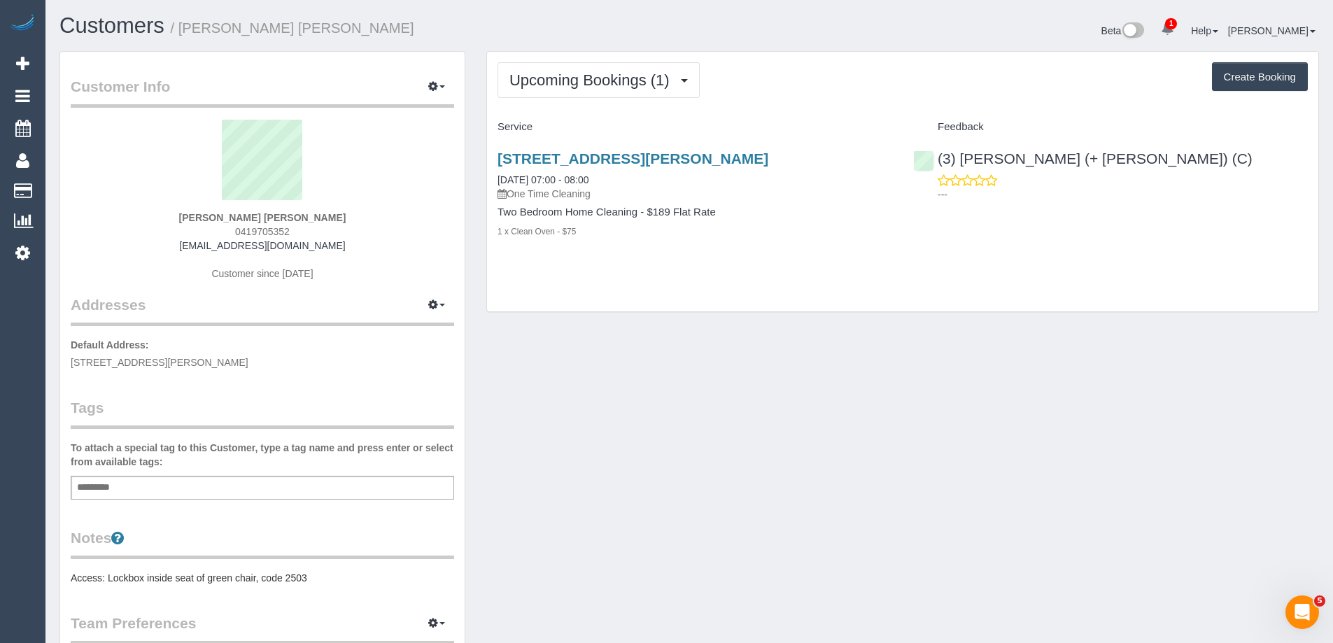
click at [815, 258] on div "[STREET_ADDRESS][PERSON_NAME] [DATE] 07:00 - 08:00 One Time Cleaning Two Bedroo…" at bounding box center [695, 202] width 416 height 127
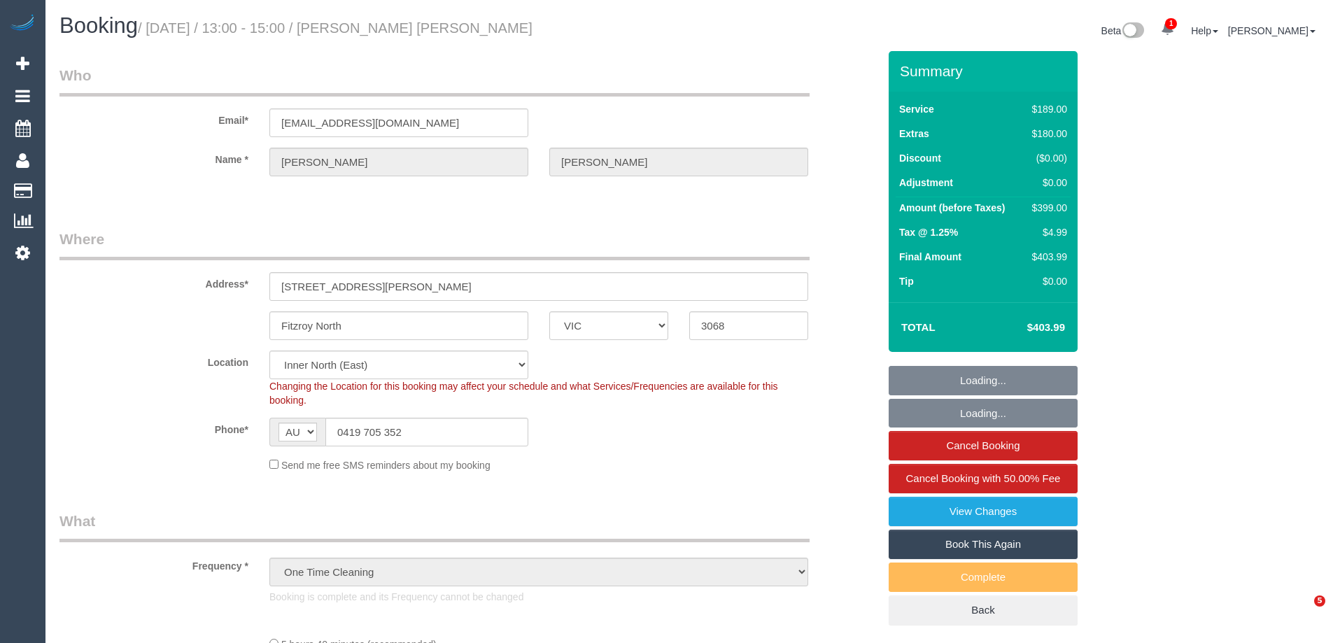
select select "VIC"
select select "number:28"
select select "number:15"
select select "number:18"
select select "number:22"
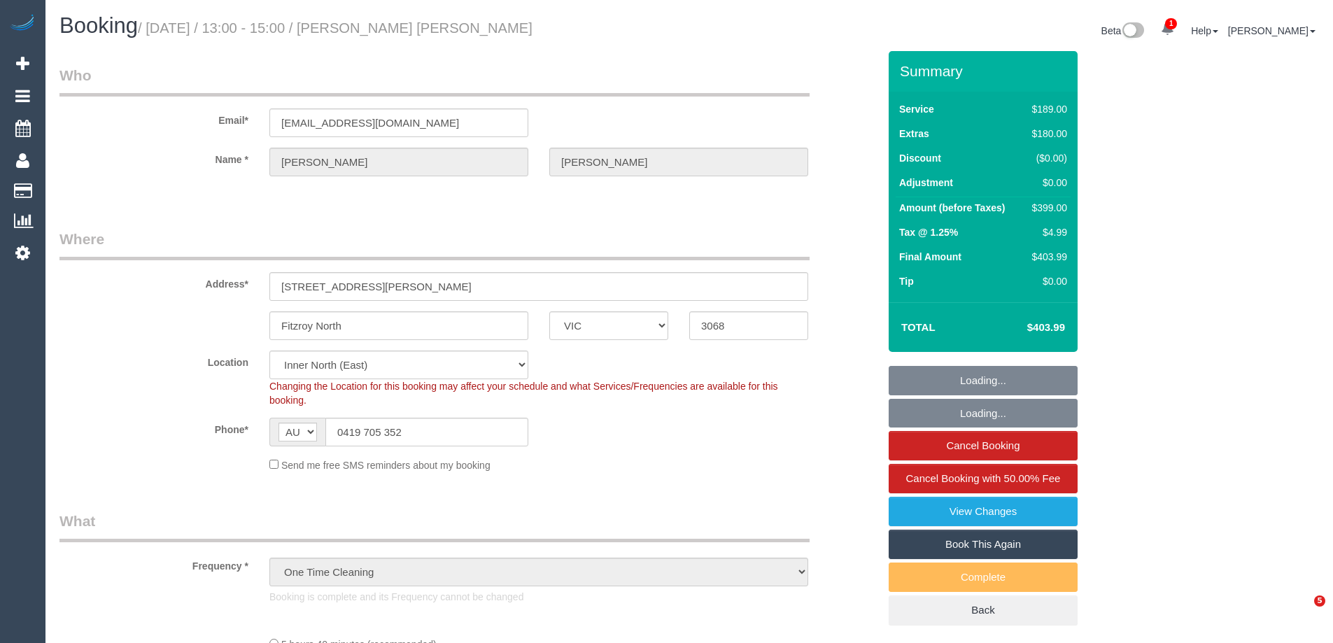
select select "number:26"
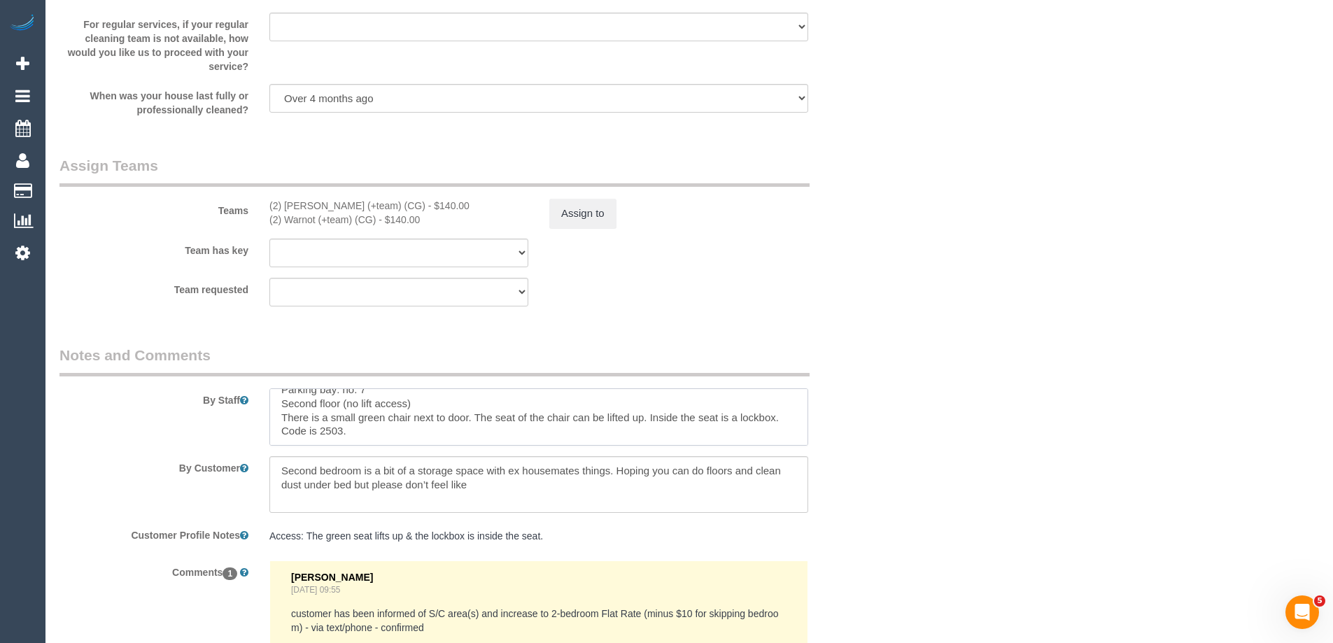
scroll to position [42, 0]
drag, startPoint x: 357, startPoint y: 435, endPoint x: 265, endPoint y: 431, distance: 91.8
click at [265, 431] on div at bounding box center [539, 416] width 560 height 57
click at [522, 430] on textarea at bounding box center [538, 416] width 539 height 57
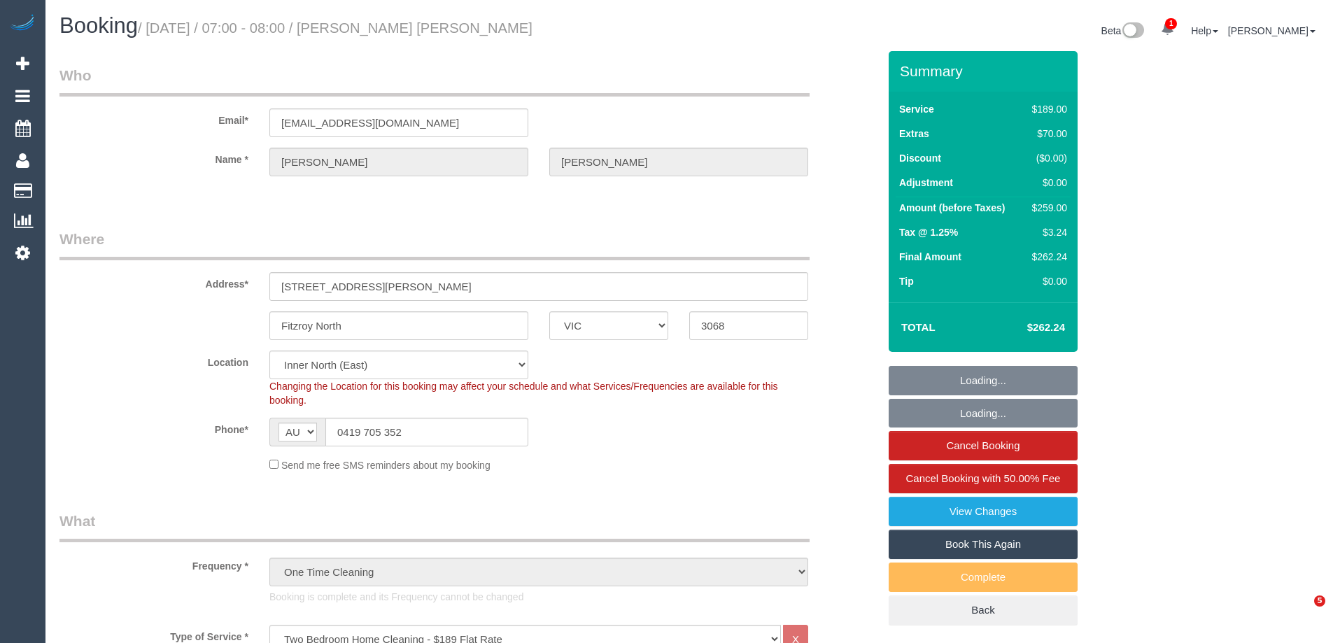
select select "VIC"
select select "string:stripe"
select select "number:28"
select select "number:14"
select select "number:19"
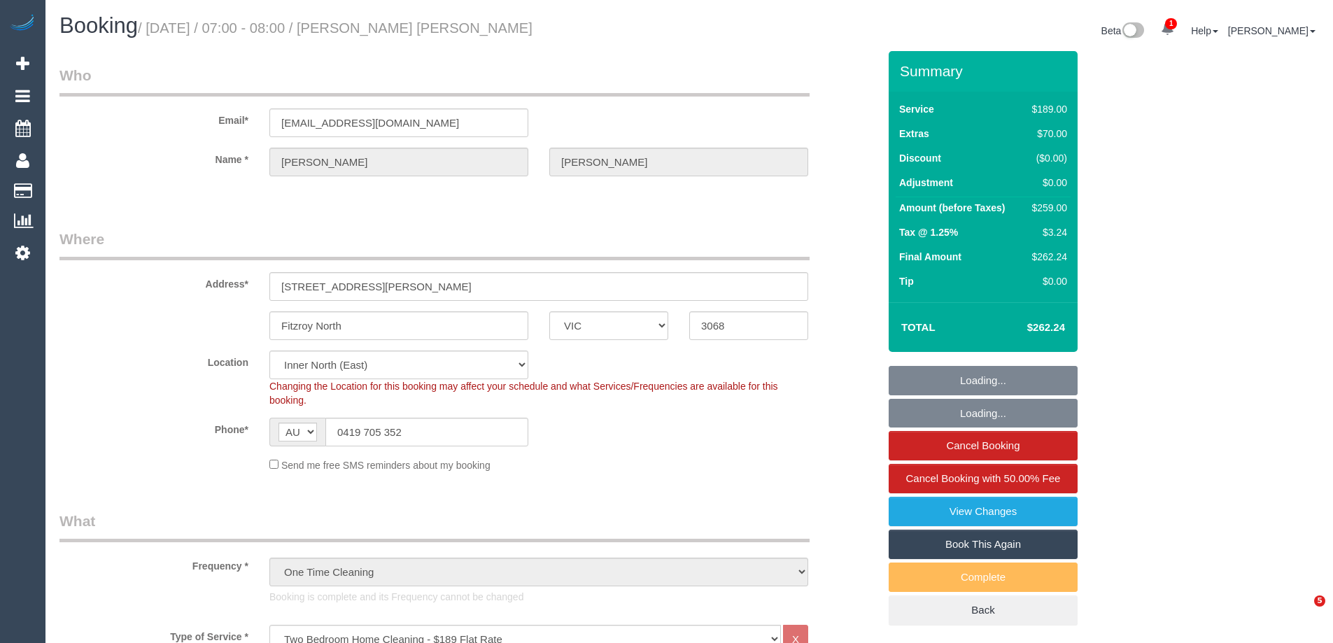
select select "number:22"
select select "number:13"
select select "spot1"
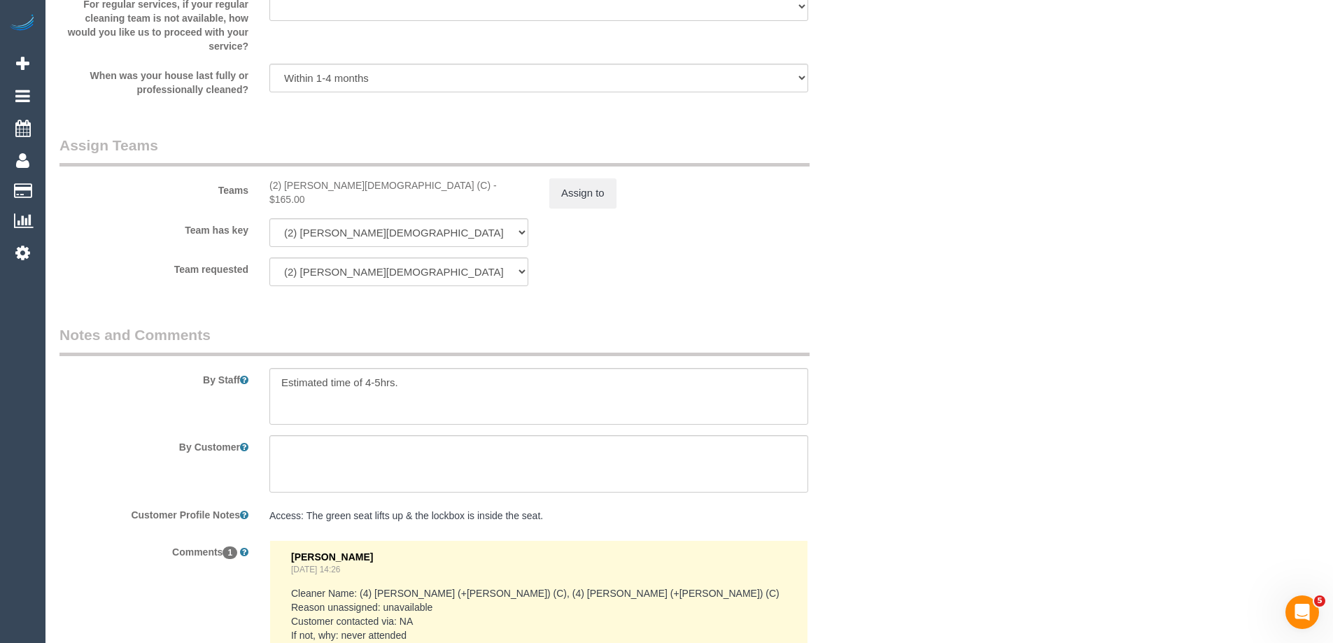
scroll to position [2362, 0]
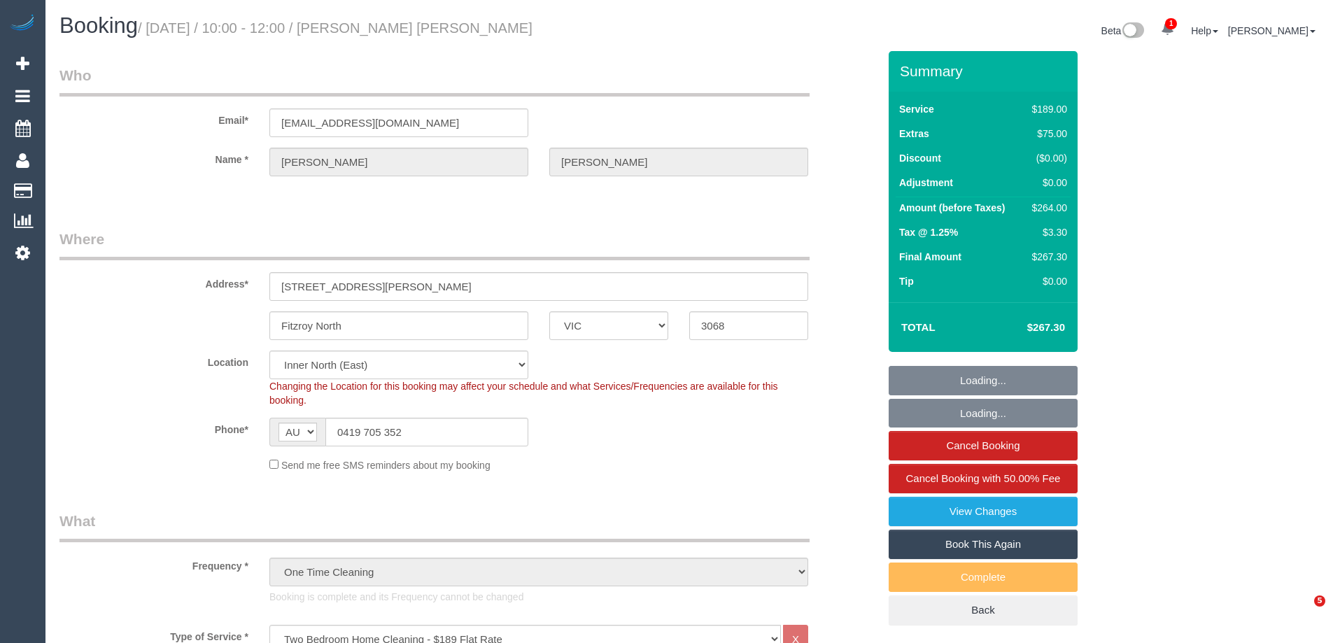
select select "VIC"
select select "string:stripe"
select select "number:28"
select select "number:16"
select select "number:19"
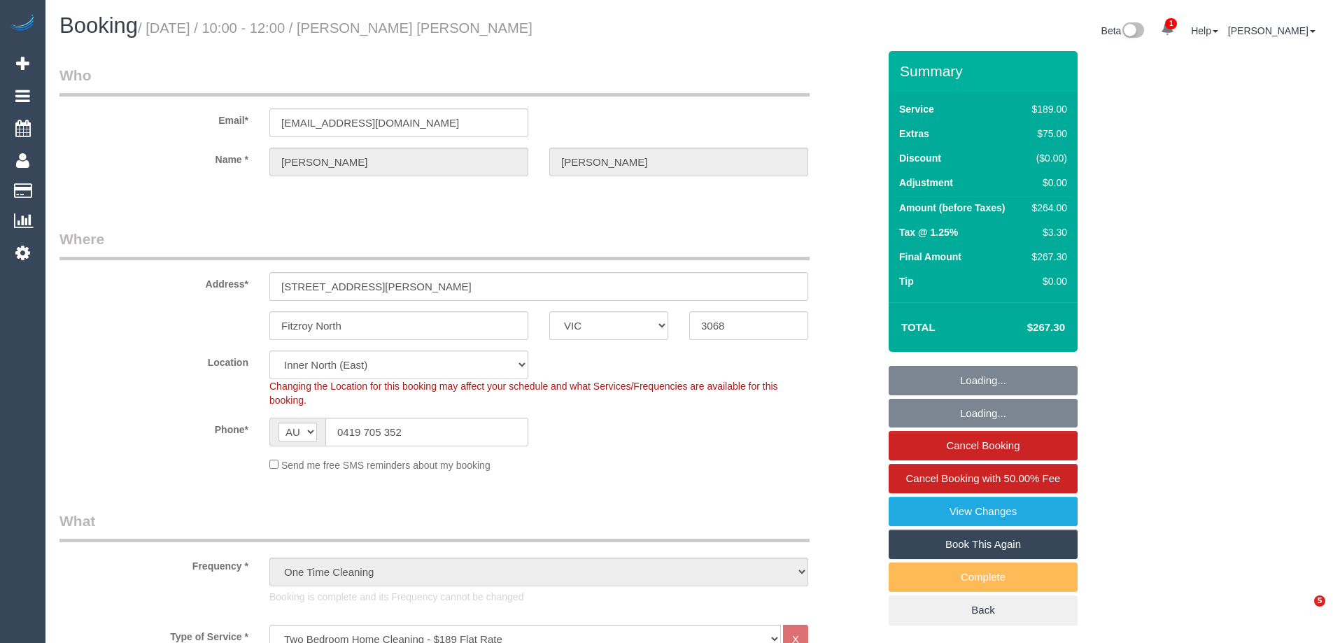
select select "number:22"
select select "number:26"
select select "spot1"
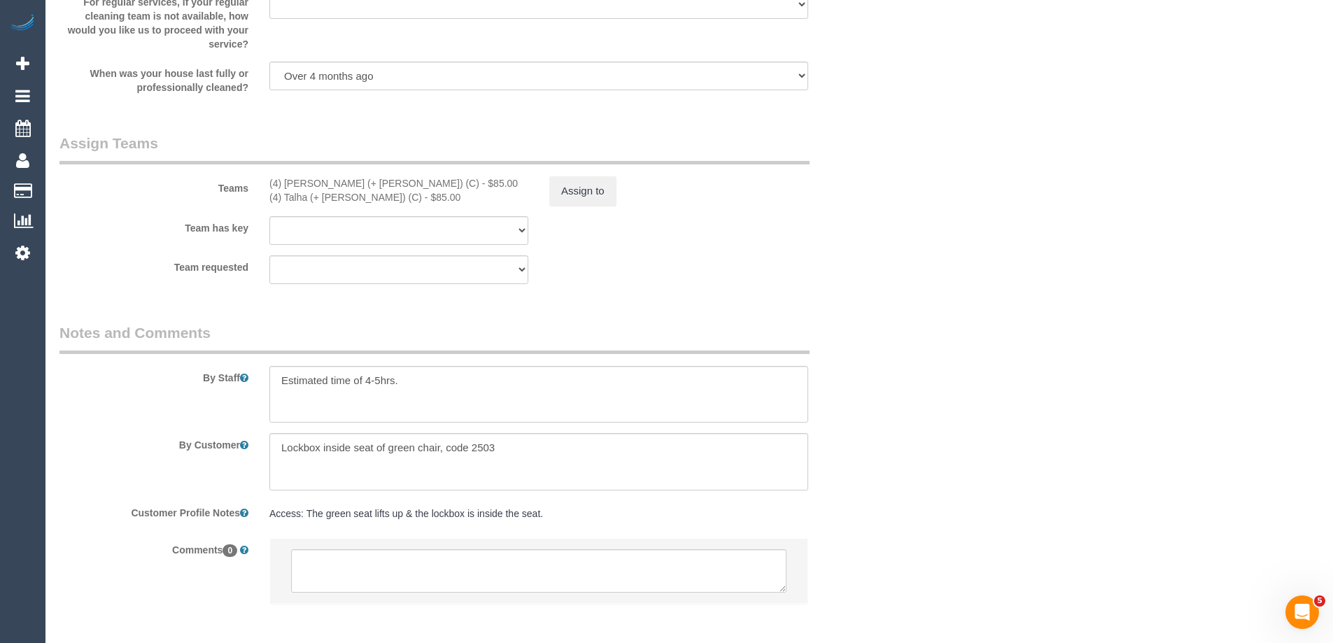
scroll to position [2215, 0]
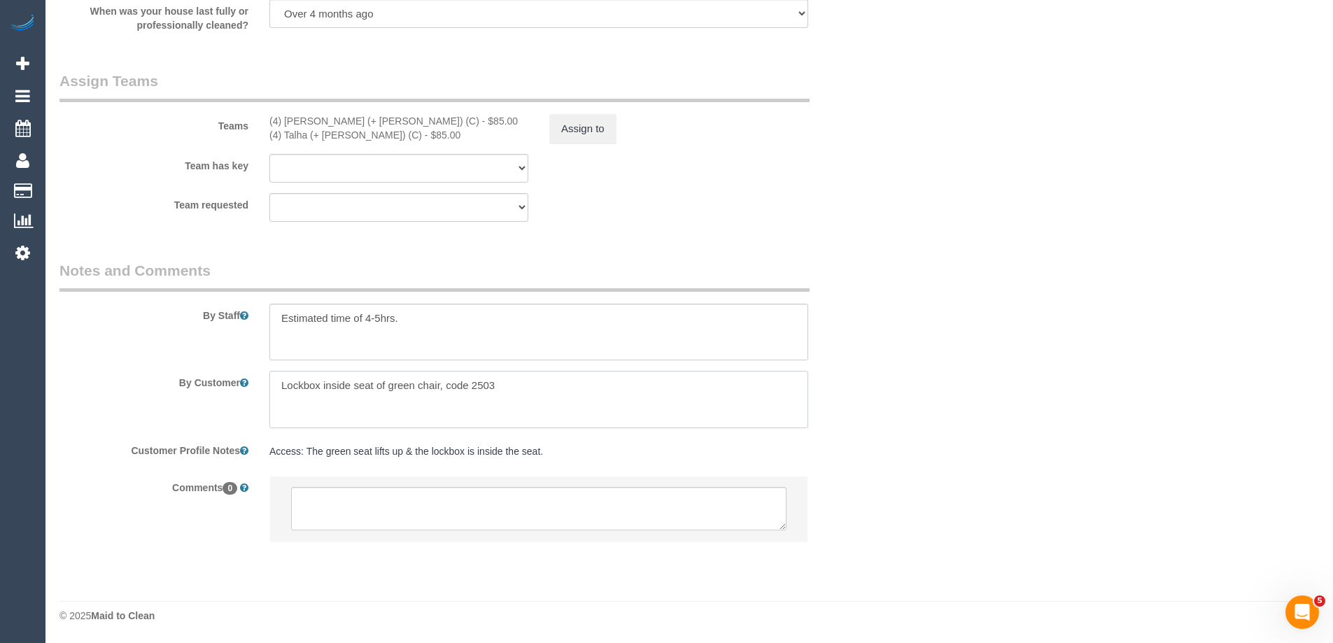
drag, startPoint x: 230, startPoint y: 394, endPoint x: 126, endPoint y: 396, distance: 103.6
click at [129, 395] on div "By Customer" at bounding box center [469, 399] width 840 height 57
click at [479, 446] on pre "Access: The green seat lifts up & the lockbox is inside the seat." at bounding box center [538, 451] width 539 height 14
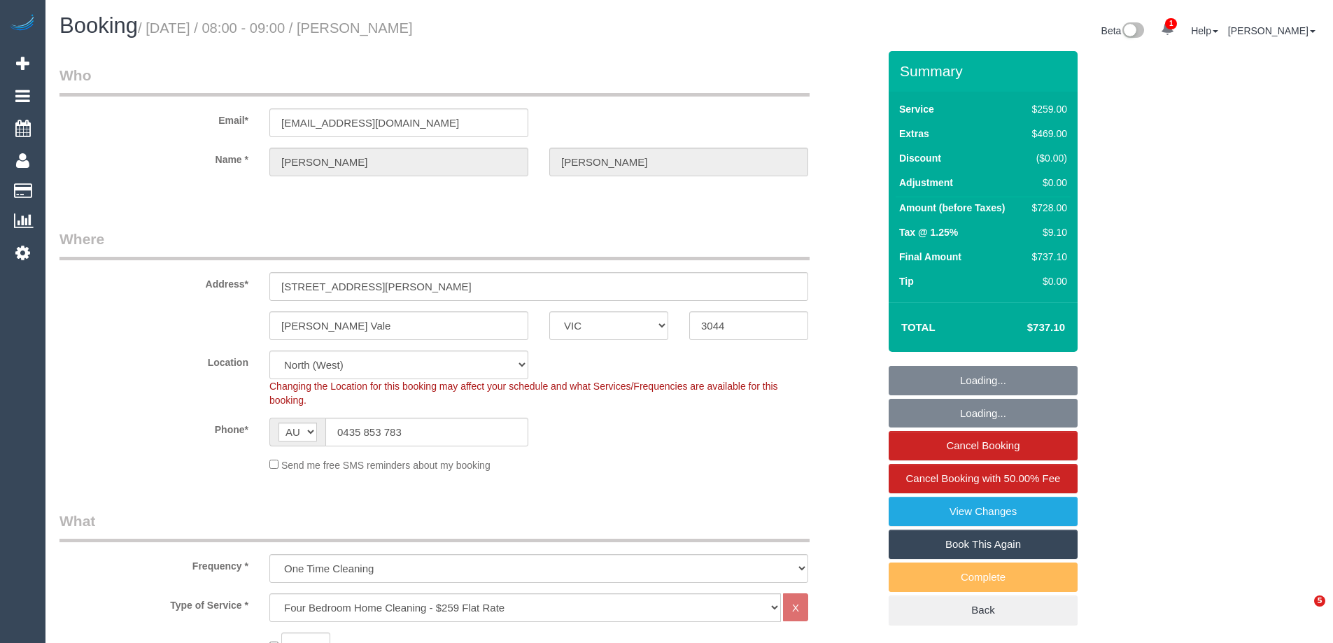
select select "VIC"
select select "string:stripe-pm_1RvBnJ2GScqysDRVkOTStkym"
select select "number:28"
select select "number:17"
select select "number:18"
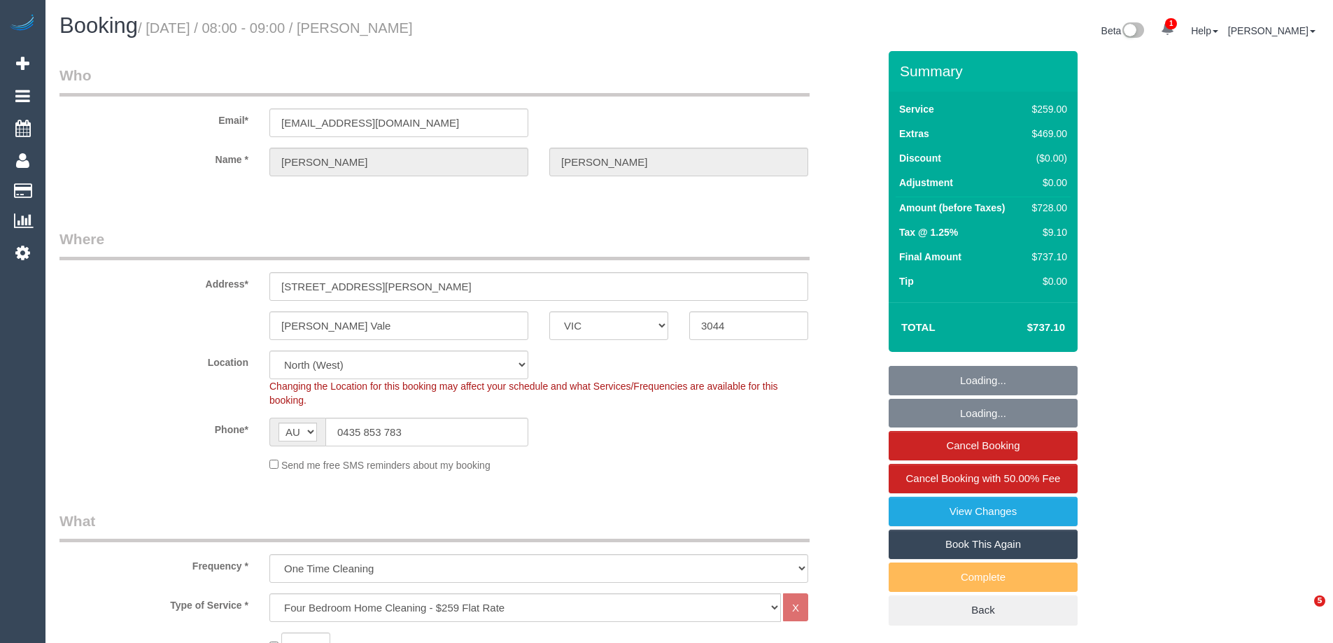
select select "number:24"
select select "number:12"
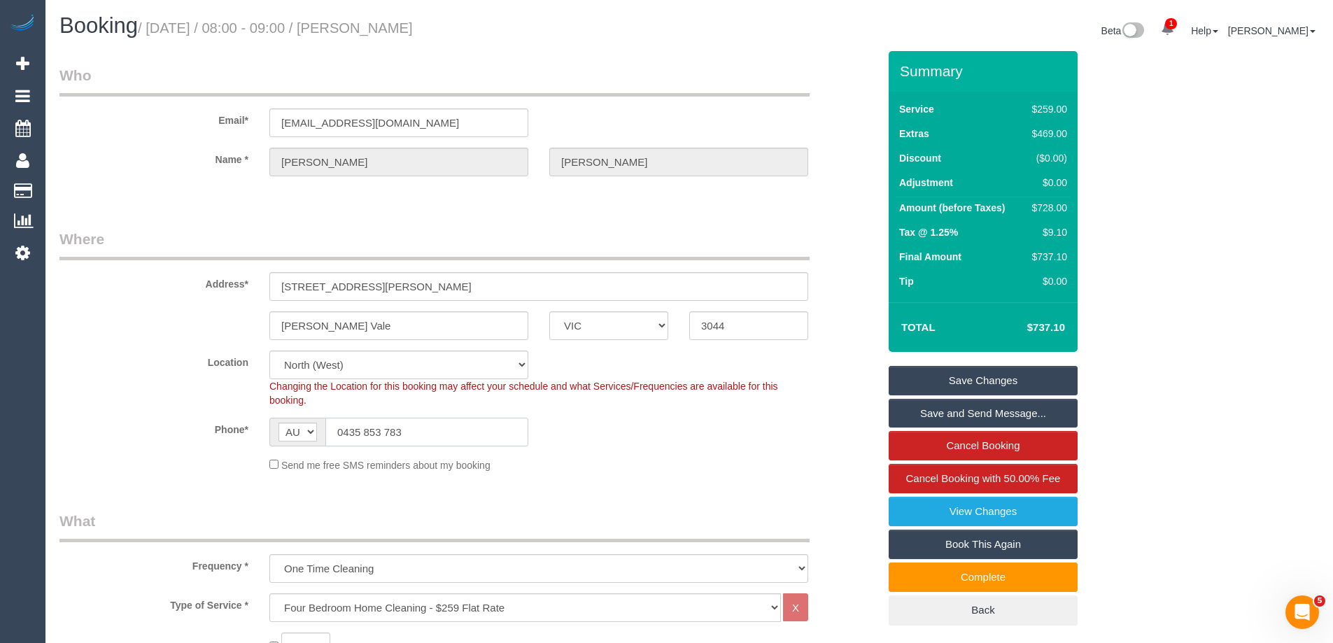
drag, startPoint x: 441, startPoint y: 434, endPoint x: 248, endPoint y: 430, distance: 193.2
click at [248, 430] on div "Phone* AF AL DZ AD AO AI AQ AG AR AM AW AU AT AZ BS BH BD BB BY BE BZ BJ BM BT …" at bounding box center [469, 432] width 840 height 29
click at [580, 425] on div "Phone* AF AL DZ AD AO AI AQ AG AR AM AW AU AT AZ BS BH BD BB BY BE BZ BJ BM BT …" at bounding box center [469, 432] width 840 height 29
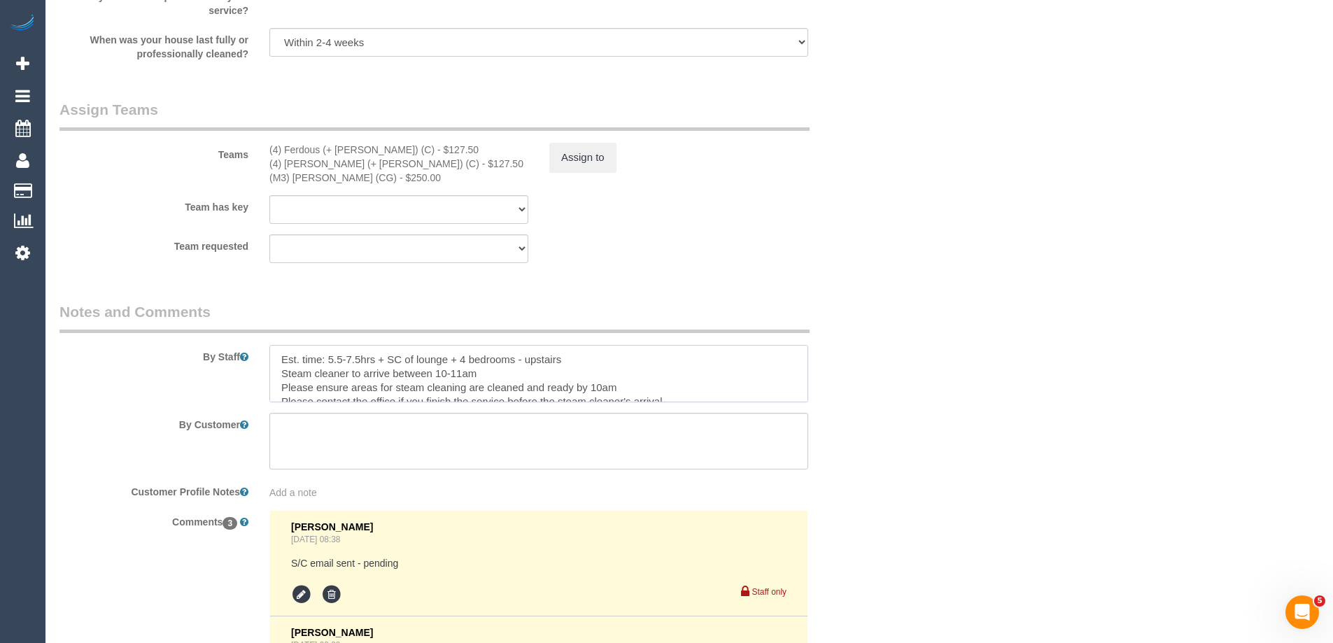
click at [479, 369] on textarea at bounding box center [538, 373] width 539 height 57
drag, startPoint x: 479, startPoint y: 372, endPoint x: 435, endPoint y: 372, distance: 44.1
click at [435, 372] on textarea at bounding box center [538, 373] width 539 height 57
click at [704, 358] on textarea at bounding box center [538, 373] width 539 height 57
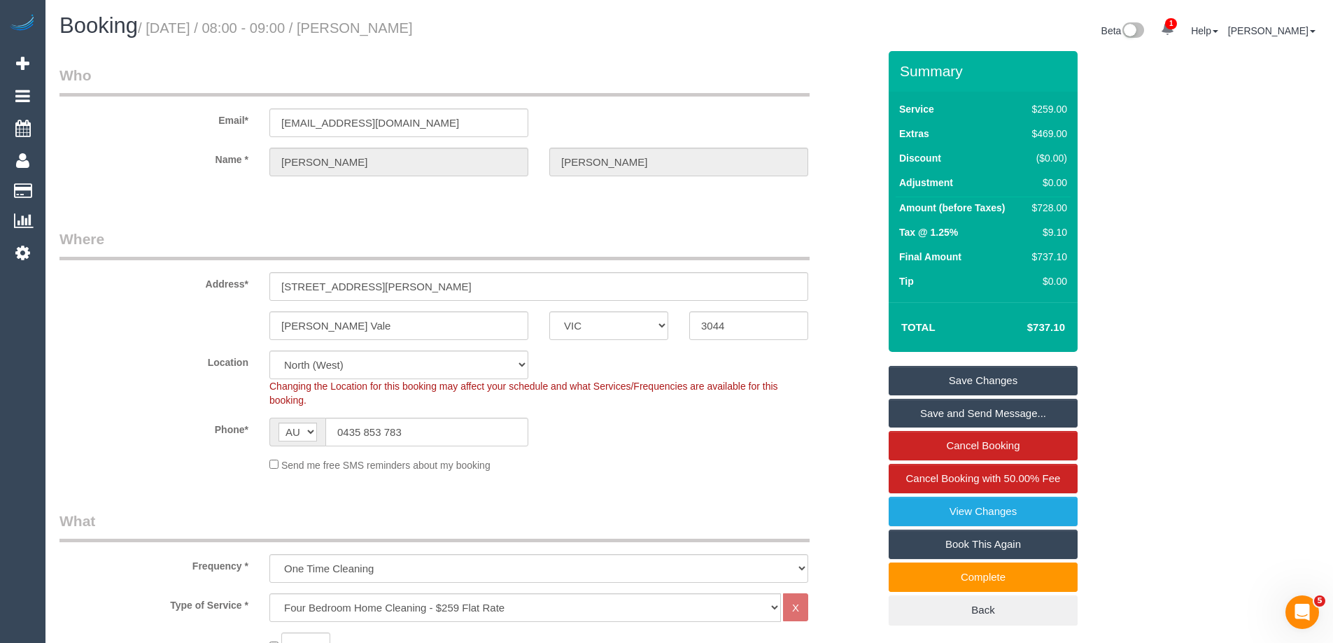
click at [635, 437] on div "Phone* AF AL DZ AD AO AI AQ AG AR AM AW AU AT AZ BS BH BD BB BY BE BZ BJ BM BT …" at bounding box center [469, 432] width 840 height 29
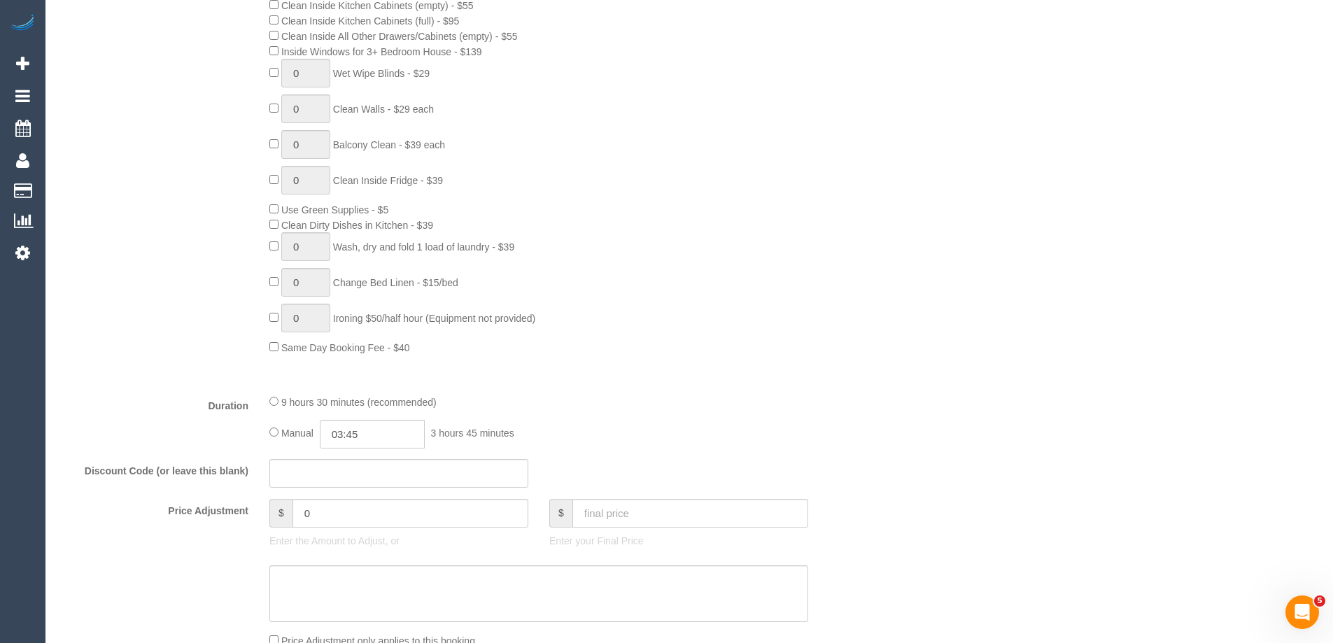
scroll to position [770, 0]
click at [349, 505] on input "0" at bounding box center [411, 512] width 236 height 29
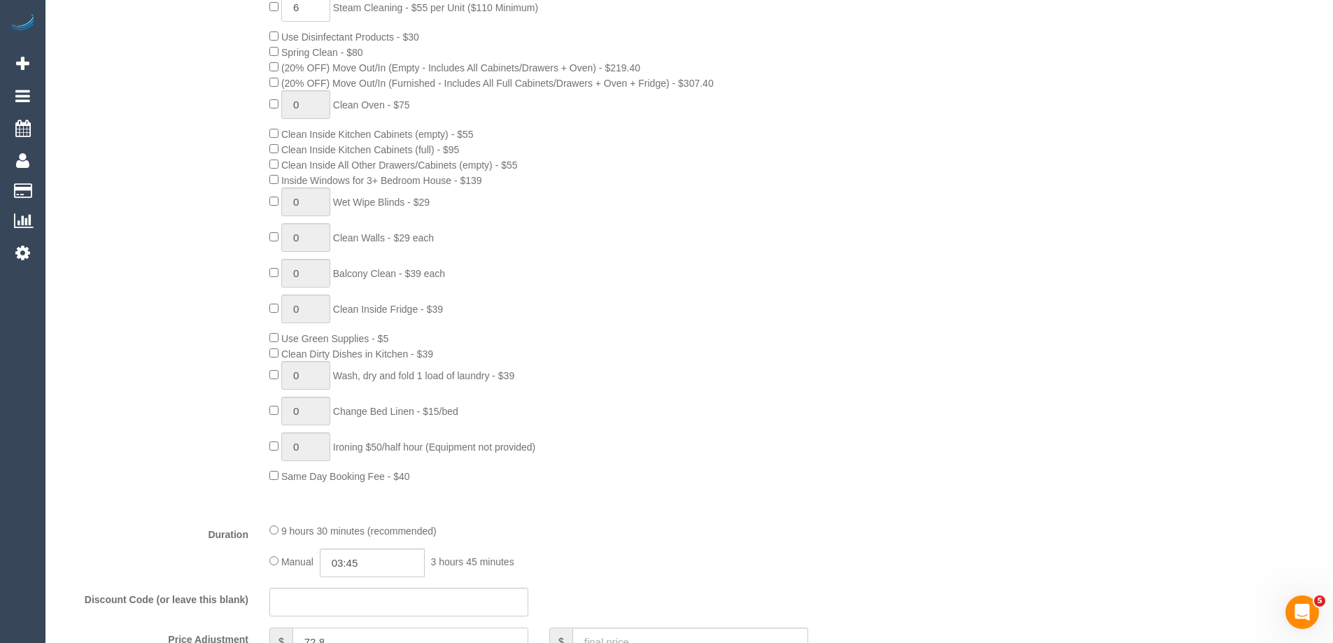
scroll to position [700, 0]
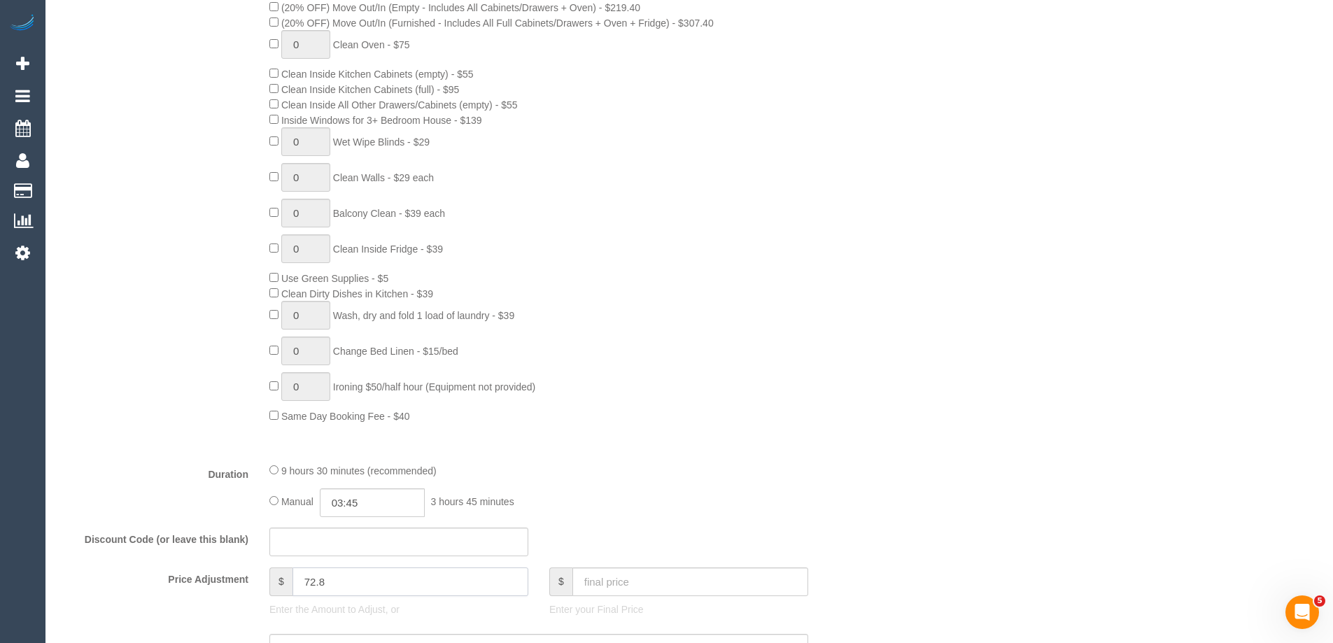
click at [298, 584] on input "72.8" at bounding box center [411, 582] width 236 height 29
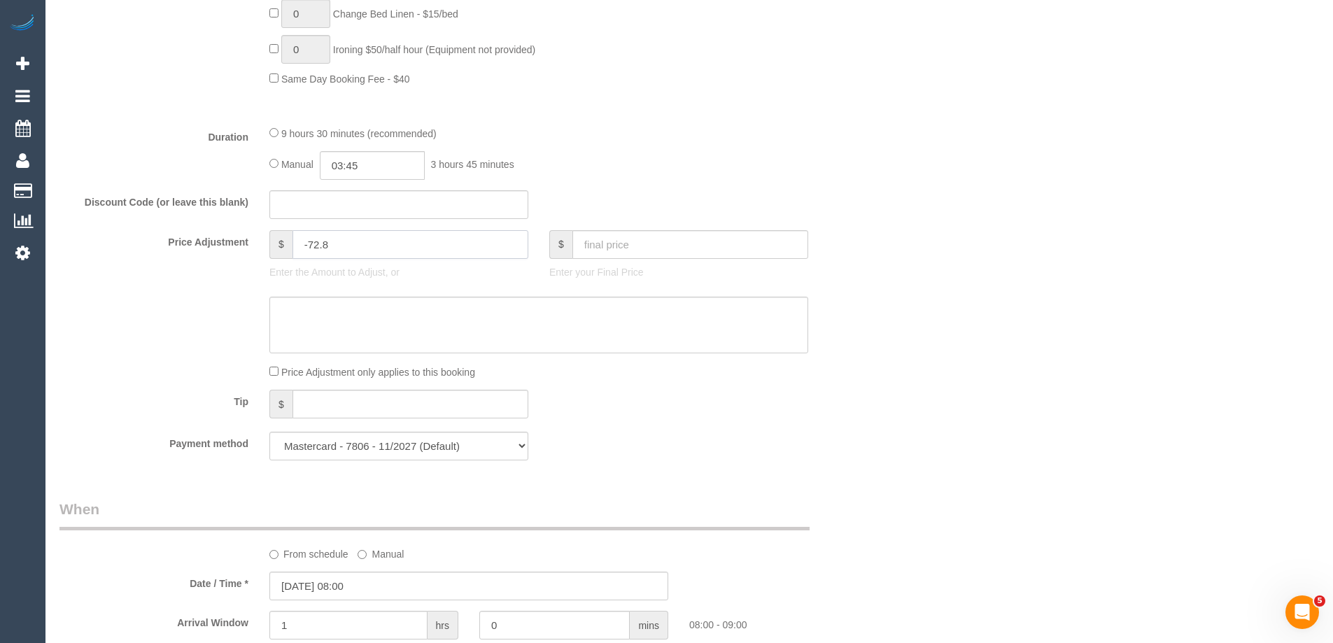
scroll to position [1120, 0]
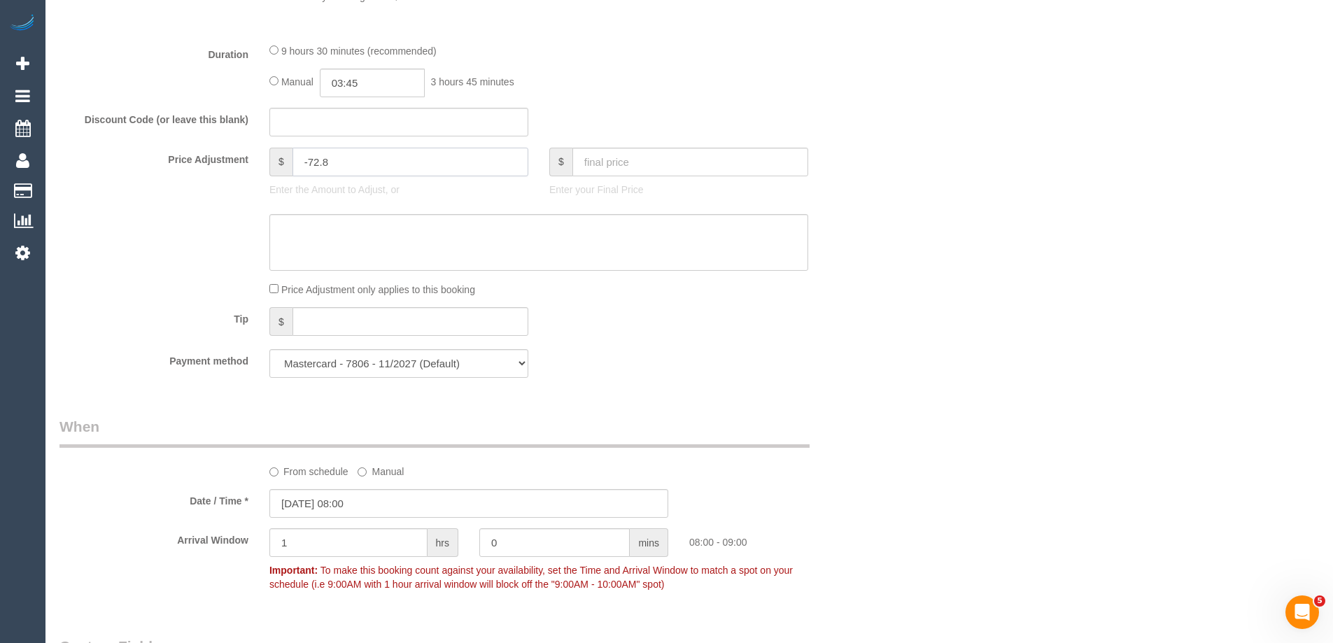
type input "-72.8"
click at [393, 227] on textarea at bounding box center [538, 242] width 539 height 57
click at [363, 238] on textarea at bounding box center [538, 242] width 539 height 57
type textarea "Customer given 10% discount due to cleaners running 1.5 hours late via phone VC"
click at [678, 314] on div "Tip $" at bounding box center [469, 322] width 840 height 31
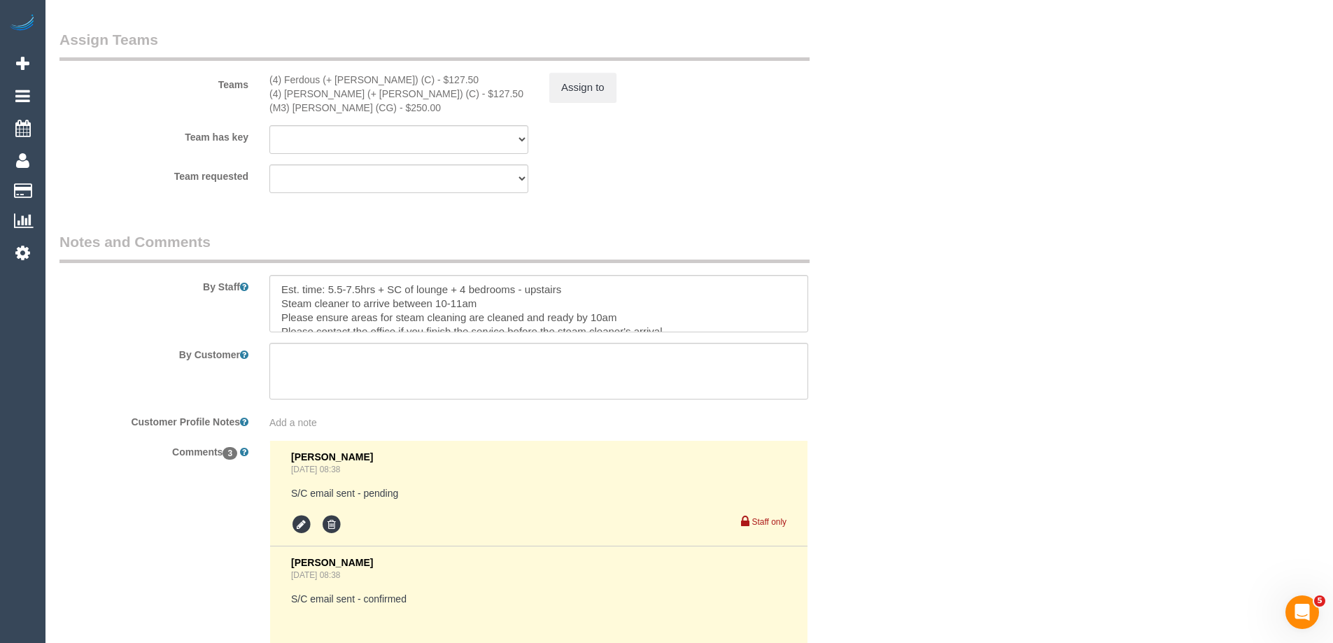
scroll to position [2099, 0]
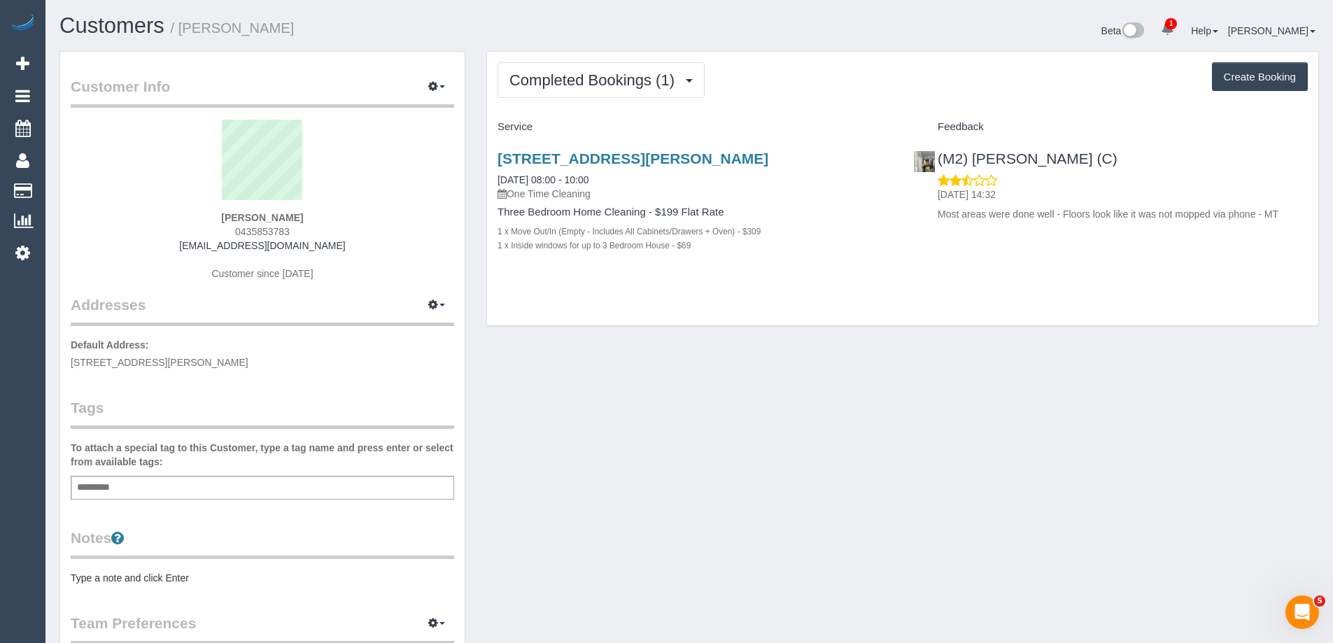
drag, startPoint x: 345, startPoint y: 216, endPoint x: 66, endPoint y: 219, distance: 279.2
click at [76, 218] on div "Aimee Chadzynski 0435853783 aimeechadzynski@gmail.com Customer since 2024" at bounding box center [262, 207] width 383 height 175
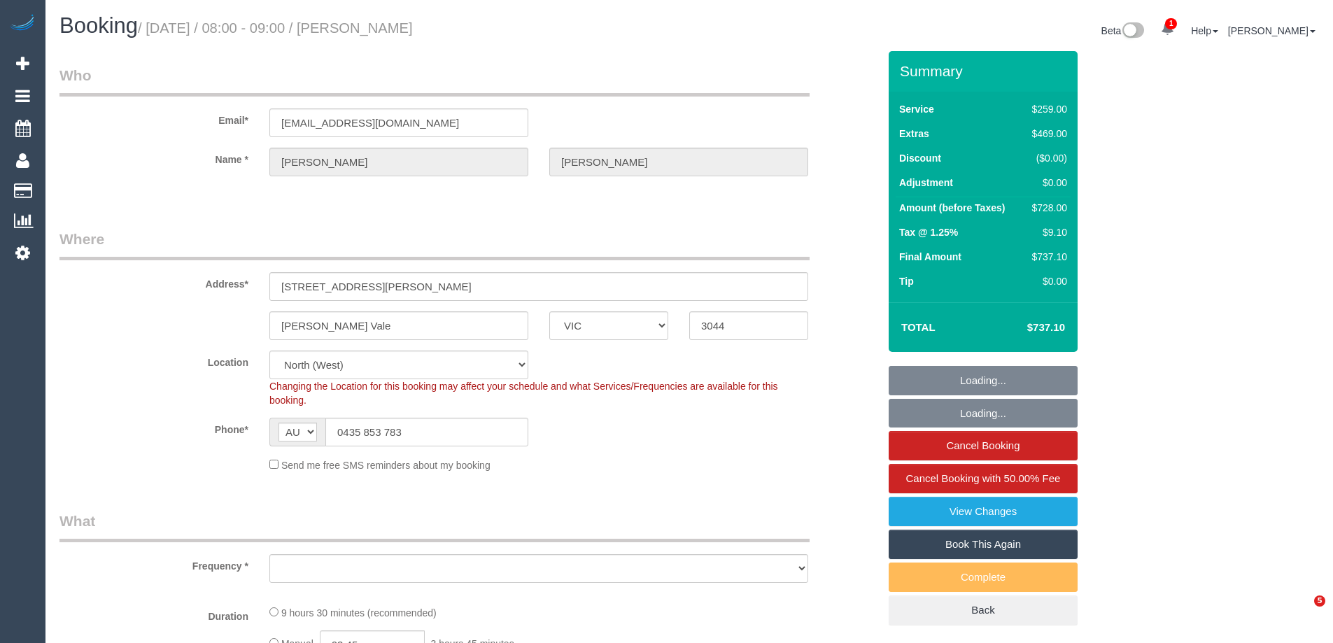
select select "VIC"
select select "object:633"
select select "string:stripe-pm_1RvBnJ2GScqysDRVkOTStkym"
select select "number:28"
select select "number:17"
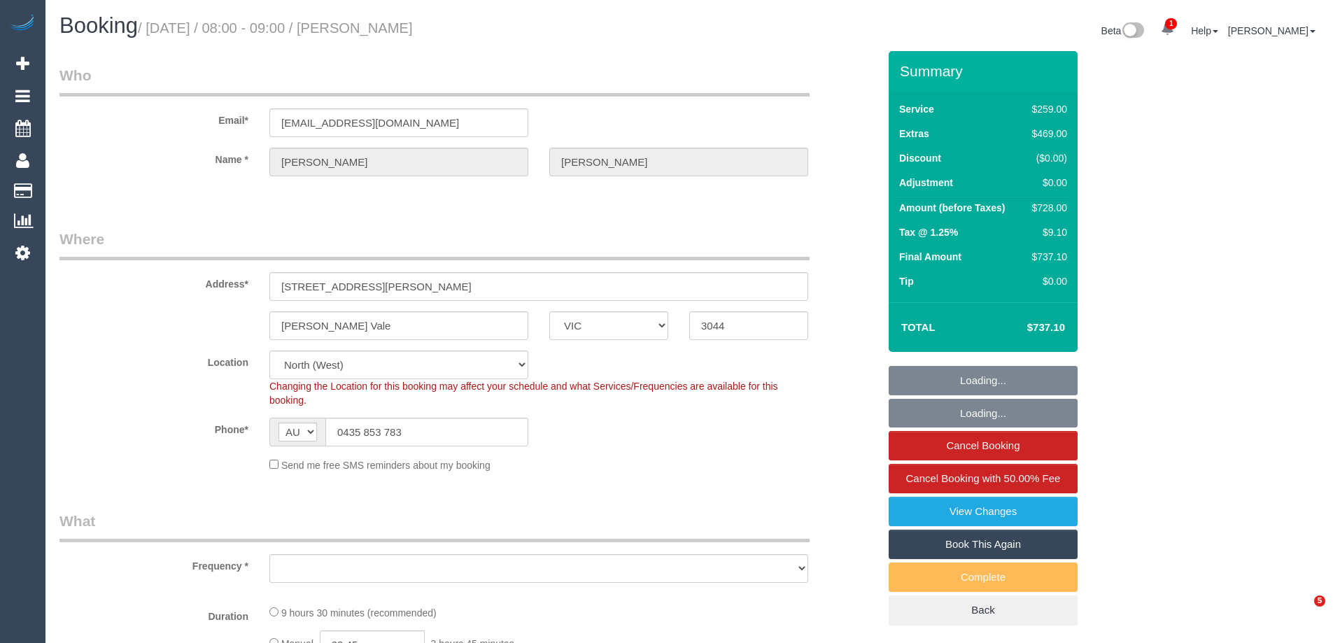
select select "number:18"
select select "number:24"
select select "number:12"
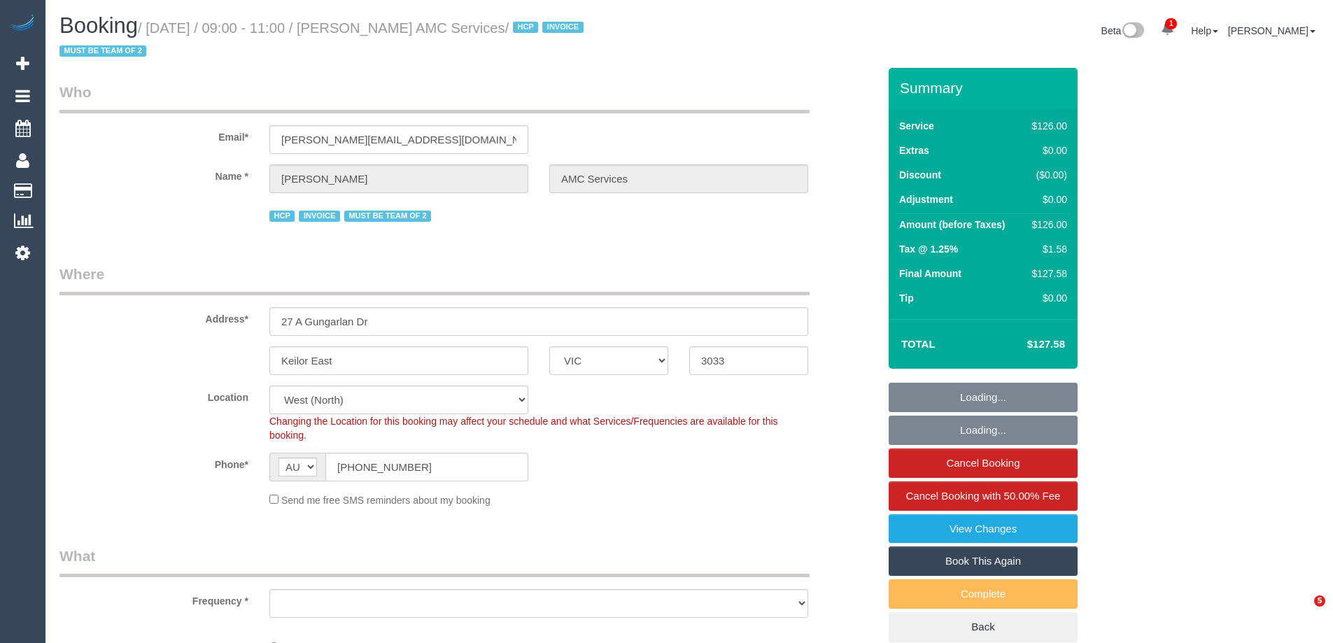
select select "VIC"
select select "number:28"
select select "number:14"
select select "number:19"
select select "number:24"
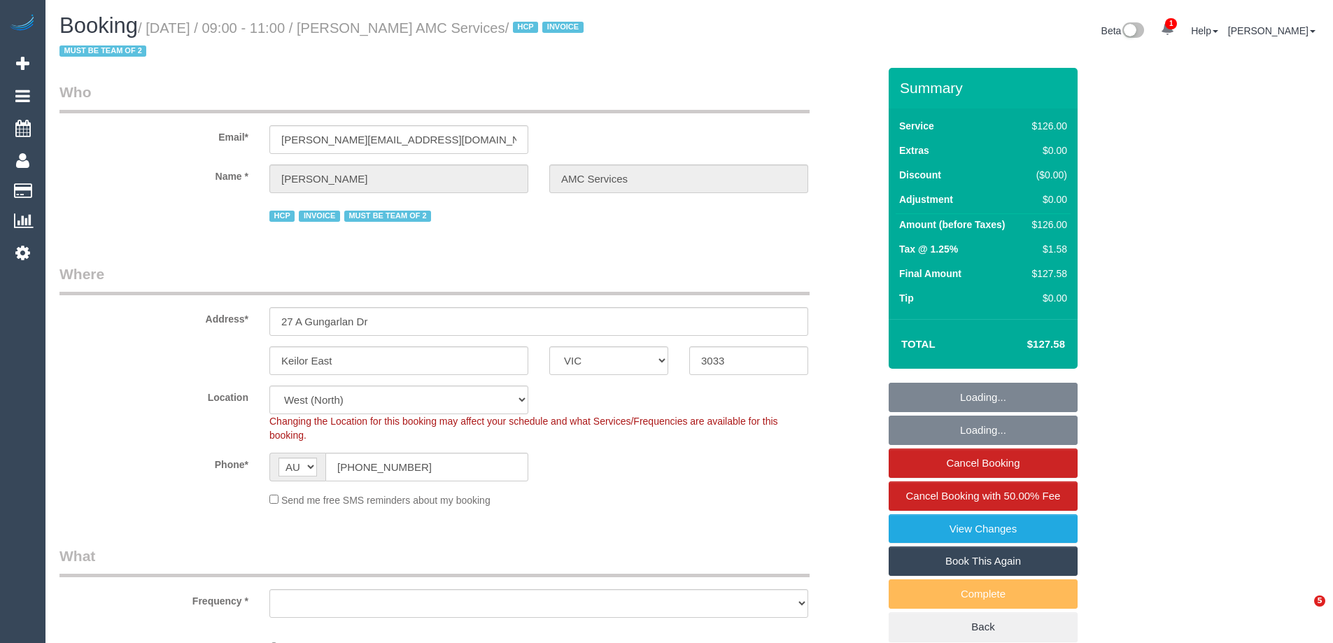
select select "object:1372"
select select "120"
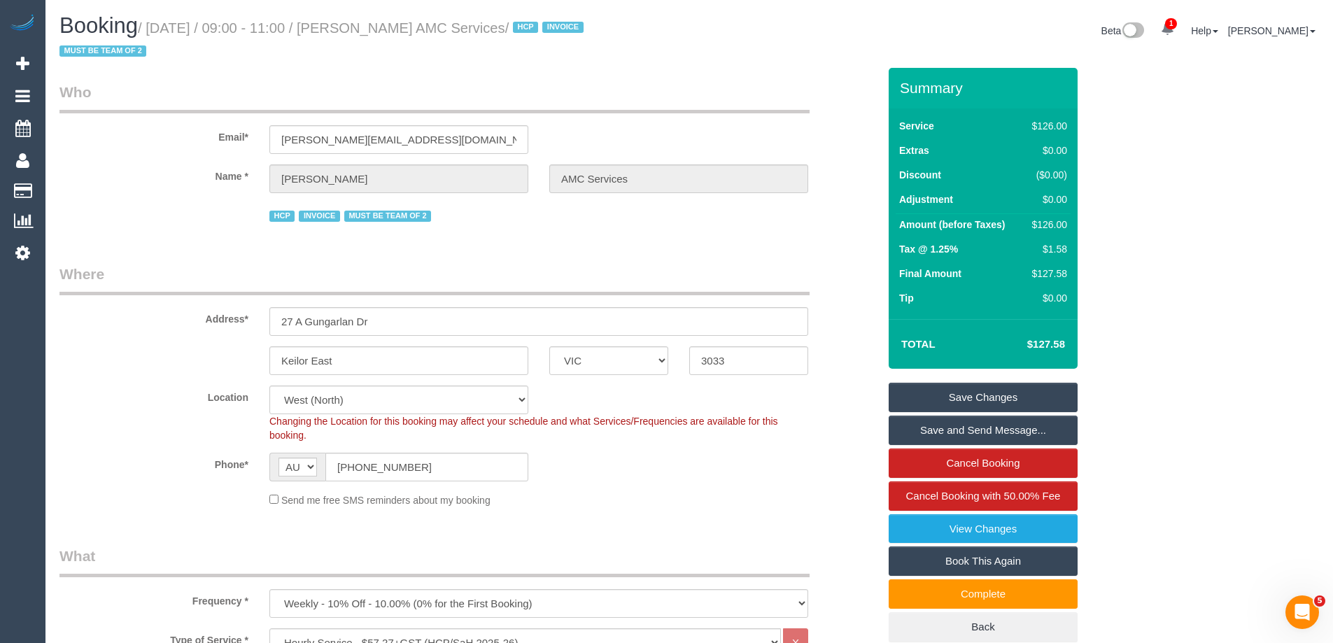
drag, startPoint x: 460, startPoint y: 24, endPoint x: 388, endPoint y: 22, distance: 72.1
click at [388, 22] on small "/ [DATE] / 09:00 - 11:00 / [PERSON_NAME] AMC Services / HCP INVOICE MUST BE TEA…" at bounding box center [323, 39] width 528 height 39
copy small "[PERSON_NAME]"
click at [253, 182] on div "Name * [PERSON_NAME] AMC Services" at bounding box center [469, 178] width 840 height 29
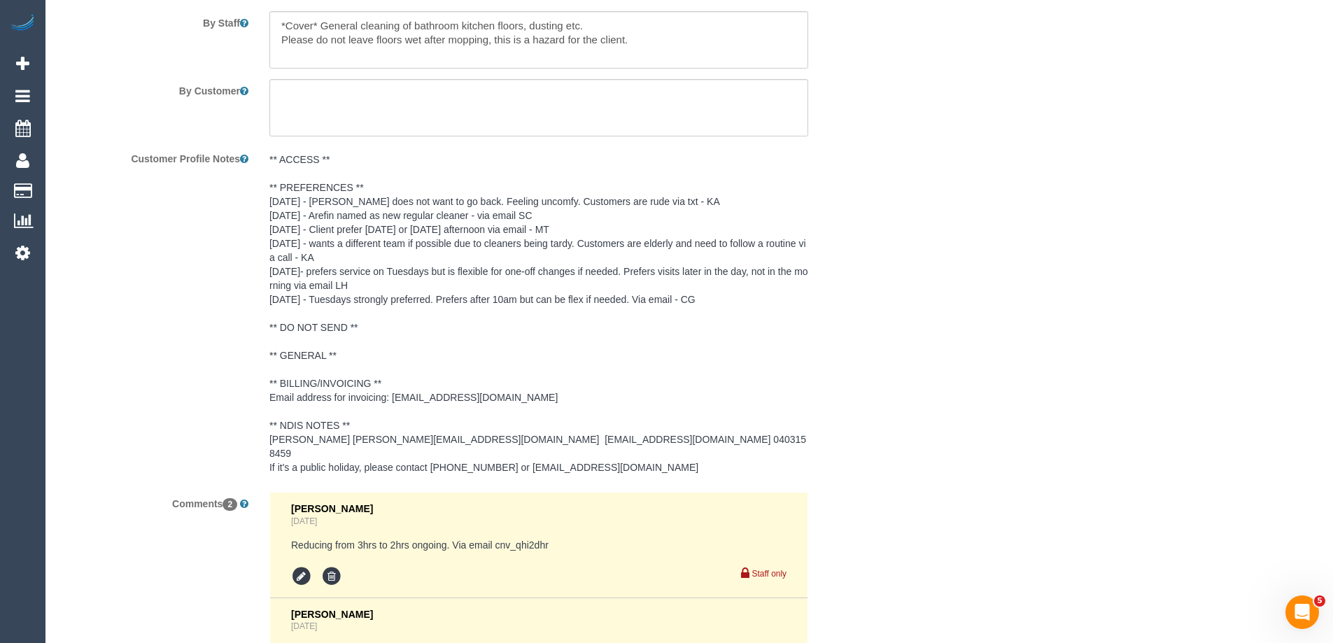
scroll to position [2099, 0]
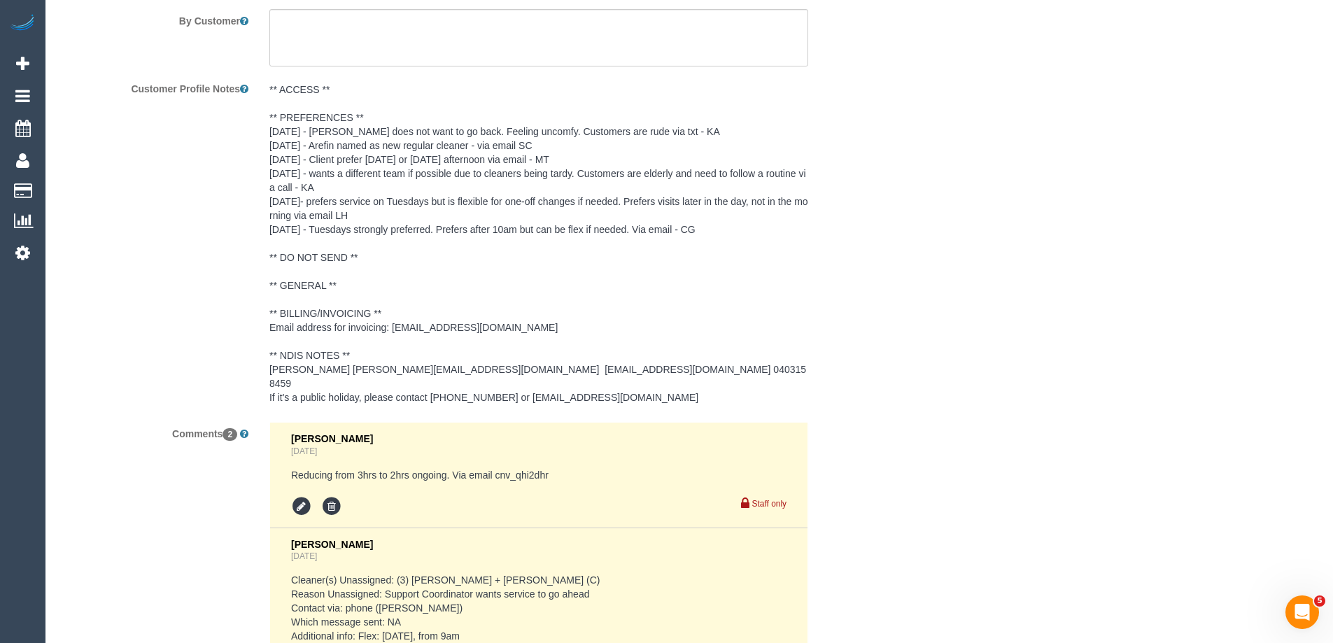
click at [417, 288] on pre "** ACCESS ** ** PREFERENCES ** [DATE] - [PERSON_NAME] does not want to go back.…" at bounding box center [538, 244] width 539 height 322
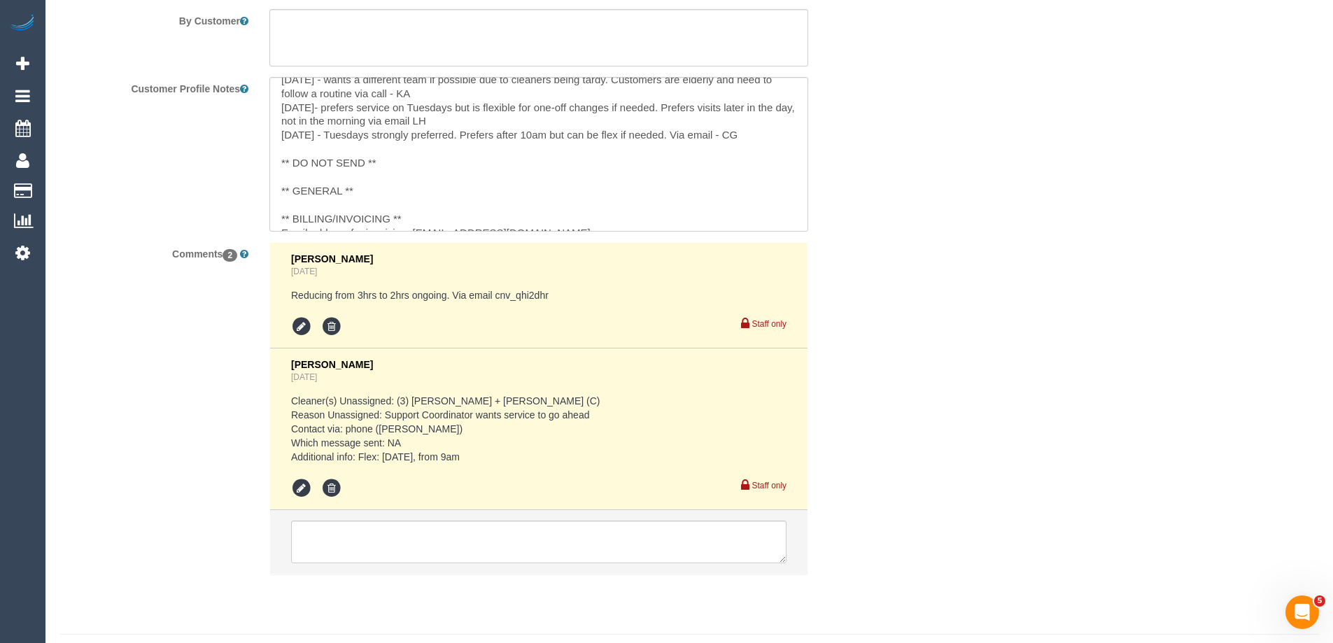
scroll to position [168, 0]
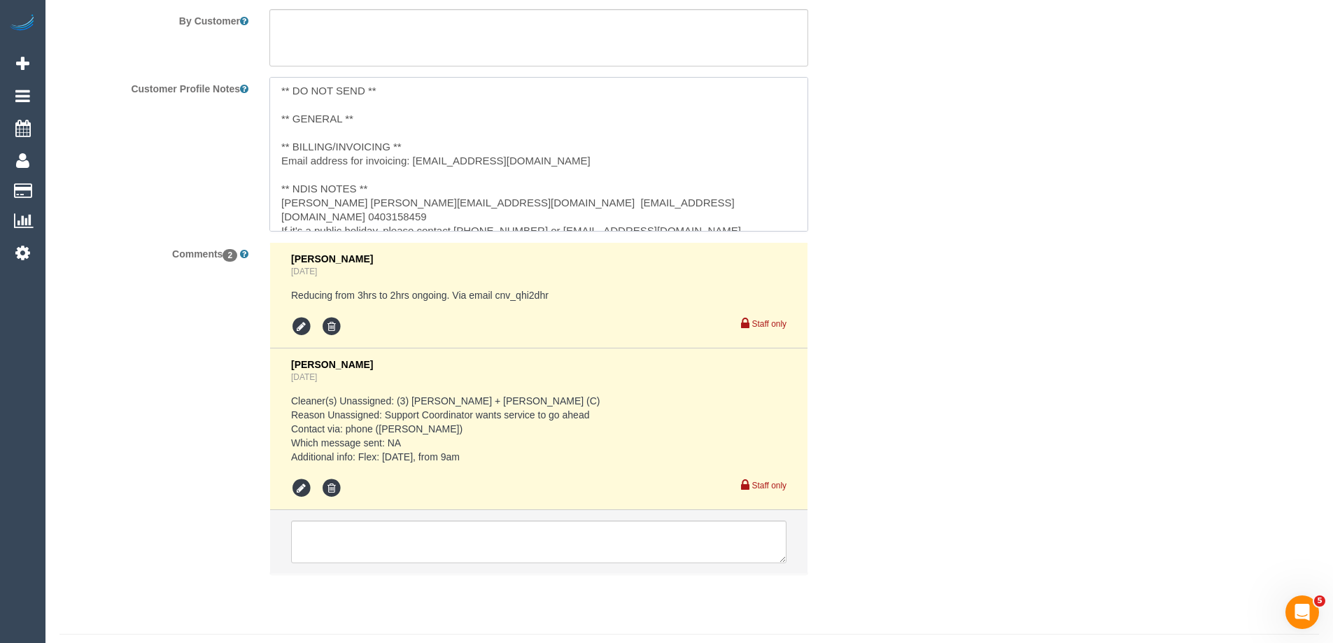
drag, startPoint x: 535, startPoint y: 204, endPoint x: 360, endPoint y: 206, distance: 174.2
click at [360, 206] on textarea "** ACCESS ** ** PREFERENCES ** [DATE] - [PERSON_NAME] does not want to go back.…" at bounding box center [538, 154] width 539 height 155
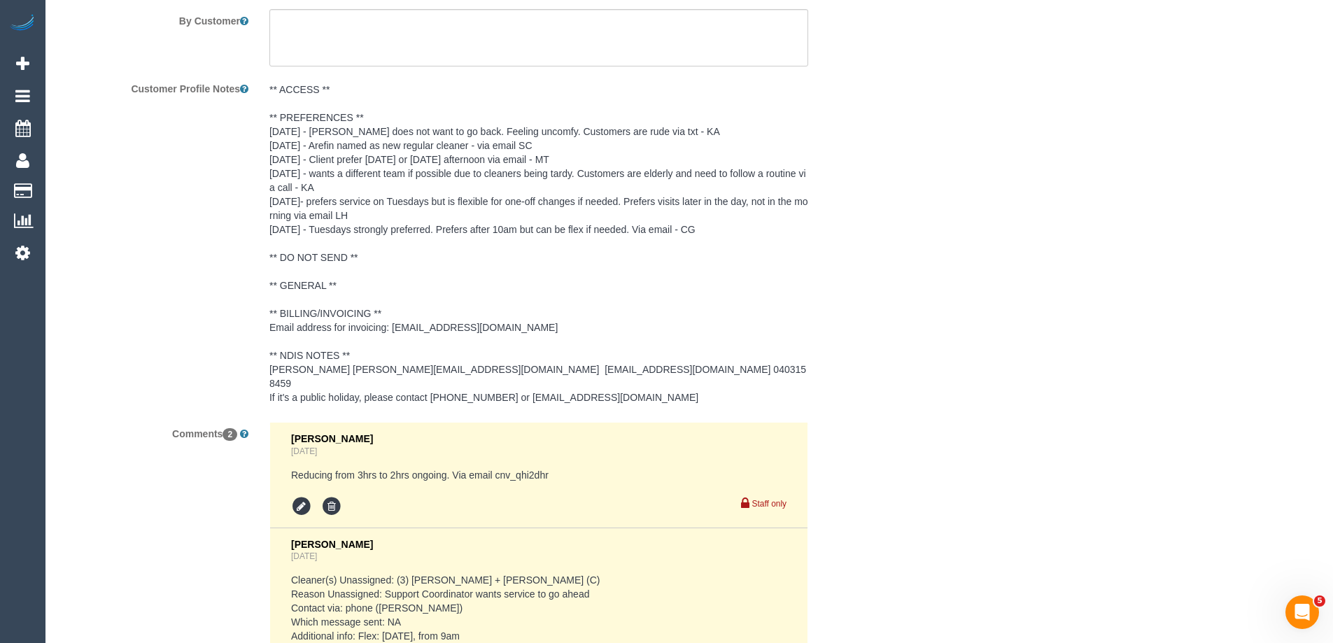
click at [545, 230] on pre "** ACCESS ** ** PREFERENCES ** [DATE] - [PERSON_NAME] does not want to go back.…" at bounding box center [538, 244] width 539 height 322
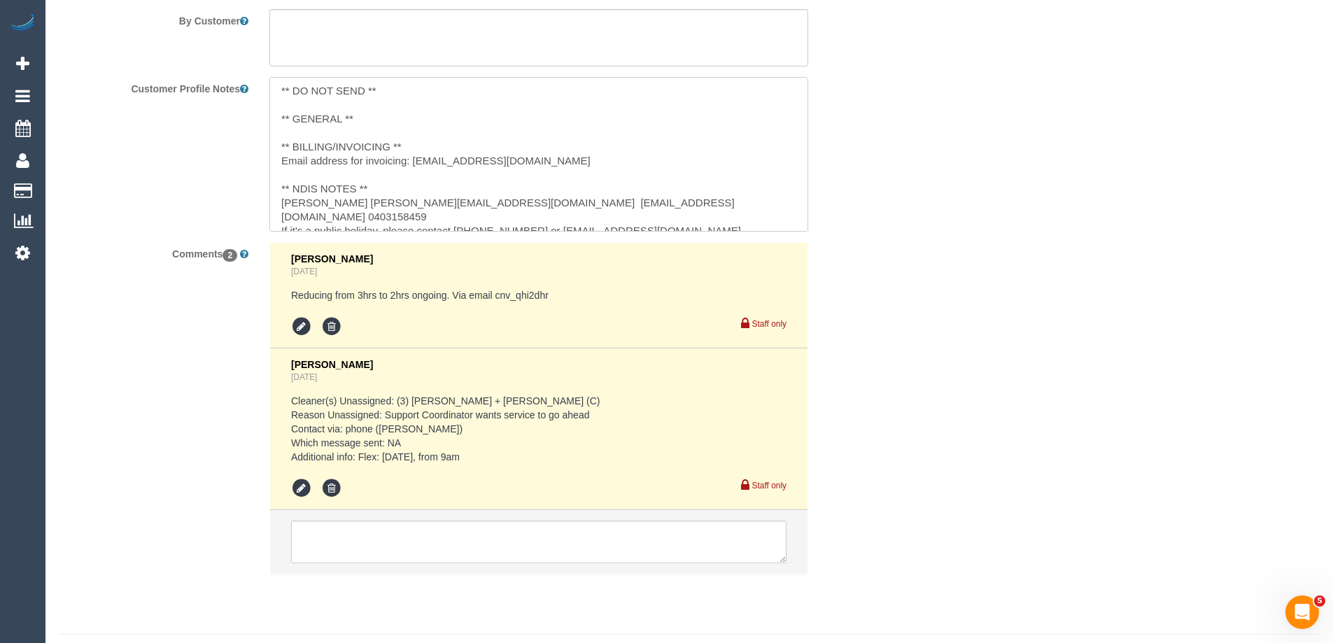
drag, startPoint x: 511, startPoint y: 215, endPoint x: 456, endPoint y: 217, distance: 54.6
click at [456, 217] on textarea "** ACCESS ** ** PREFERENCES ** [DATE] - [PERSON_NAME] does not want to go back.…" at bounding box center [538, 154] width 539 height 155
drag, startPoint x: 785, startPoint y: 202, endPoint x: 721, endPoint y: 205, distance: 63.7
click at [721, 205] on textarea "** ACCESS ** ** PREFERENCES ** [DATE] - [PERSON_NAME] does not want to go back.…" at bounding box center [538, 154] width 539 height 155
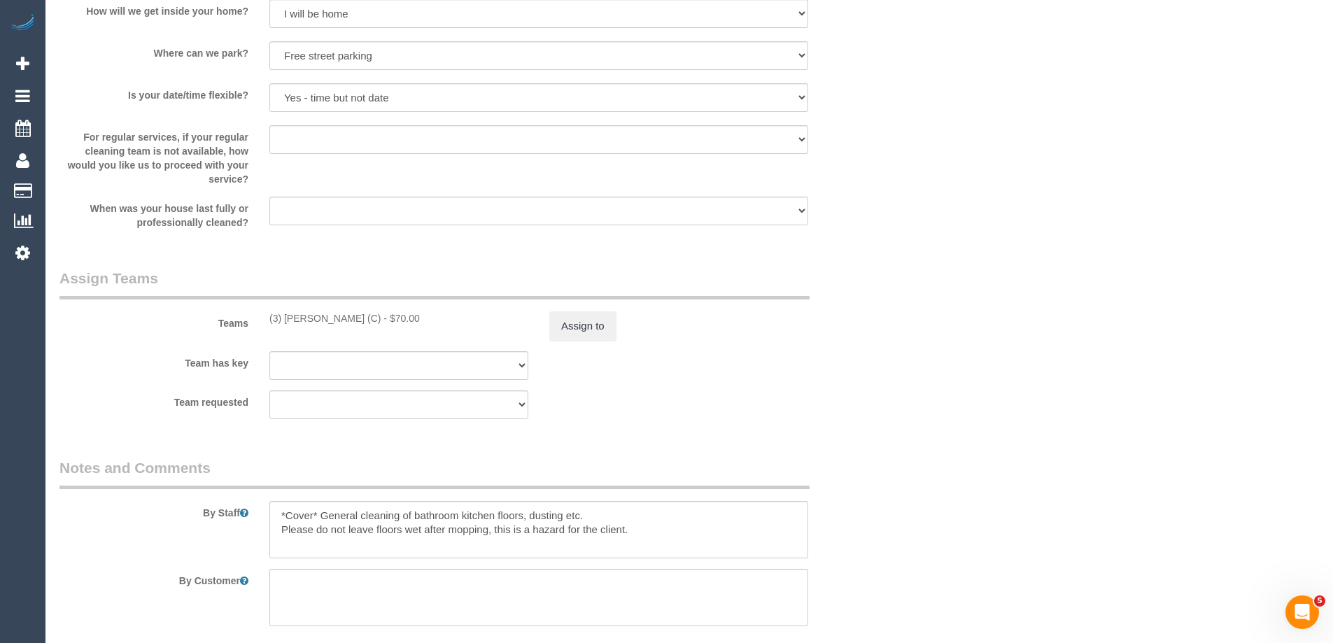
scroll to position [2169, 0]
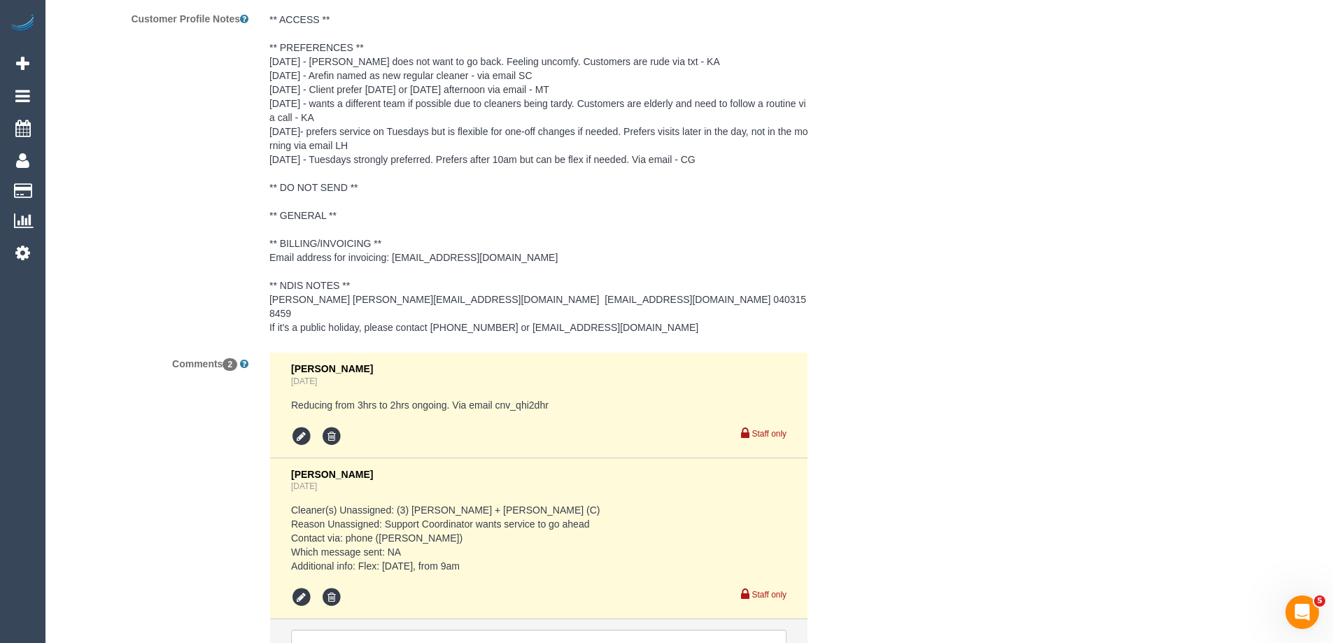
click at [454, 284] on pre "** ACCESS ** ** PREFERENCES ** [DATE] - [PERSON_NAME] does not want to go back.…" at bounding box center [538, 174] width 539 height 322
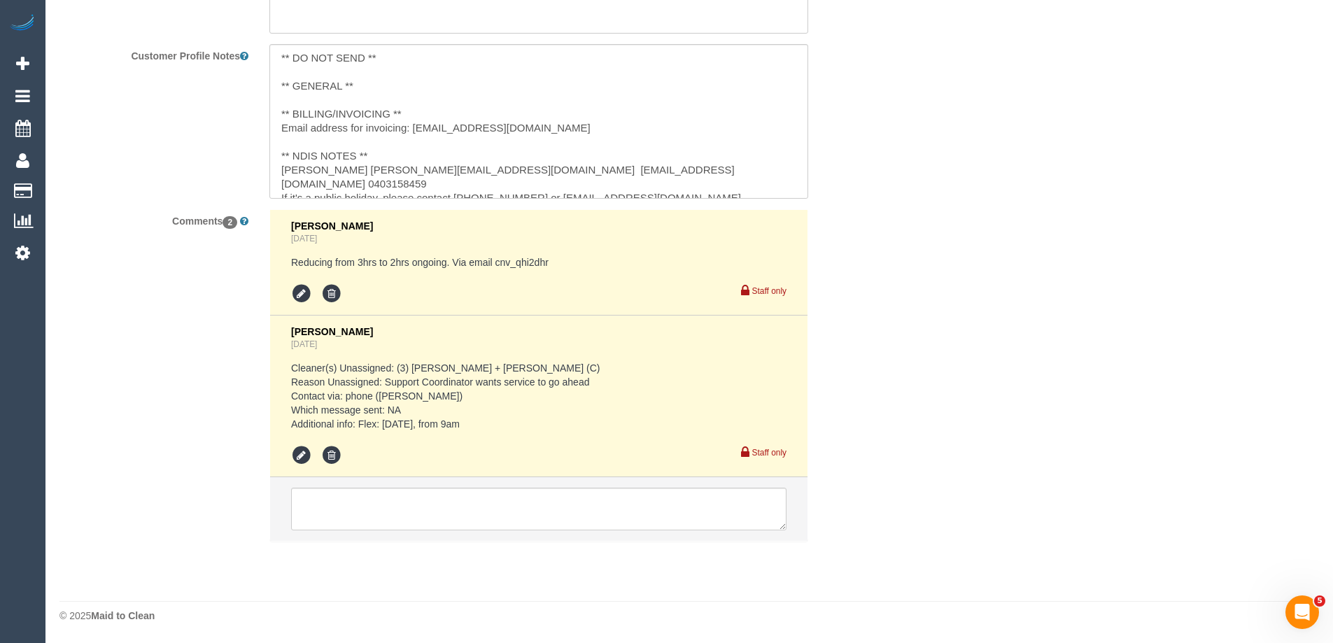
scroll to position [2132, 0]
drag, startPoint x: 281, startPoint y: 169, endPoint x: 356, endPoint y: 170, distance: 74.9
click at [356, 170] on textarea "** ACCESS ** ** PREFERENCES ** [DATE] - [PERSON_NAME] does not want to go back.…" at bounding box center [538, 121] width 539 height 155
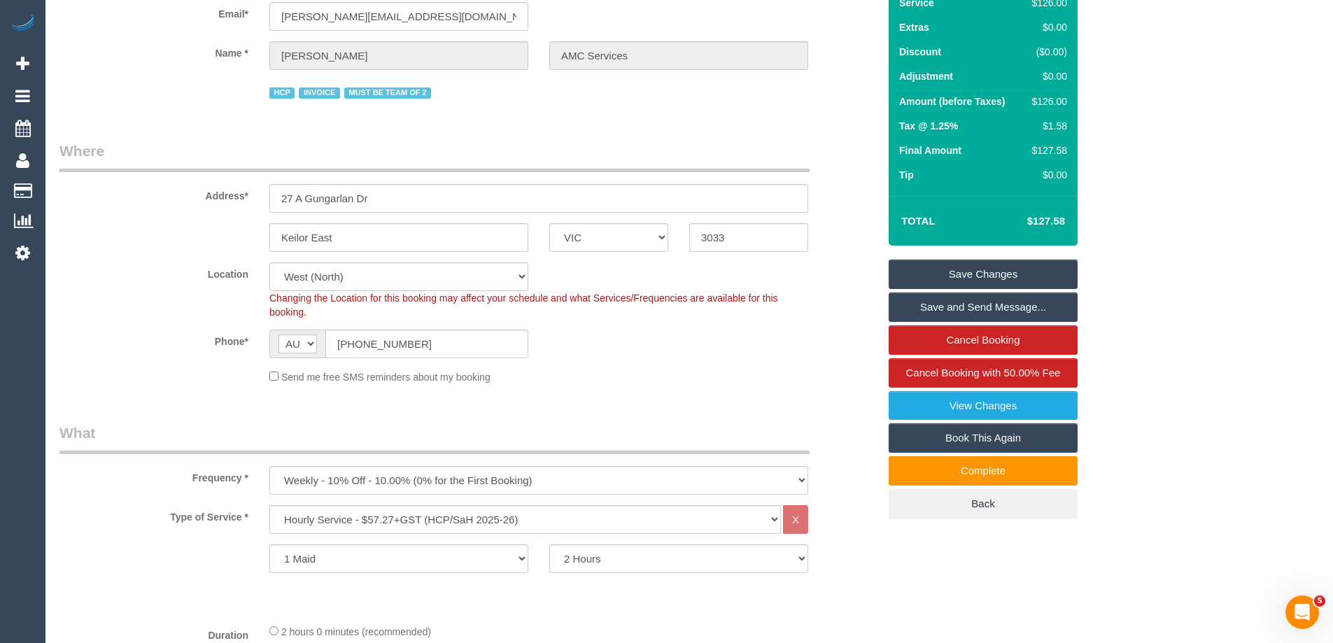
scroll to position [0, 0]
